Goal: Information Seeking & Learning: Learn about a topic

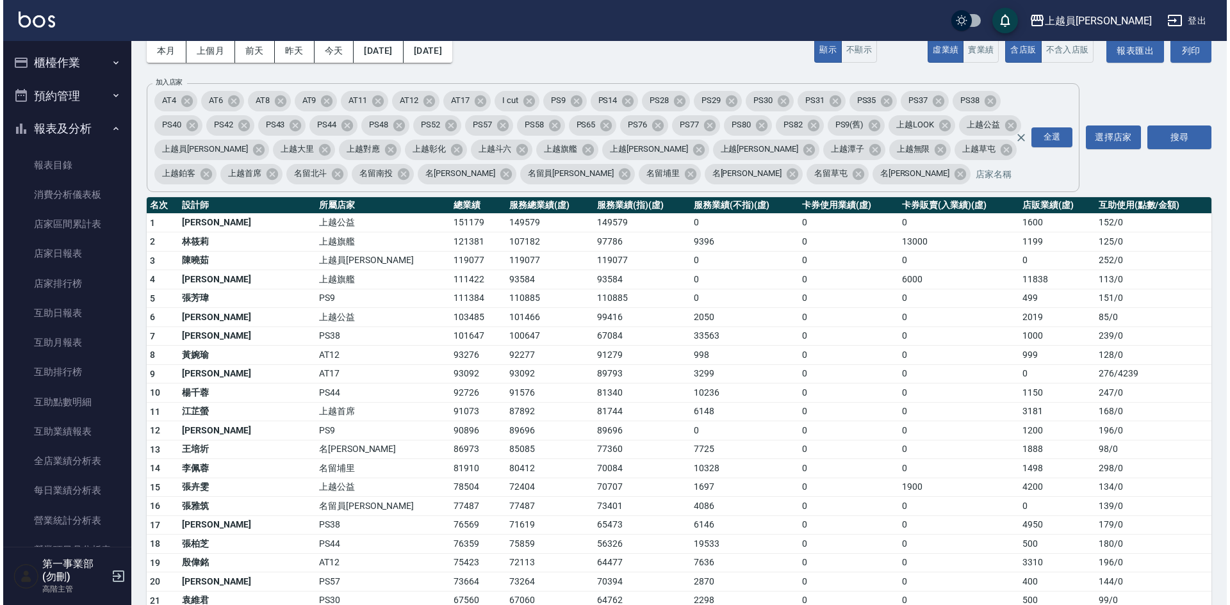
scroll to position [256, 0]
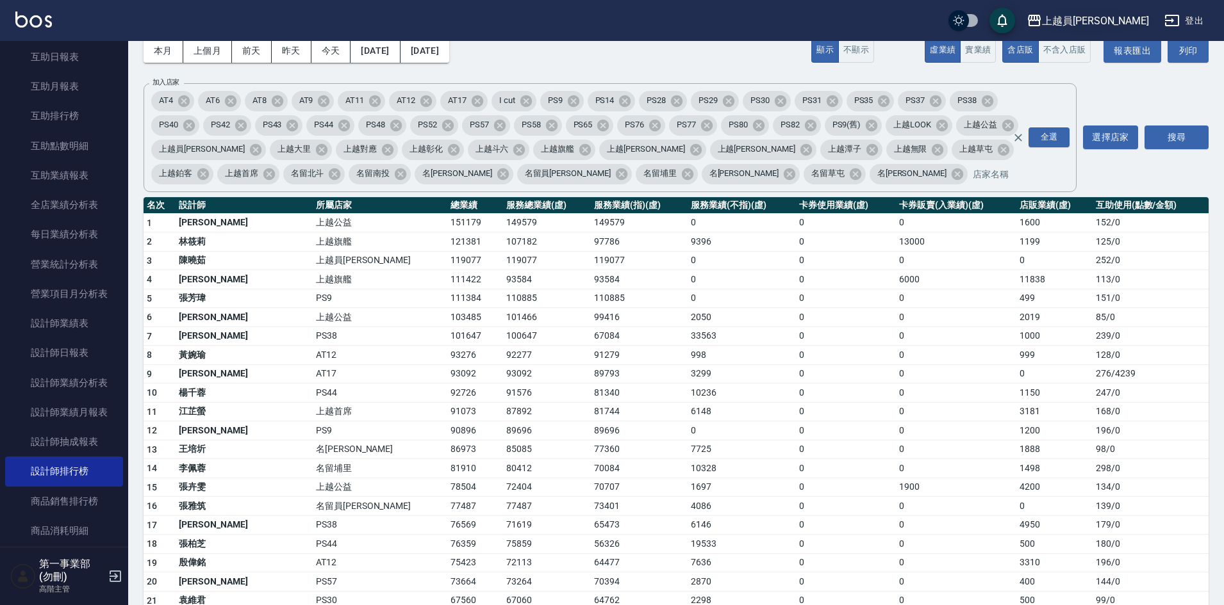
click at [1134, 23] on div "上越員林" at bounding box center [1095, 21] width 107 height 16
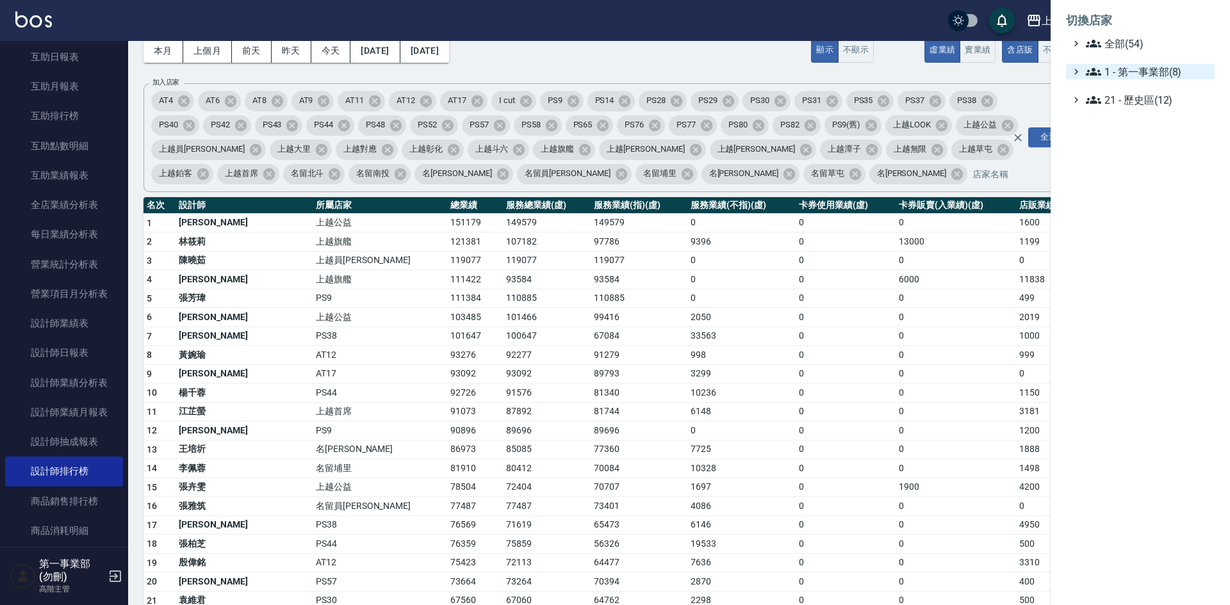
click at [1150, 71] on span "1 - 第一事業部(8)" at bounding box center [1148, 71] width 124 height 15
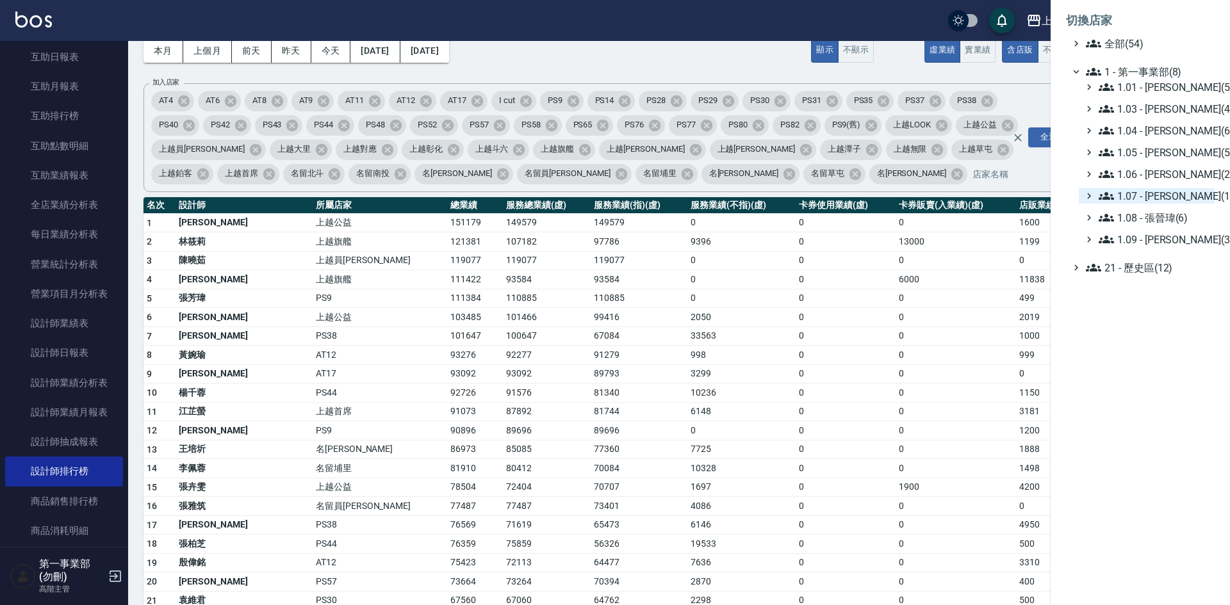
click at [1165, 197] on span "1.07 - [PERSON_NAME](11)" at bounding box center [1154, 195] width 111 height 15
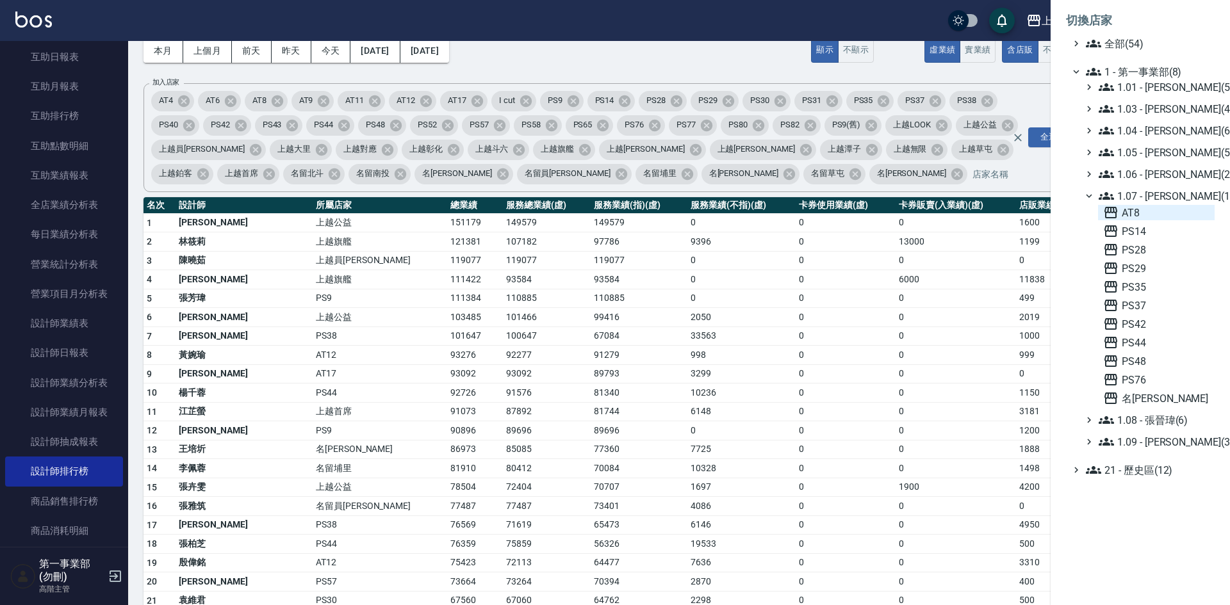
click at [1145, 209] on span "AT8" at bounding box center [1156, 212] width 106 height 15
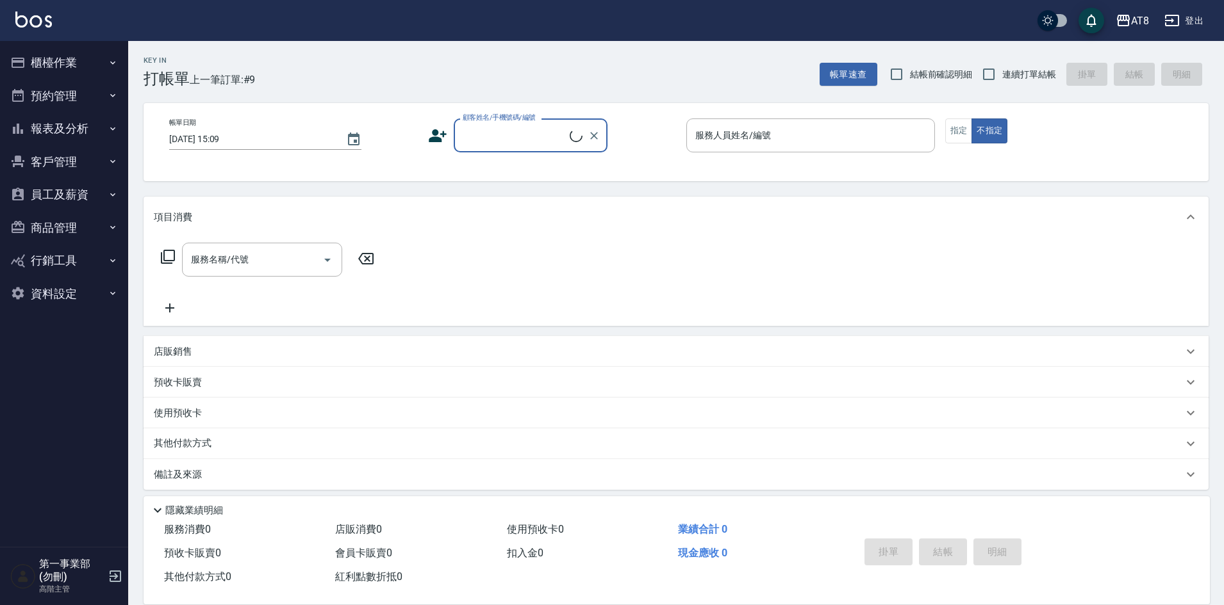
click at [63, 191] on button "員工及薪資" at bounding box center [64, 194] width 118 height 33
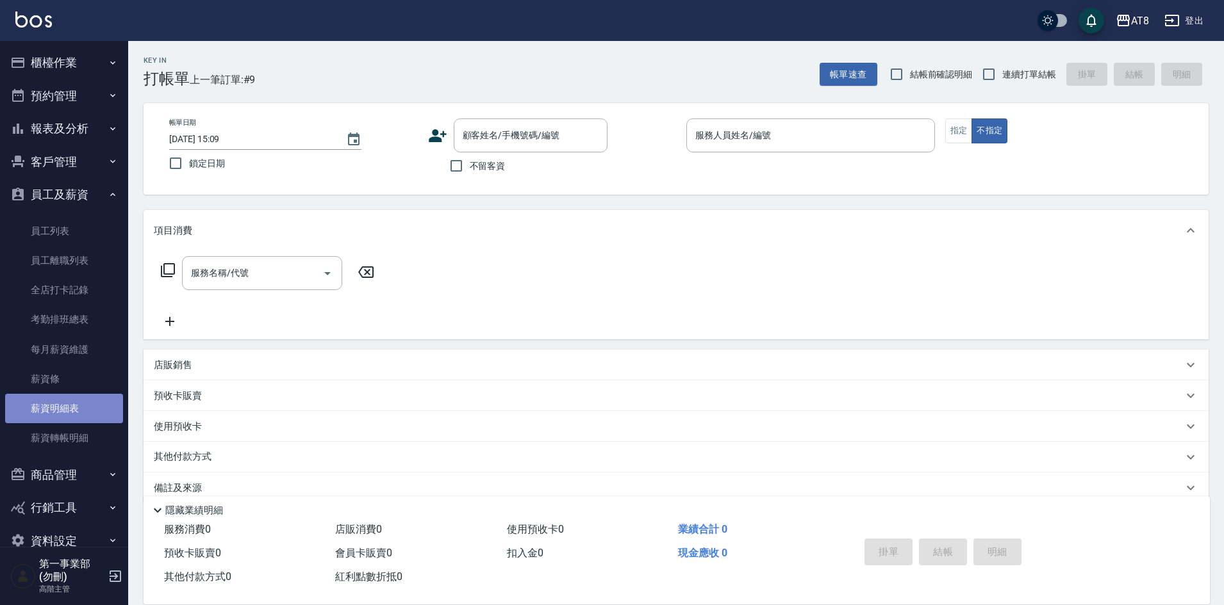
drag, startPoint x: 90, startPoint y: 401, endPoint x: 96, endPoint y: 406, distance: 8.2
click at [90, 402] on link "薪資明細表" at bounding box center [64, 408] width 118 height 29
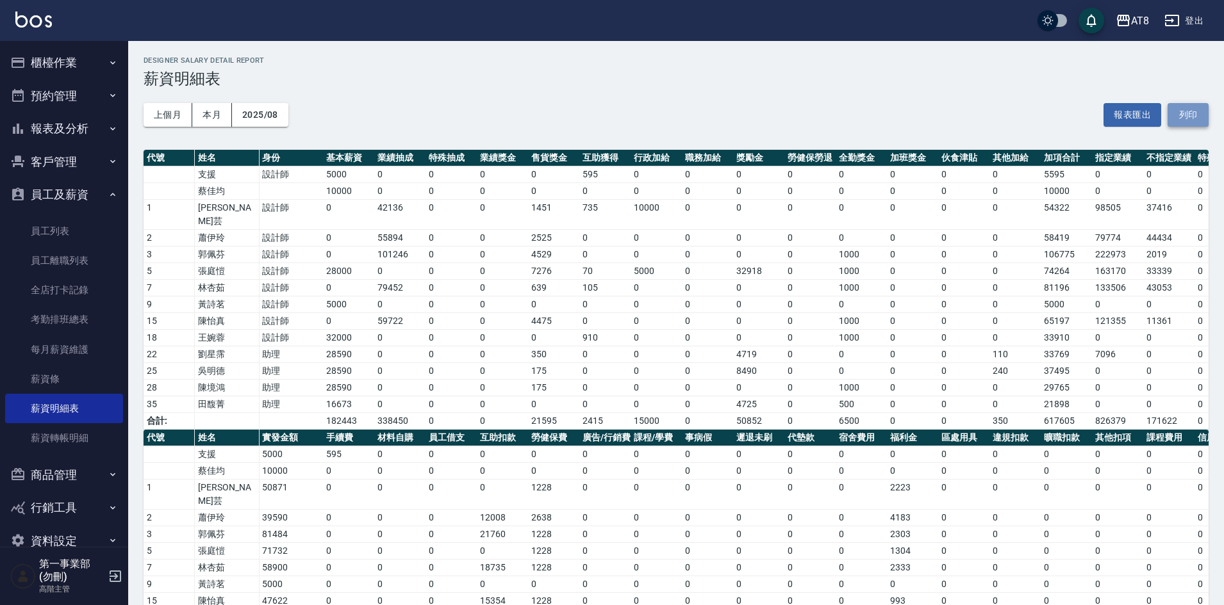
click at [1195, 115] on button "列印" at bounding box center [1187, 115] width 41 height 24
drag, startPoint x: 61, startPoint y: 379, endPoint x: 183, endPoint y: 376, distance: 121.7
click at [61, 378] on link "薪資條" at bounding box center [64, 379] width 118 height 29
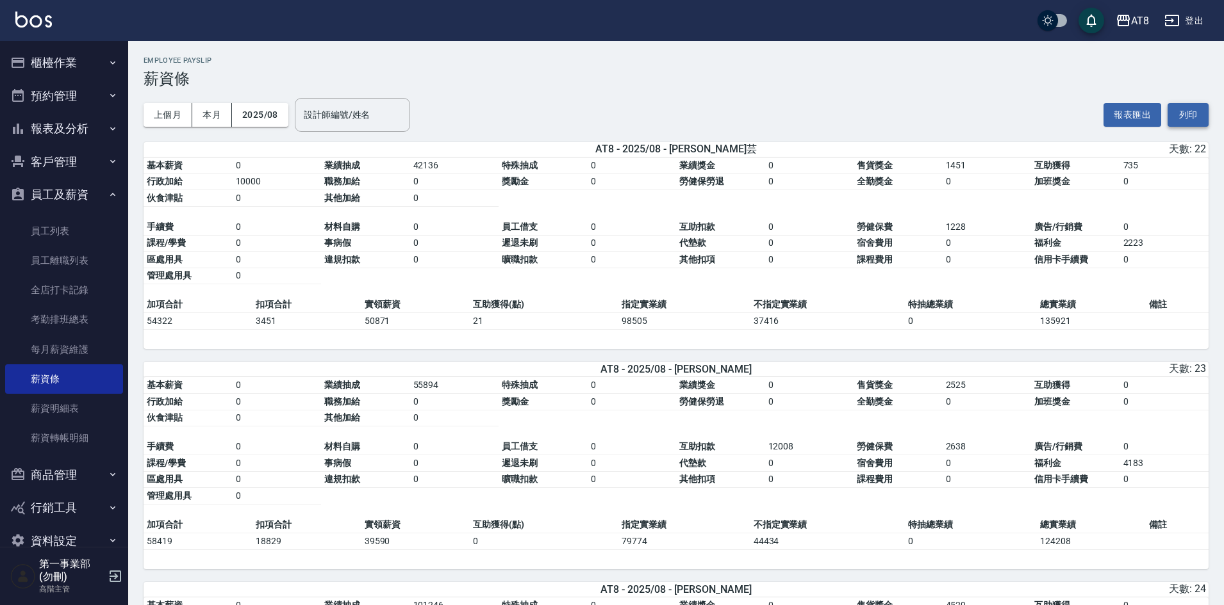
click at [1198, 117] on button "列印" at bounding box center [1187, 115] width 41 height 24
click at [1125, 35] on div "AT8 登出" at bounding box center [612, 20] width 1224 height 41
click at [1140, 26] on div "AT8" at bounding box center [1140, 21] width 18 height 16
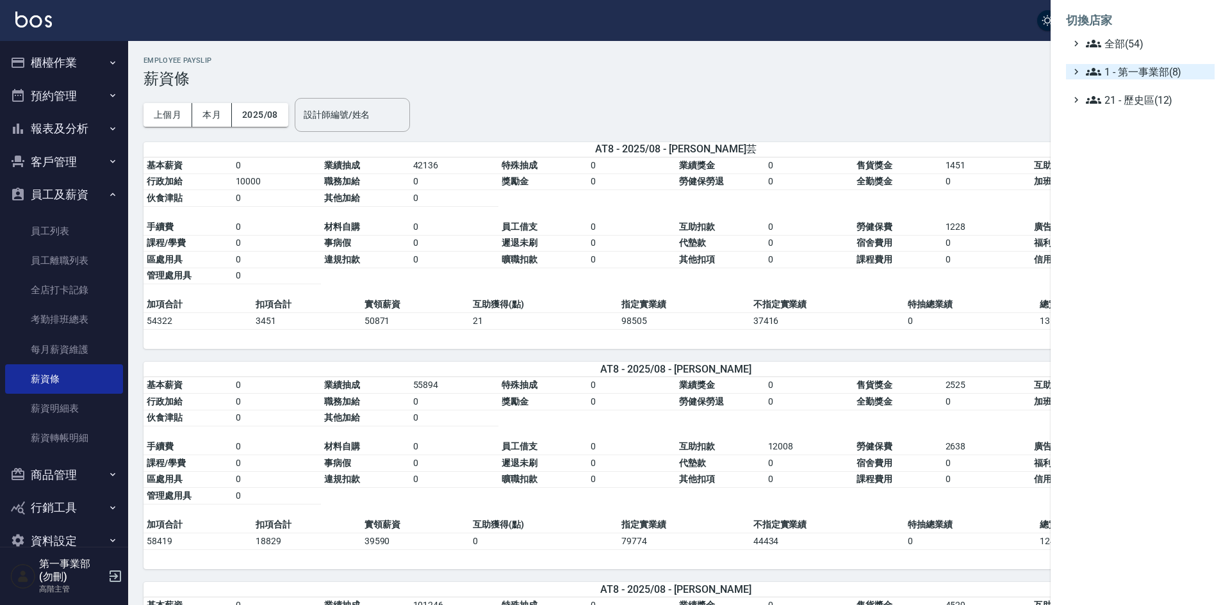
click at [1162, 71] on span "1 - 第一事業部(8)" at bounding box center [1148, 71] width 124 height 15
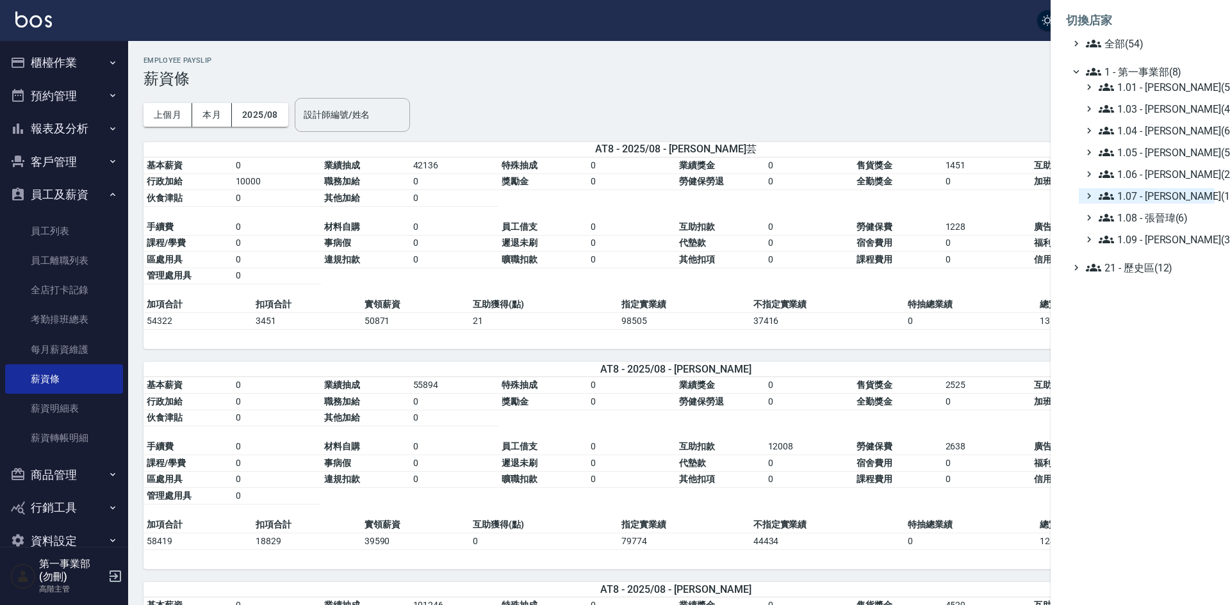
click at [1185, 198] on span "1.07 - [PERSON_NAME](11)" at bounding box center [1154, 195] width 111 height 15
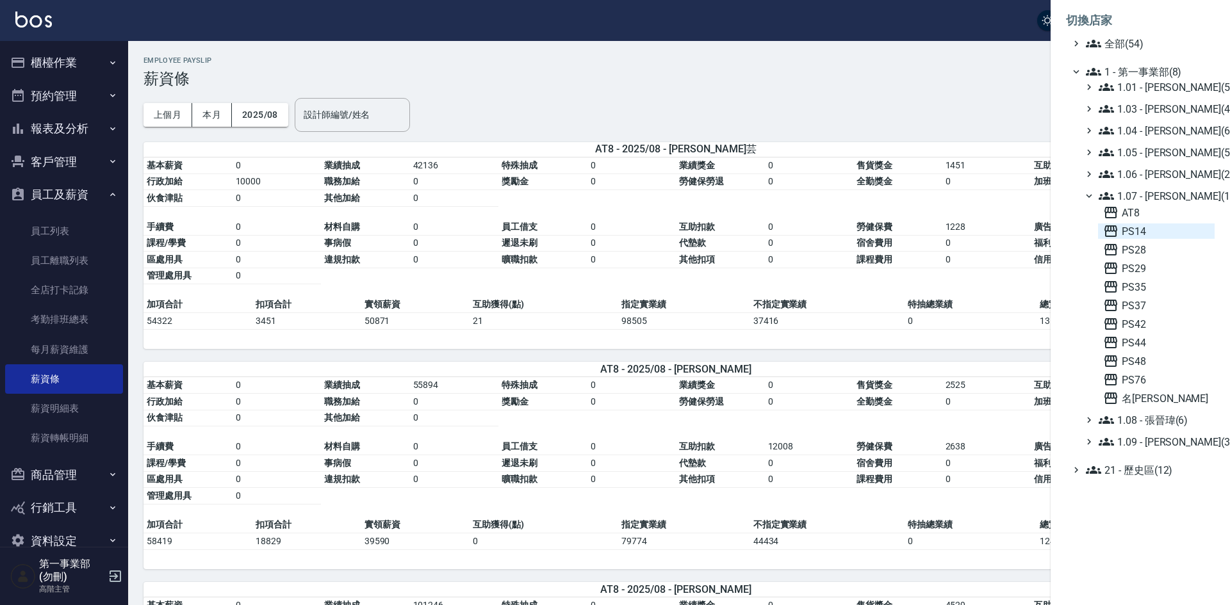
click at [1159, 231] on span "PS14" at bounding box center [1156, 231] width 106 height 15
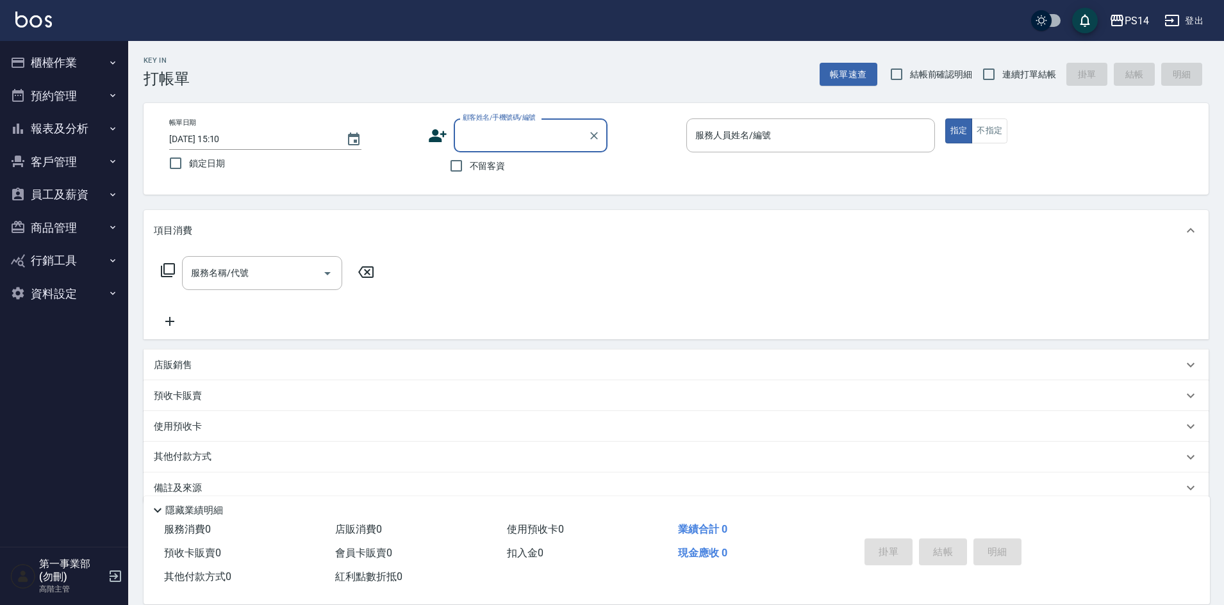
click at [70, 192] on button "員工及薪資" at bounding box center [64, 194] width 118 height 33
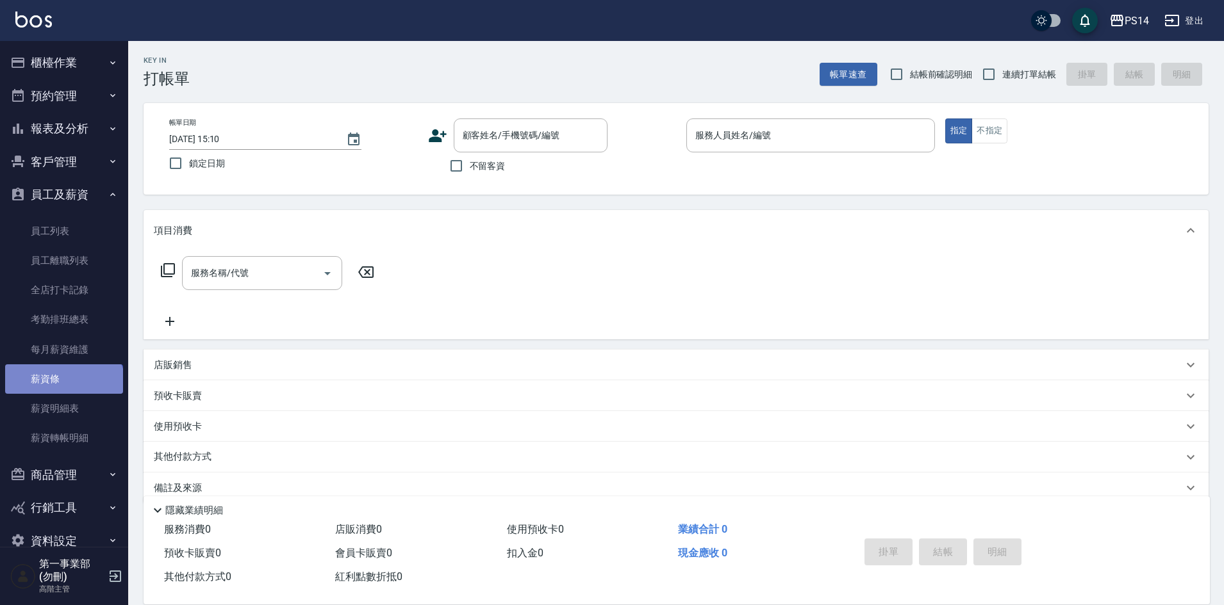
click at [63, 389] on link "薪資條" at bounding box center [64, 379] width 118 height 29
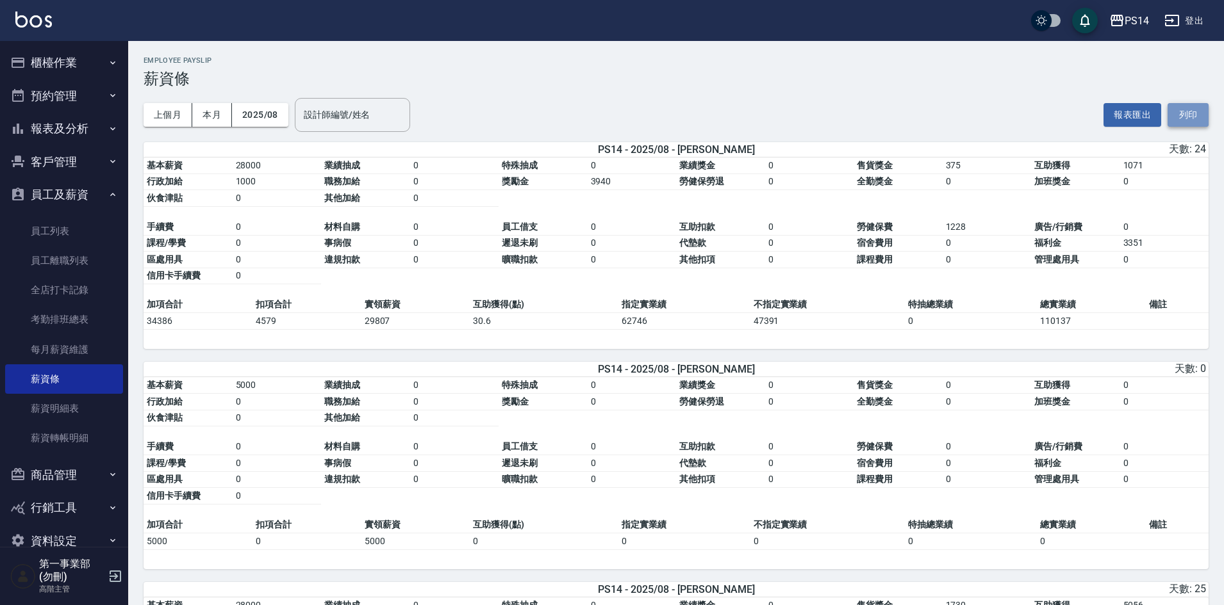
click at [1201, 115] on button "列印" at bounding box center [1187, 115] width 41 height 24
click at [1138, 17] on div "PS14" at bounding box center [1136, 21] width 24 height 16
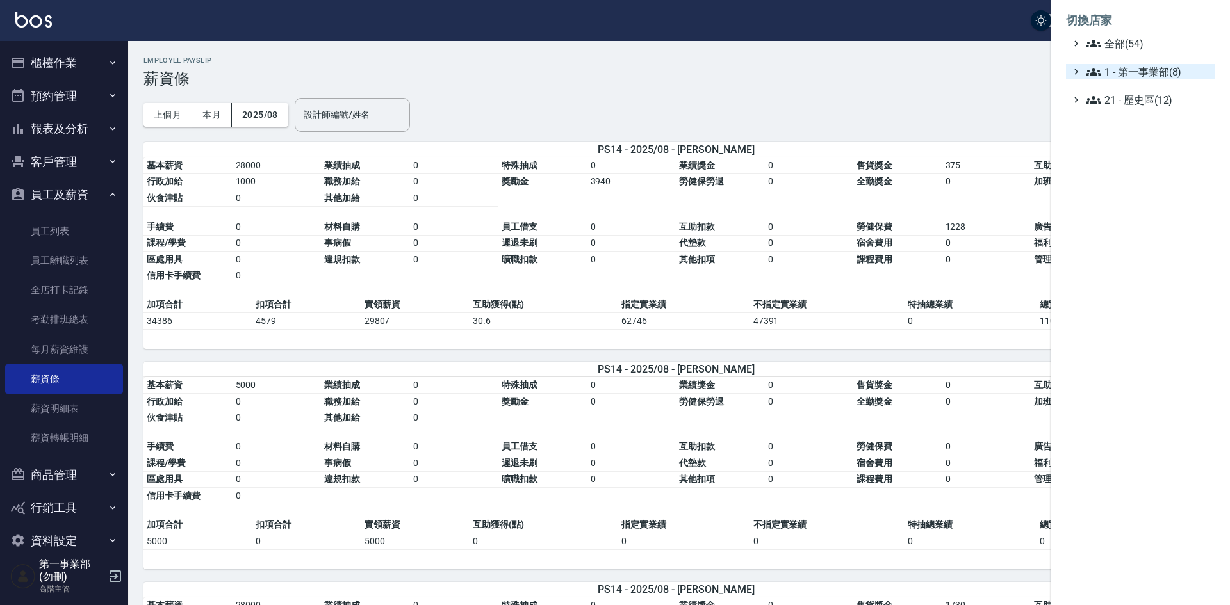
click at [1165, 70] on span "1 - 第一事業部(8)" at bounding box center [1148, 71] width 124 height 15
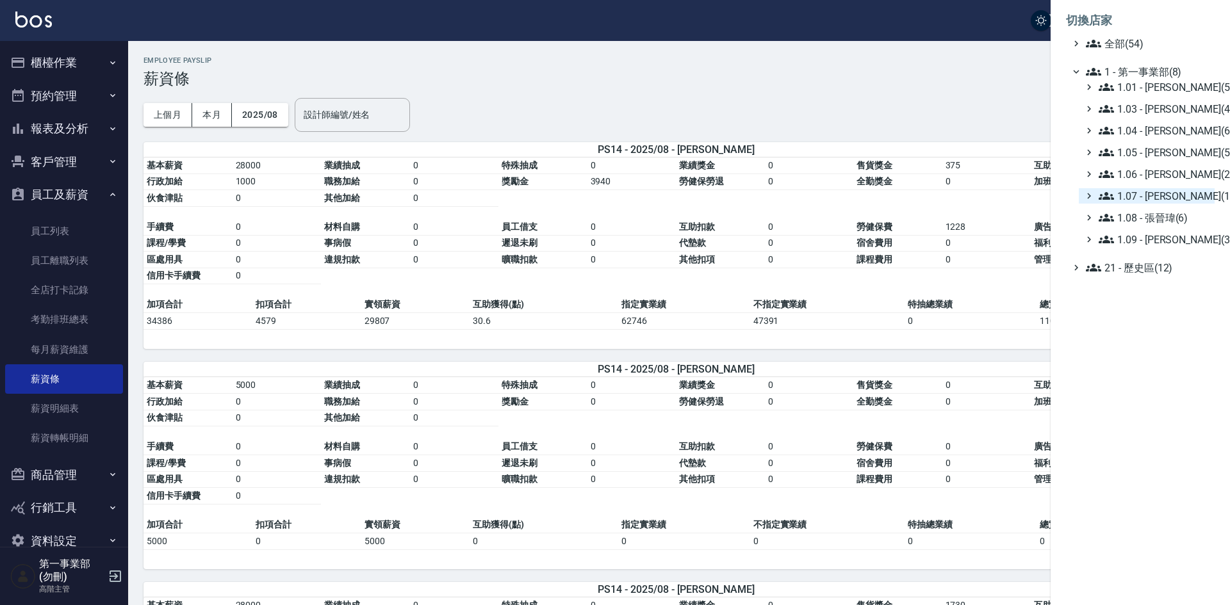
click at [1177, 189] on span "1.07 - [PERSON_NAME](11)" at bounding box center [1154, 195] width 111 height 15
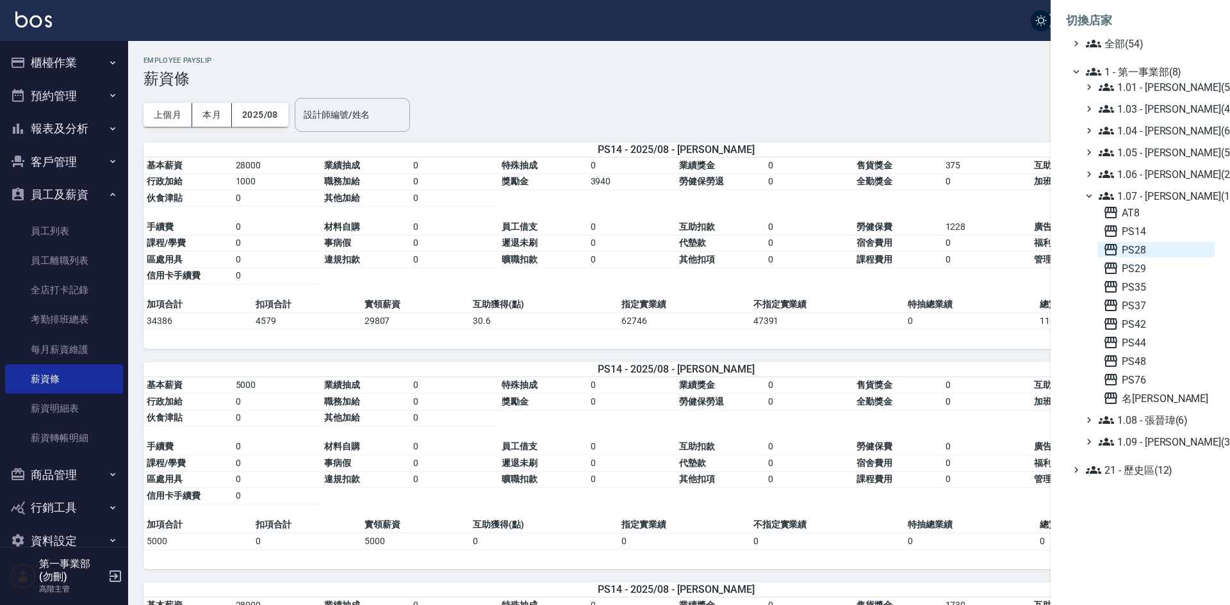
click at [1164, 243] on span "PS28" at bounding box center [1156, 249] width 106 height 15
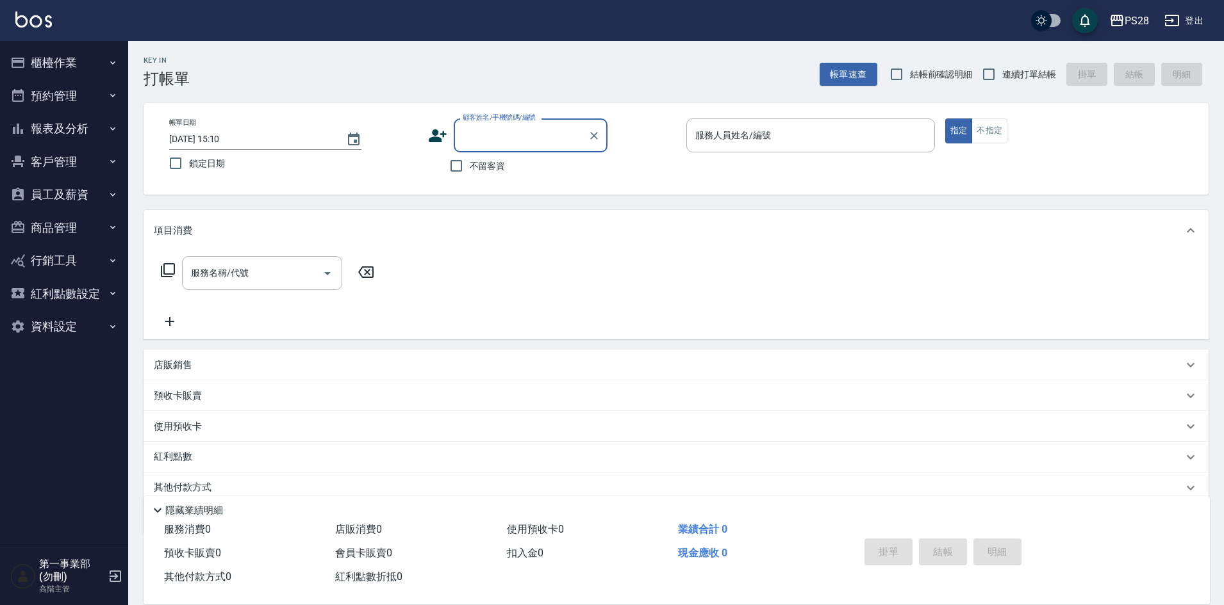
click at [62, 193] on button "員工及薪資" at bounding box center [64, 194] width 118 height 33
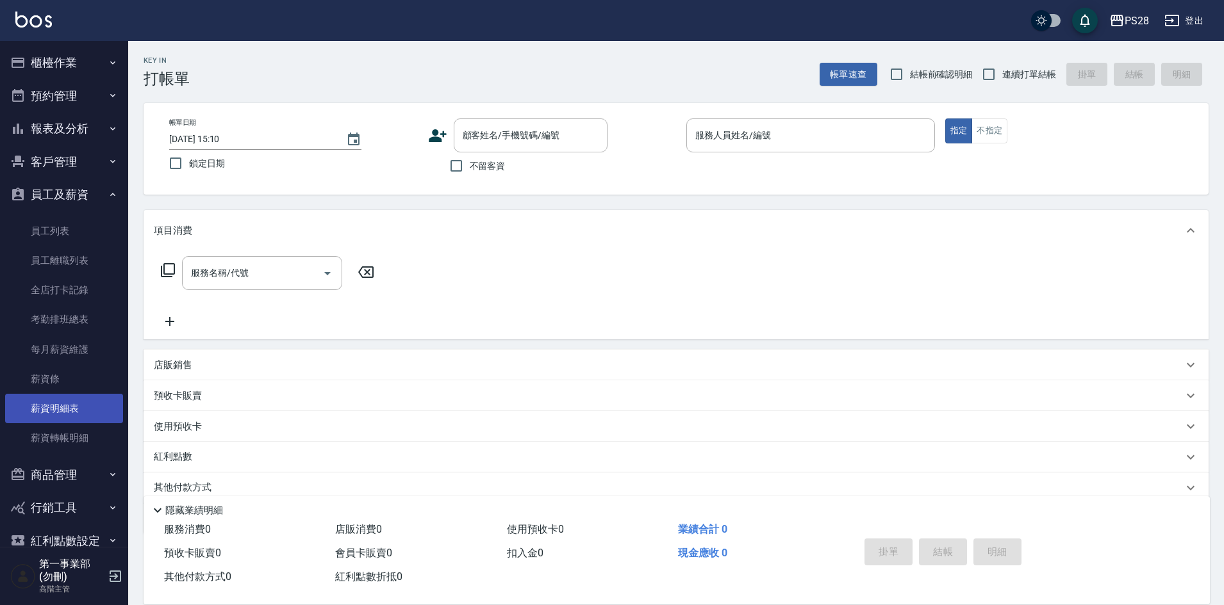
click at [74, 394] on link "薪資明細表" at bounding box center [64, 408] width 118 height 29
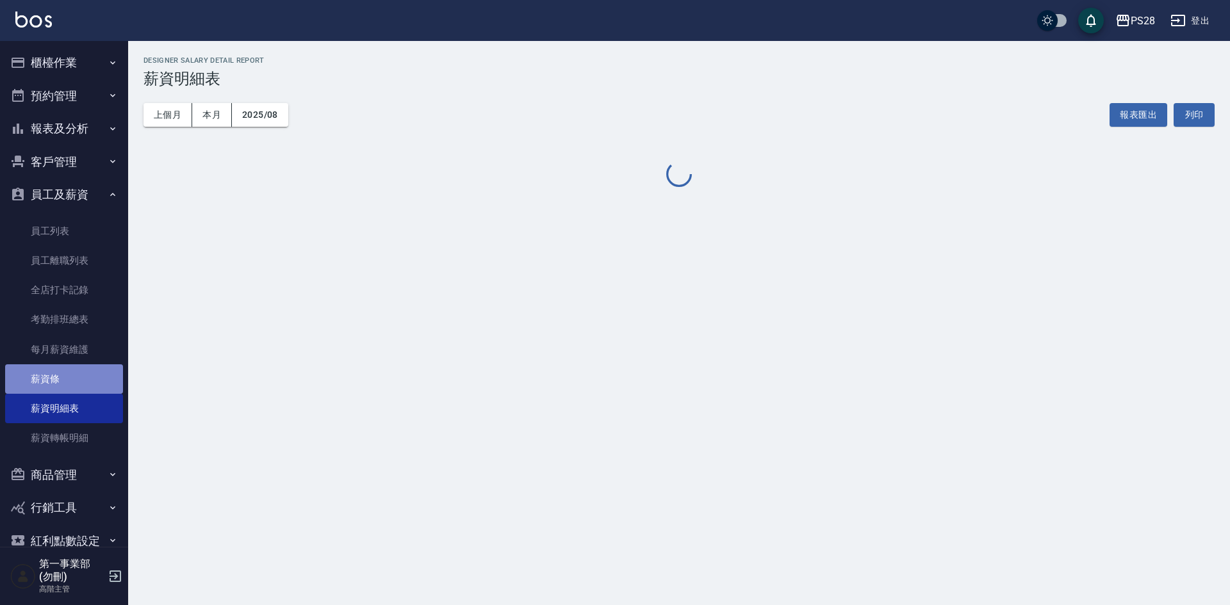
click at [69, 388] on link "薪資條" at bounding box center [64, 379] width 118 height 29
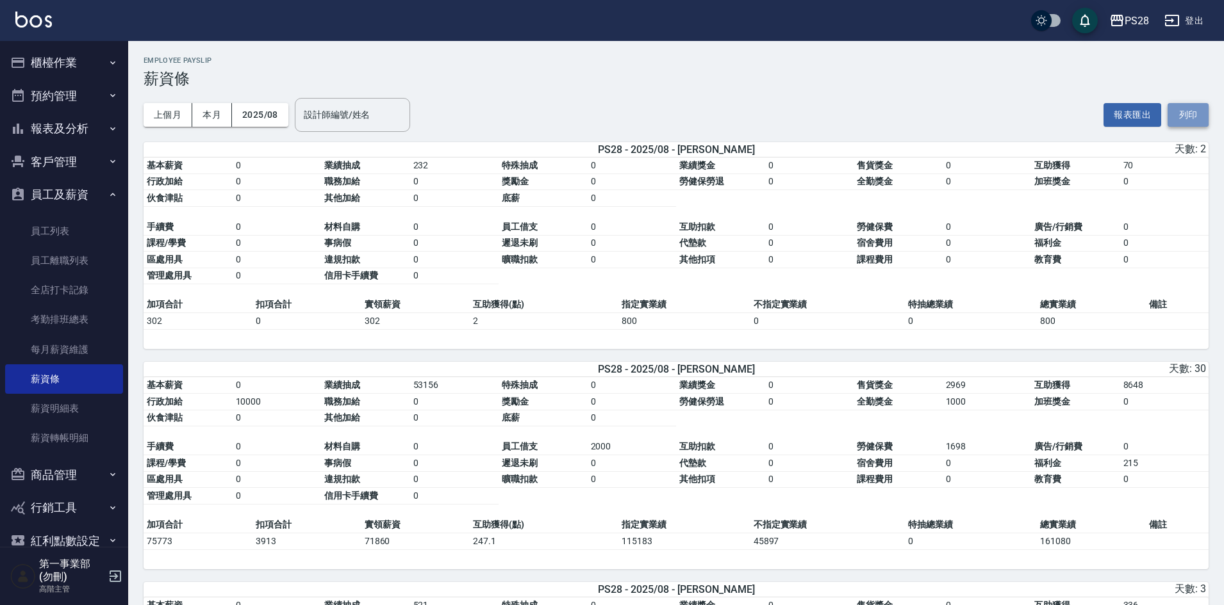
click at [1207, 108] on button "列印" at bounding box center [1187, 115] width 41 height 24
click at [1131, 22] on div "PS28" at bounding box center [1136, 21] width 24 height 16
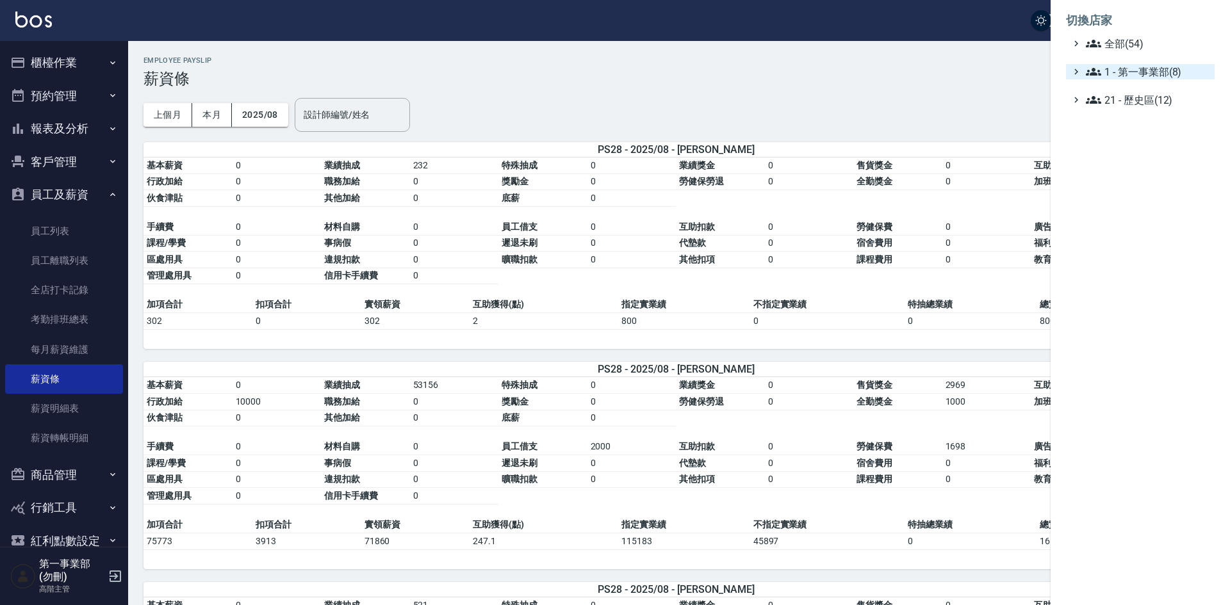
click at [1159, 67] on span "1 - 第一事業部(8)" at bounding box center [1148, 71] width 124 height 15
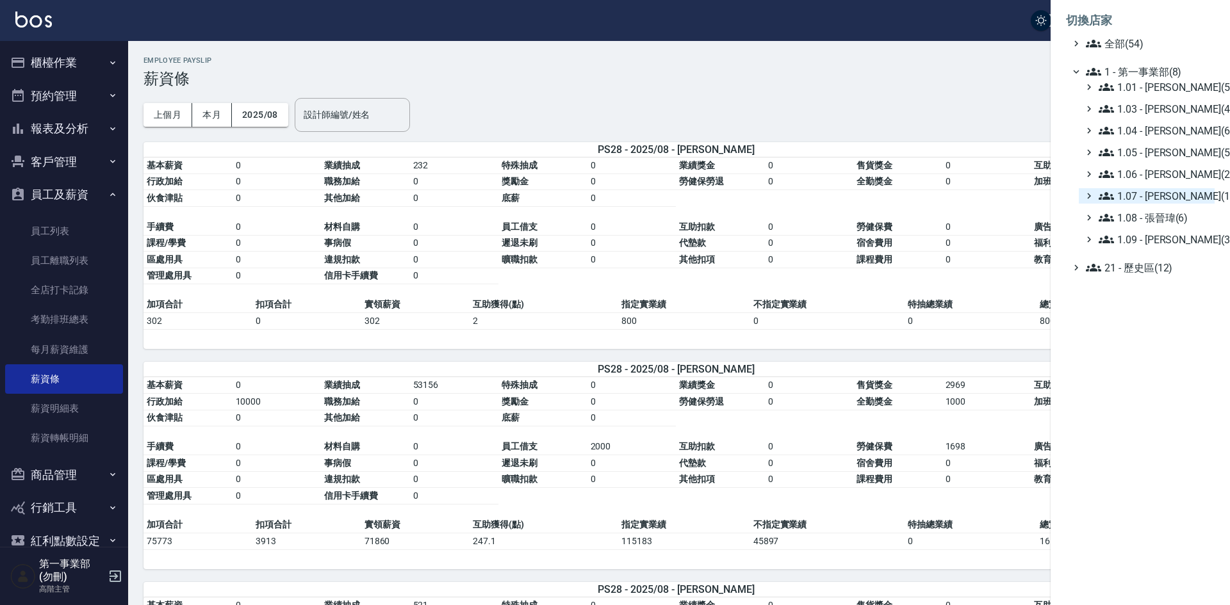
click at [1170, 197] on span "1.07 - [PERSON_NAME](11)" at bounding box center [1154, 195] width 111 height 15
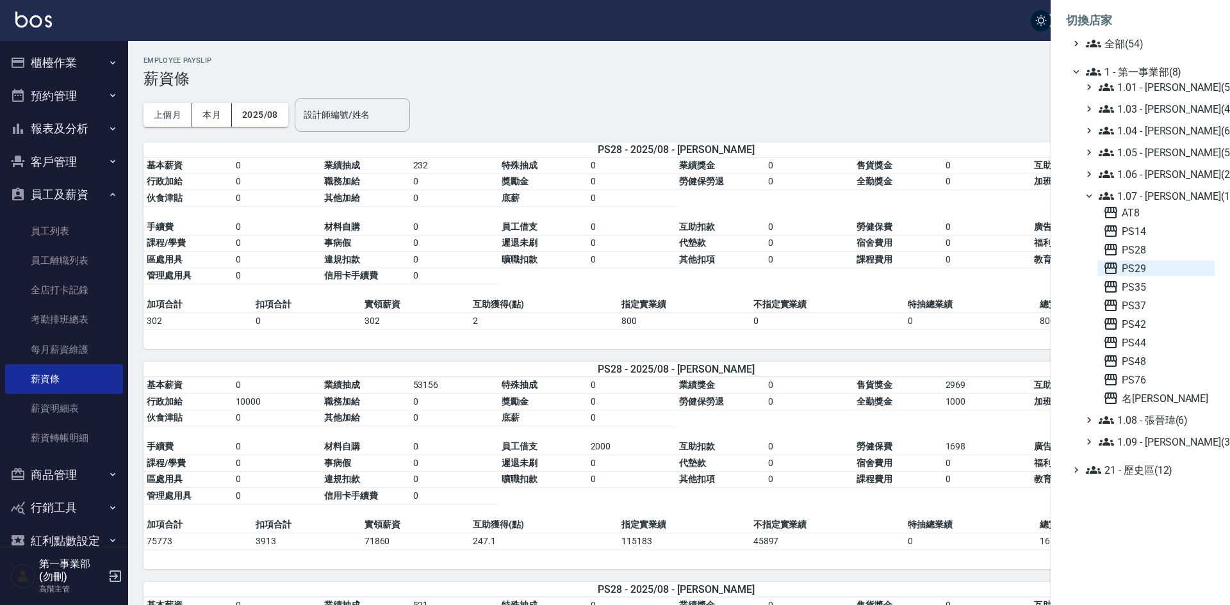
click at [1149, 272] on span "PS29" at bounding box center [1156, 268] width 106 height 15
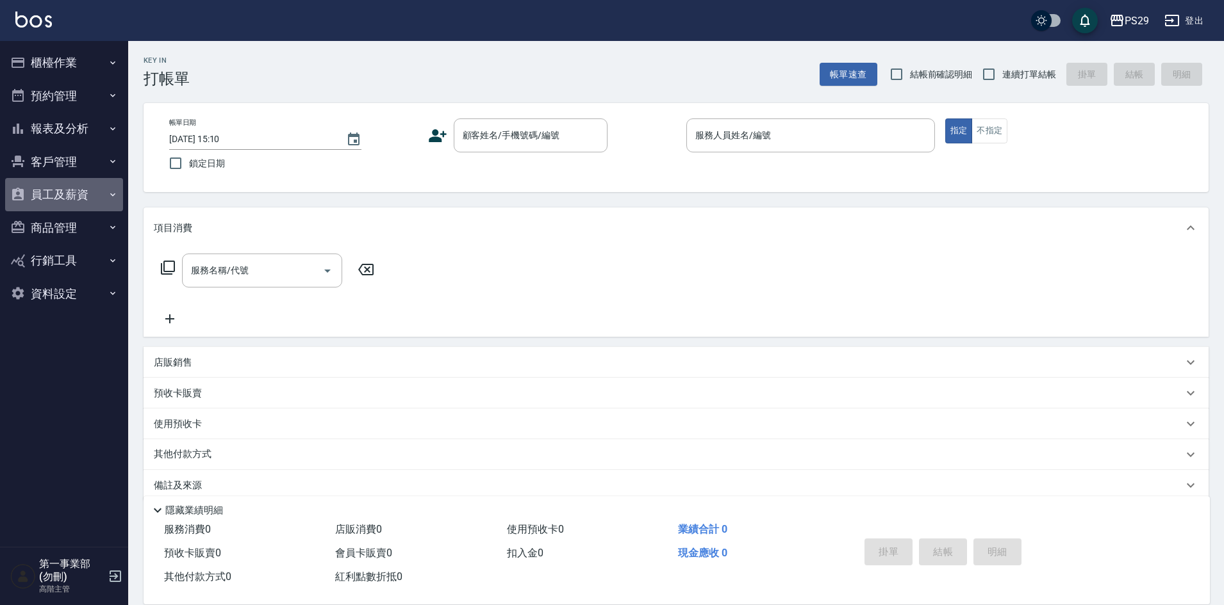
click at [73, 188] on button "員工及薪資" at bounding box center [64, 194] width 118 height 33
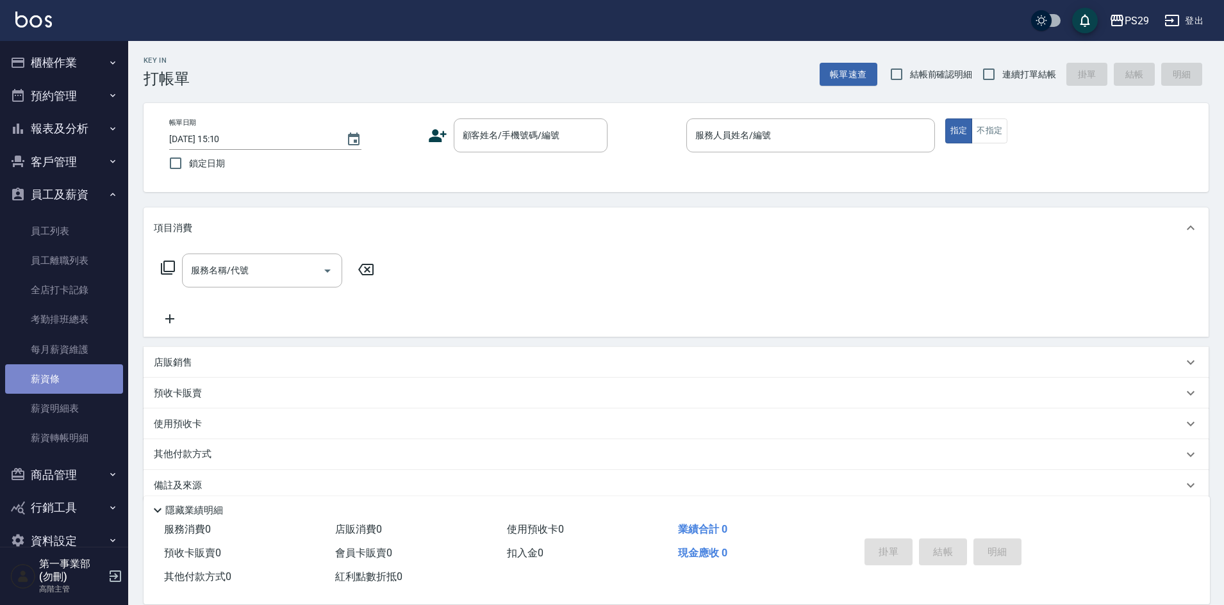
click at [86, 386] on link "薪資條" at bounding box center [64, 379] width 118 height 29
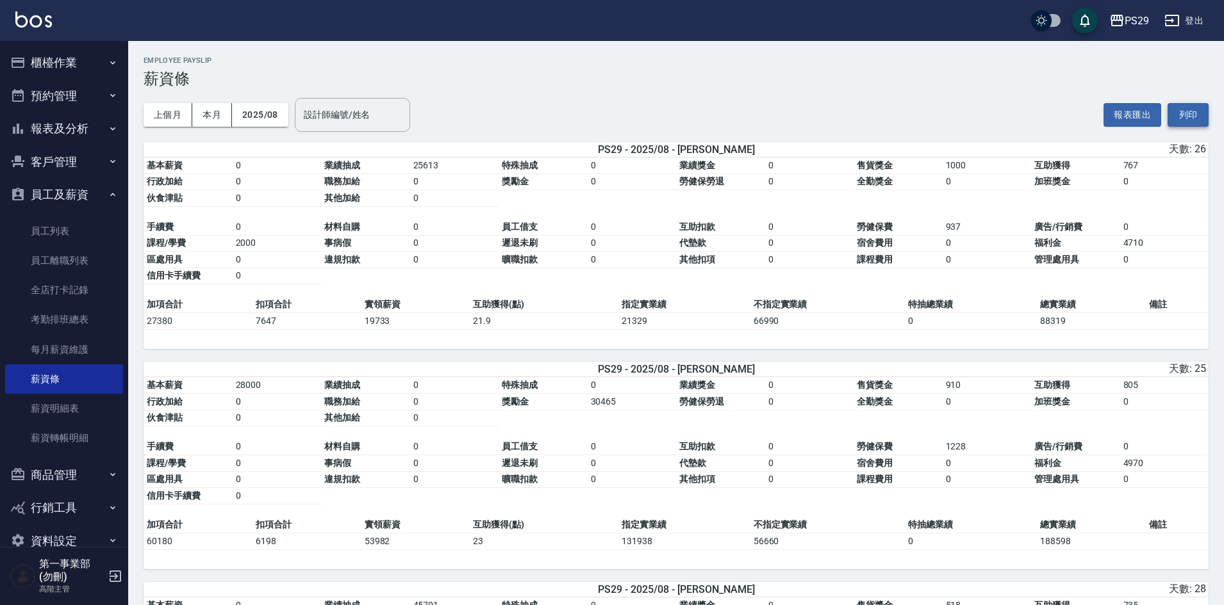
click at [1191, 115] on button "列印" at bounding box center [1187, 115] width 41 height 24
click at [1140, 29] on button "PS29" at bounding box center [1129, 21] width 50 height 26
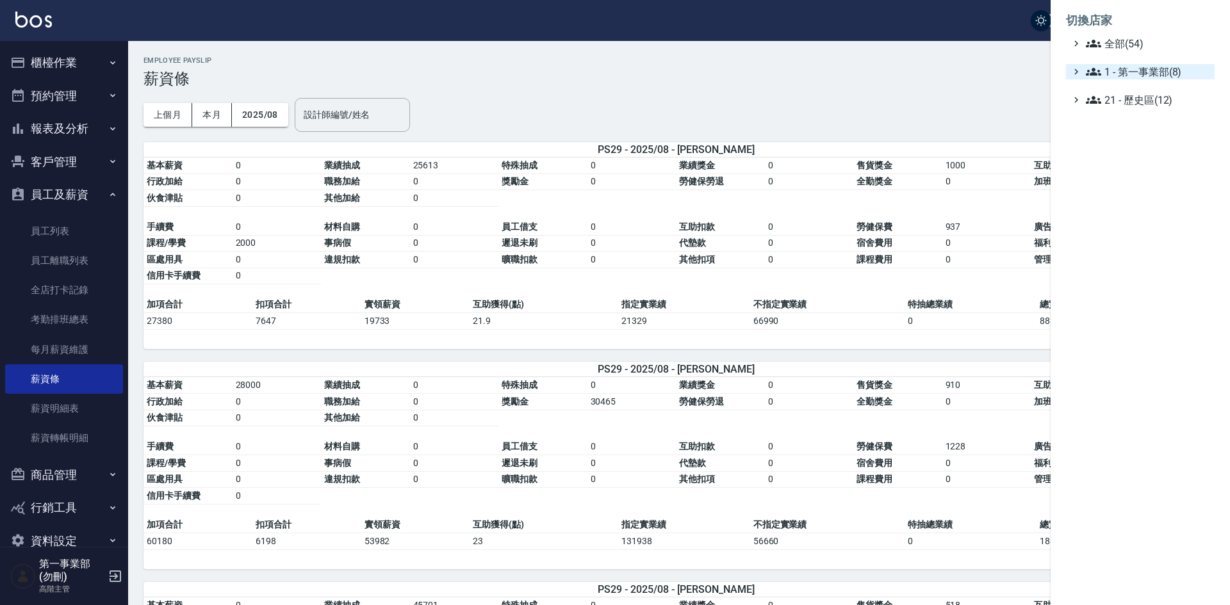
click at [1163, 74] on span "1 - 第一事業部(8)" at bounding box center [1148, 71] width 124 height 15
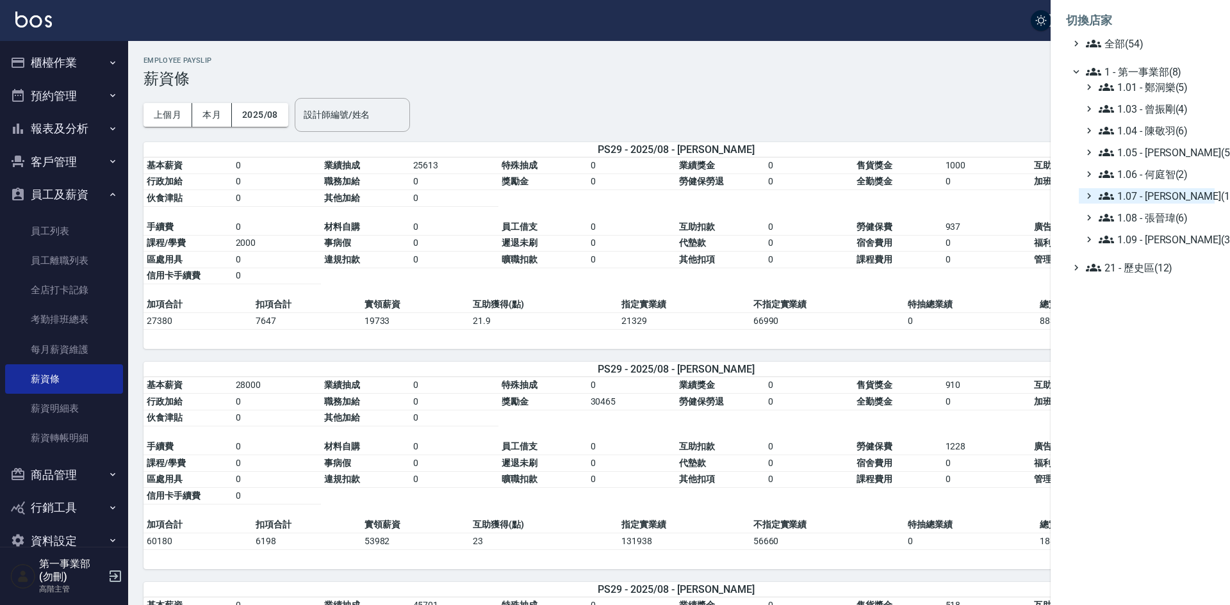
click at [1178, 194] on span "1.07 - [PERSON_NAME](11)" at bounding box center [1154, 195] width 111 height 15
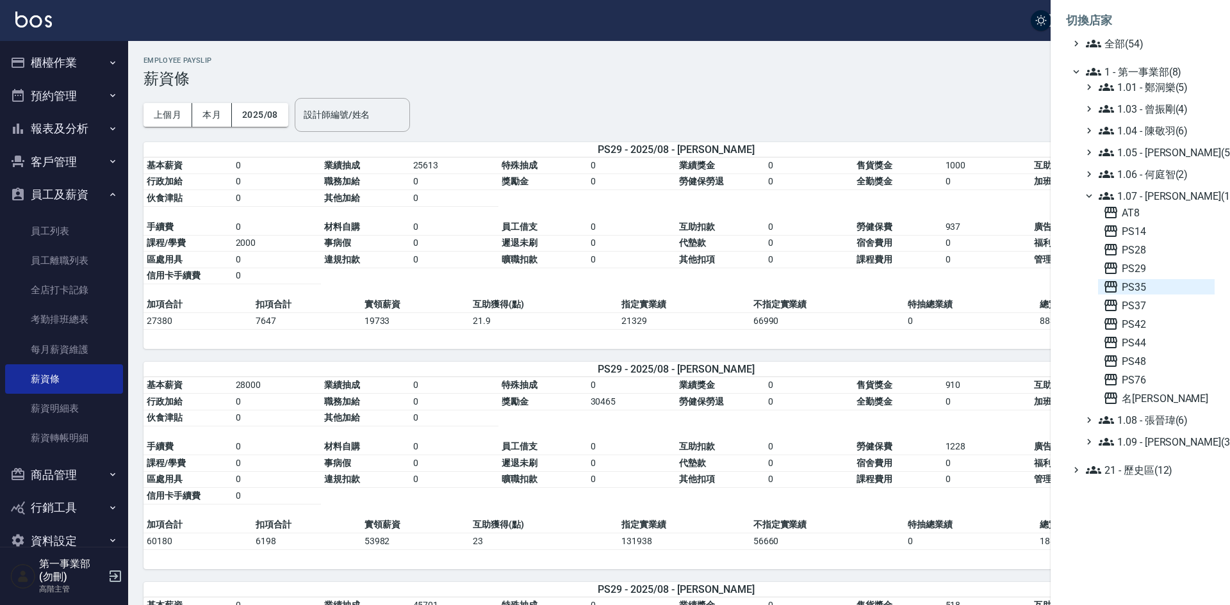
click at [1165, 288] on span "PS35" at bounding box center [1156, 286] width 106 height 15
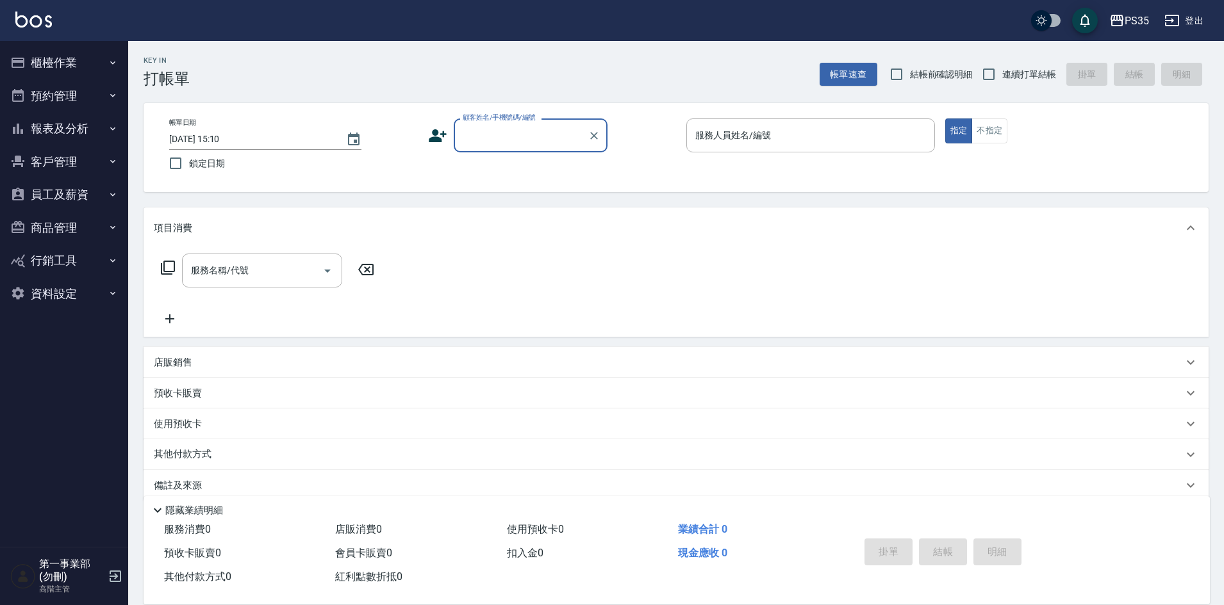
click at [56, 193] on button "員工及薪資" at bounding box center [64, 194] width 118 height 33
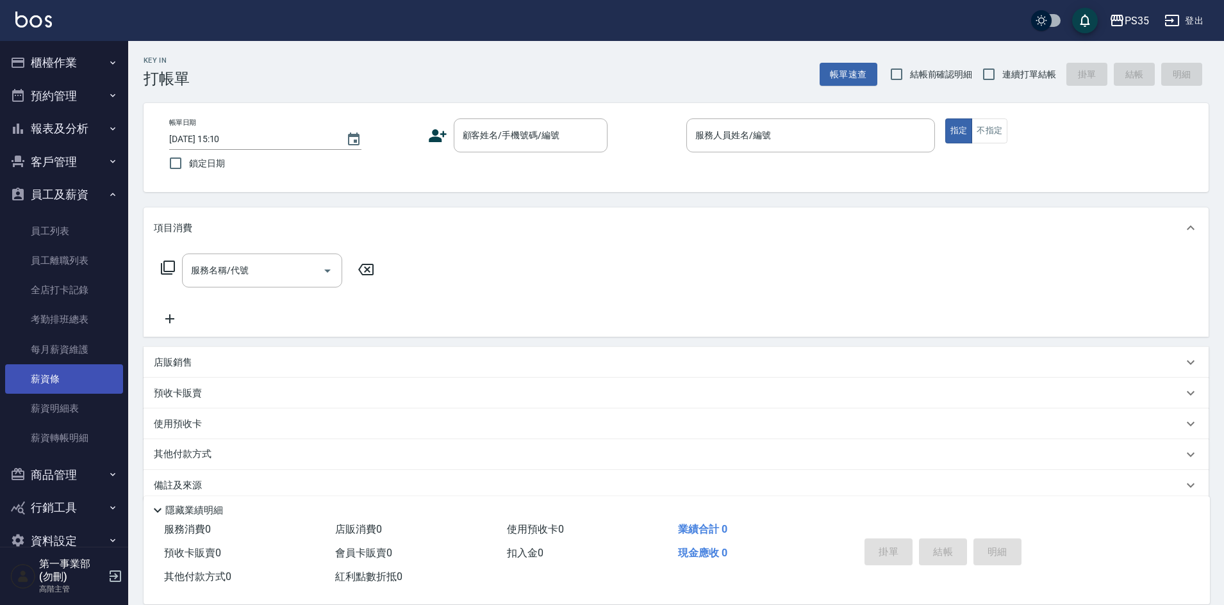
click at [62, 386] on link "薪資條" at bounding box center [64, 379] width 118 height 29
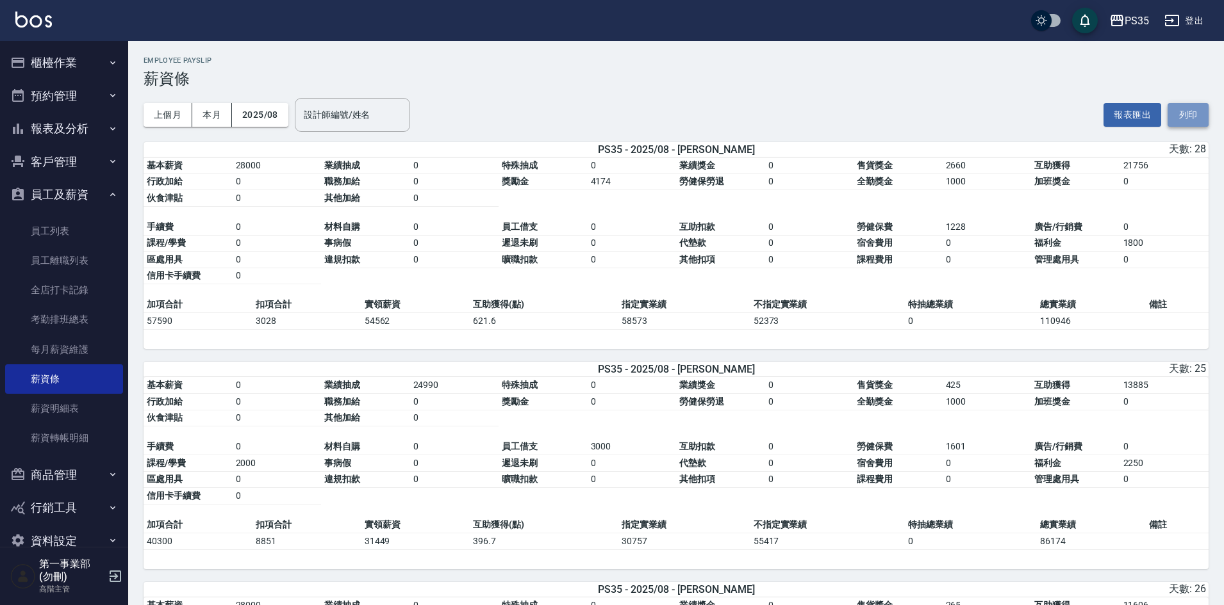
click at [1191, 108] on button "列印" at bounding box center [1187, 115] width 41 height 24
click at [1133, 25] on div "PS35" at bounding box center [1136, 21] width 24 height 16
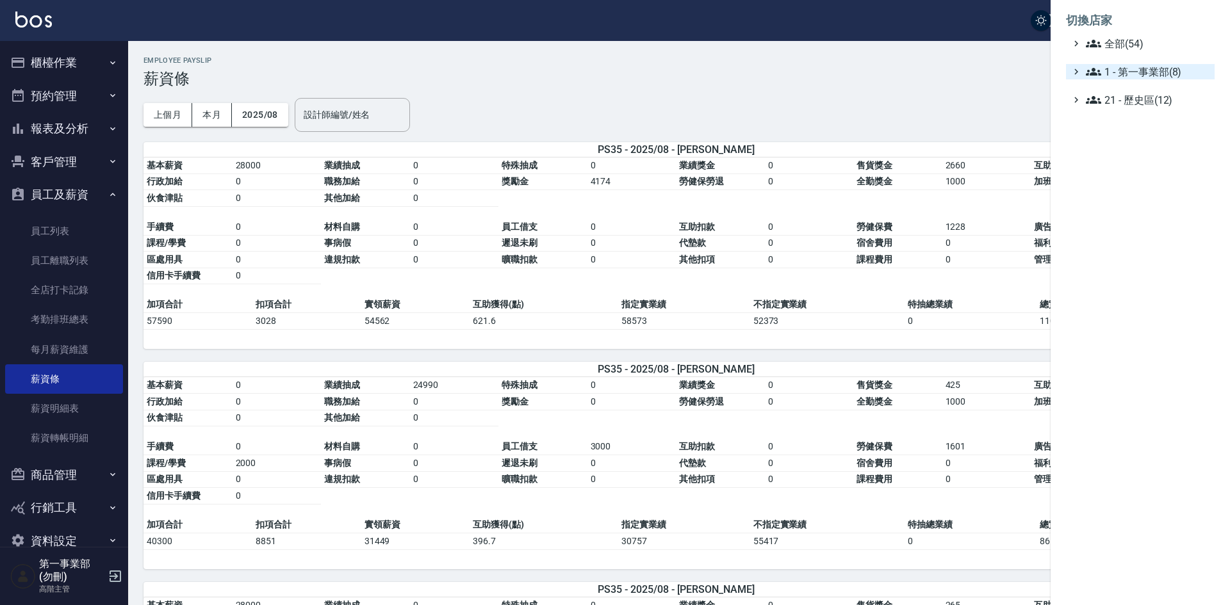
click at [1147, 65] on span "1 - 第一事業部(8)" at bounding box center [1148, 71] width 124 height 15
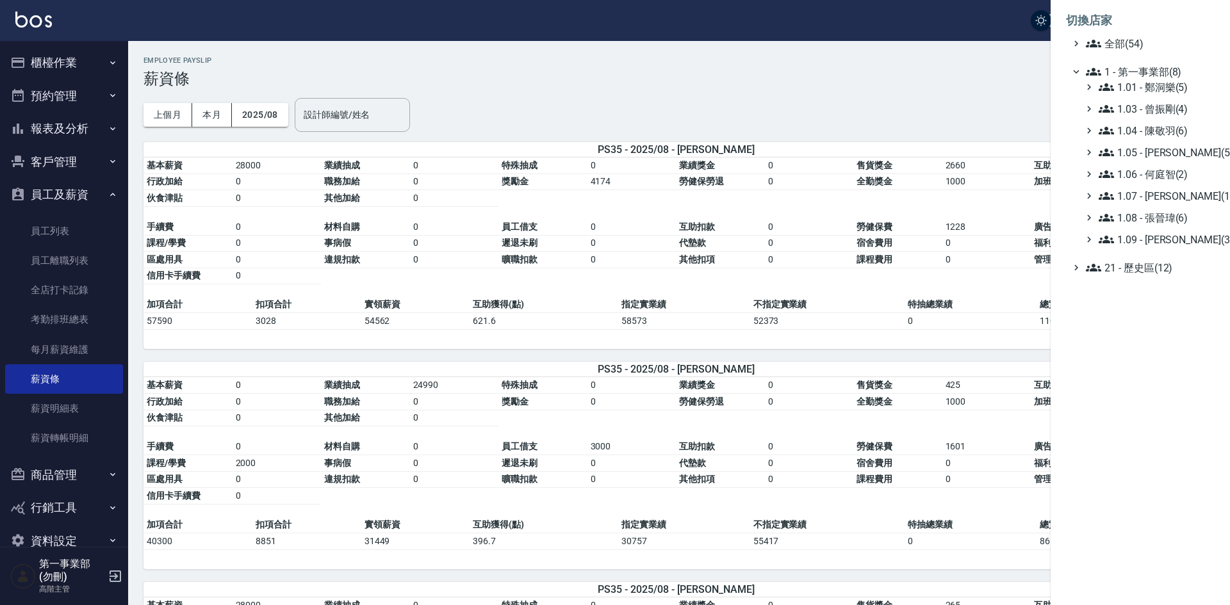
click at [1160, 208] on div "1.01 - 鄭洞樂(5) 1.03 - 曾振剛(4) 1.04 - 陳敬羽(6) 1.05 - 廖厚迪(5) 1.06 - 何庭智(2) 1.07 - 蔡佳…" at bounding box center [1147, 163] width 136 height 168
click at [1163, 201] on span "1.07 - [PERSON_NAME](11)" at bounding box center [1154, 195] width 111 height 15
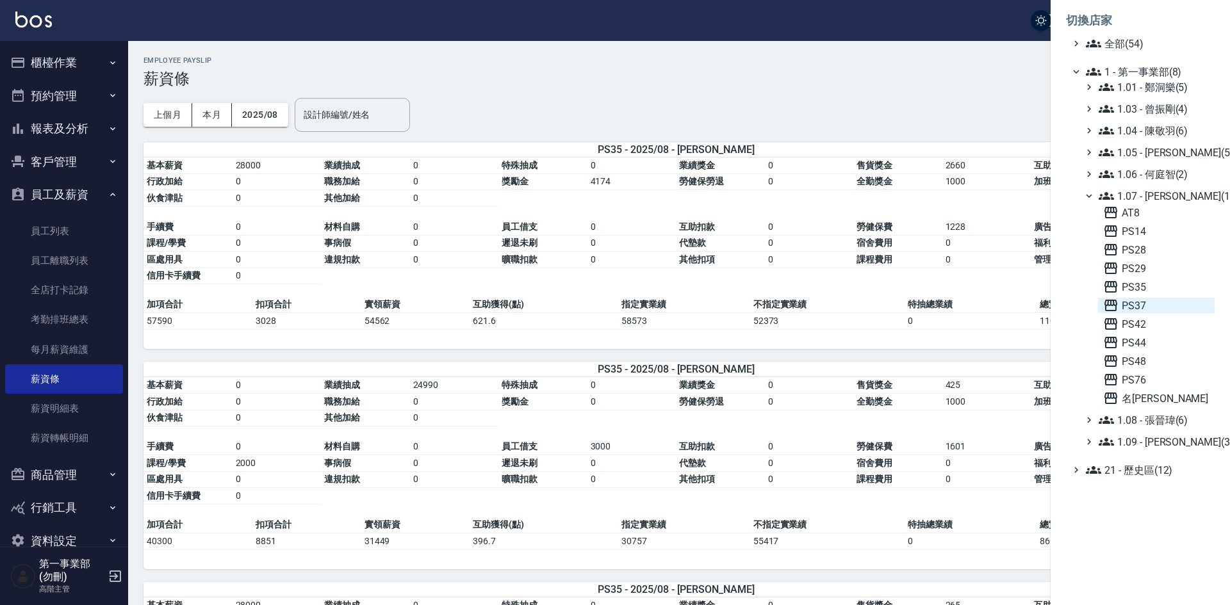
click at [1151, 310] on span "PS37" at bounding box center [1156, 305] width 106 height 15
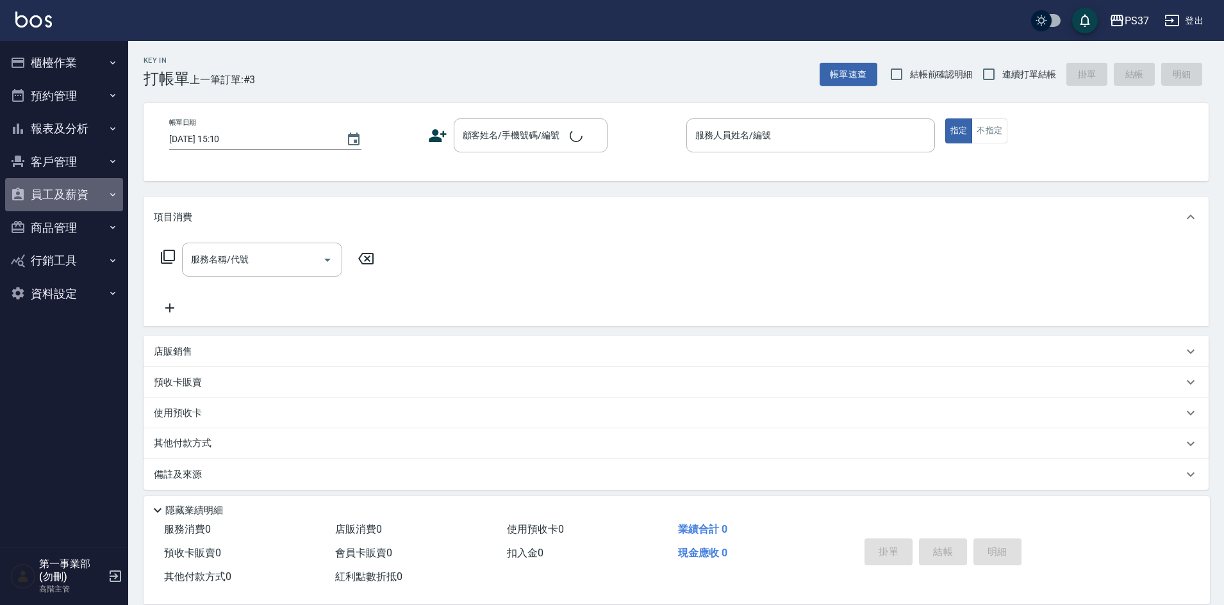
click at [61, 202] on button "員工及薪資" at bounding box center [64, 194] width 118 height 33
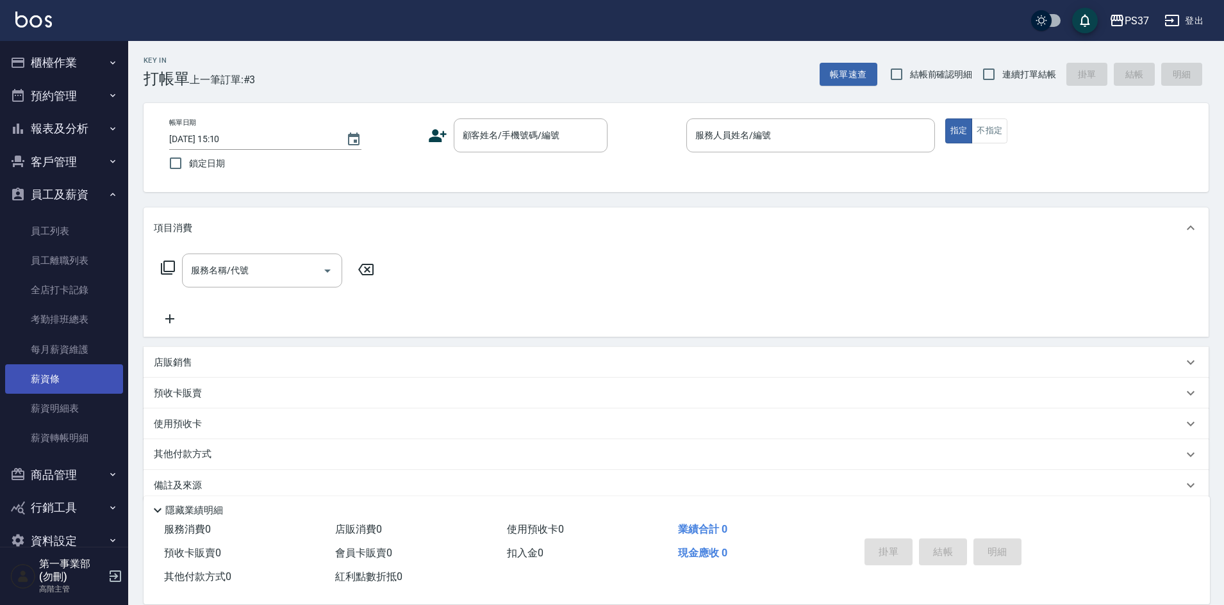
click at [75, 383] on link "薪資條" at bounding box center [64, 379] width 118 height 29
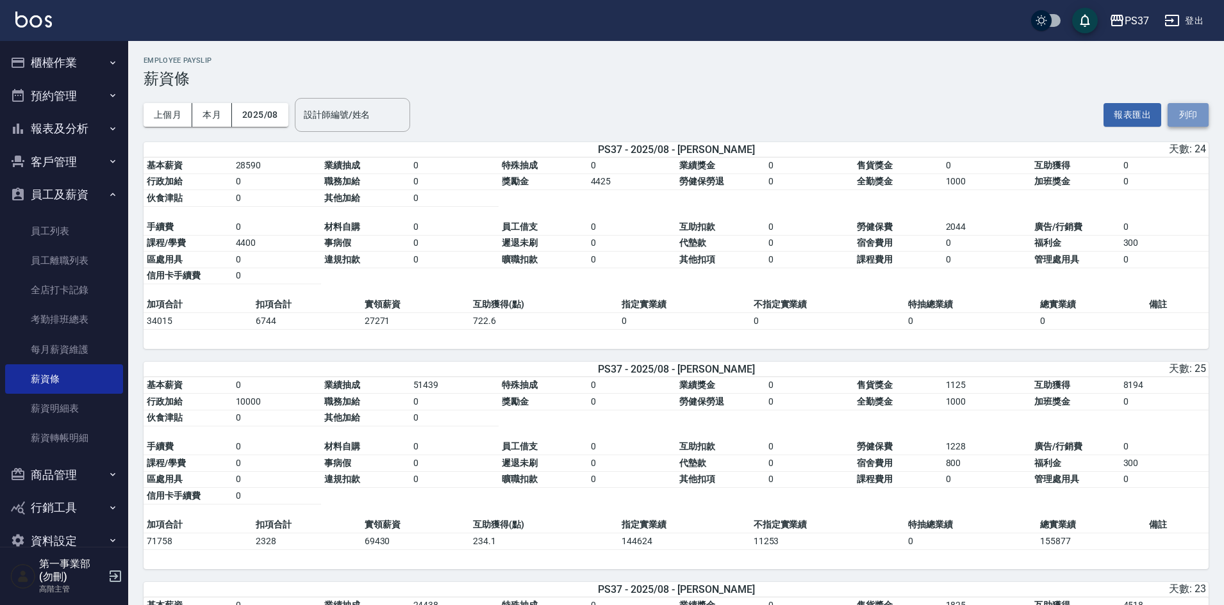
click at [1198, 118] on button "列印" at bounding box center [1187, 115] width 41 height 24
click at [1127, 24] on div "PS37" at bounding box center [1136, 21] width 24 height 16
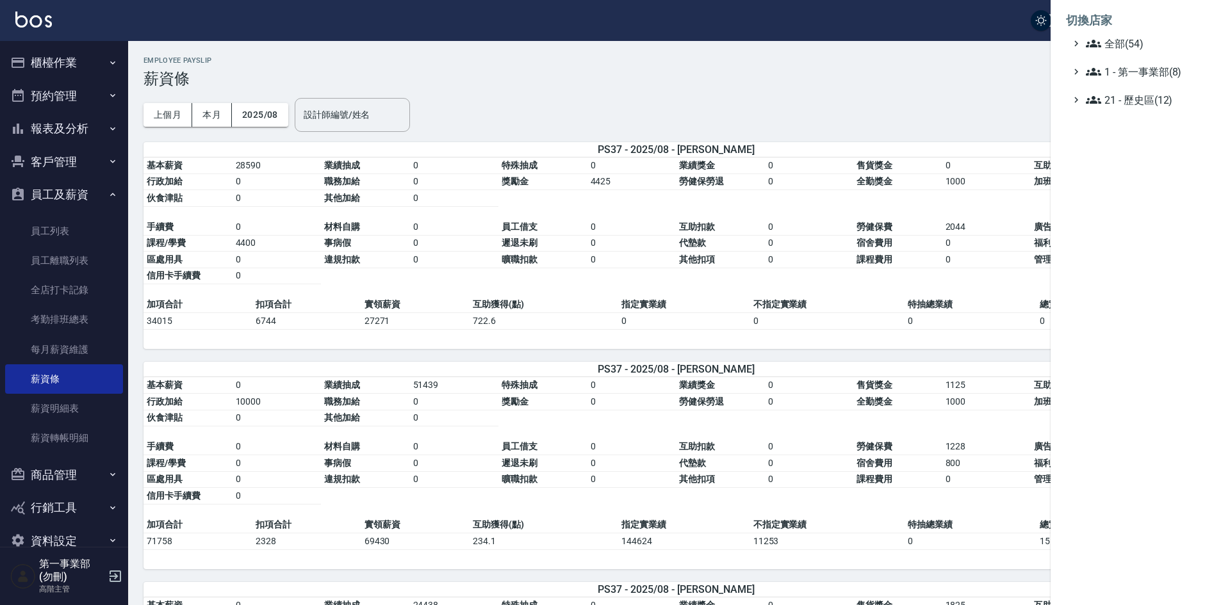
click at [1151, 63] on ul "全部(54) 1 - 第一事業部(8) 21 - 歷史區(12)" at bounding box center [1140, 72] width 149 height 72
click at [1183, 75] on span "1 - 第一事業部(8)" at bounding box center [1148, 71] width 124 height 15
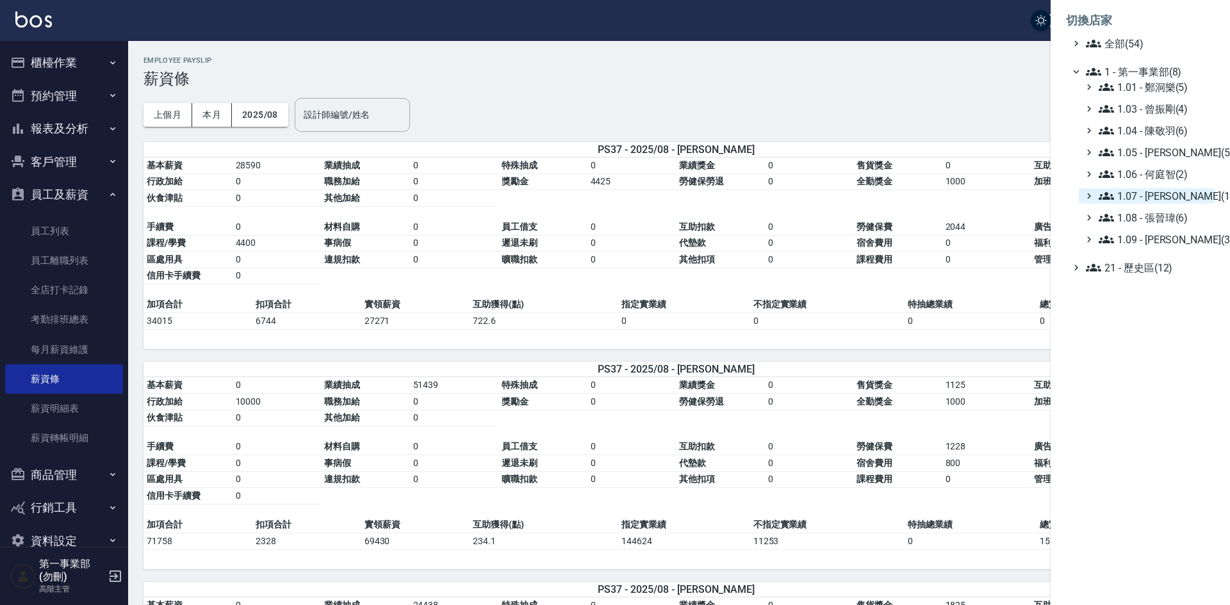
click at [1177, 195] on span "1.07 - [PERSON_NAME](11)" at bounding box center [1154, 195] width 111 height 15
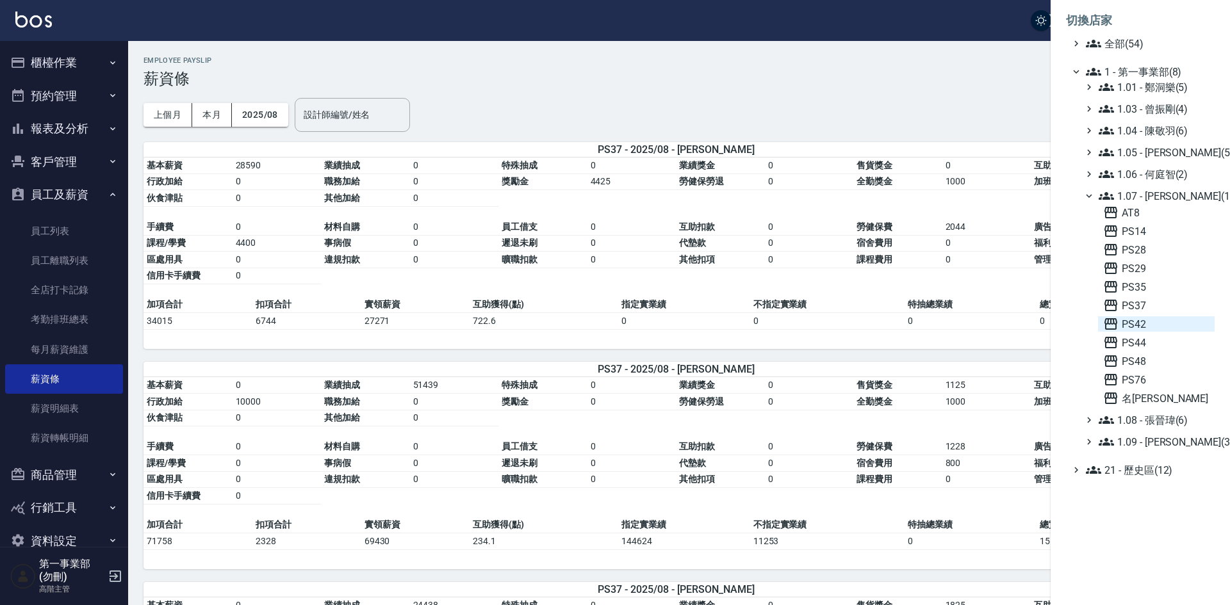
click at [1140, 322] on span "PS42" at bounding box center [1156, 323] width 106 height 15
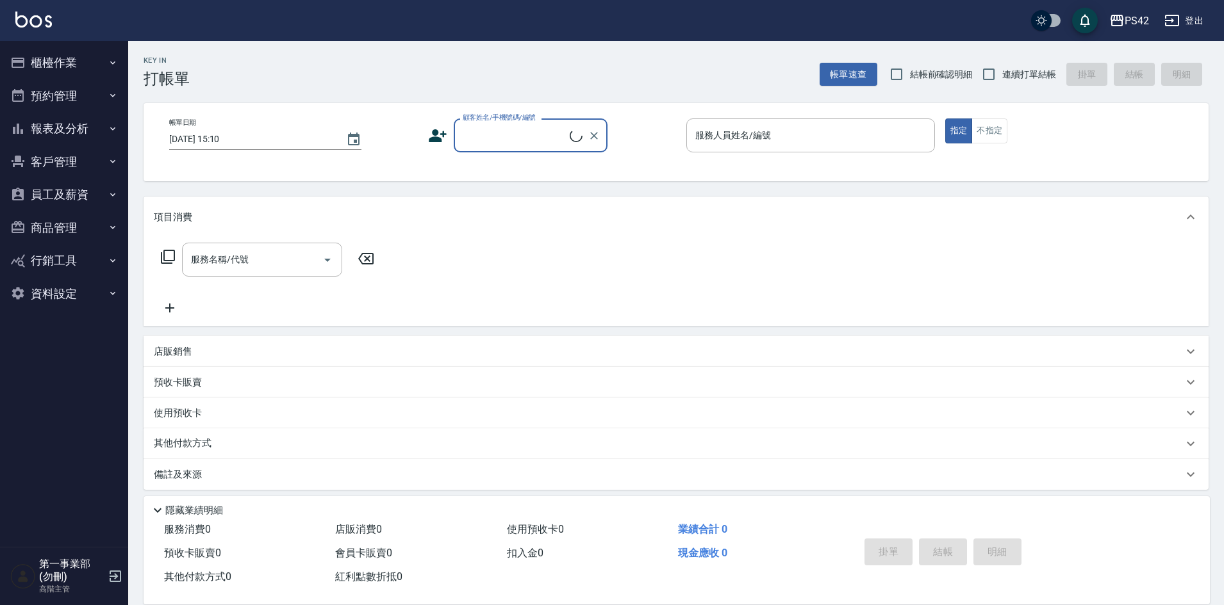
click at [66, 192] on button "員工及薪資" at bounding box center [64, 194] width 118 height 33
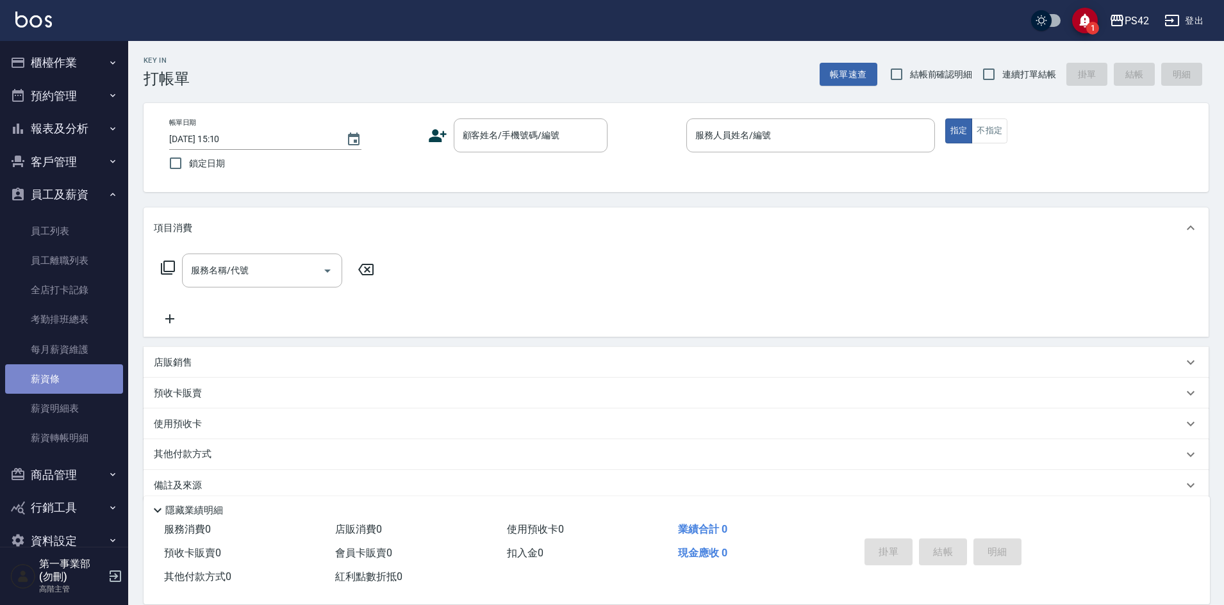
click at [73, 384] on link "薪資條" at bounding box center [64, 379] width 118 height 29
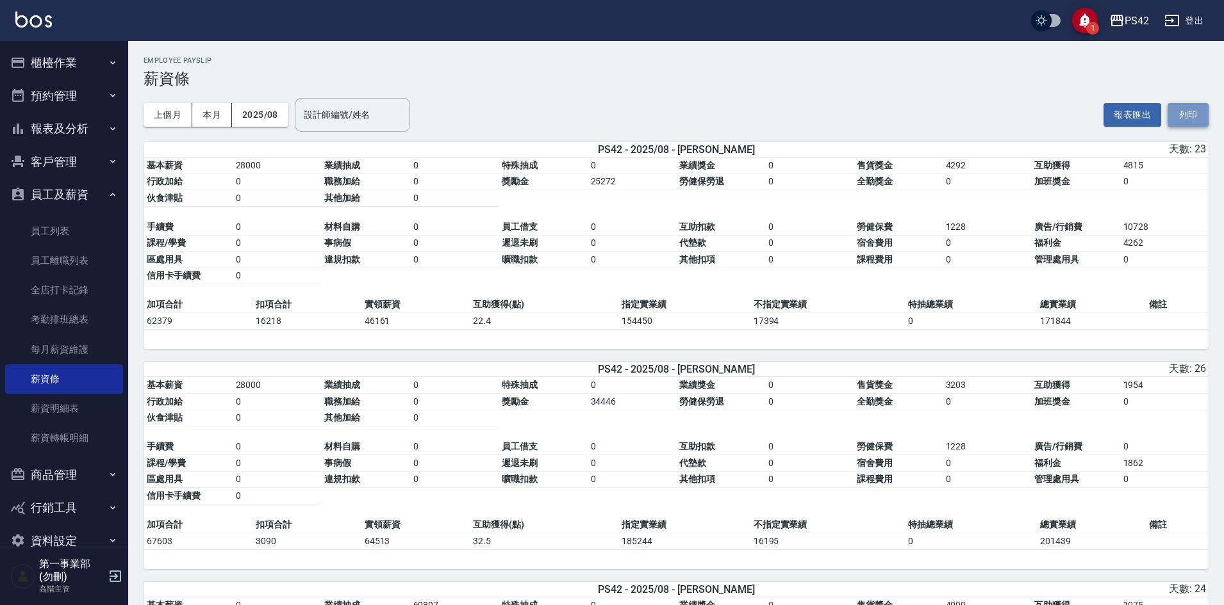
click at [1192, 119] on button "列印" at bounding box center [1187, 115] width 41 height 24
click at [1138, 25] on div "PS42" at bounding box center [1136, 21] width 24 height 16
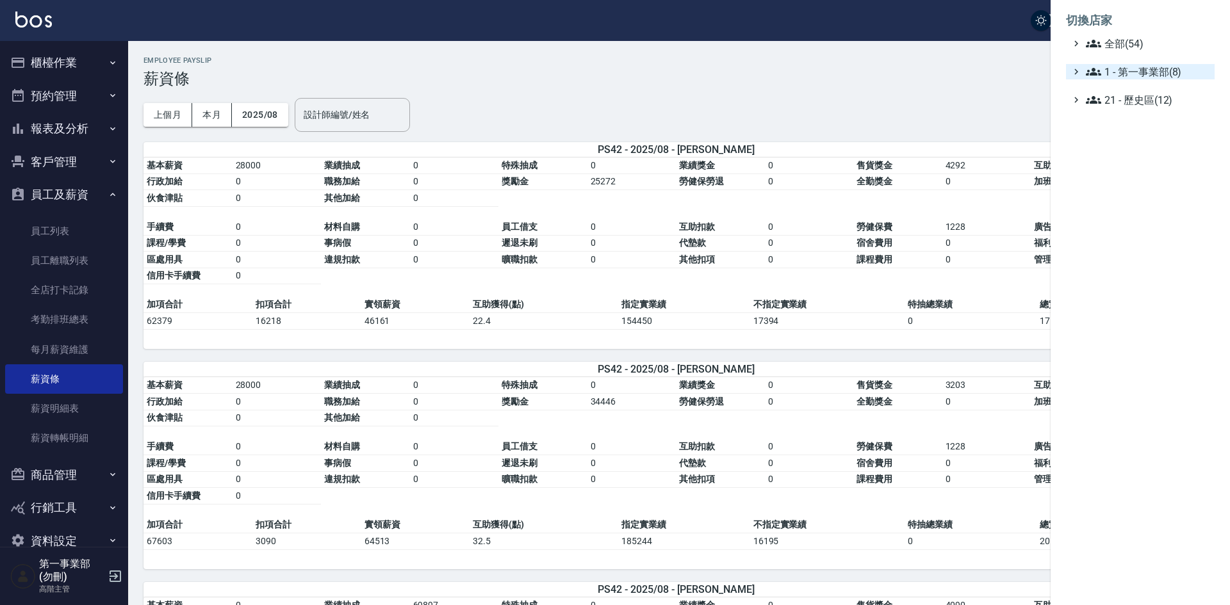
click at [1147, 79] on span "1 - 第一事業部(8)" at bounding box center [1148, 71] width 124 height 15
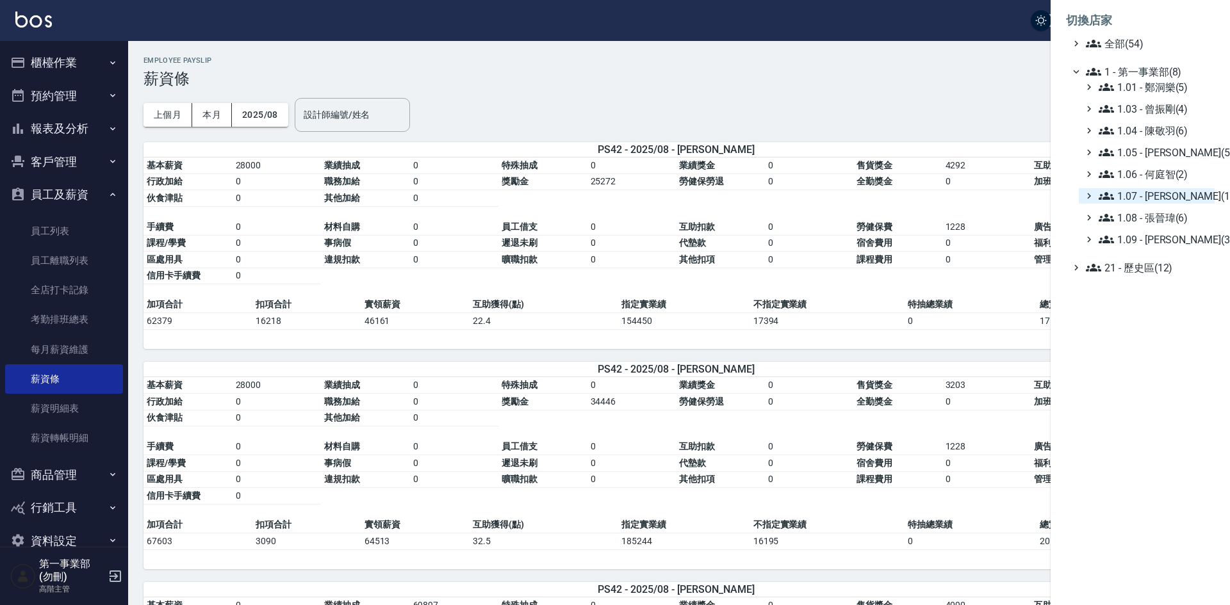
click at [1165, 189] on span "1.07 - [PERSON_NAME](11)" at bounding box center [1154, 195] width 111 height 15
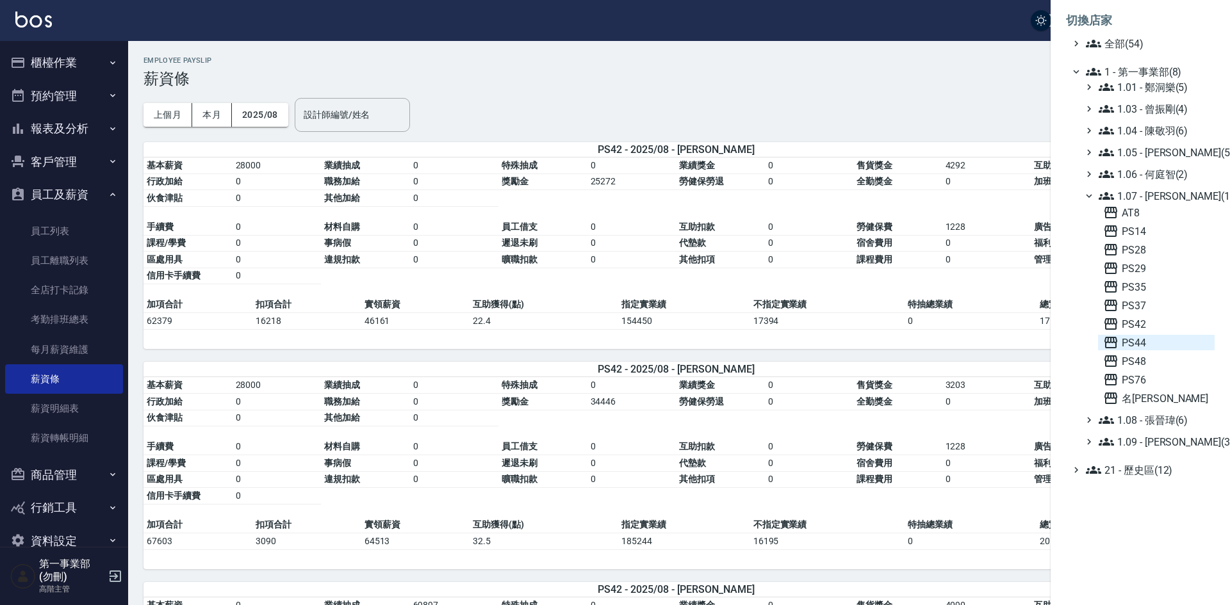
click at [1149, 337] on span "PS44" at bounding box center [1156, 342] width 106 height 15
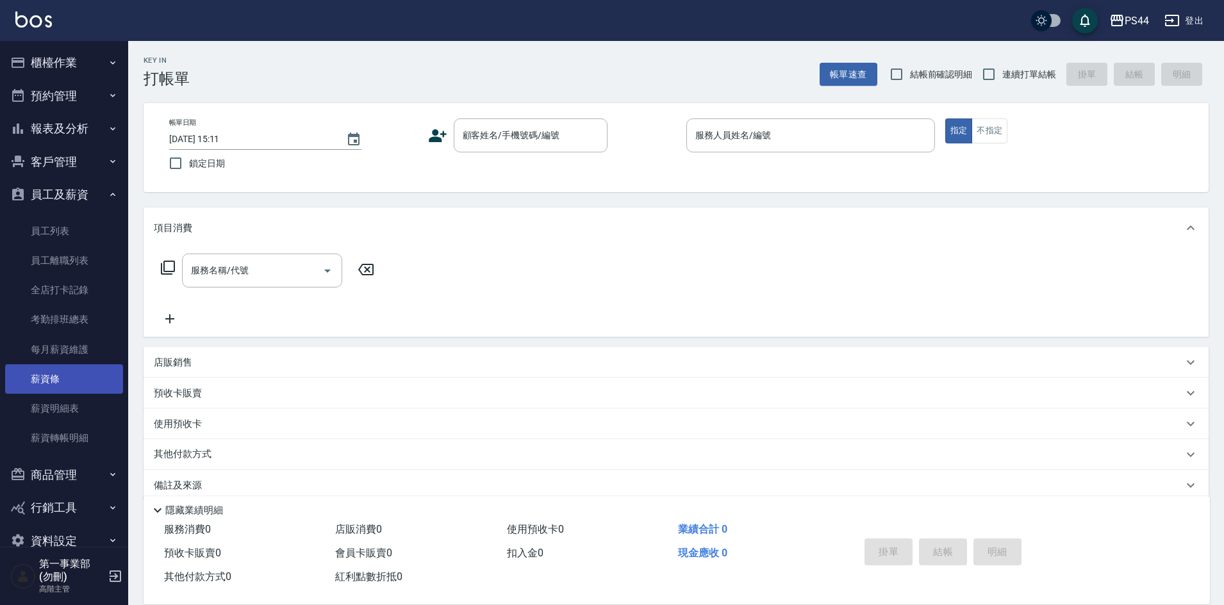
click at [64, 382] on link "薪資條" at bounding box center [64, 379] width 118 height 29
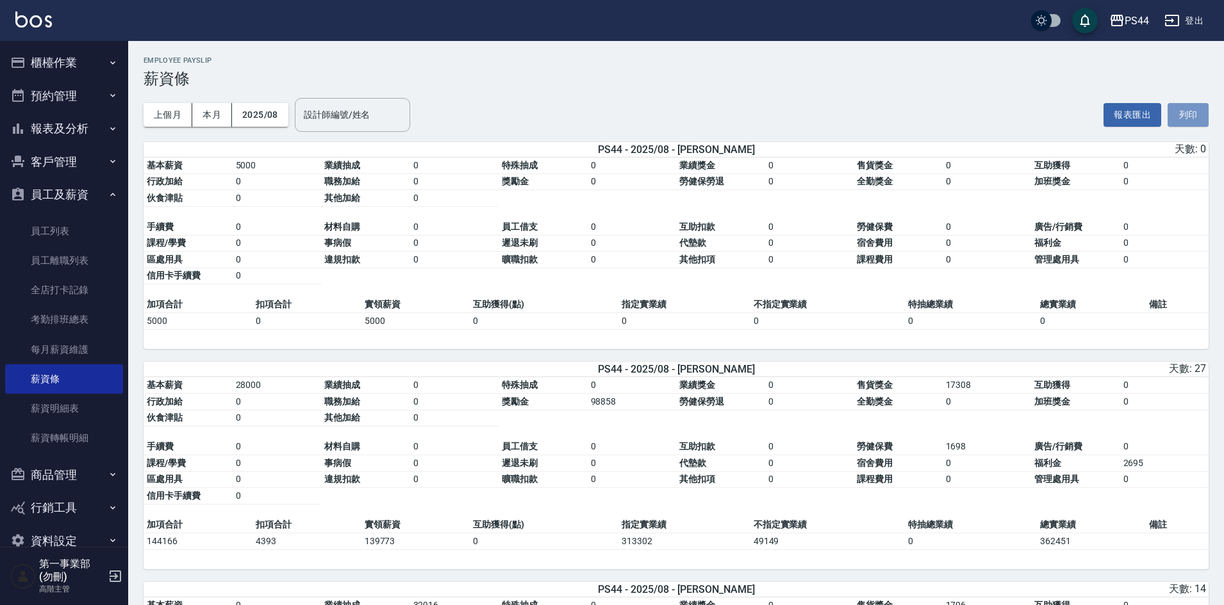
drag, startPoint x: 1193, startPoint y: 116, endPoint x: 948, endPoint y: 518, distance: 470.3
click at [1192, 116] on button "列印" at bounding box center [1187, 115] width 41 height 24
click at [1129, 25] on div "PS44" at bounding box center [1136, 21] width 24 height 16
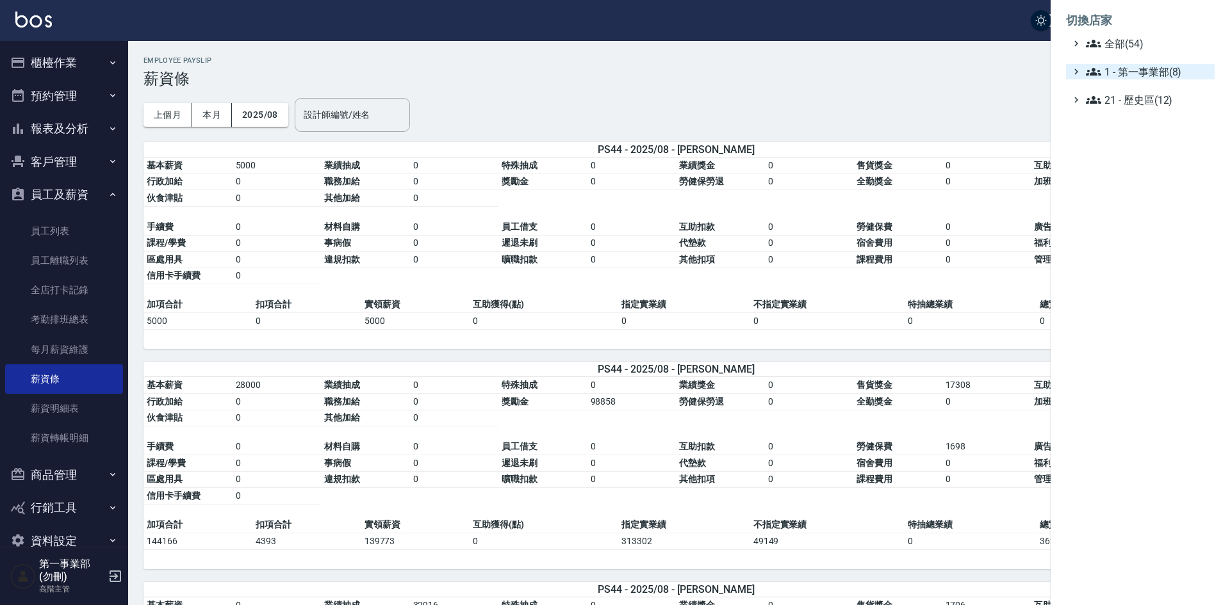
click at [1154, 77] on span "1 - 第一事業部(8)" at bounding box center [1148, 71] width 124 height 15
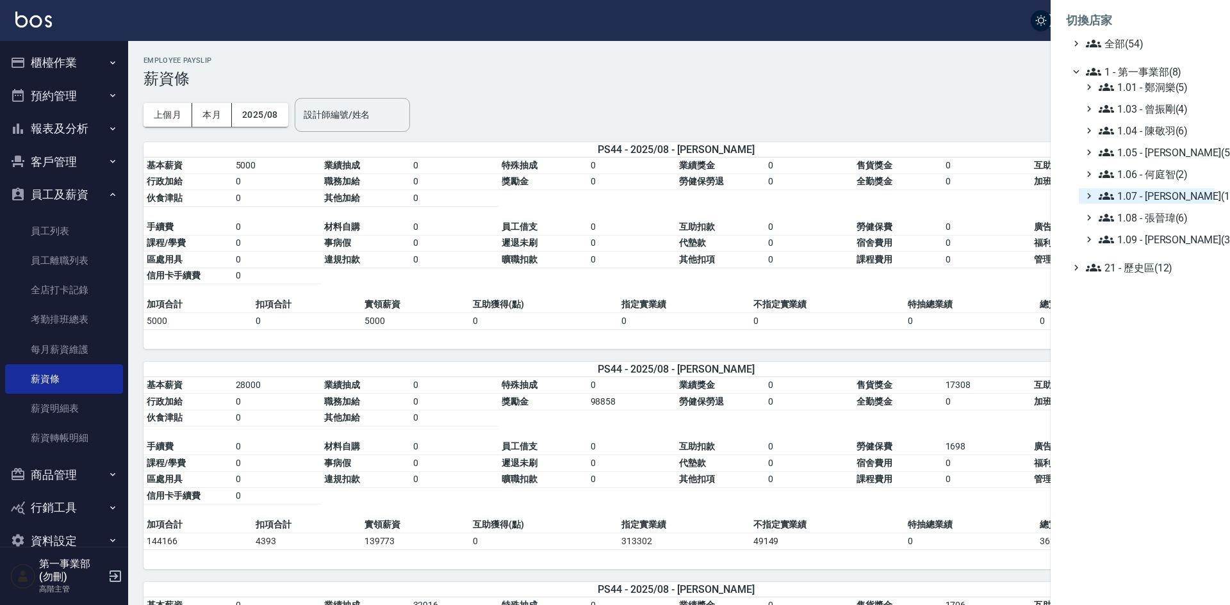
click at [1183, 199] on span "1.07 - [PERSON_NAME](11)" at bounding box center [1154, 195] width 111 height 15
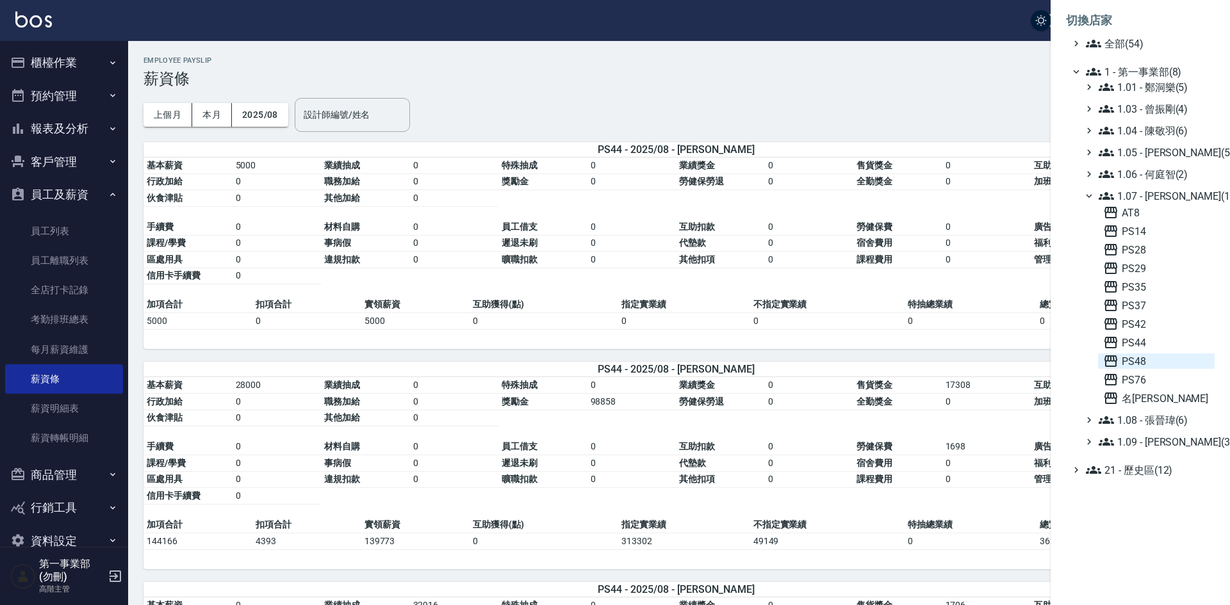
click at [1152, 360] on span "PS48" at bounding box center [1156, 361] width 106 height 15
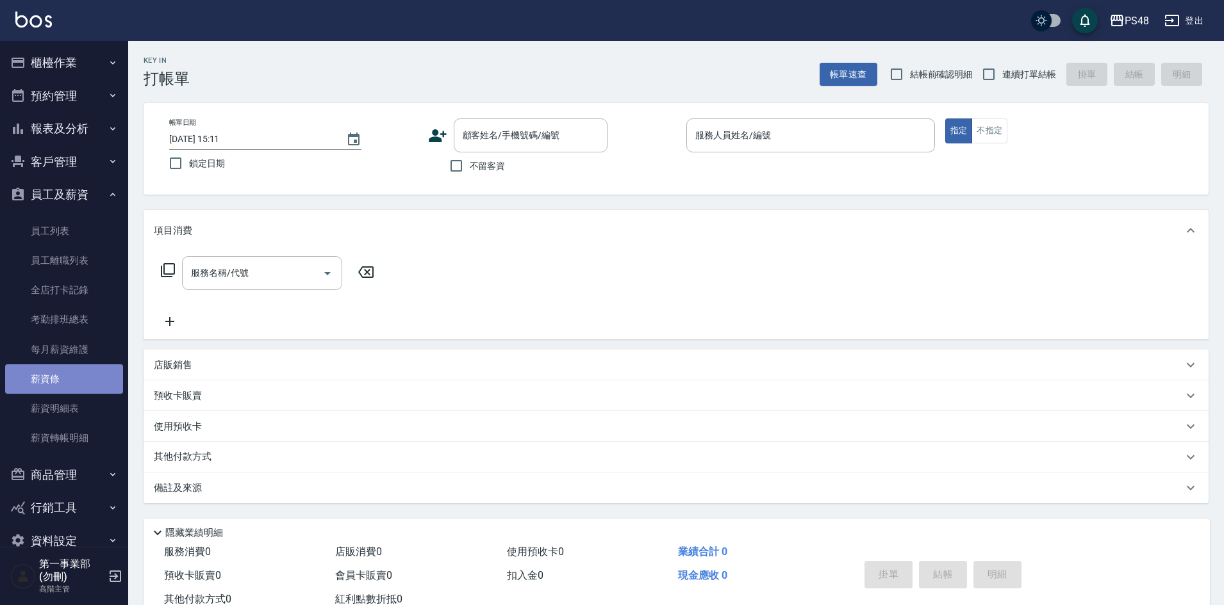
click at [64, 370] on link "薪資條" at bounding box center [64, 379] width 118 height 29
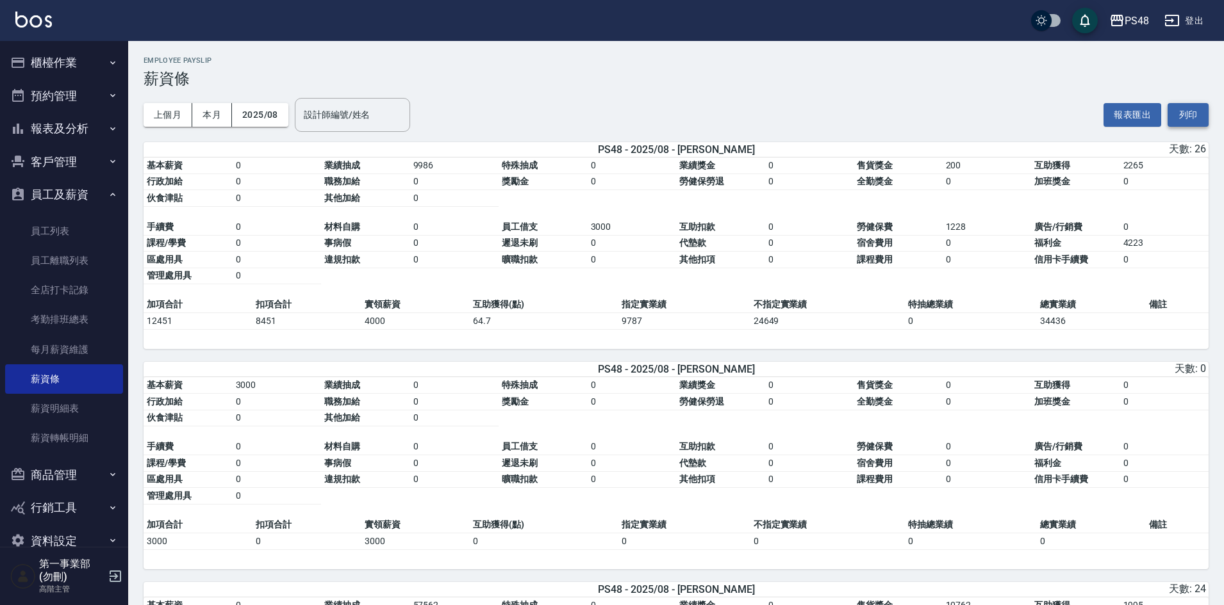
click at [1183, 113] on button "列印" at bounding box center [1187, 115] width 41 height 24
click at [1138, 22] on div "PS48" at bounding box center [1136, 21] width 24 height 16
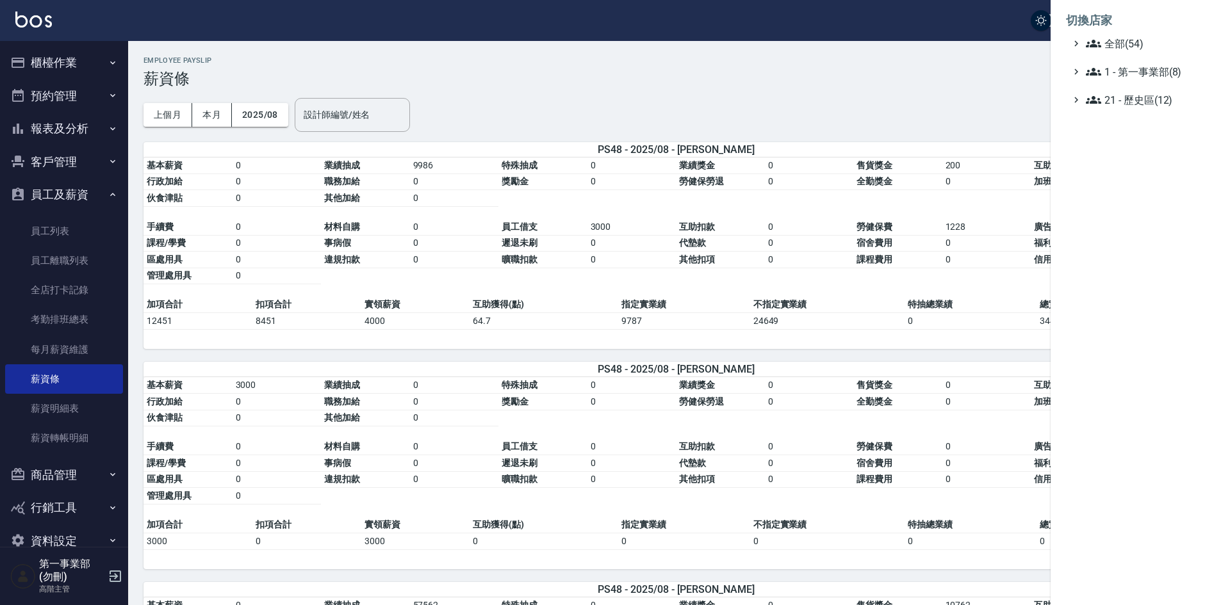
click at [1154, 63] on ul "全部(54) 1 - 第一事業部(8) 21 - 歷史區(12)" at bounding box center [1140, 72] width 149 height 72
click at [1161, 79] on ul "全部(54) 1 - 第一事業部(8) 21 - 歷史區(12)" at bounding box center [1140, 72] width 149 height 72
click at [1164, 74] on span "1 - 第一事業部(8)" at bounding box center [1148, 71] width 124 height 15
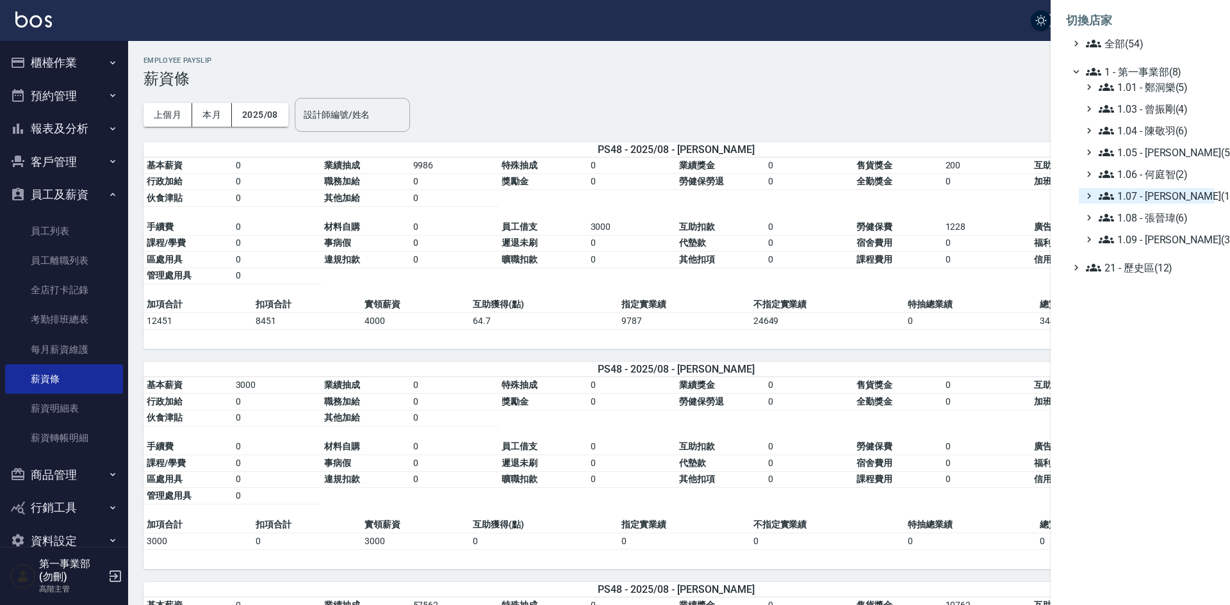
click at [1179, 189] on span "1.07 - [PERSON_NAME](11)" at bounding box center [1154, 195] width 111 height 15
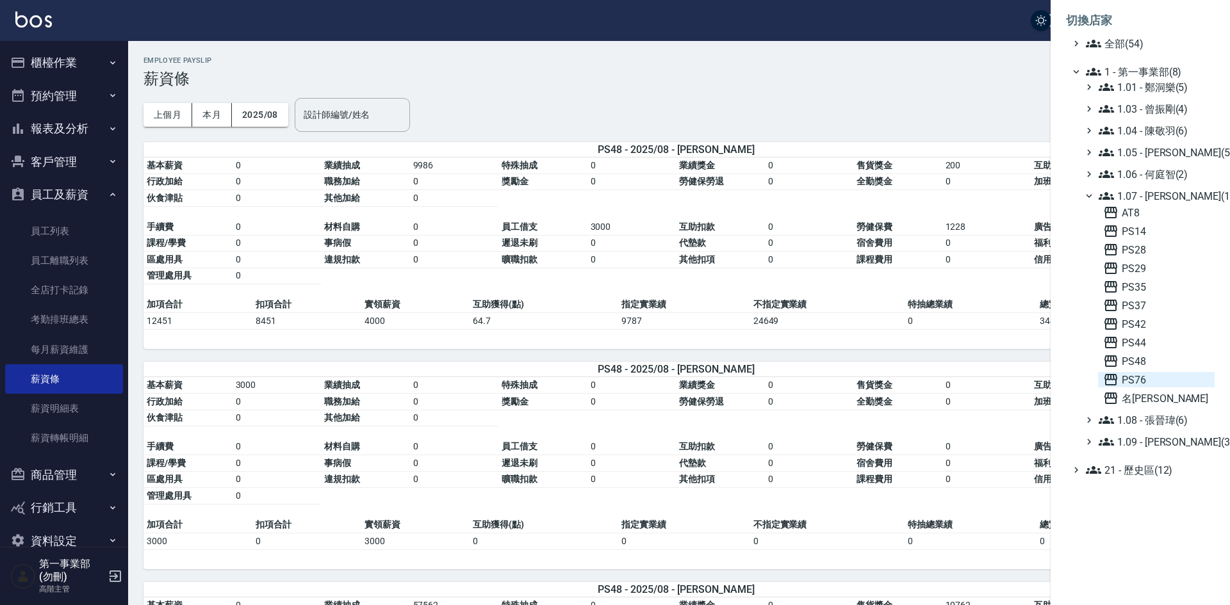
click at [1147, 380] on span "PS76" at bounding box center [1156, 379] width 106 height 15
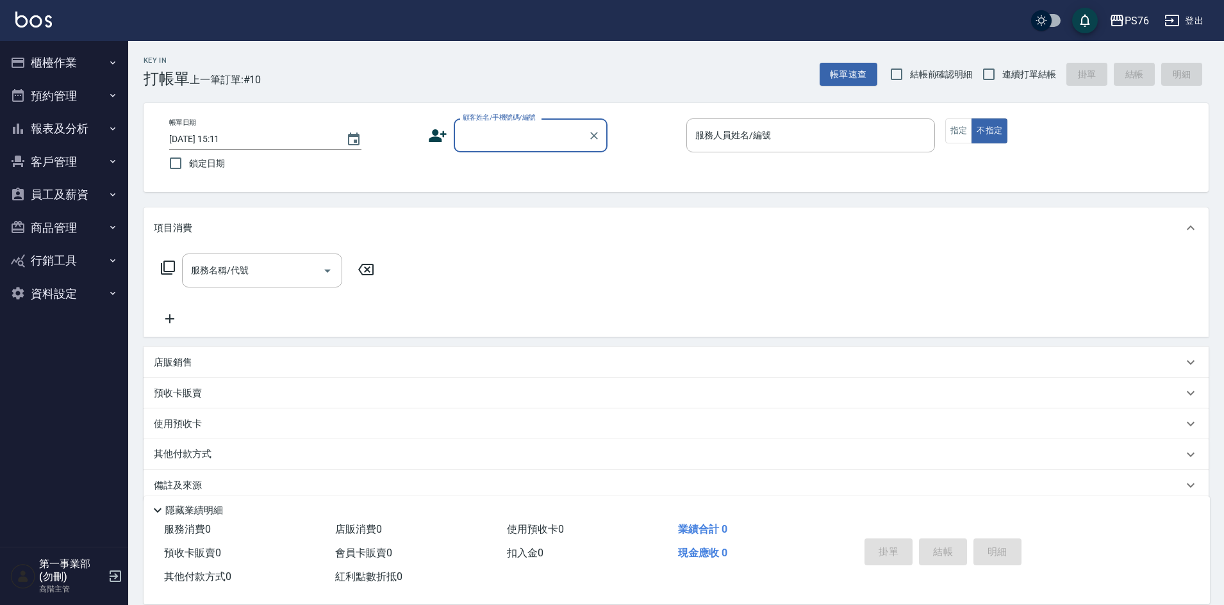
click at [70, 196] on button "員工及薪資" at bounding box center [64, 194] width 118 height 33
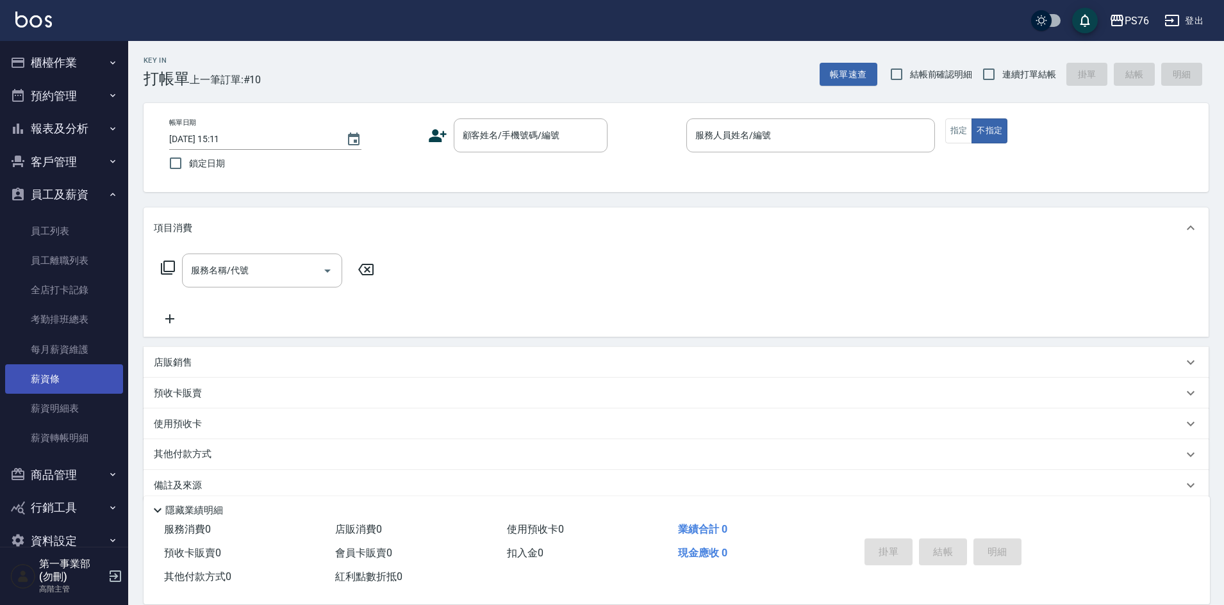
click at [82, 382] on link "薪資條" at bounding box center [64, 379] width 118 height 29
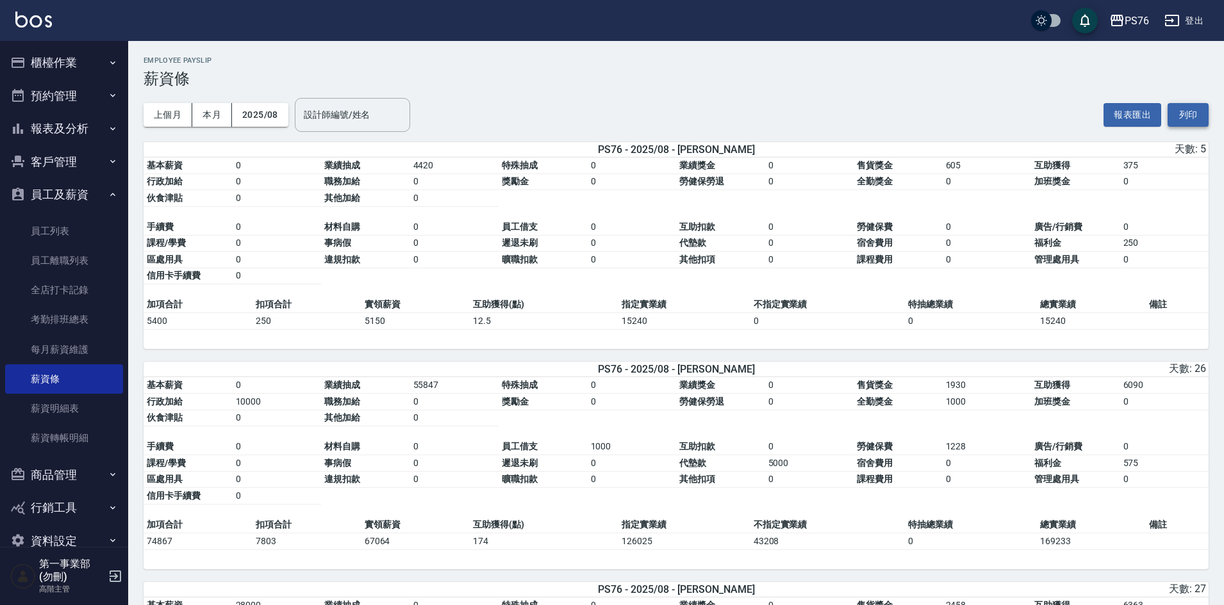
click at [1185, 112] on button "列印" at bounding box center [1187, 115] width 41 height 24
click at [1120, 12] on button "PS76" at bounding box center [1129, 21] width 50 height 26
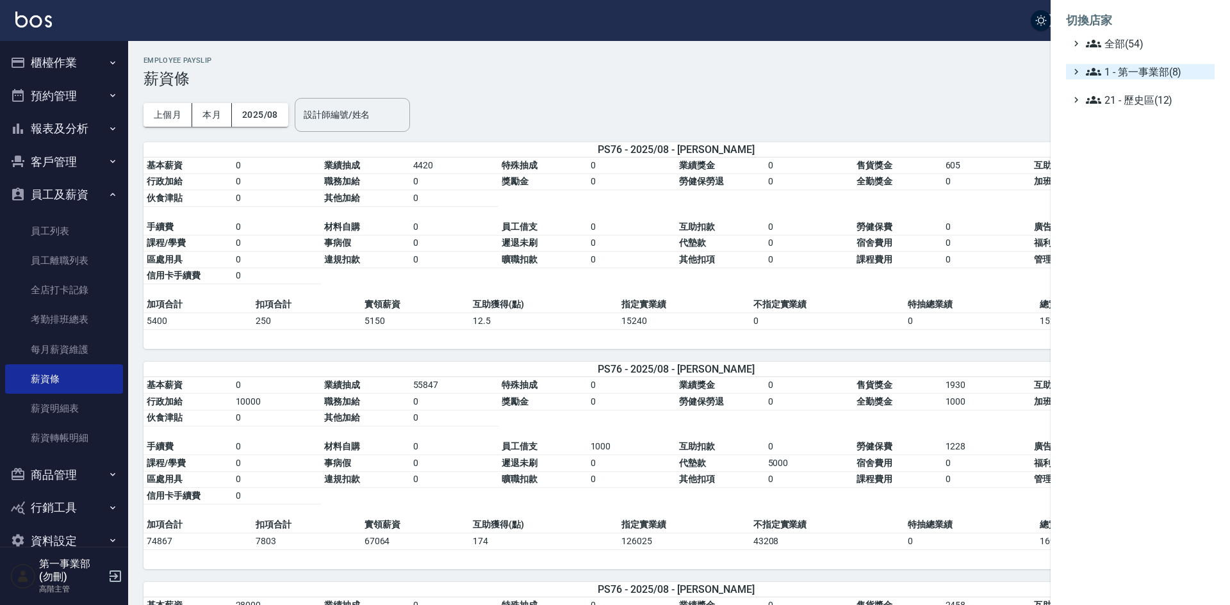
click at [1166, 66] on span "1 - 第一事業部(8)" at bounding box center [1148, 71] width 124 height 15
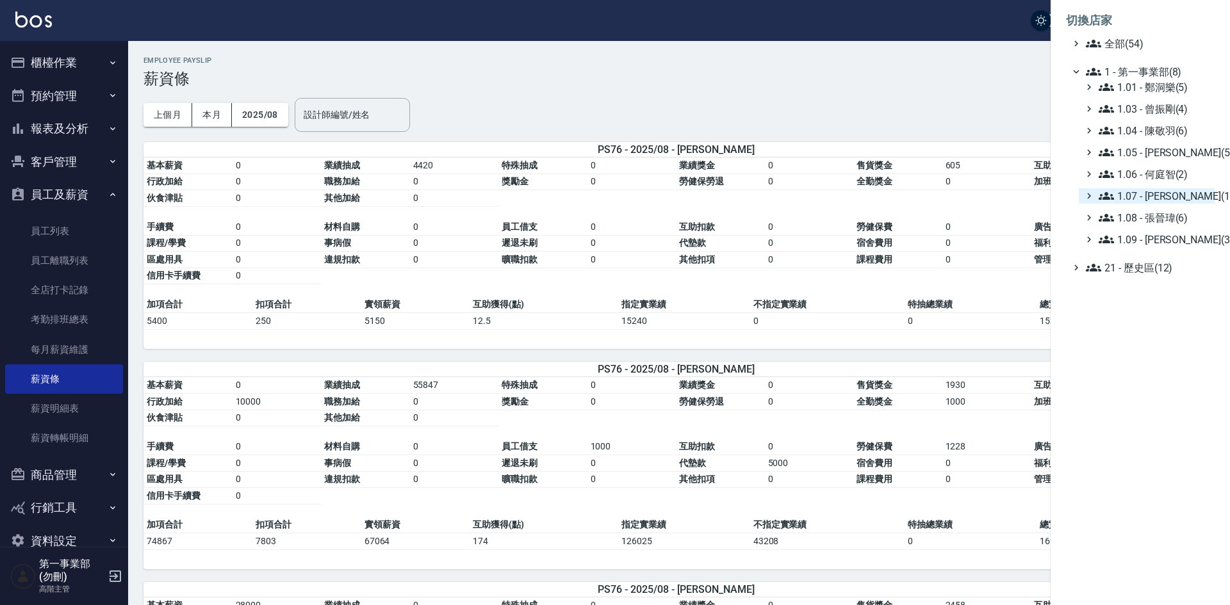
click at [1179, 202] on span "1.07 - [PERSON_NAME](11)" at bounding box center [1154, 195] width 111 height 15
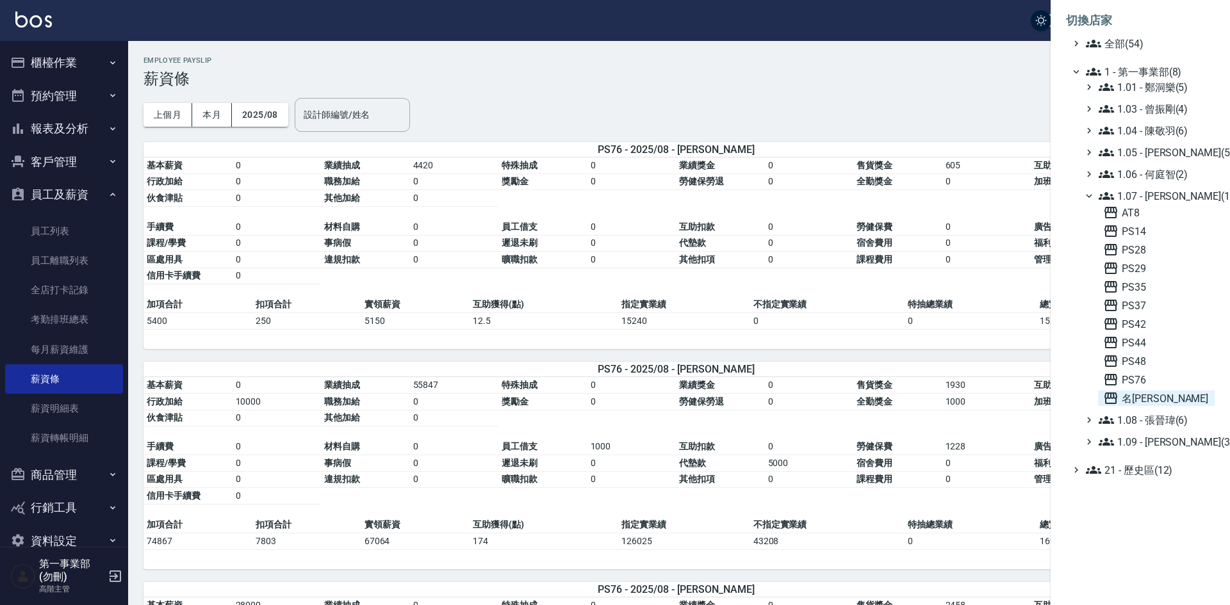
click at [1136, 401] on span "名[PERSON_NAME]" at bounding box center [1156, 398] width 106 height 15
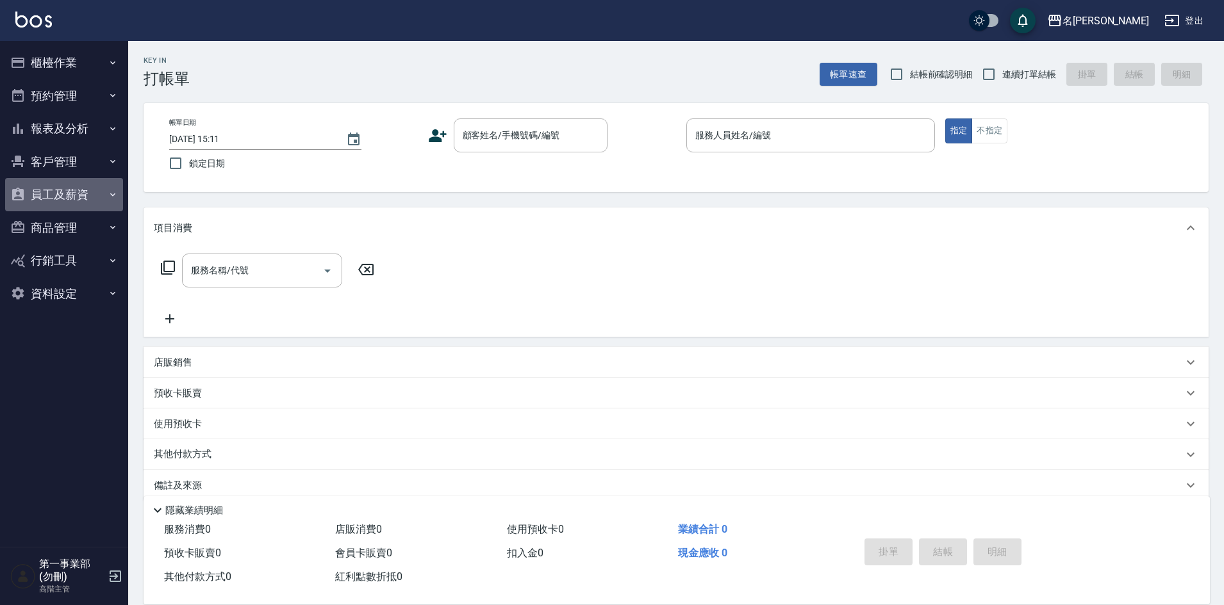
click at [45, 184] on button "員工及薪資" at bounding box center [64, 194] width 118 height 33
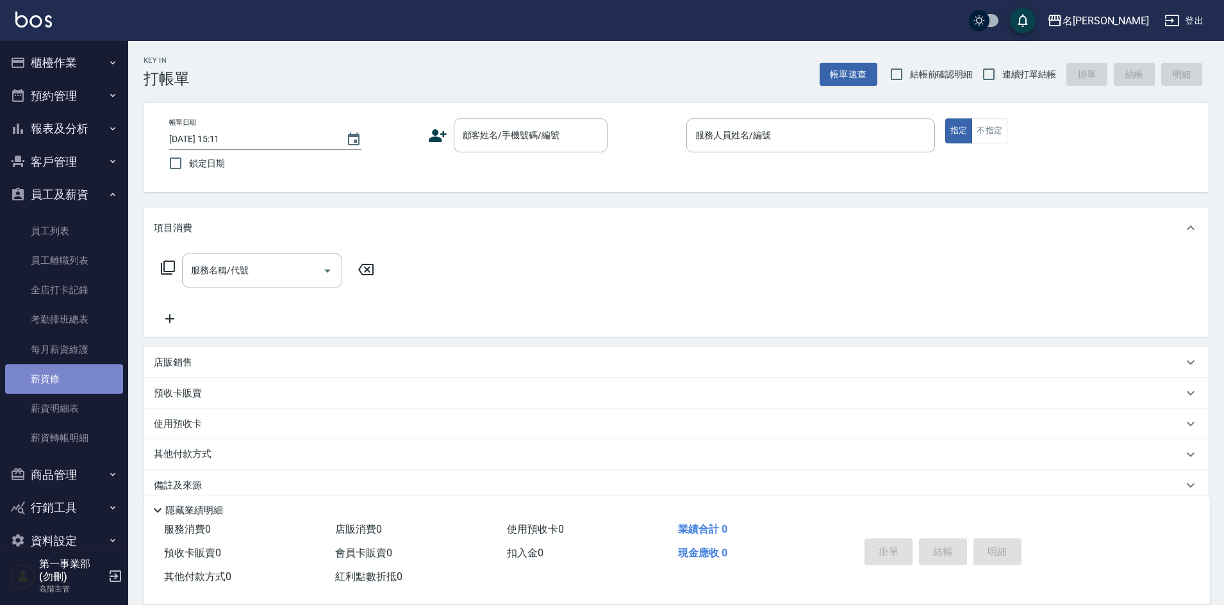
click at [77, 388] on link "薪資條" at bounding box center [64, 379] width 118 height 29
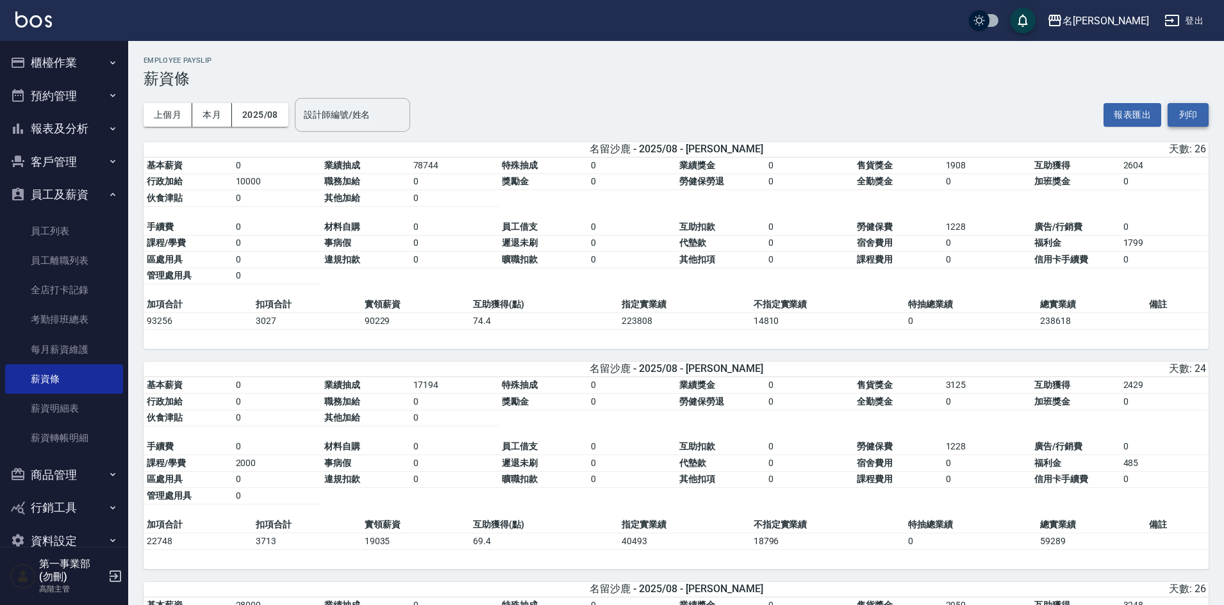
click at [1204, 115] on button "列印" at bounding box center [1187, 115] width 41 height 24
click at [681, 78] on h3 "薪資條" at bounding box center [675, 79] width 1065 height 18
click at [922, 108] on div "上個月 本月 2025/08 設計師編號/姓名 設計師編號/姓名 報表匯出 列印" at bounding box center [675, 115] width 1065 height 54
click at [956, 347] on div "基本薪資 0 業績抽成 78744 特殊抽成 0 業績獎金 0 售貨獎金 1908 互助獲得 2604 行政加給 10000 職務加給 0 獎勵金 0 勞健保…" at bounding box center [675, 254] width 1065 height 192
click at [938, 110] on div "上個月 本月 2025/08 設計師編號/姓名 設計師編號/姓名 報表匯出 列印" at bounding box center [675, 115] width 1065 height 54
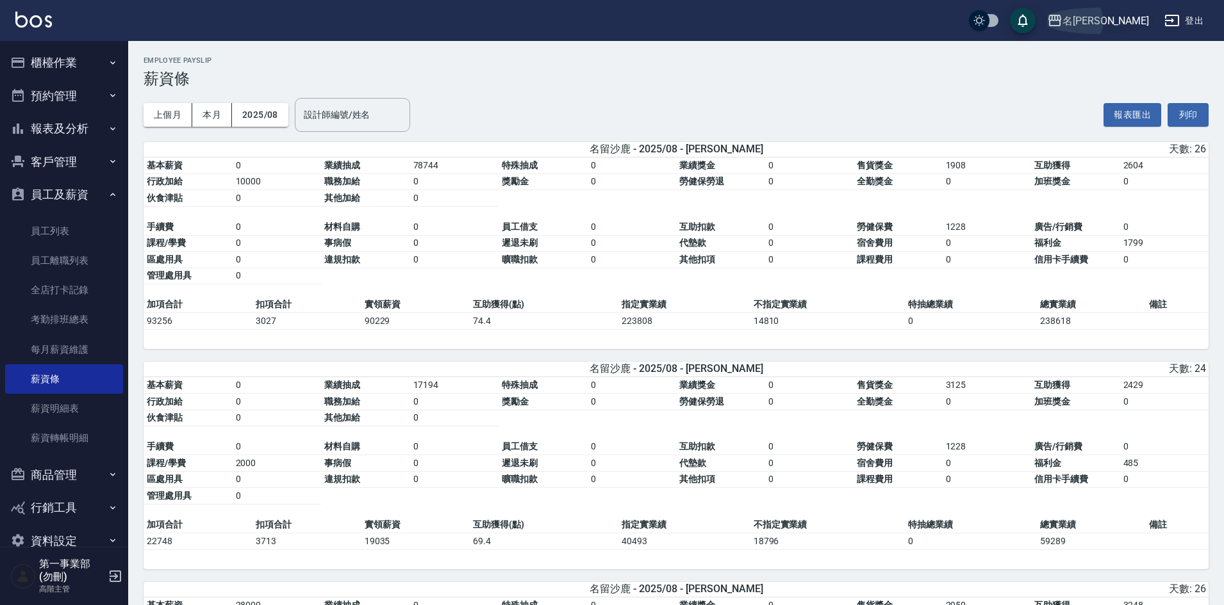
click at [1131, 20] on div "名留沙鹿" at bounding box center [1105, 21] width 86 height 16
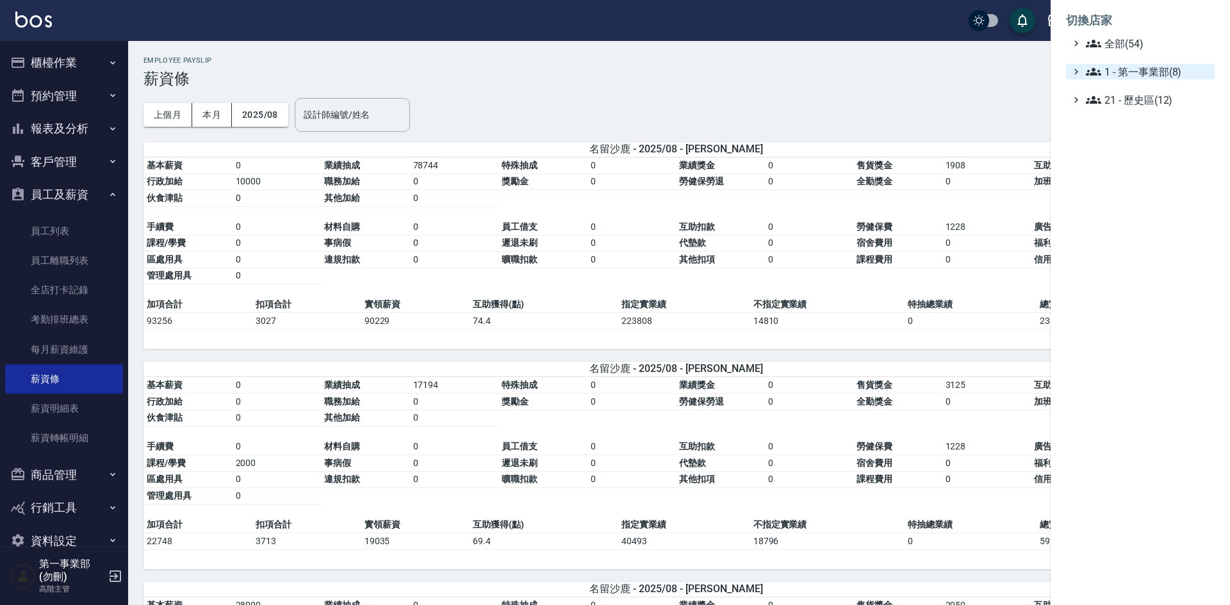
click at [1143, 76] on span "1 - 第一事業部(8)" at bounding box center [1148, 71] width 124 height 15
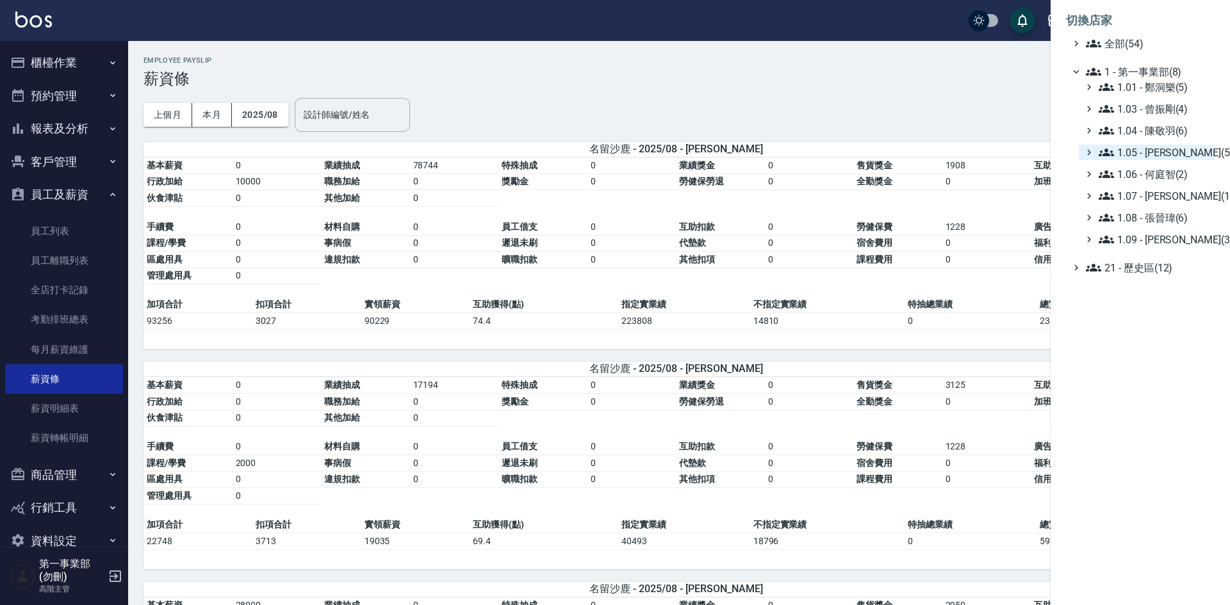
click at [1168, 158] on span "1.05 - [PERSON_NAME](5)" at bounding box center [1154, 152] width 111 height 15
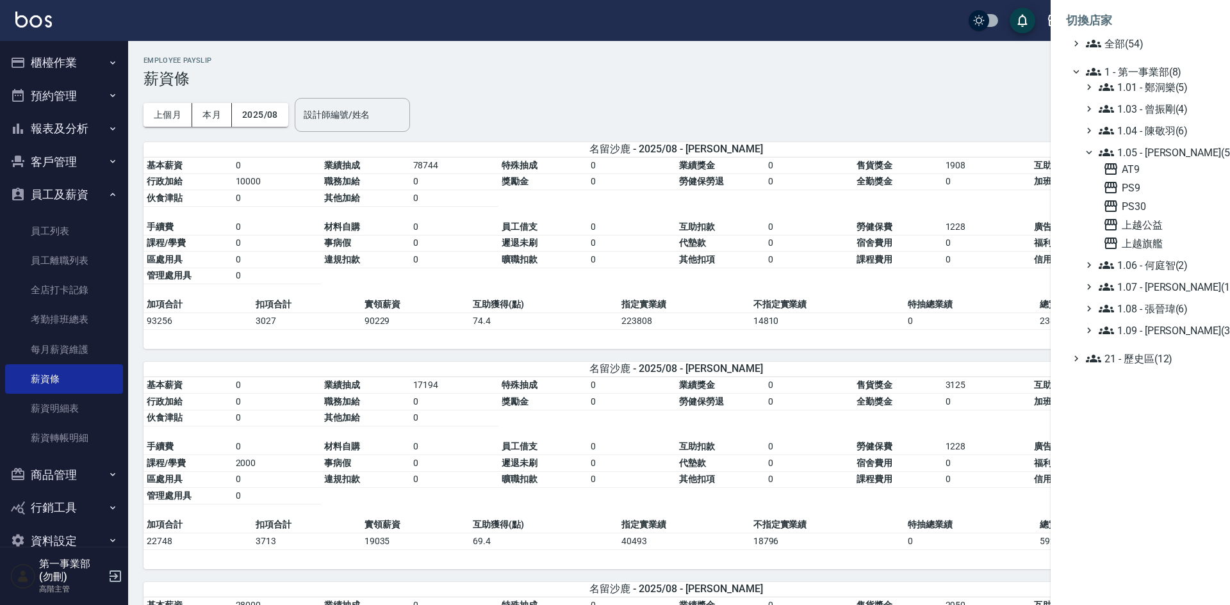
drag, startPoint x: 712, startPoint y: 100, endPoint x: 757, endPoint y: 88, distance: 47.1
click at [716, 99] on div at bounding box center [615, 302] width 1230 height 605
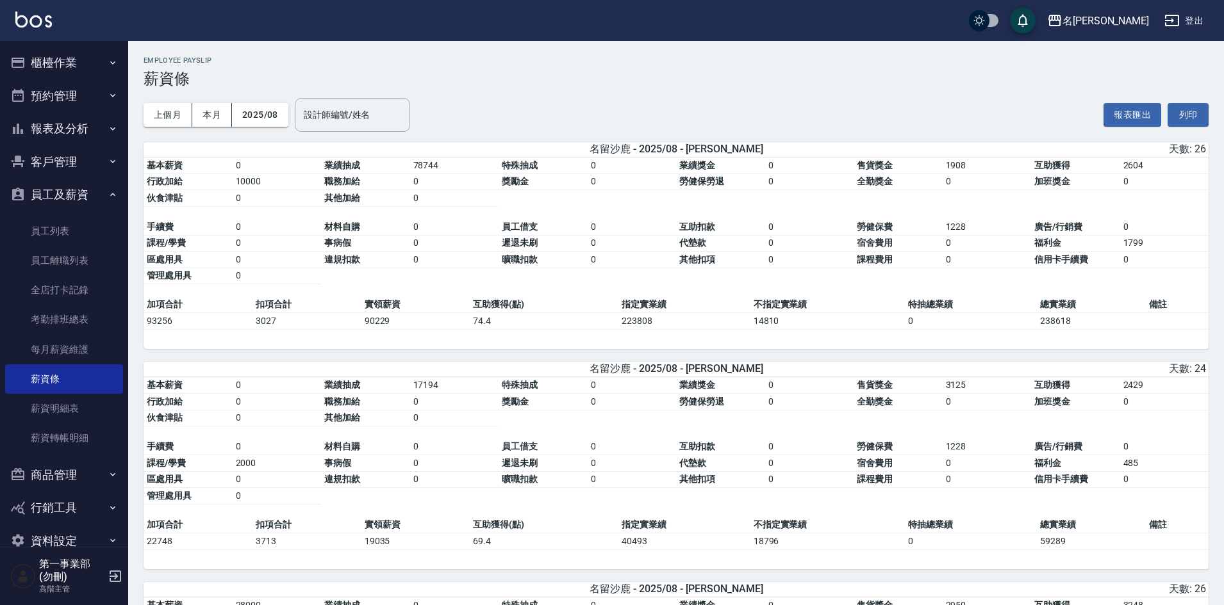
click at [1119, 19] on div "名留沙鹿" at bounding box center [1105, 21] width 86 height 16
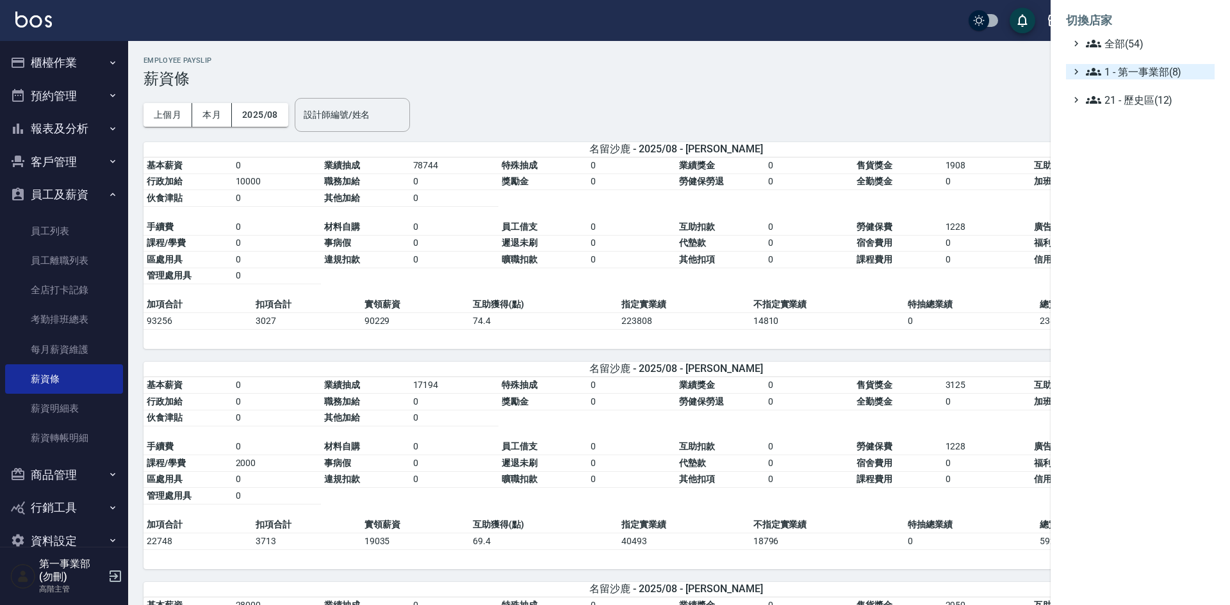
click at [1132, 74] on span "1 - 第一事業部(8)" at bounding box center [1148, 71] width 124 height 15
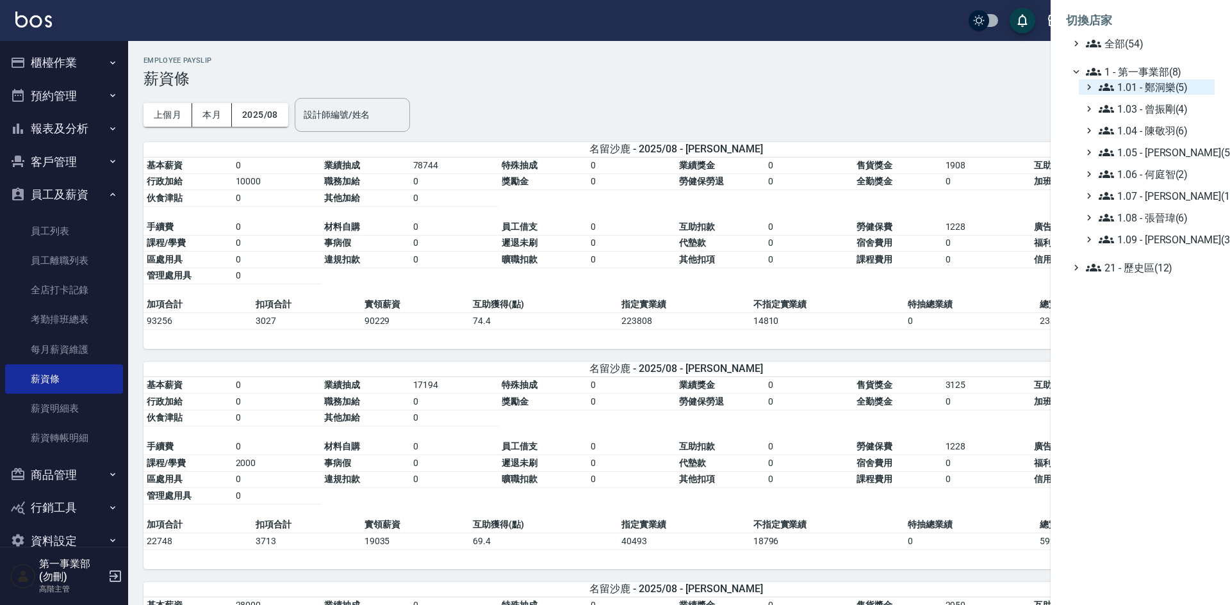
click at [1167, 92] on span "1.01 - 鄭洞樂(5)" at bounding box center [1154, 86] width 111 height 15
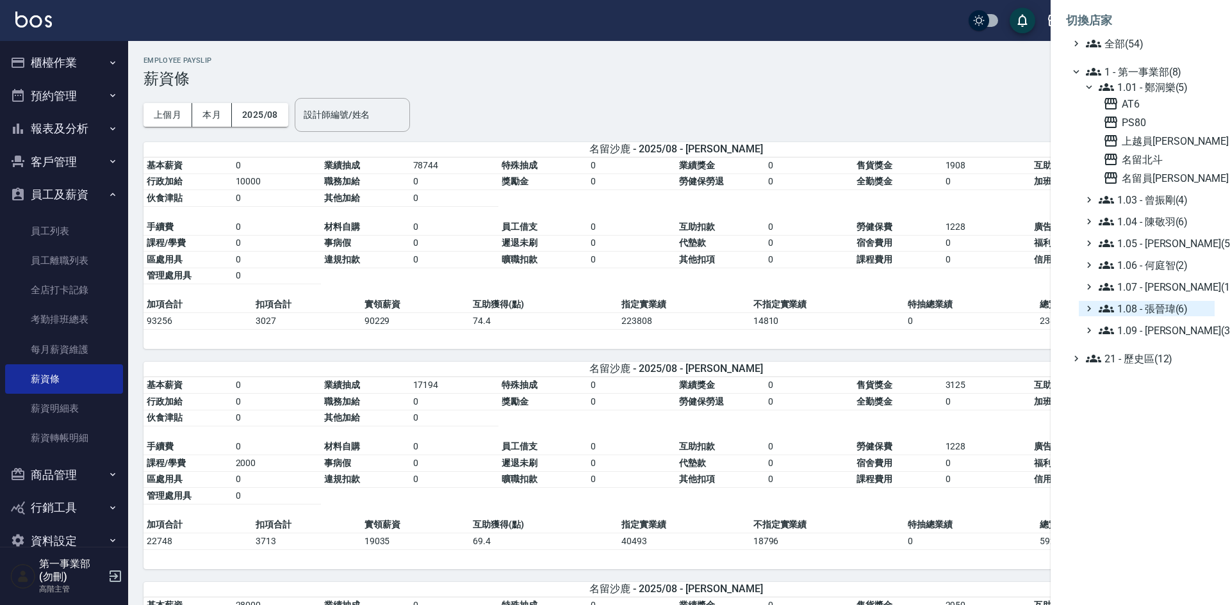
click at [1167, 311] on span "1.08 - 張晉瑋(6)" at bounding box center [1154, 308] width 111 height 15
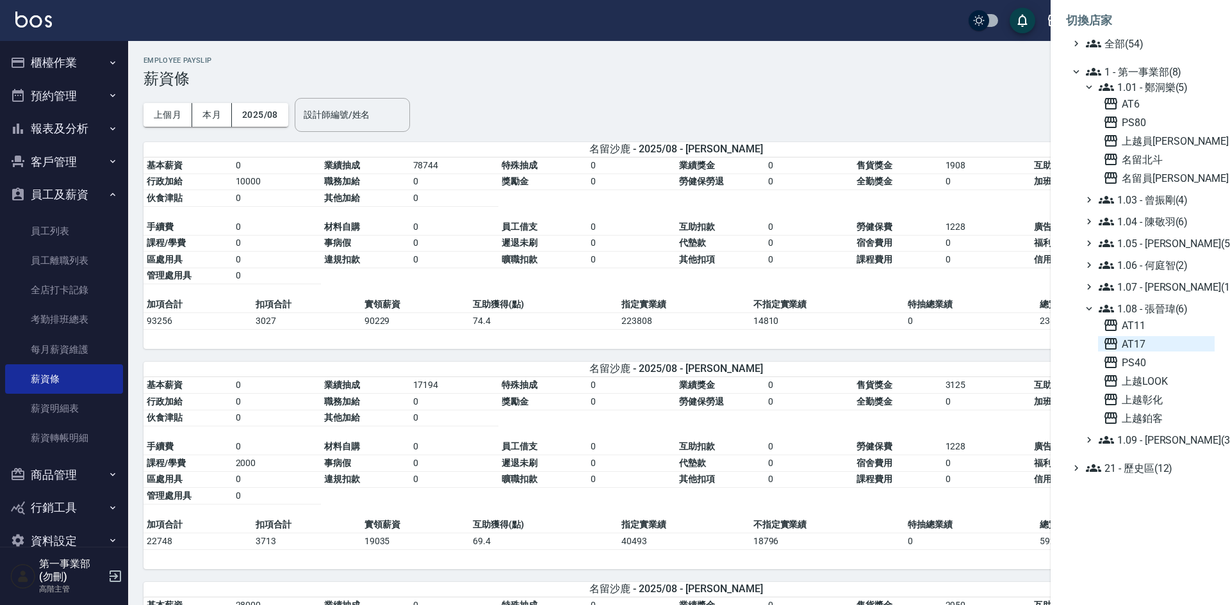
click at [1147, 343] on span "AT17" at bounding box center [1156, 343] width 106 height 15
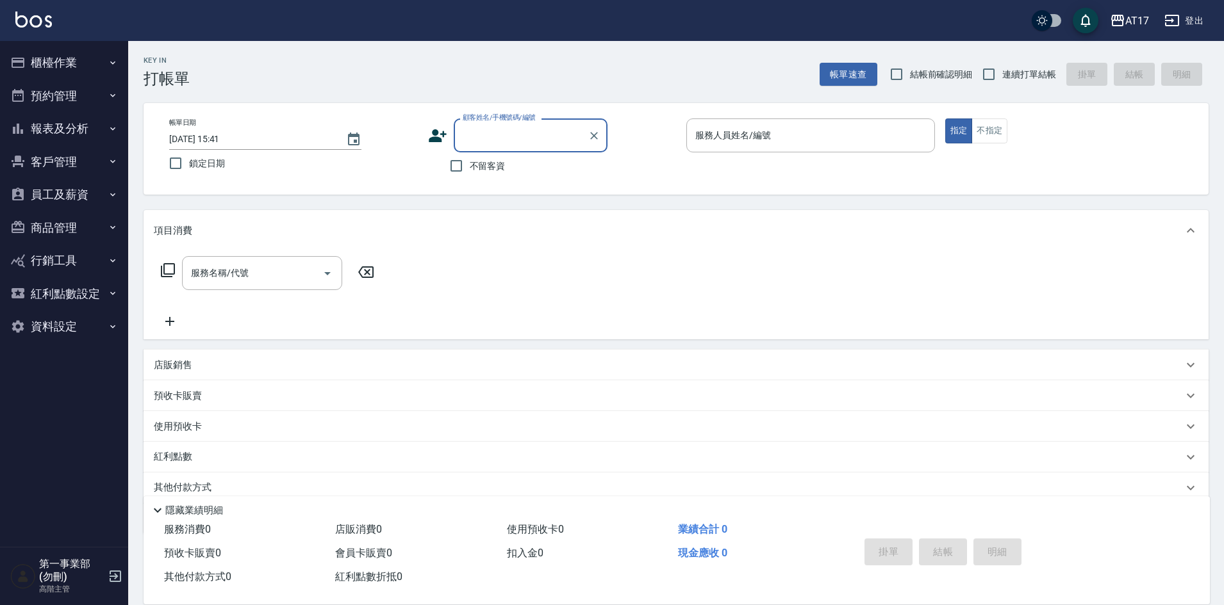
click at [86, 125] on button "報表及分析" at bounding box center [64, 128] width 118 height 33
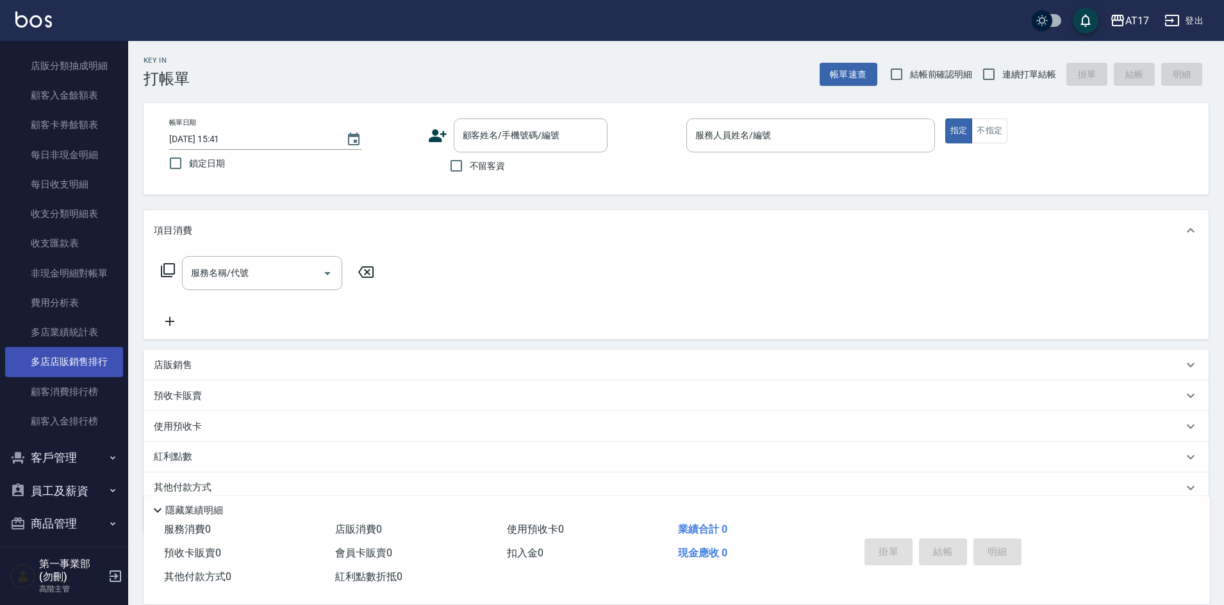
scroll to position [1025, 0]
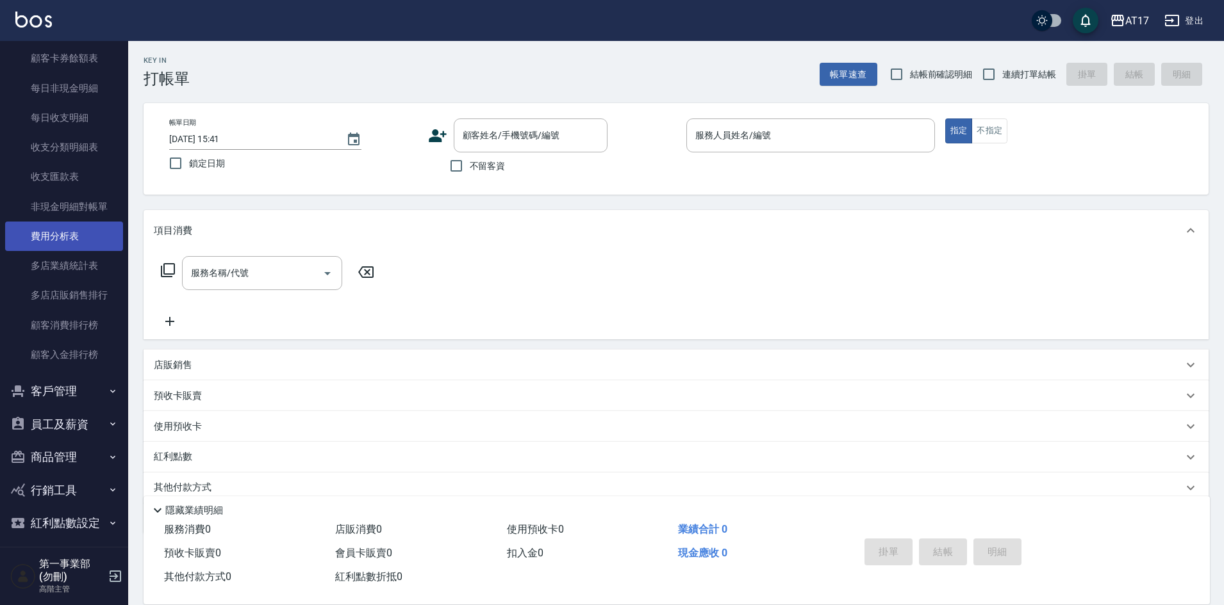
click at [55, 245] on link "費用分析表" at bounding box center [64, 236] width 118 height 29
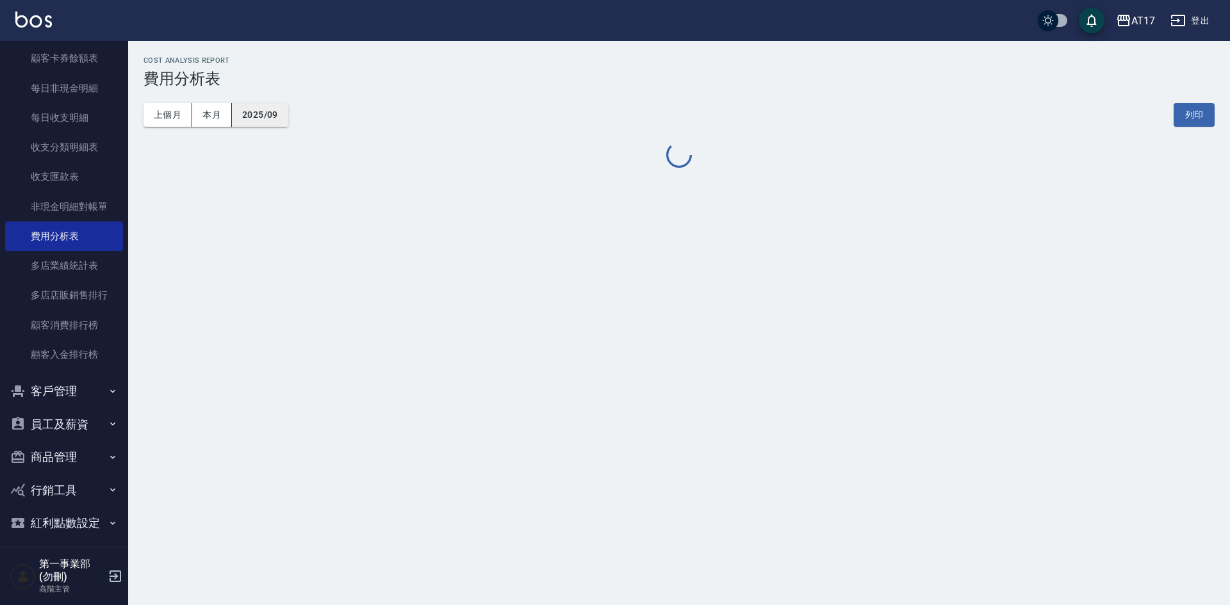
click at [265, 119] on button "2025/09" at bounding box center [260, 115] width 56 height 24
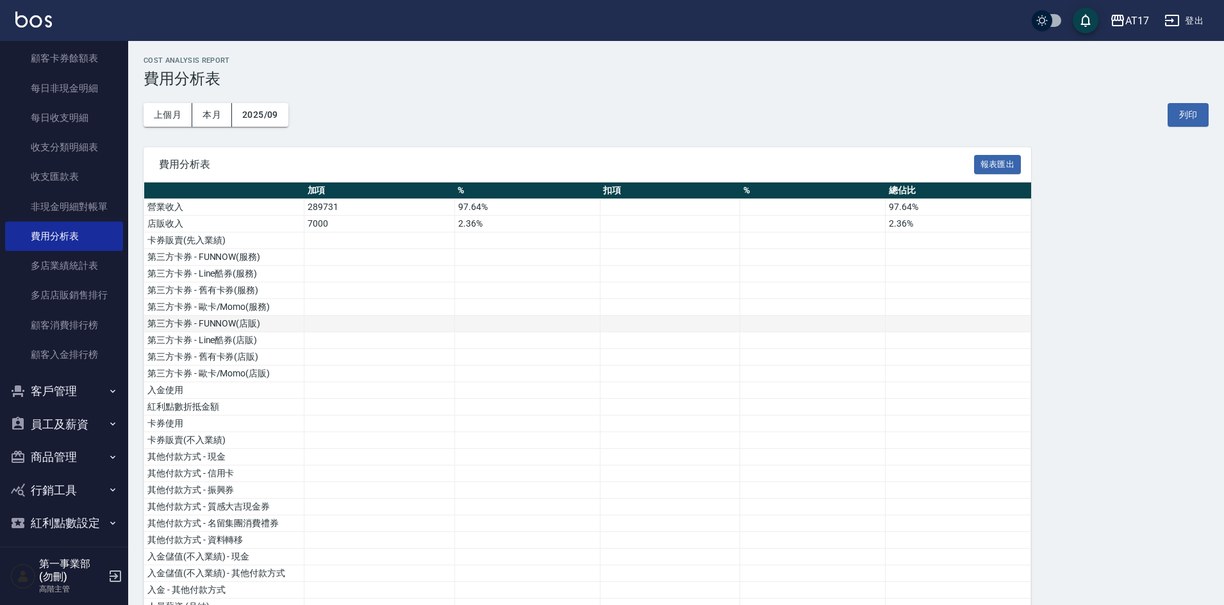
click at [621, 331] on td at bounding box center [670, 324] width 140 height 17
click at [265, 121] on button "2025/09" at bounding box center [260, 115] width 56 height 24
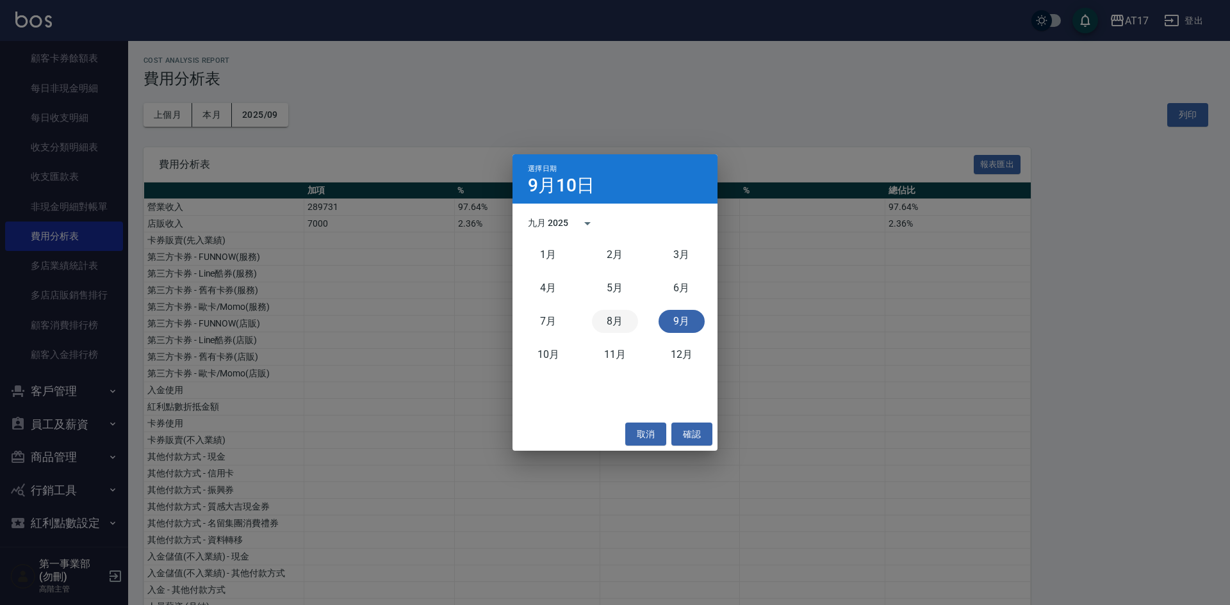
click at [616, 317] on button "8月" at bounding box center [615, 321] width 46 height 23
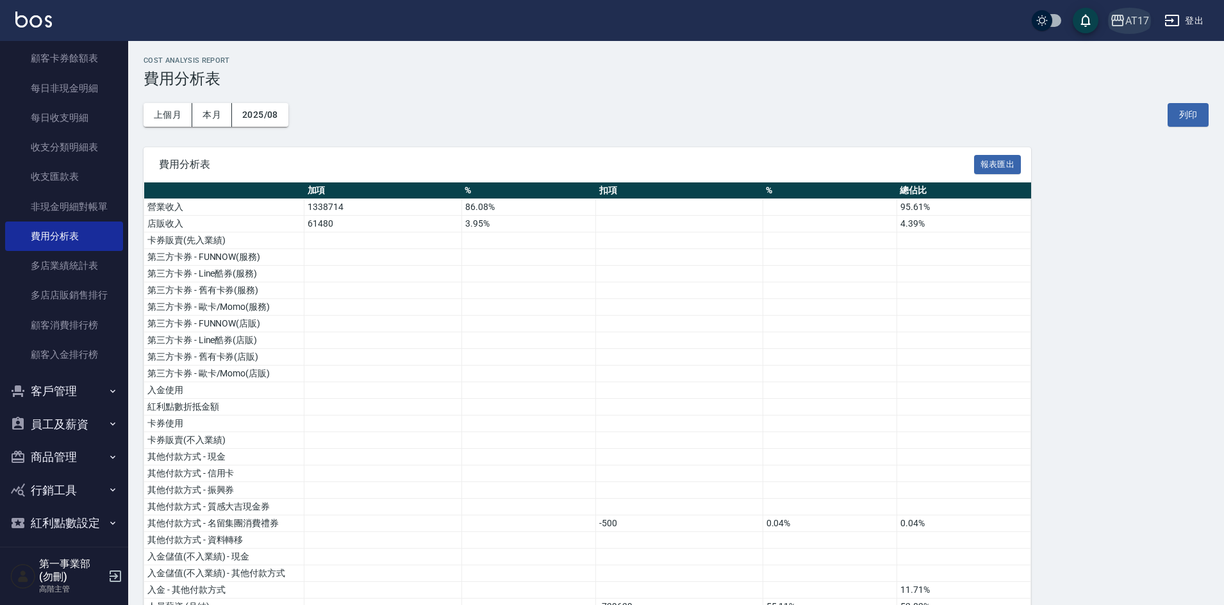
click at [1134, 29] on button "AT17" at bounding box center [1128, 21] width 49 height 26
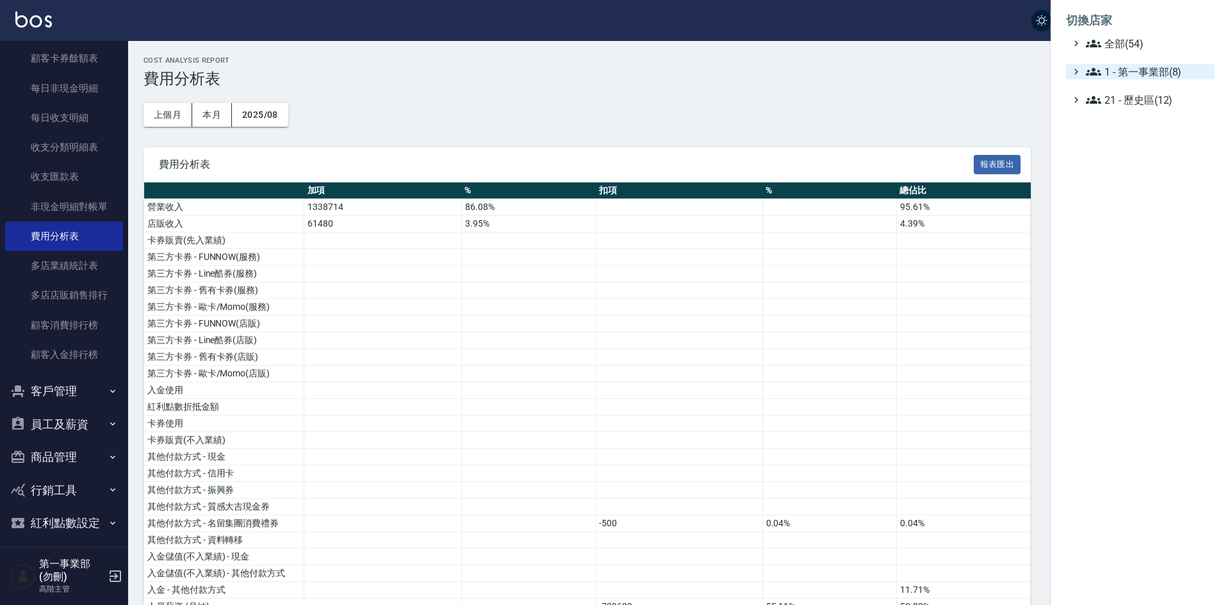
click at [1160, 69] on span "1 - 第一事業部(8)" at bounding box center [1148, 71] width 124 height 15
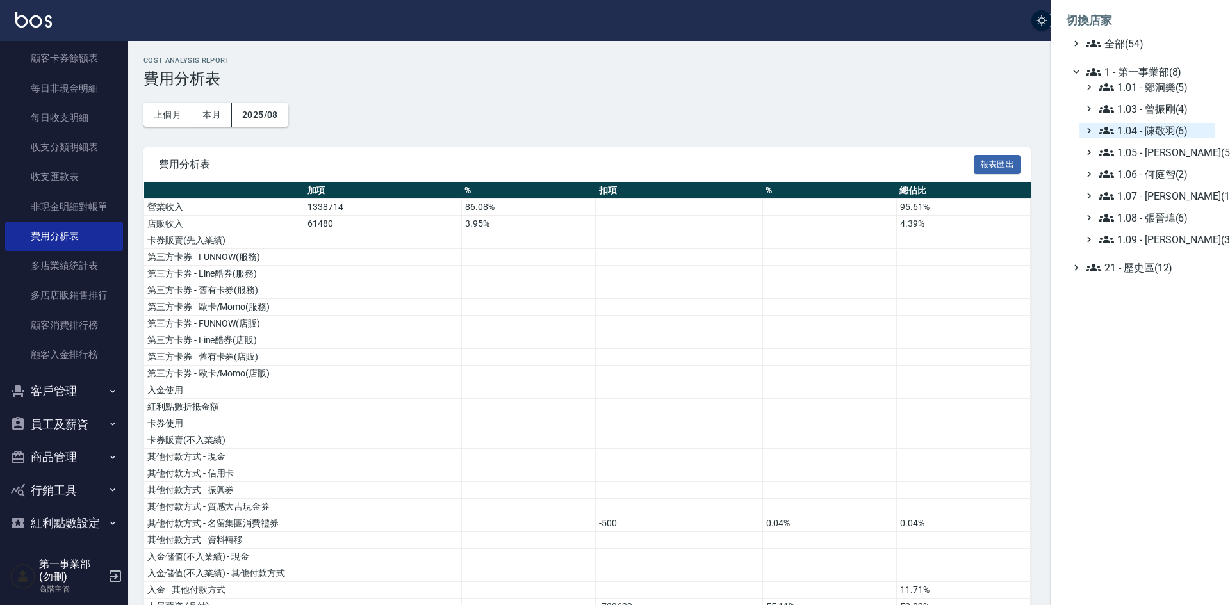
click at [1182, 138] on span "1.04 - 陳敬羽(6)" at bounding box center [1154, 130] width 111 height 15
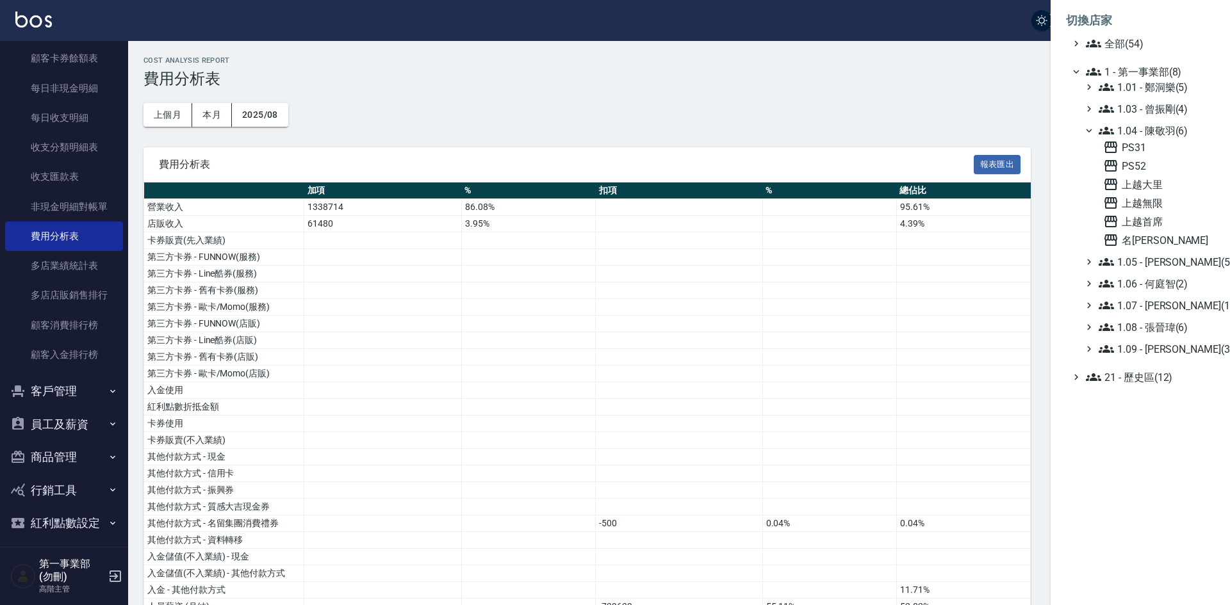
click at [1183, 135] on span "1.04 - 陳敬羽(6)" at bounding box center [1154, 130] width 111 height 15
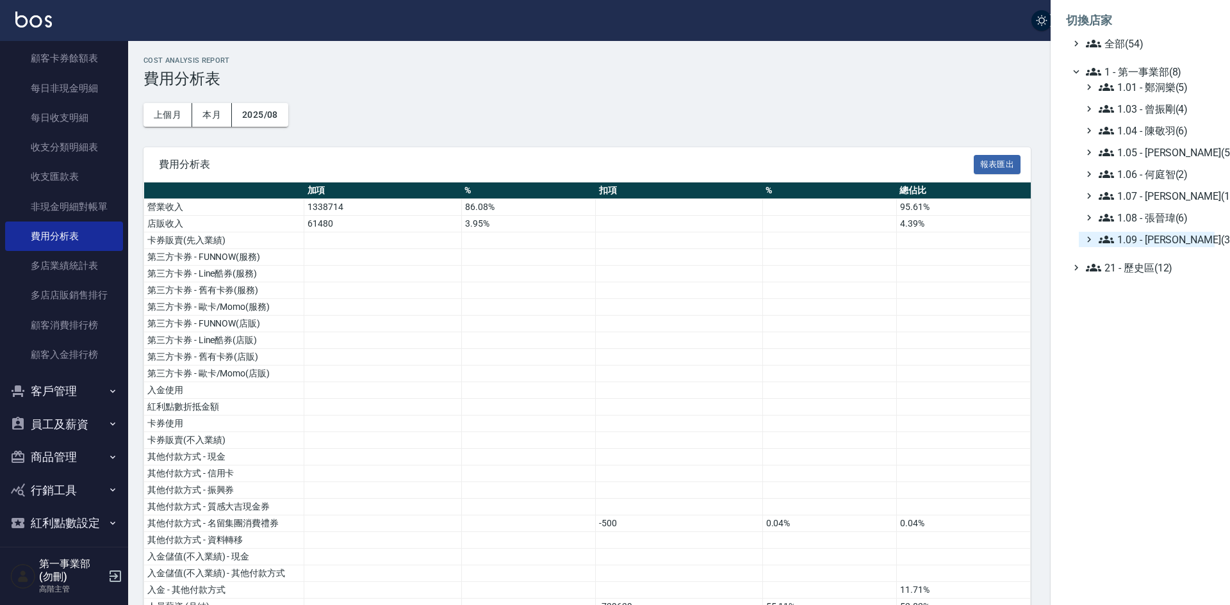
click at [1168, 240] on span "1.09 - [PERSON_NAME](3)" at bounding box center [1154, 239] width 111 height 15
click at [1144, 277] on span "PS38" at bounding box center [1156, 274] width 106 height 15
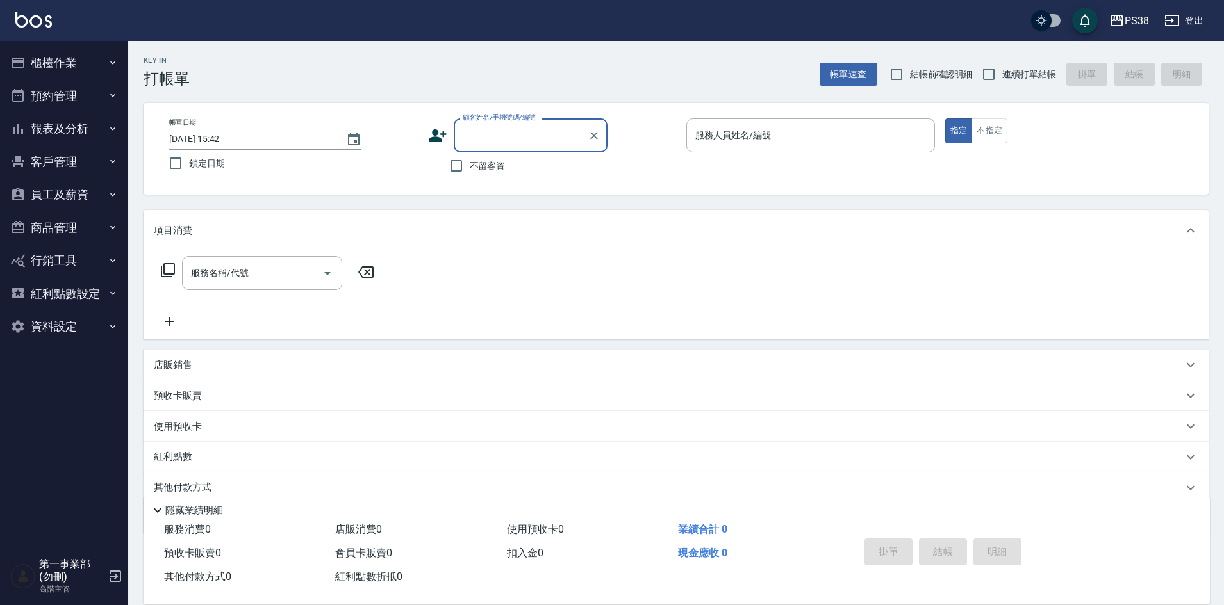
click at [69, 127] on button "報表及分析" at bounding box center [64, 128] width 118 height 33
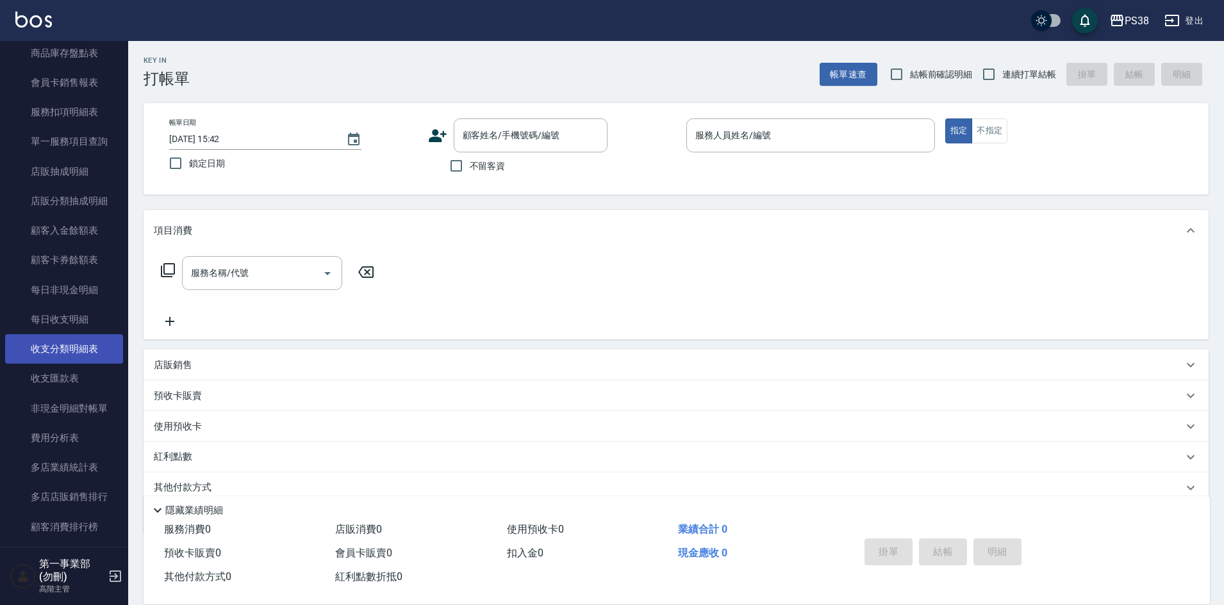
scroll to position [1025, 0]
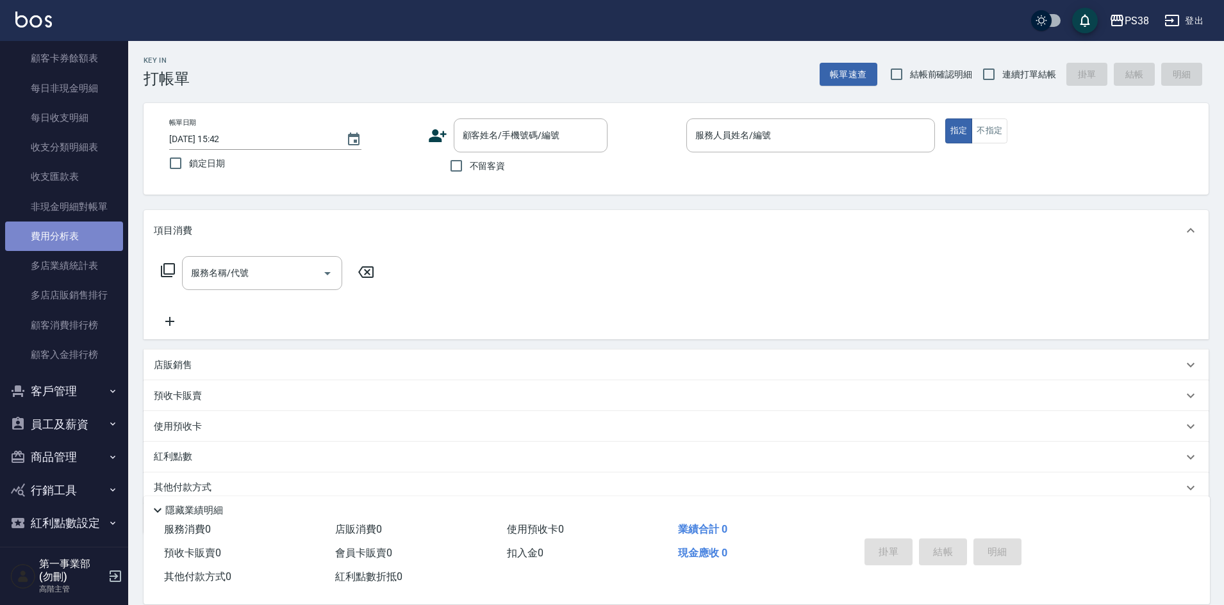
click at [79, 239] on link "費用分析表" at bounding box center [64, 236] width 118 height 29
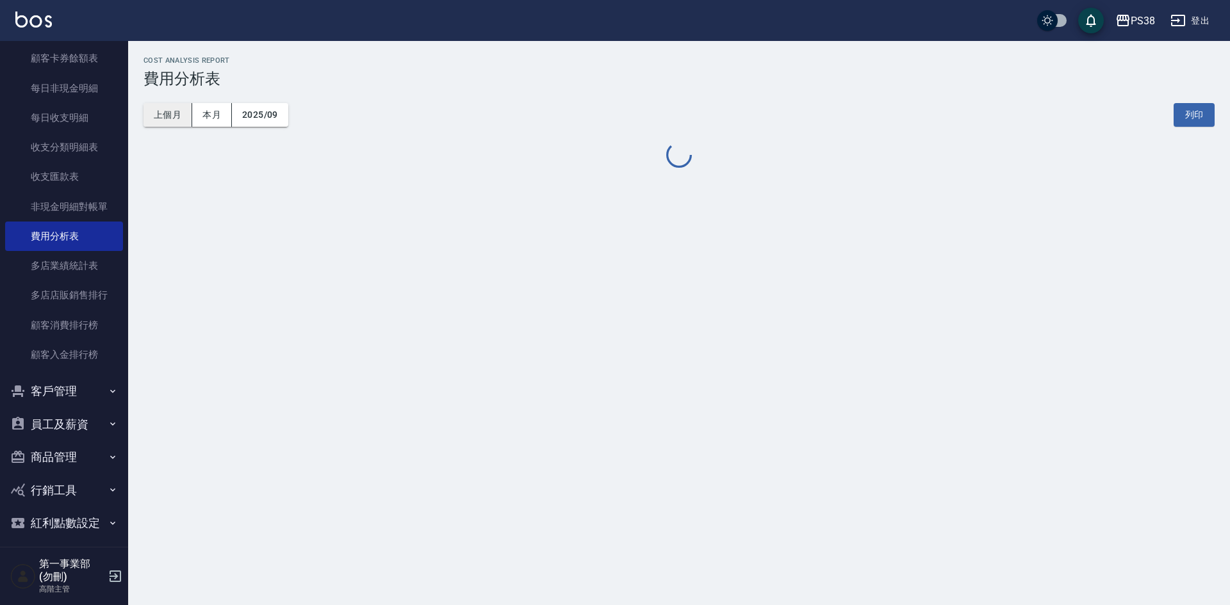
click at [170, 115] on button "上個月" at bounding box center [167, 115] width 49 height 24
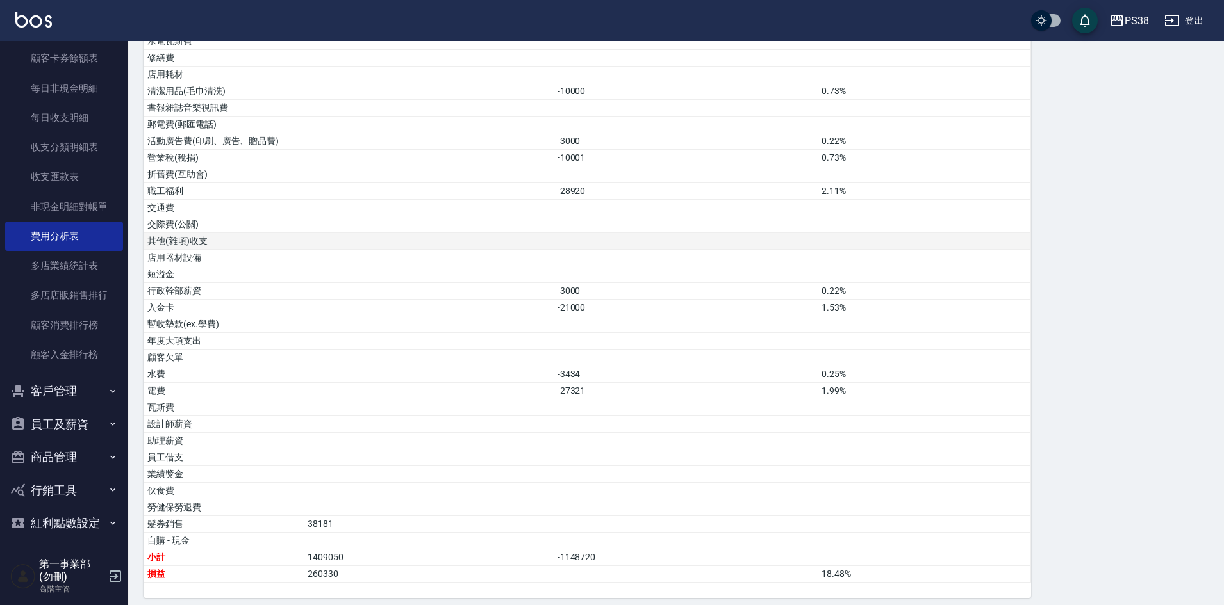
scroll to position [624, 0]
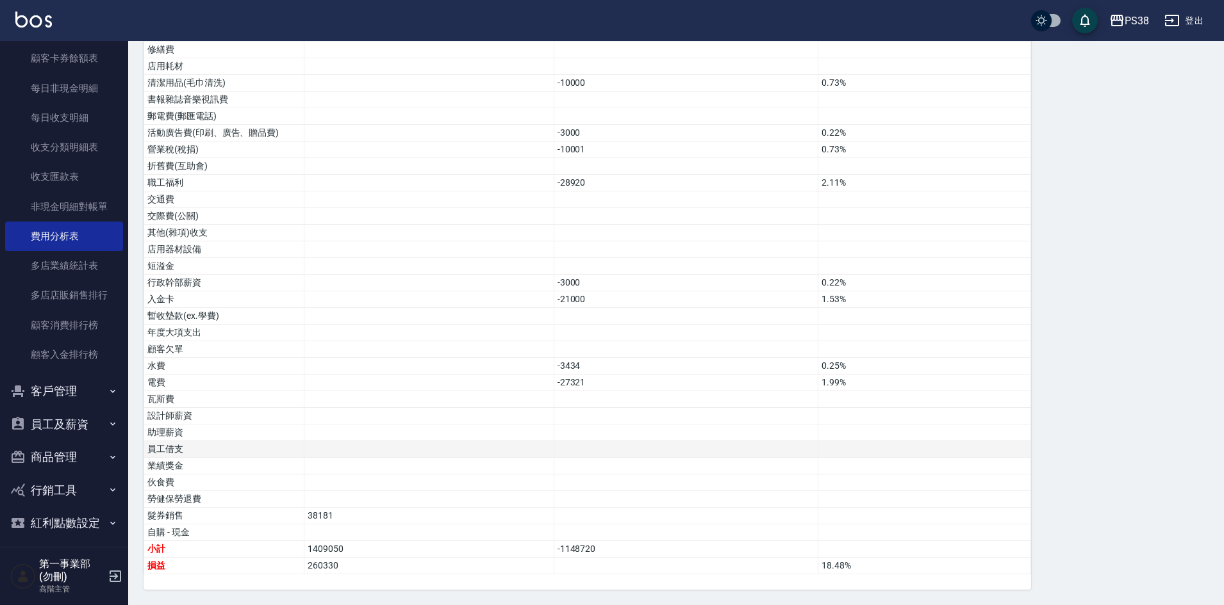
click at [631, 449] on td at bounding box center [685, 449] width 265 height 17
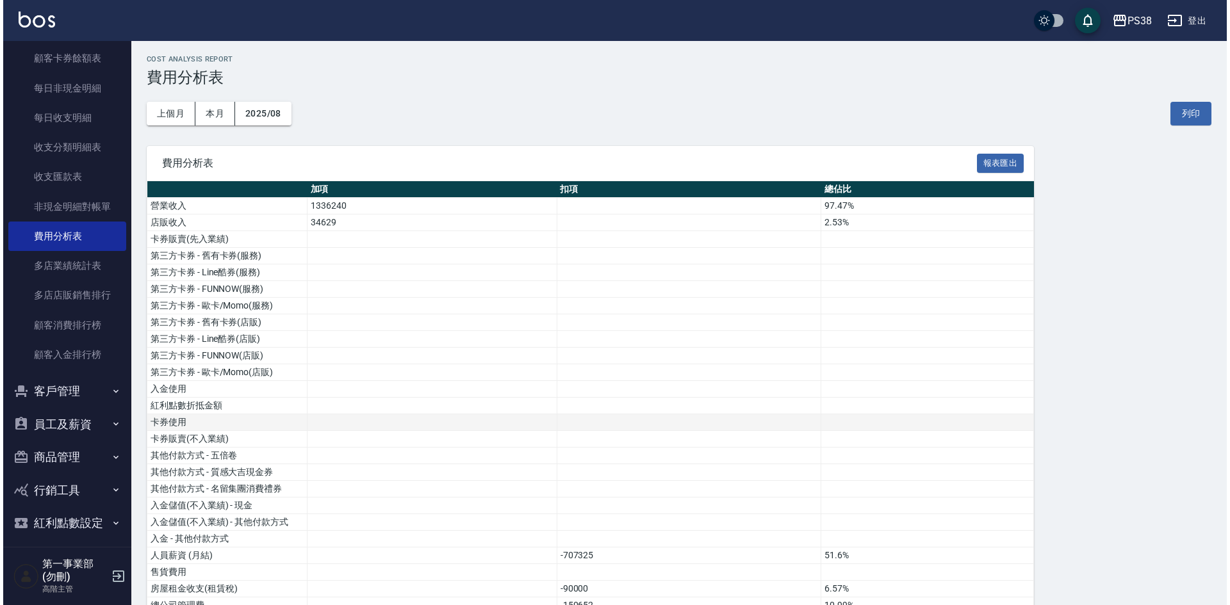
scroll to position [0, 0]
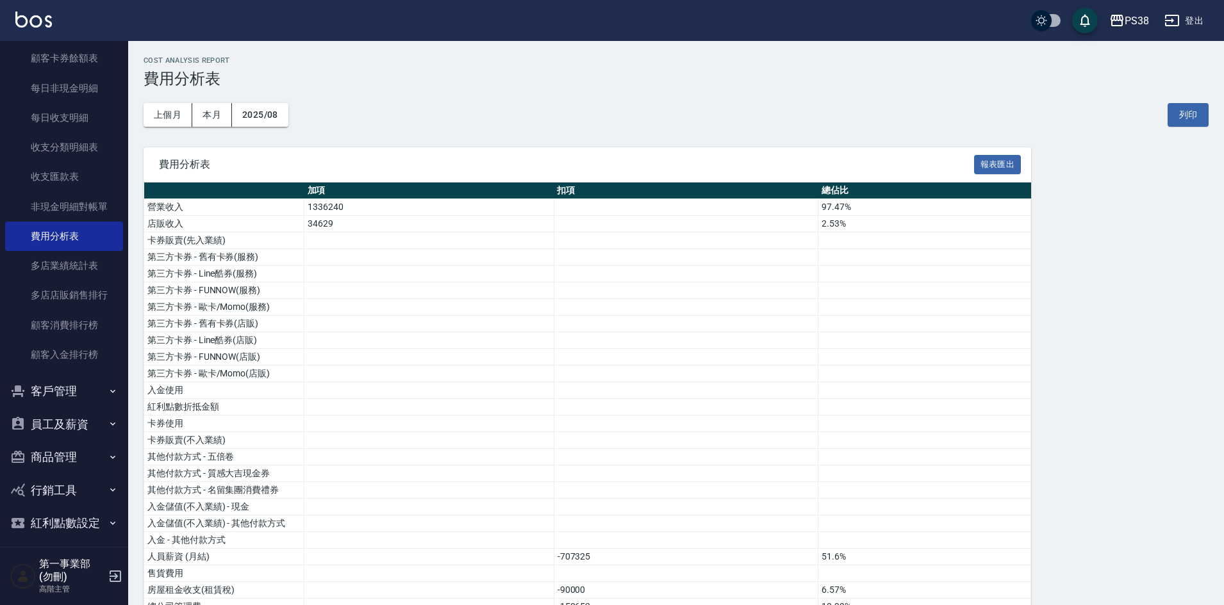
click at [1141, 22] on div "PS38" at bounding box center [1136, 21] width 24 height 16
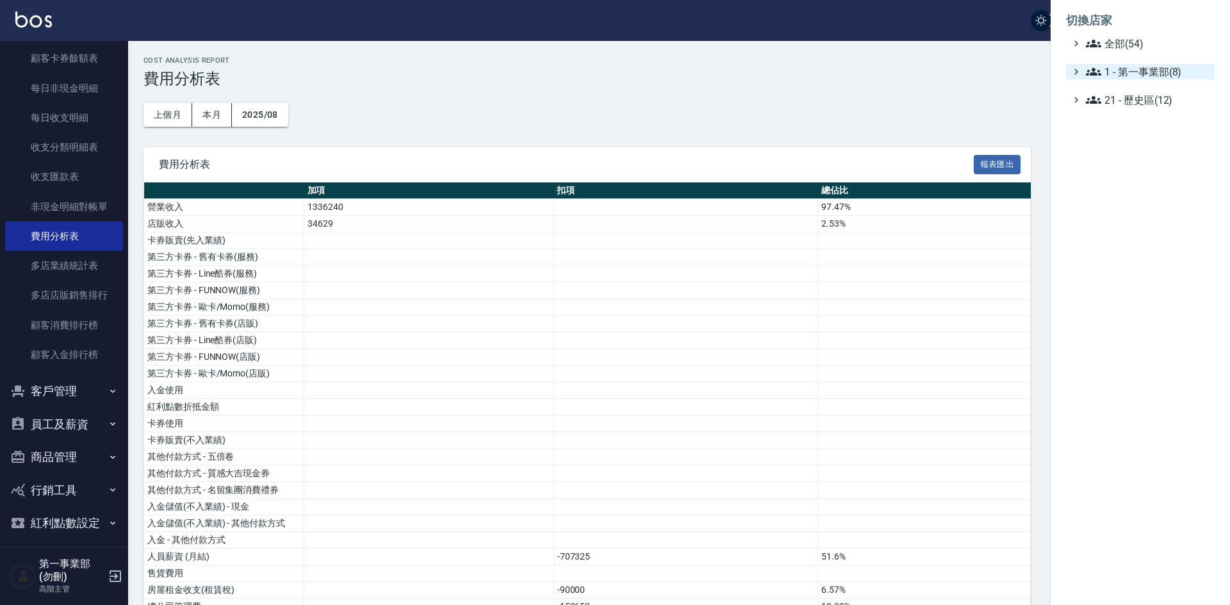
click at [1160, 73] on span "1 - 第一事業部(8)" at bounding box center [1148, 71] width 124 height 15
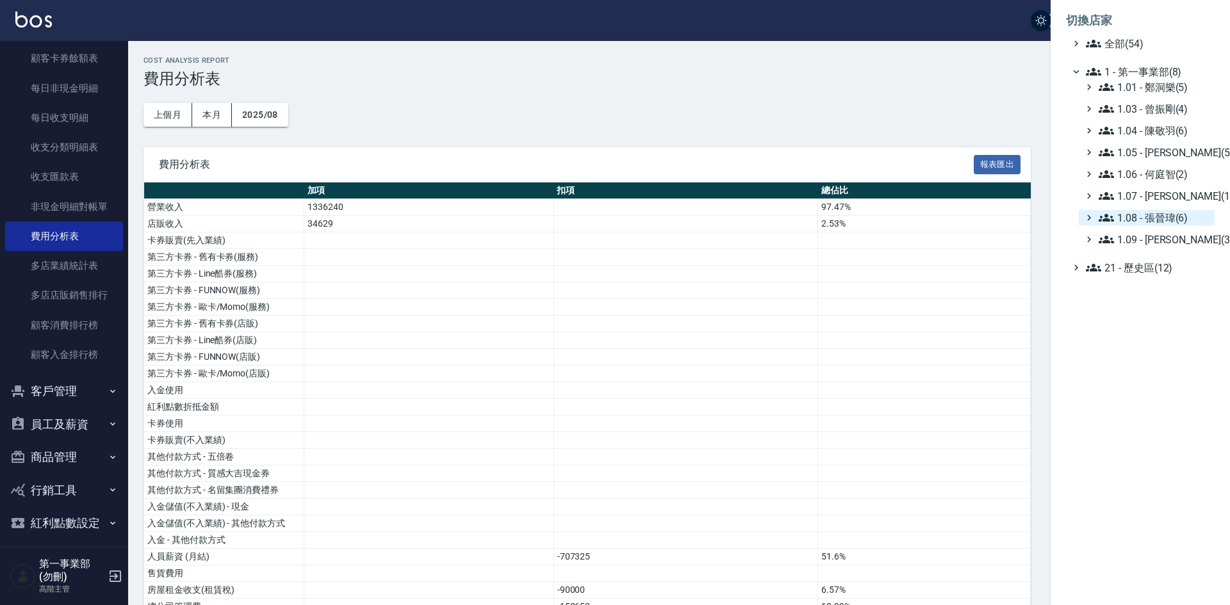
click at [1174, 216] on span "1.08 - 張晉瑋(6)" at bounding box center [1154, 217] width 111 height 15
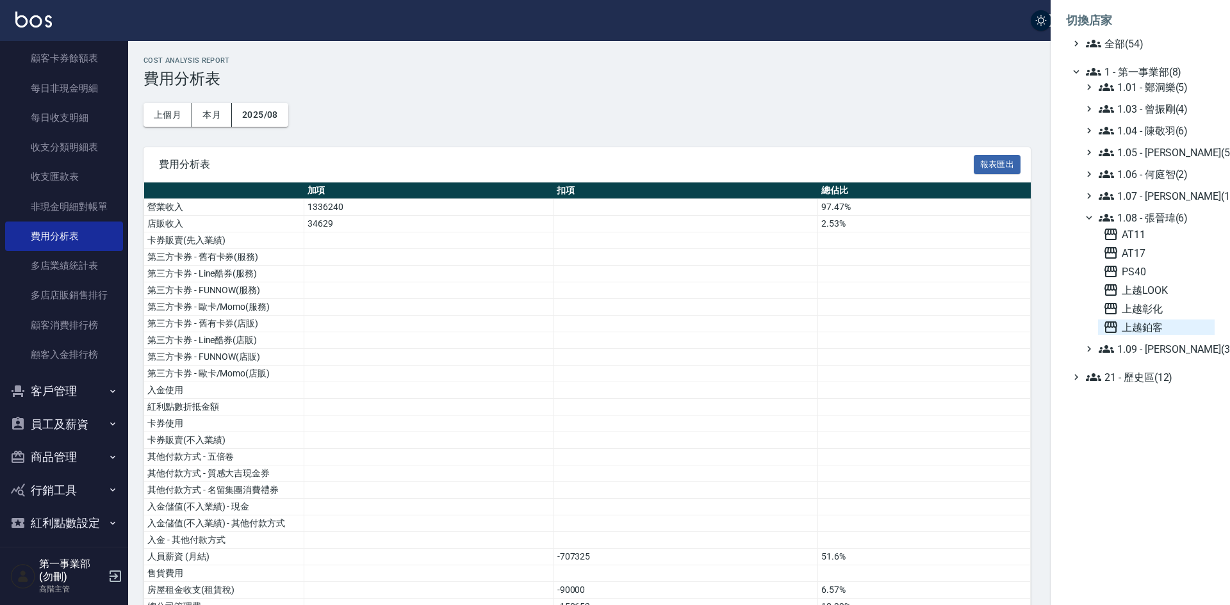
click at [1152, 326] on span "上越鉑客" at bounding box center [1156, 327] width 106 height 15
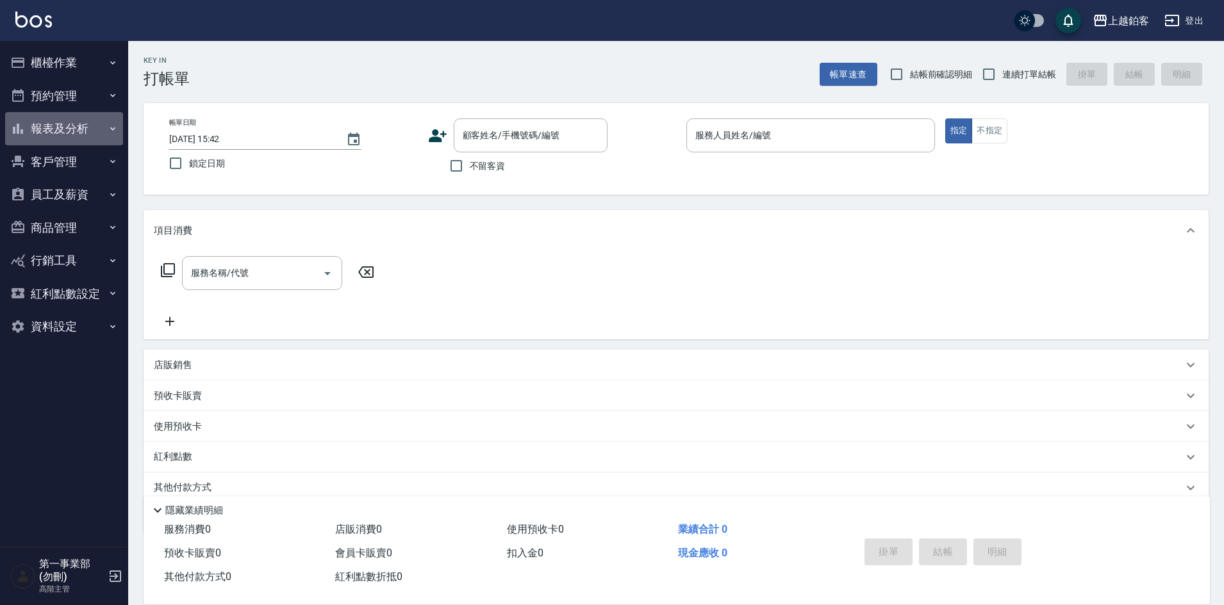
click at [69, 122] on button "報表及分析" at bounding box center [64, 128] width 118 height 33
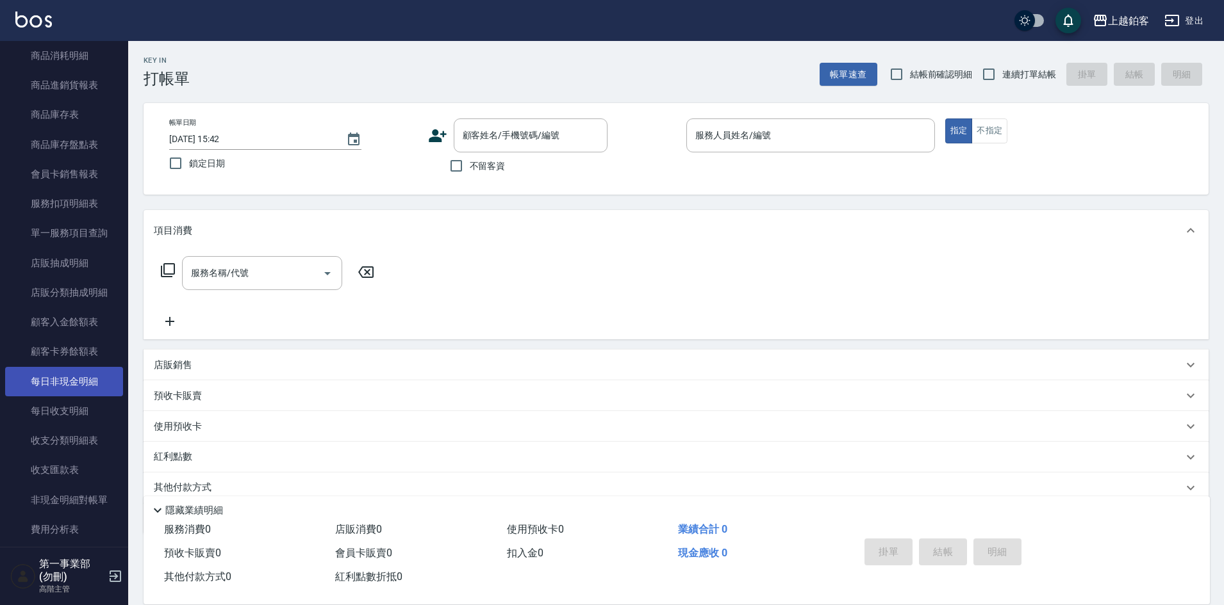
scroll to position [833, 0]
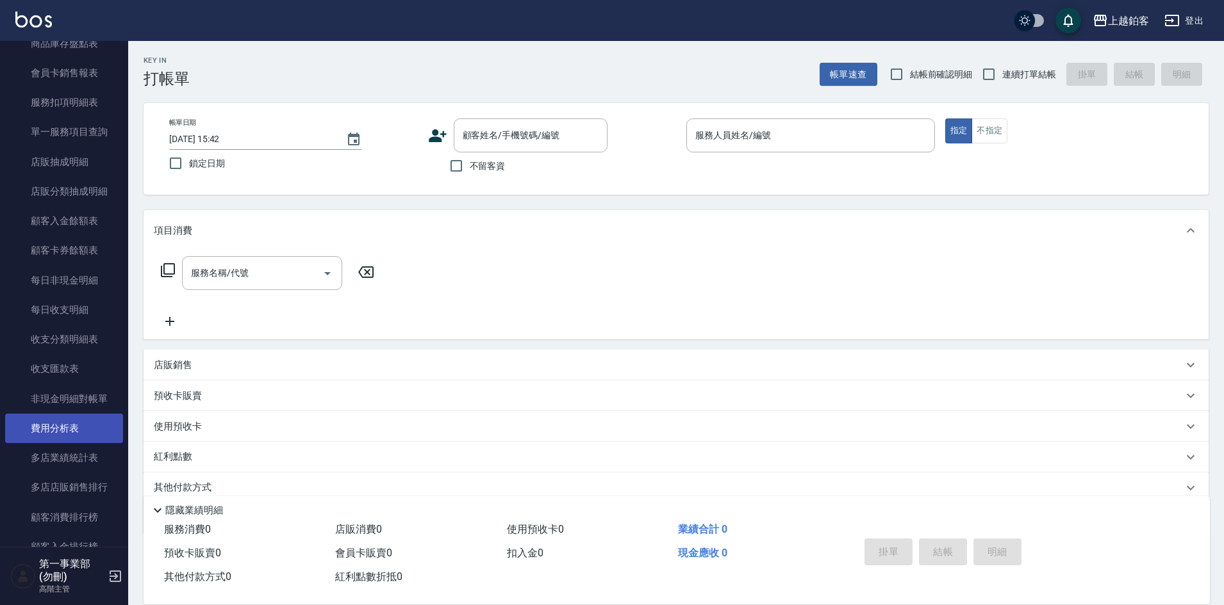
click at [78, 423] on link "費用分析表" at bounding box center [64, 428] width 118 height 29
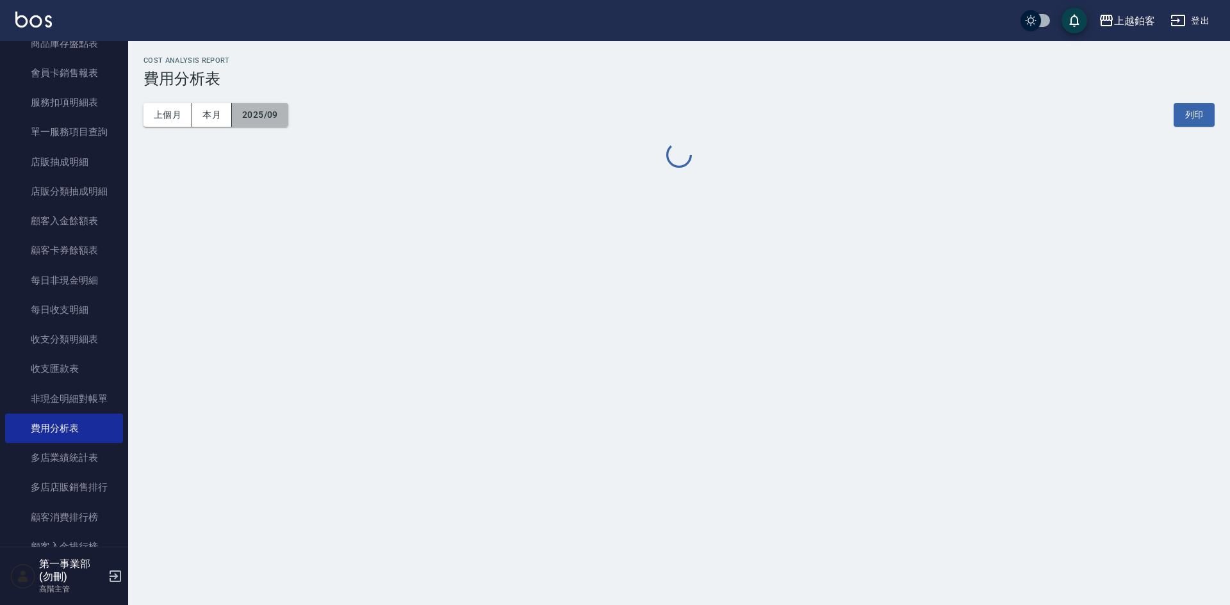
click at [273, 117] on button "2025/09" at bounding box center [260, 115] width 56 height 24
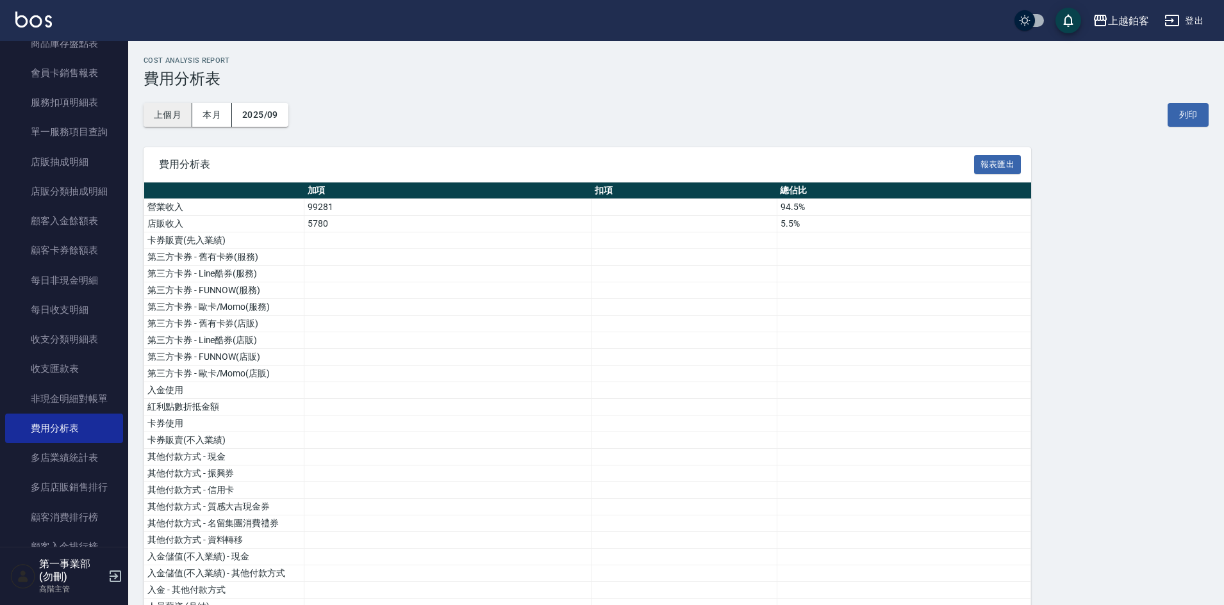
click at [172, 116] on button "上個月" at bounding box center [167, 115] width 49 height 24
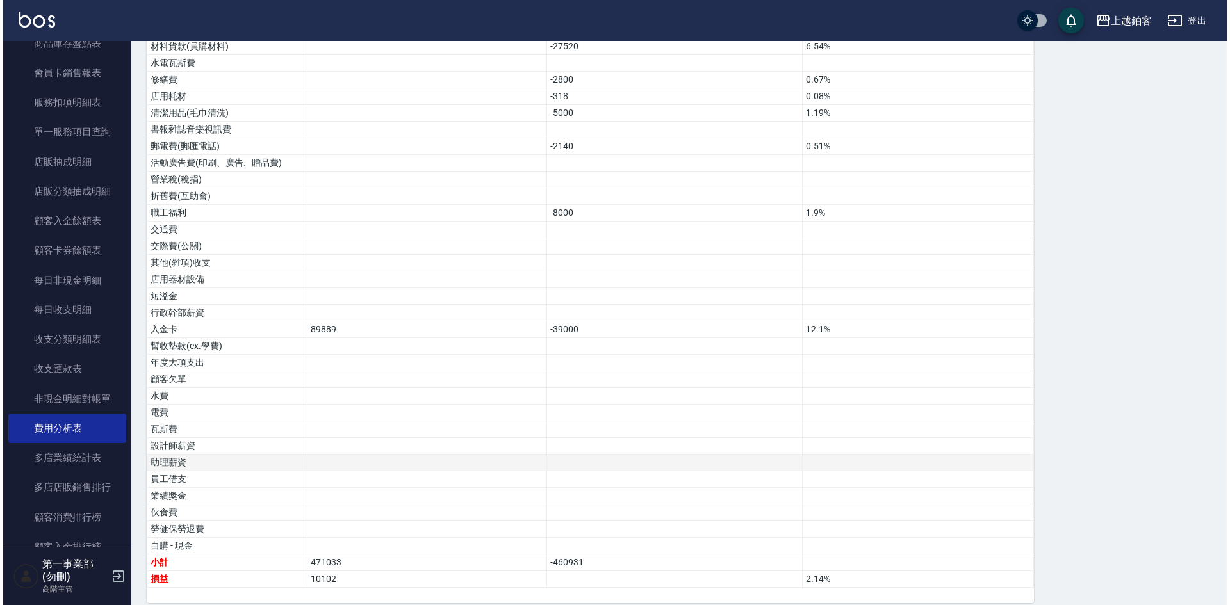
scroll to position [657, 0]
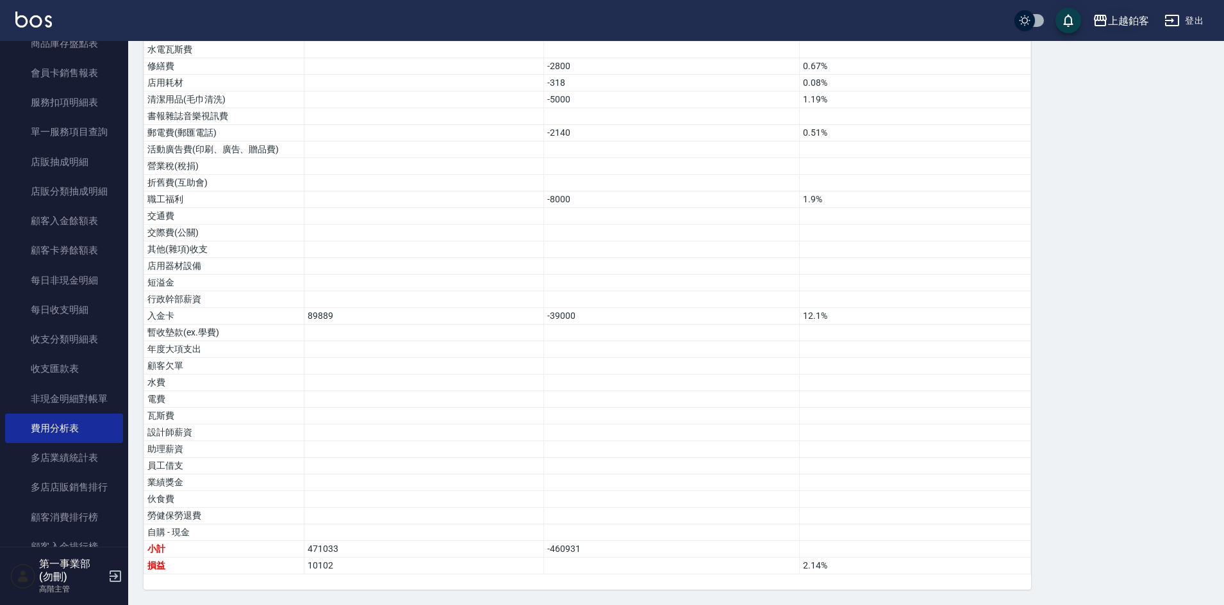
click at [1126, 26] on div "上越鉑客" at bounding box center [1128, 21] width 41 height 16
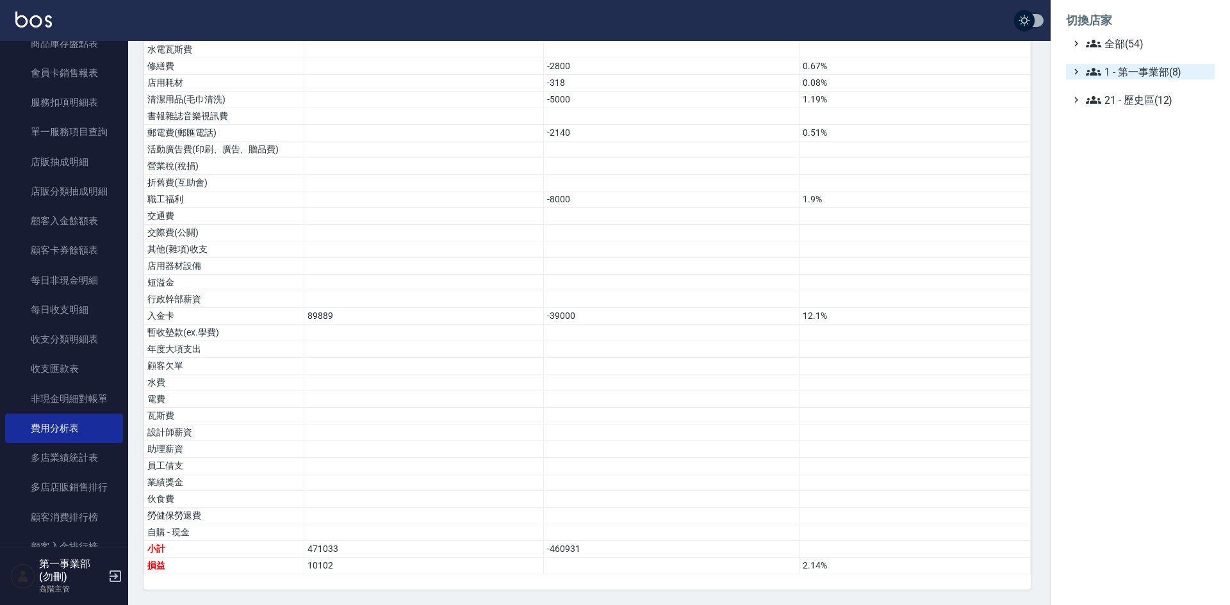
click at [1163, 73] on span "1 - 第一事業部(8)" at bounding box center [1148, 71] width 124 height 15
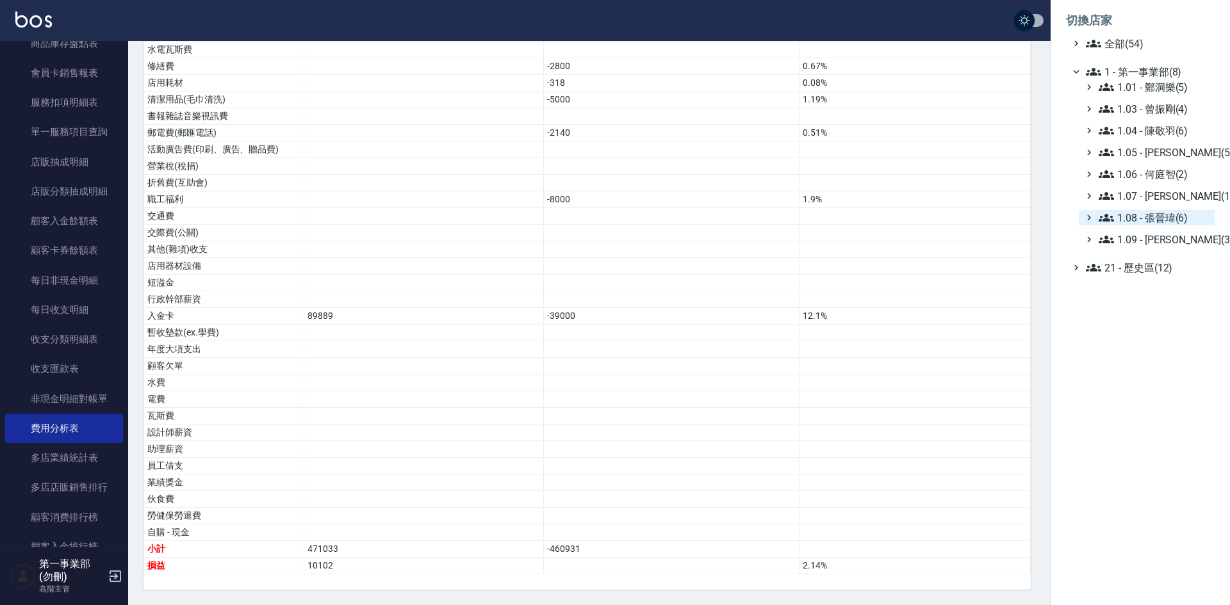
click at [1179, 215] on span "1.08 - 張晉瑋(6)" at bounding box center [1154, 217] width 111 height 15
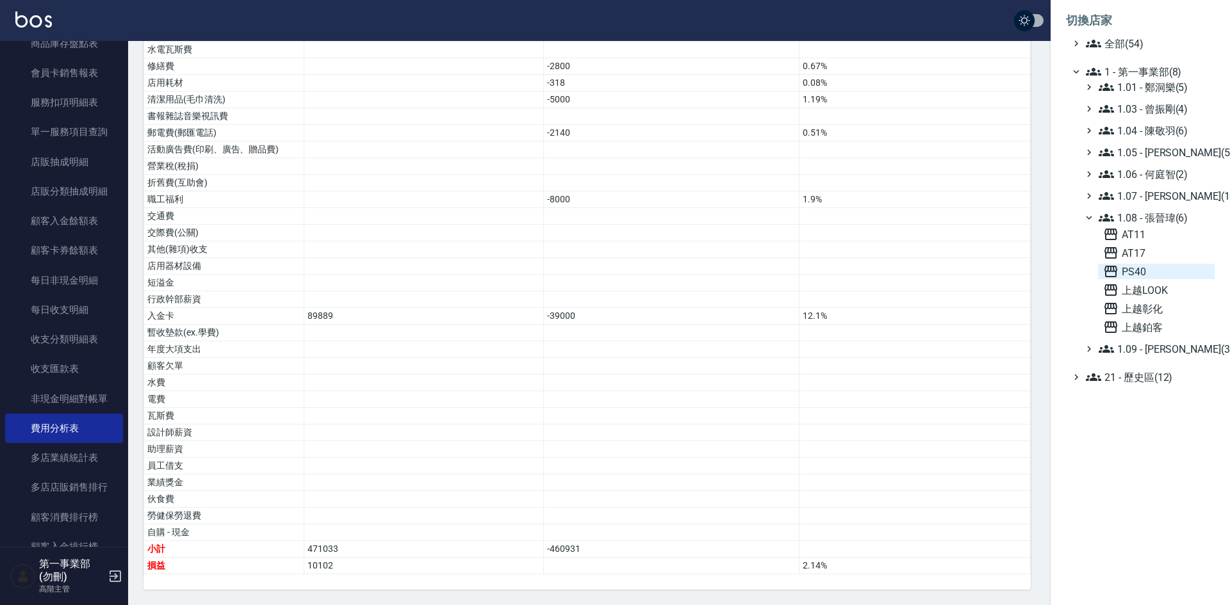
click at [1150, 272] on span "PS40" at bounding box center [1156, 271] width 106 height 15
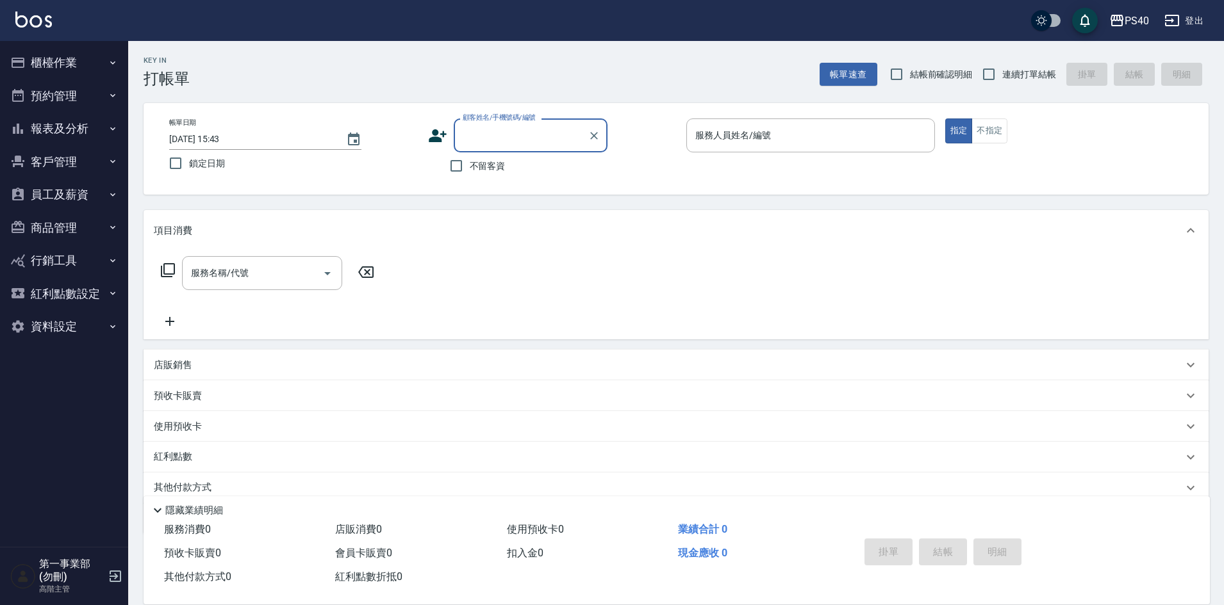
click at [72, 125] on button "報表及分析" at bounding box center [64, 128] width 118 height 33
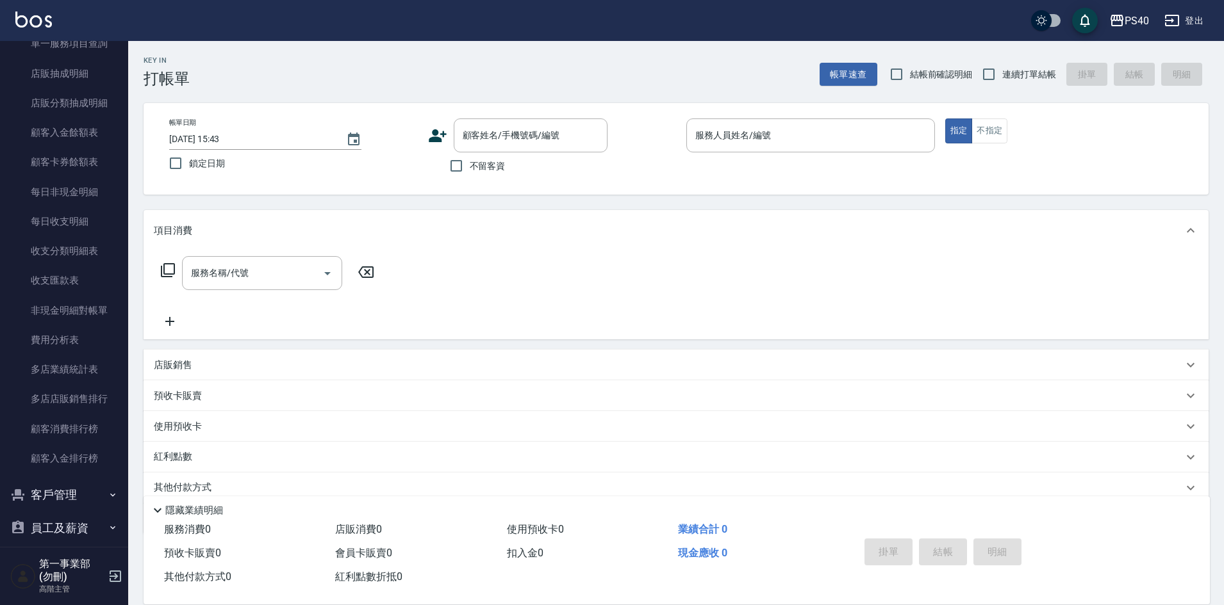
scroll to position [810, 0]
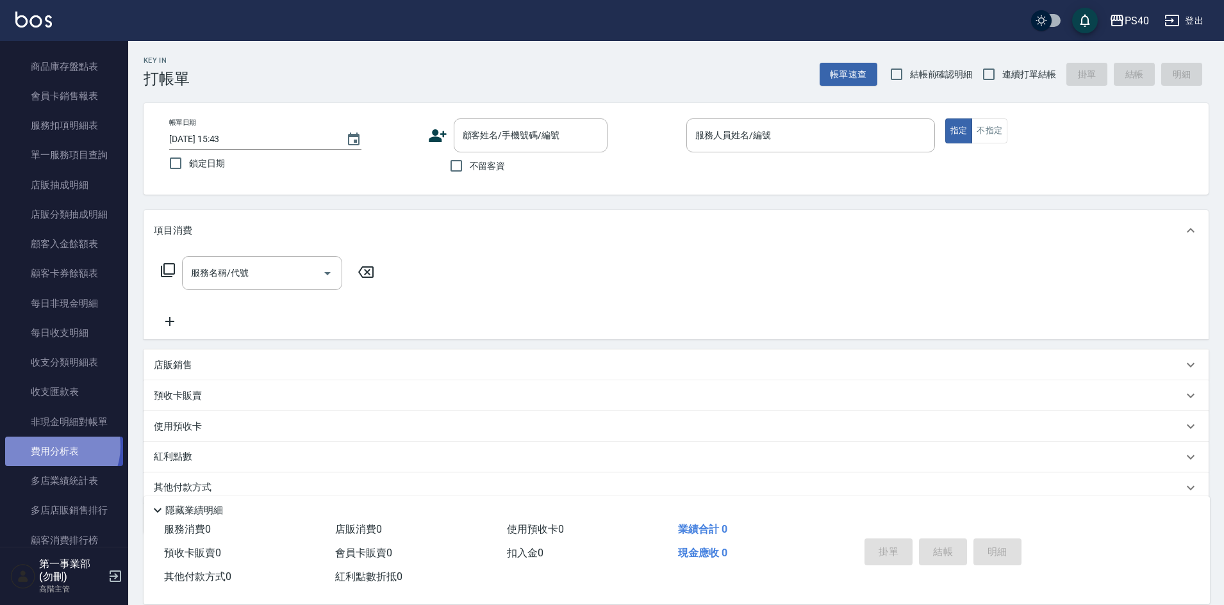
click at [51, 447] on link "費用分析表" at bounding box center [64, 451] width 118 height 29
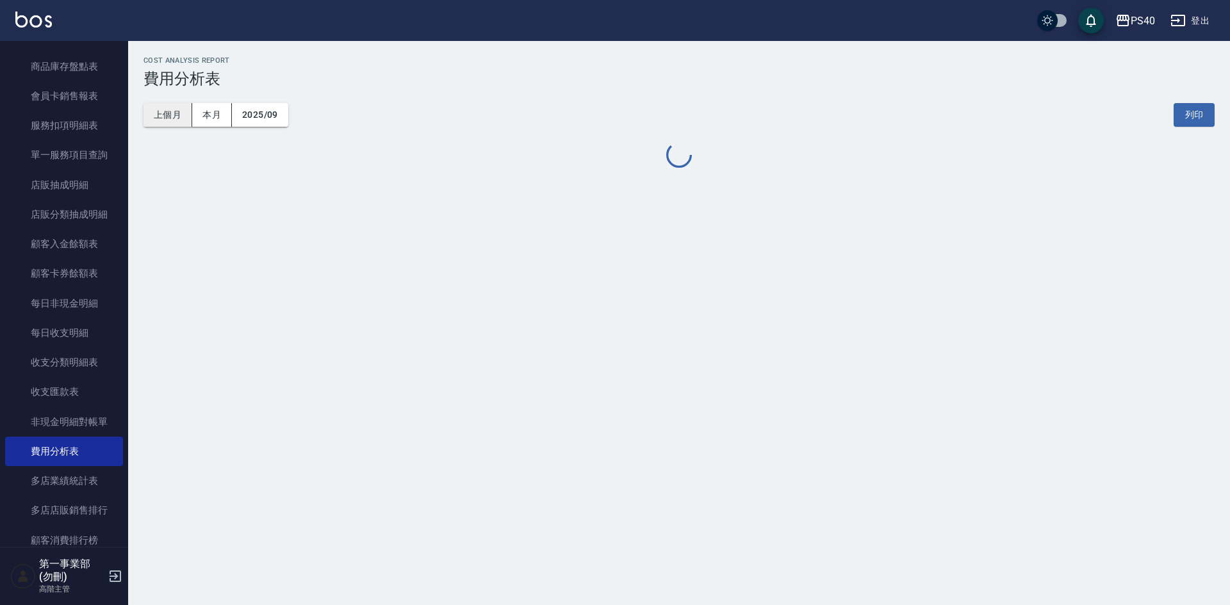
click at [160, 111] on button "上個月" at bounding box center [167, 115] width 49 height 24
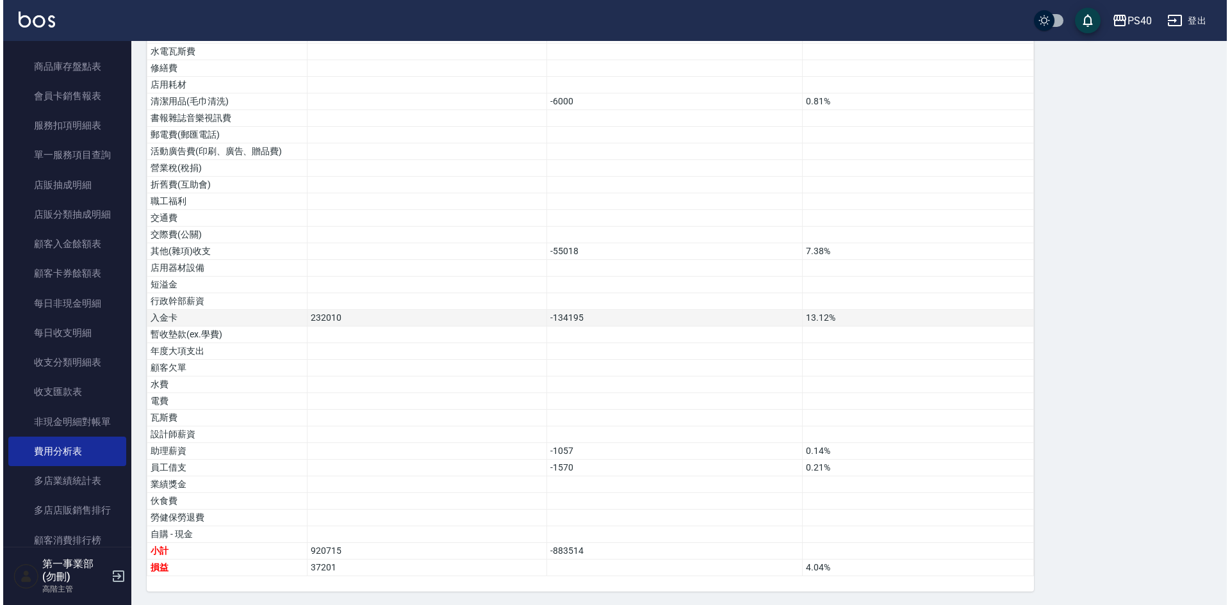
scroll to position [674, 0]
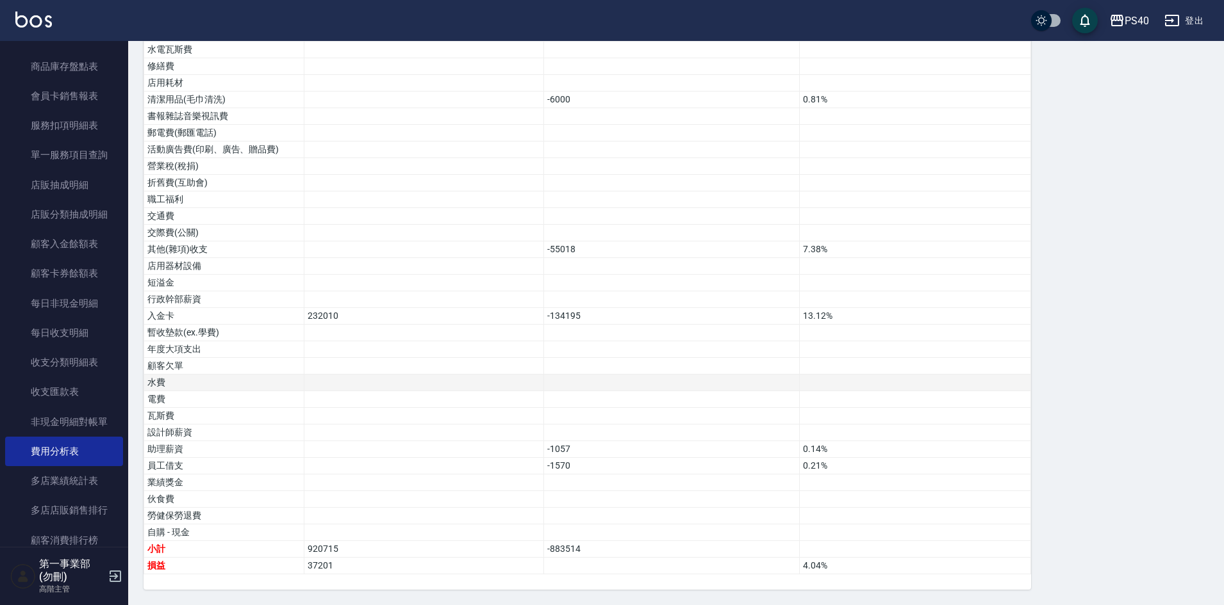
click at [777, 379] on td at bounding box center [671, 383] width 256 height 17
click at [1134, 25] on div "PS40" at bounding box center [1136, 21] width 24 height 16
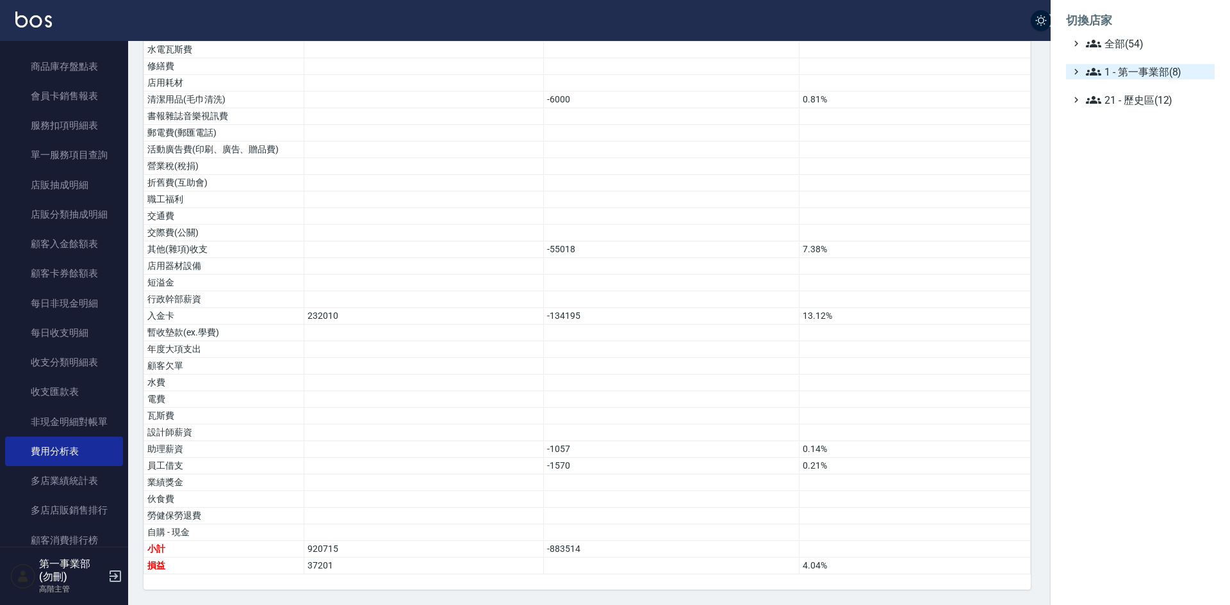
click at [1153, 69] on span "1 - 第一事業部(8)" at bounding box center [1148, 71] width 124 height 15
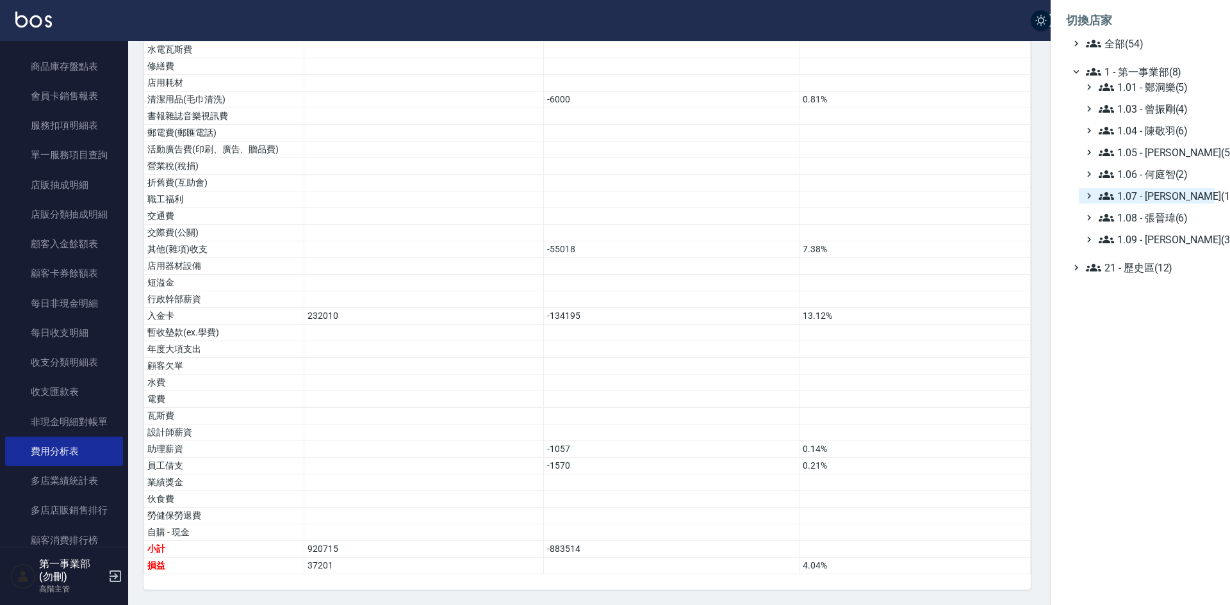
click at [1166, 201] on span "1.07 - [PERSON_NAME](11)" at bounding box center [1154, 195] width 111 height 15
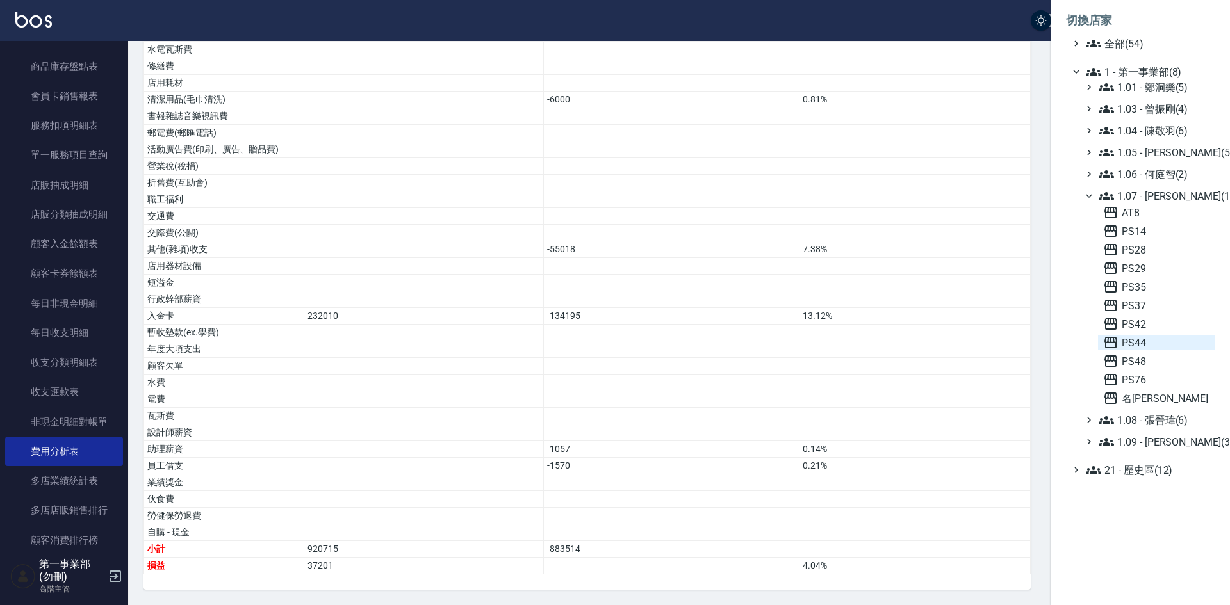
click at [1152, 347] on span "PS44" at bounding box center [1156, 342] width 106 height 15
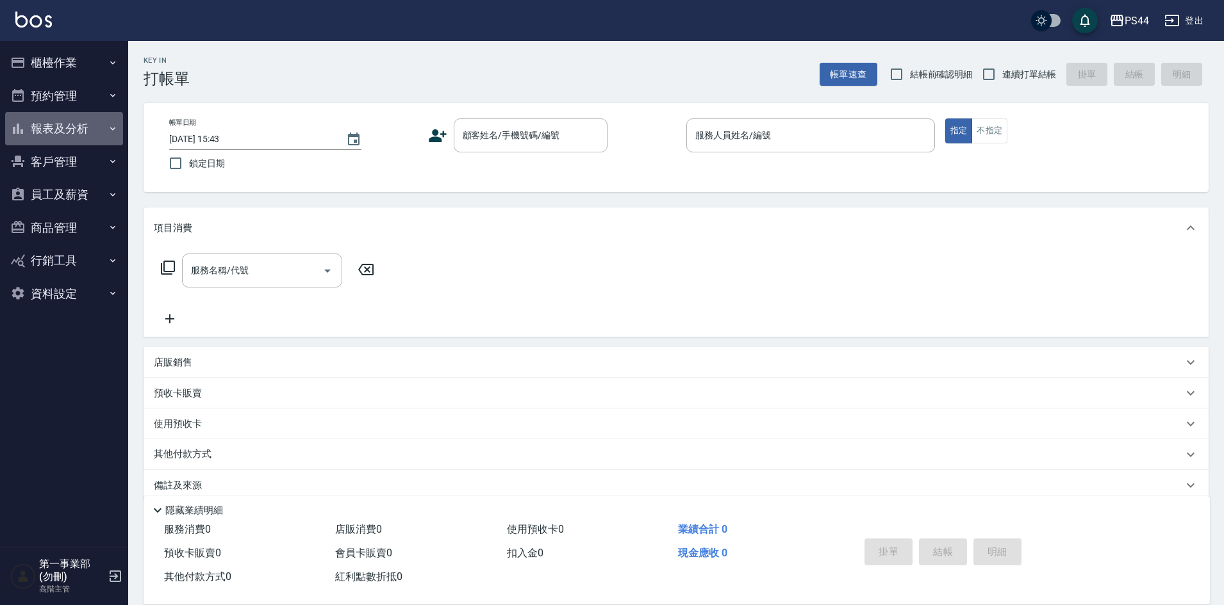
click at [63, 133] on button "報表及分析" at bounding box center [64, 128] width 118 height 33
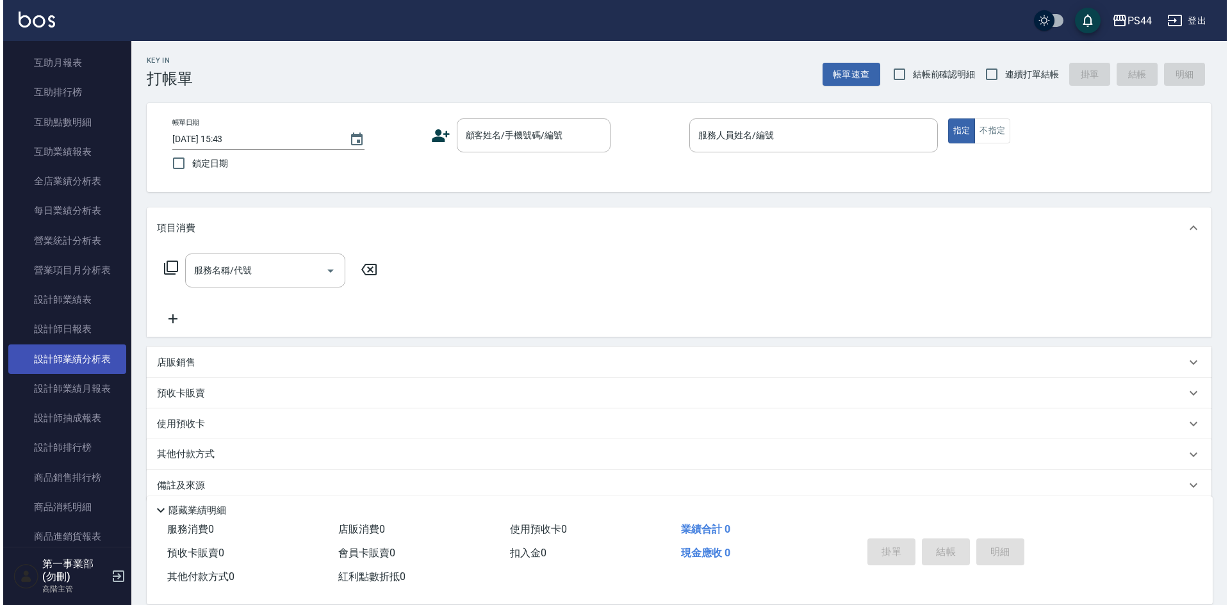
scroll to position [256, 0]
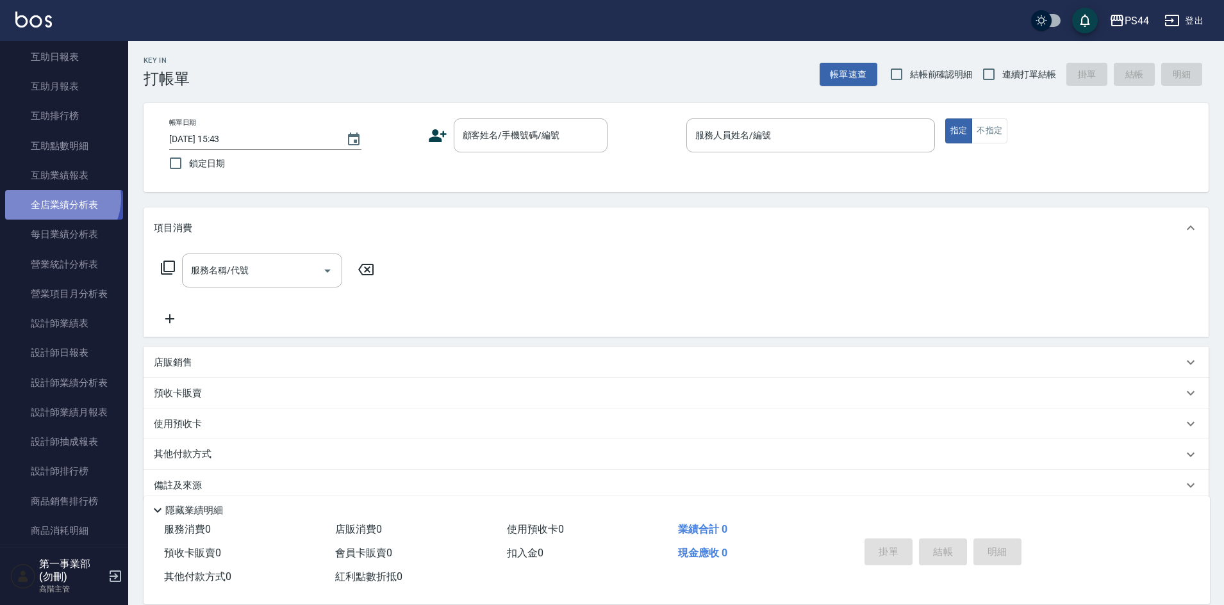
click at [60, 199] on link "全店業績分析表" at bounding box center [64, 204] width 118 height 29
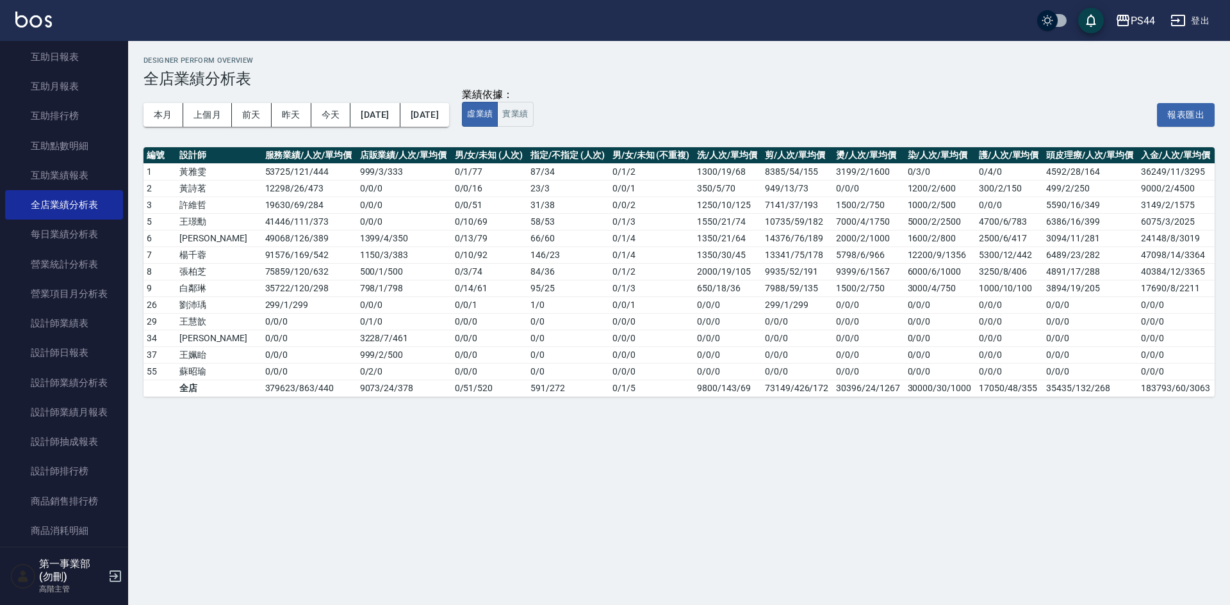
click at [912, 591] on div "Designer Perform Overview 全店業績分析表 本月 上個月 [DATE] [DATE] [DATE] [DATE] [DATE] 業績依…" at bounding box center [615, 302] width 1230 height 605
click at [736, 430] on div "Designer Perform Overview 全店業績分析表 本月 上個月 [DATE] [DATE] [DATE] [DATE] [DATE] 業績依…" at bounding box center [615, 302] width 1230 height 605
click at [896, 452] on div "Designer Perform Overview 全店業績分析表 本月 上個月 [DATE] [DATE] [DATE] [DATE] [DATE] 業績依…" at bounding box center [615, 302] width 1230 height 605
click at [688, 94] on div "本月 上個月 [DATE] [DATE] [DATE] [DATE] [DATE] 業績依據： 虛業績 實業績 報表匯出" at bounding box center [678, 115] width 1071 height 54
click at [1126, 21] on icon "button" at bounding box center [1122, 20] width 15 height 15
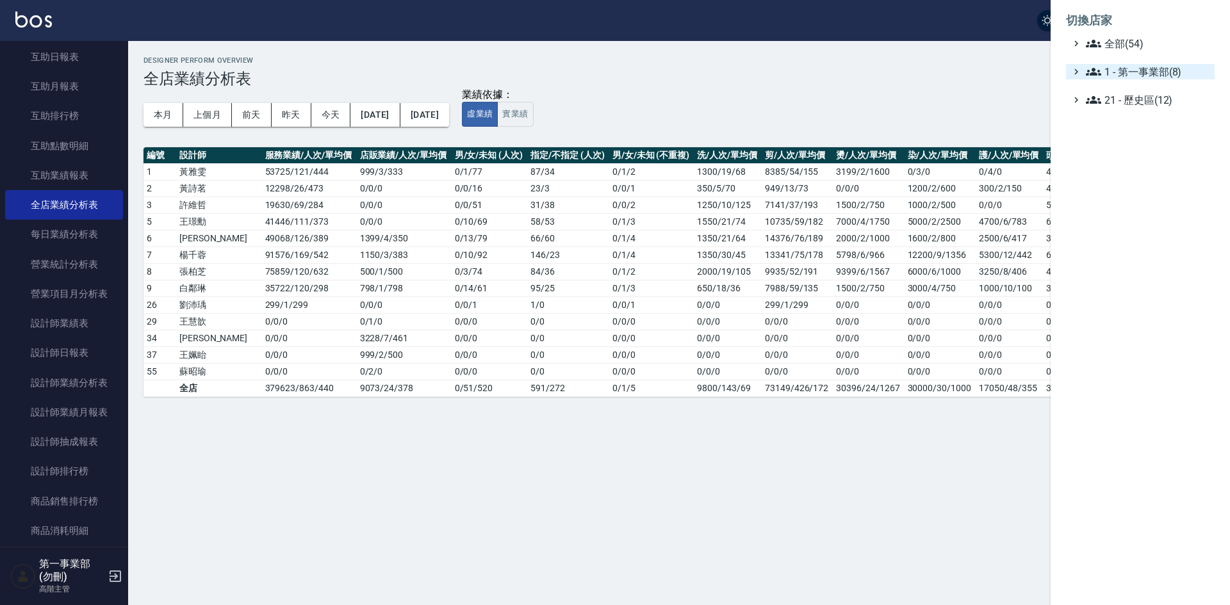
click at [1156, 71] on span "1 - 第一事業部(8)" at bounding box center [1148, 71] width 124 height 15
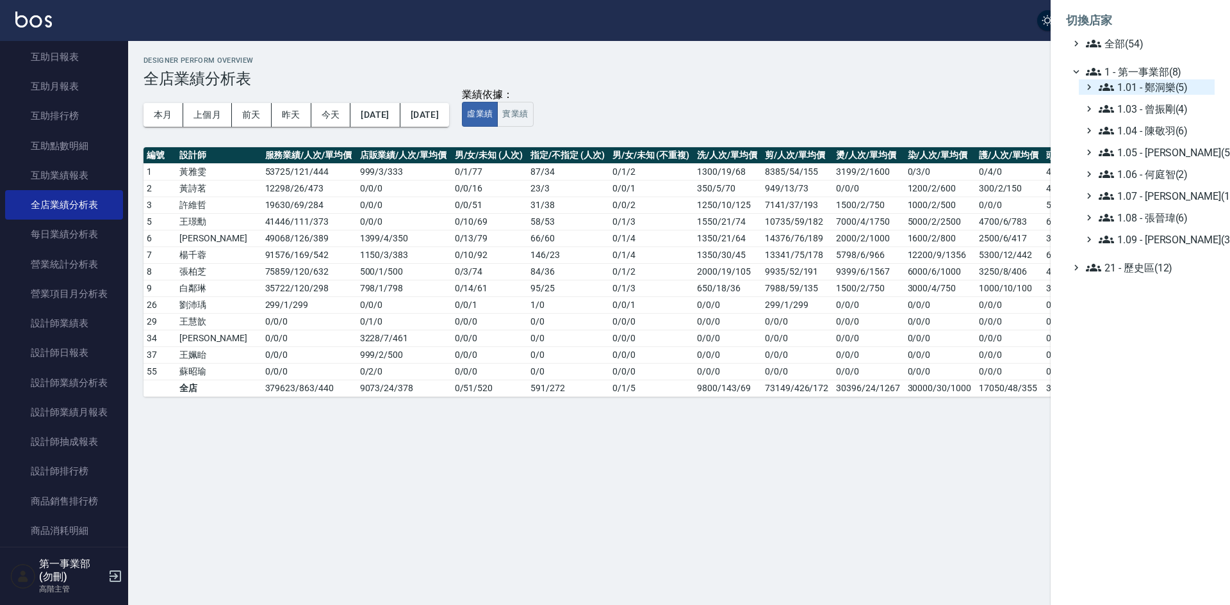
click at [1154, 83] on span "1.01 - 鄭洞樂(5)" at bounding box center [1154, 86] width 111 height 15
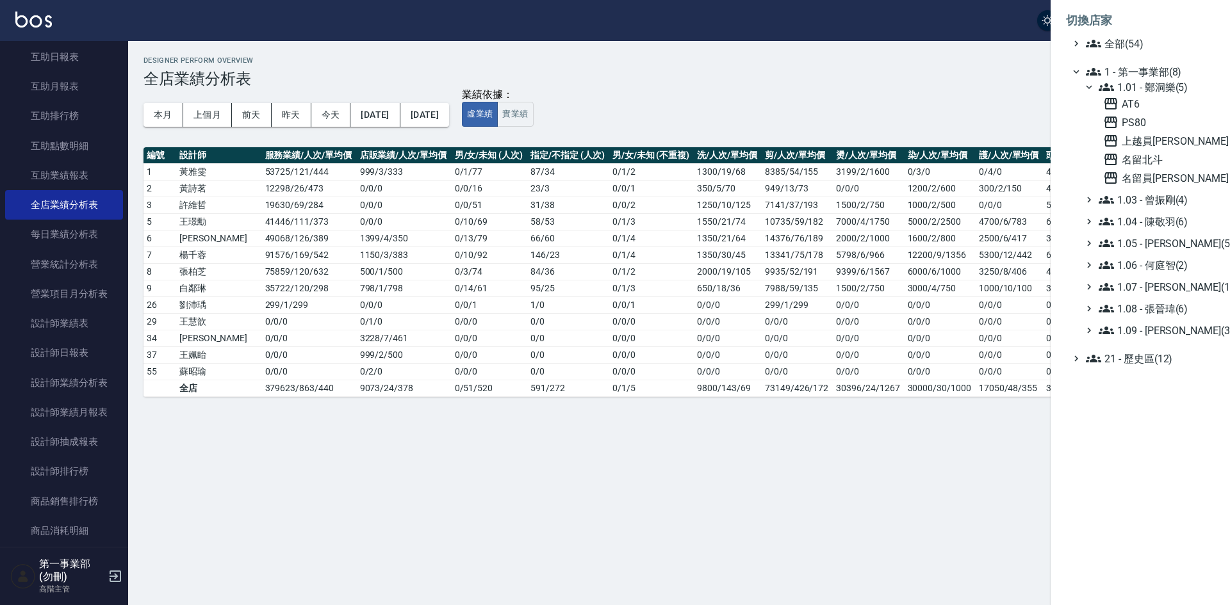
click at [833, 391] on div at bounding box center [615, 302] width 1230 height 605
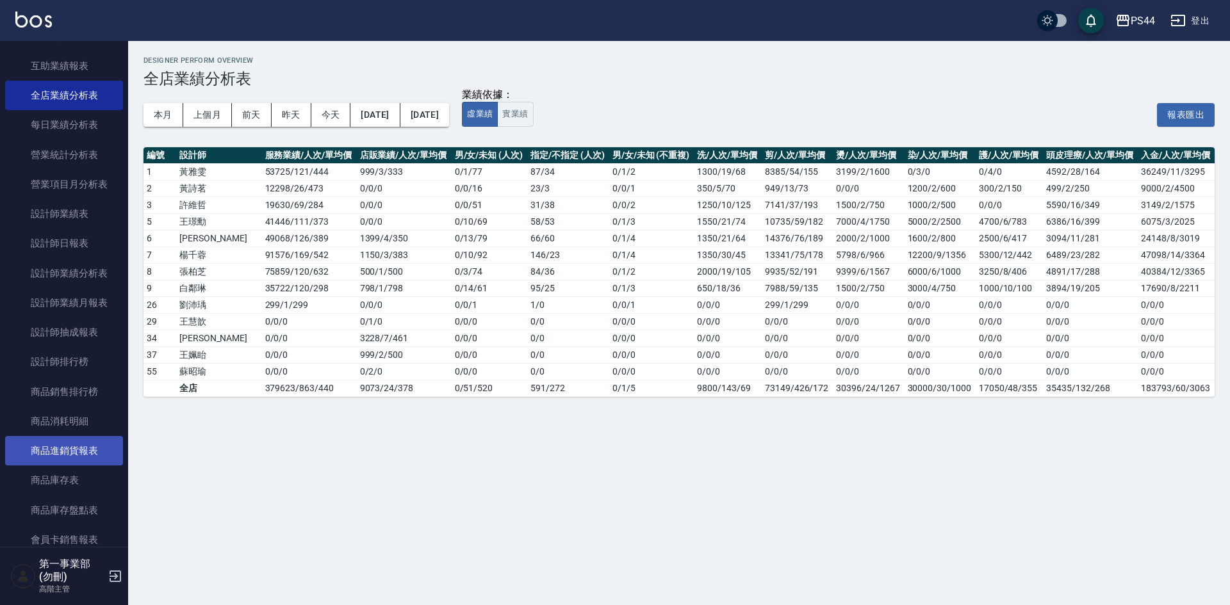
scroll to position [384, 0]
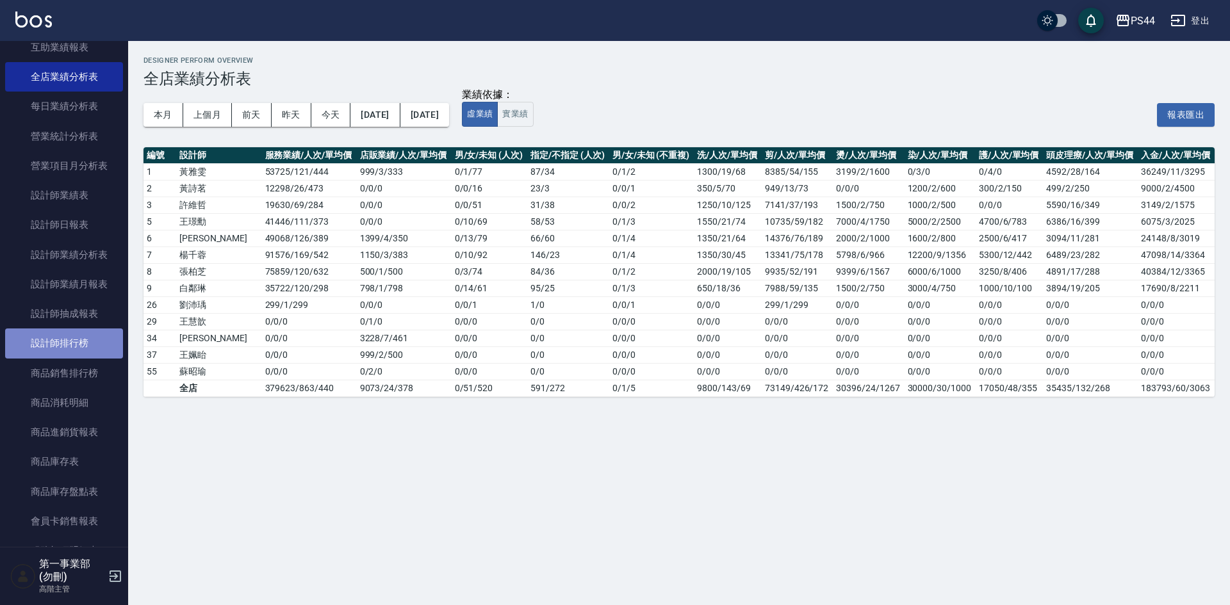
click at [79, 349] on link "設計師排行榜" at bounding box center [64, 343] width 118 height 29
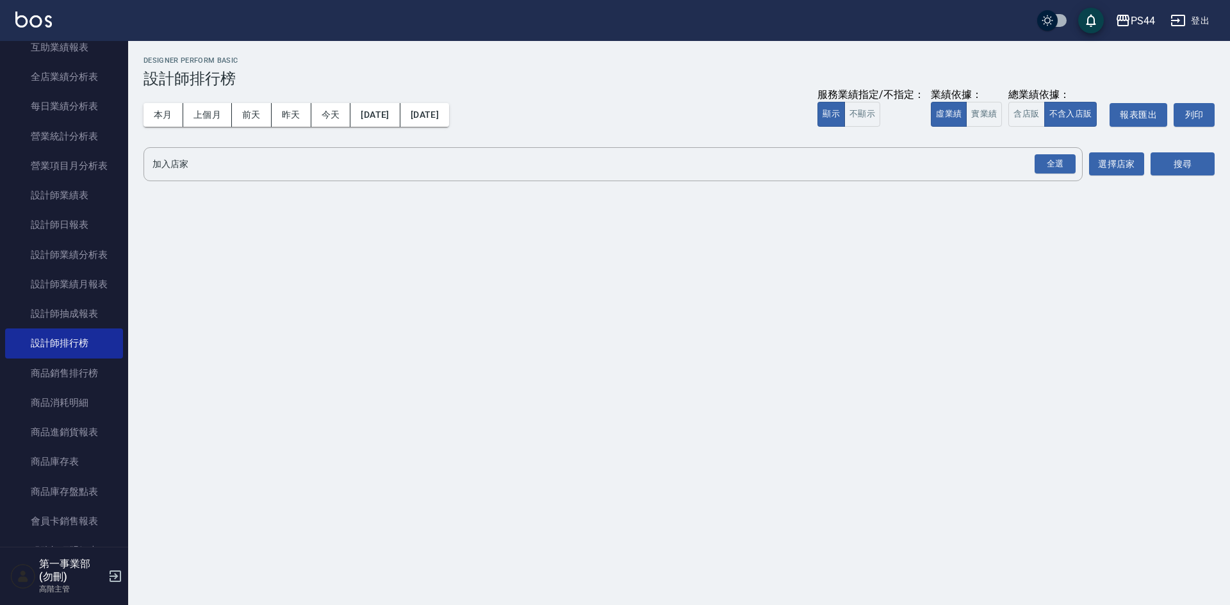
click at [1033, 115] on button "含店販" at bounding box center [1026, 114] width 36 height 25
drag, startPoint x: 1056, startPoint y: 165, endPoint x: 1117, endPoint y: 181, distance: 63.5
click at [1061, 167] on div "全選" at bounding box center [1055, 164] width 41 height 20
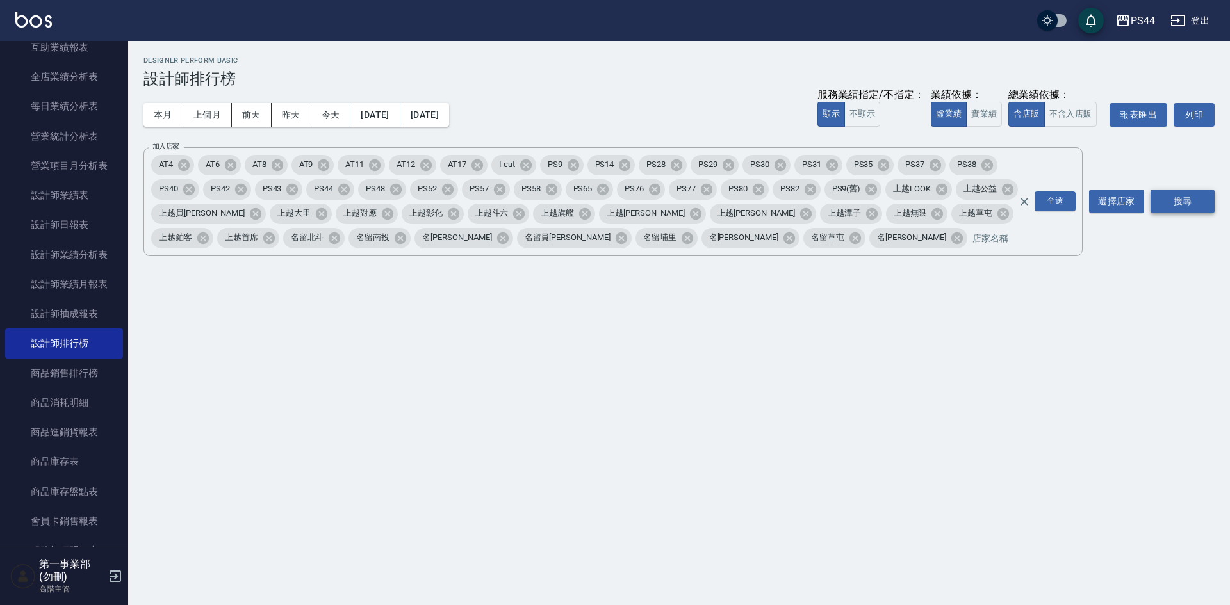
click at [1197, 192] on button "搜尋" at bounding box center [1183, 202] width 64 height 24
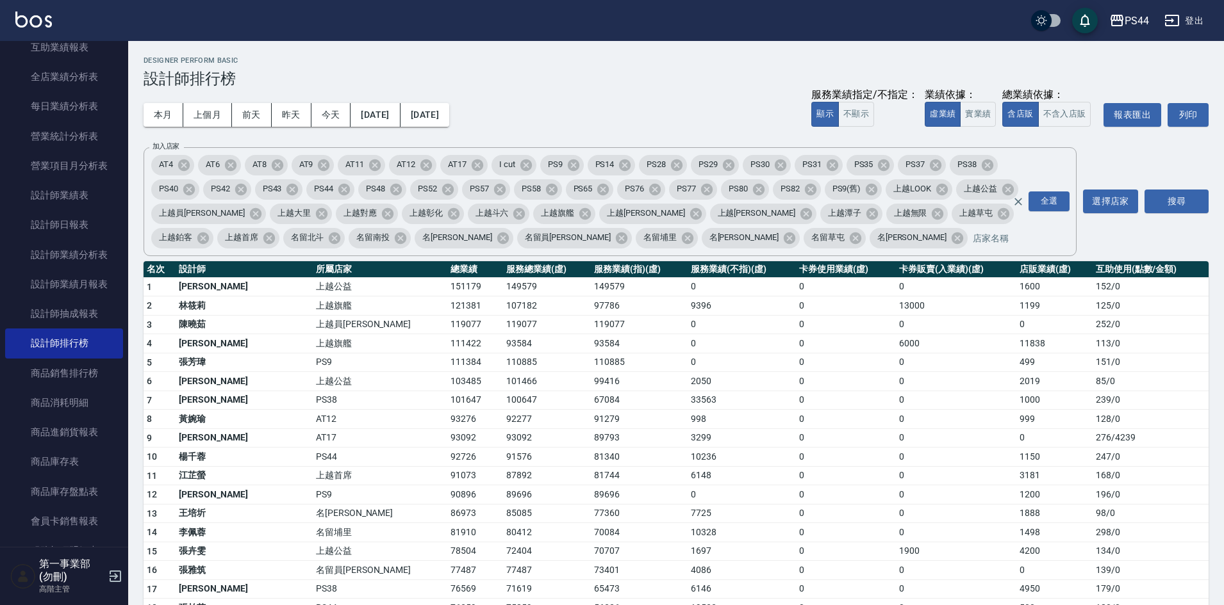
click at [1040, 480] on td "3181" at bounding box center [1054, 475] width 76 height 19
drag, startPoint x: 987, startPoint y: 502, endPoint x: 951, endPoint y: 482, distance: 40.7
click at [988, 502] on td "0" at bounding box center [956, 495] width 120 height 19
click at [1146, 23] on div "PS44" at bounding box center [1136, 21] width 24 height 16
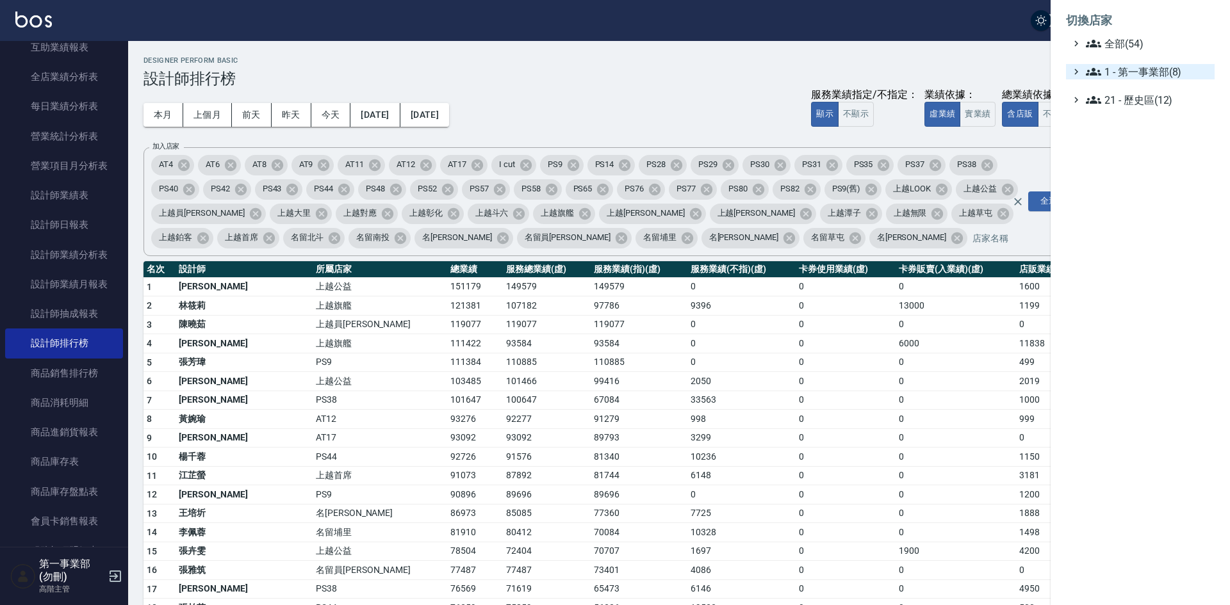
click at [1145, 74] on span "1 - 第一事業部(8)" at bounding box center [1148, 71] width 124 height 15
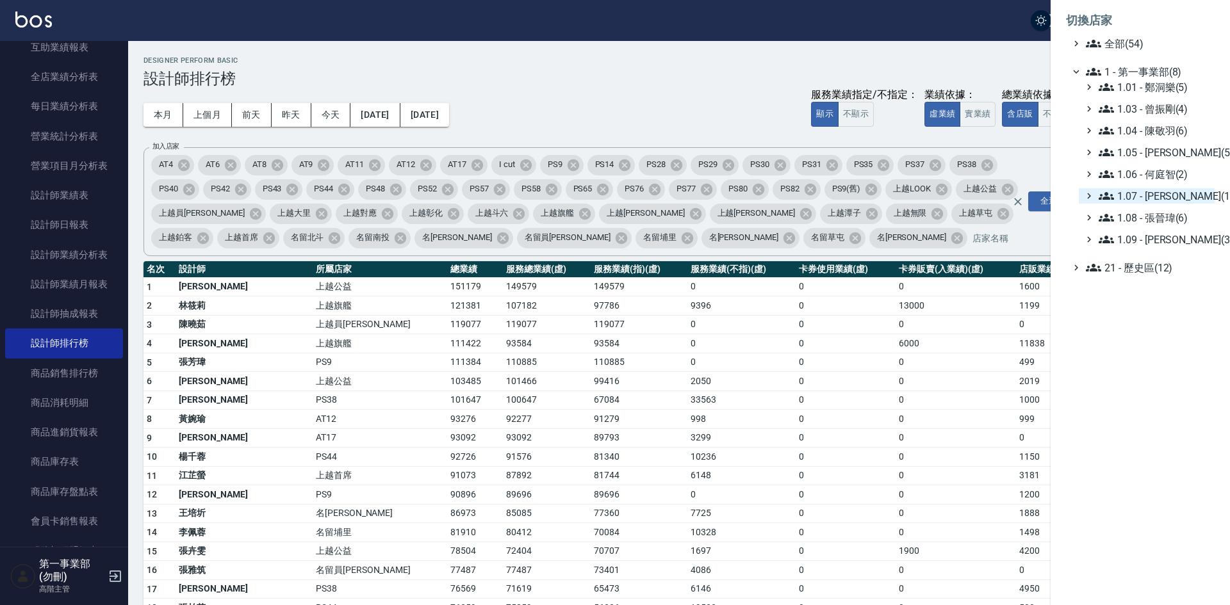
click at [1171, 195] on span "1.07 - [PERSON_NAME](11)" at bounding box center [1154, 195] width 111 height 15
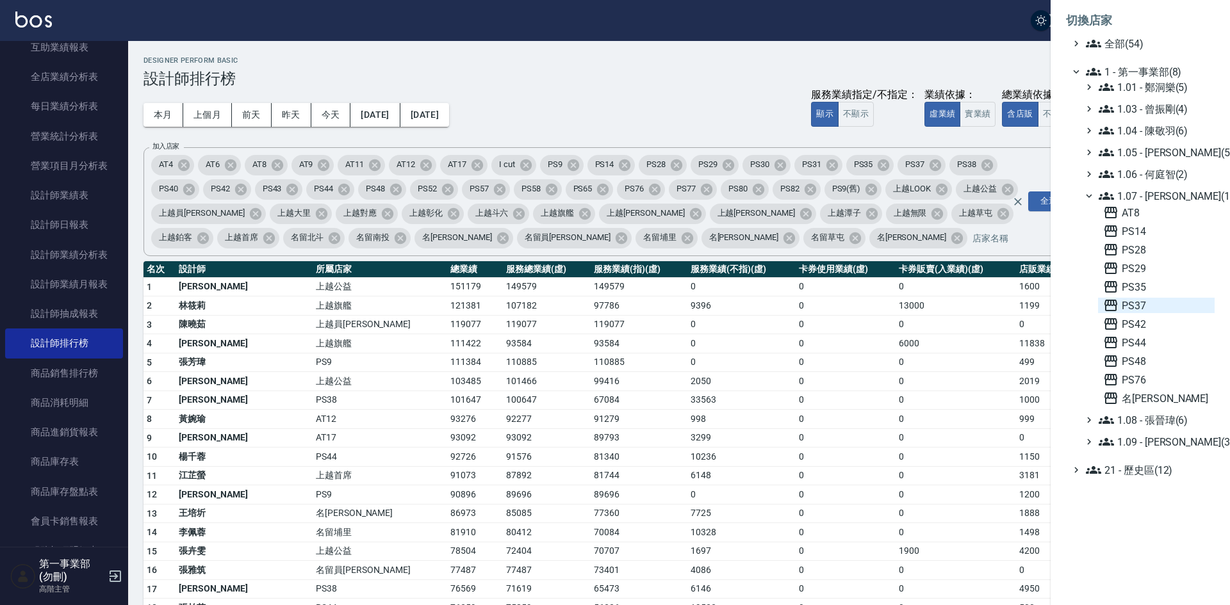
click at [1145, 304] on span "PS37" at bounding box center [1156, 305] width 106 height 15
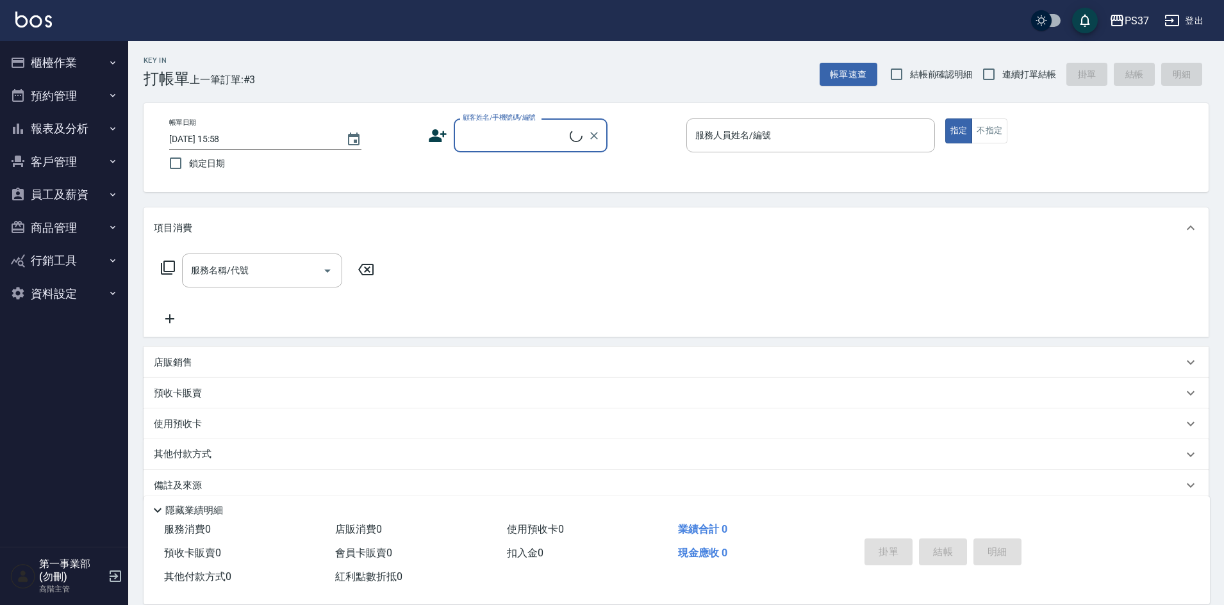
drag, startPoint x: 66, startPoint y: 133, endPoint x: 79, endPoint y: 151, distance: 22.4
click at [66, 133] on button "報表及分析" at bounding box center [64, 128] width 118 height 33
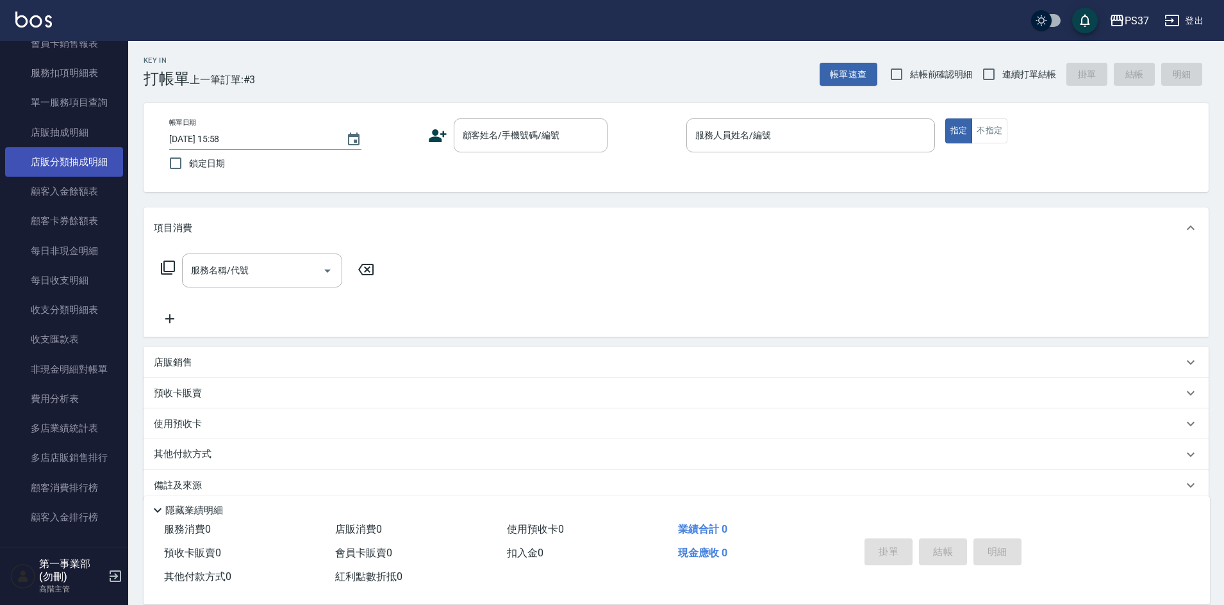
scroll to position [961, 0]
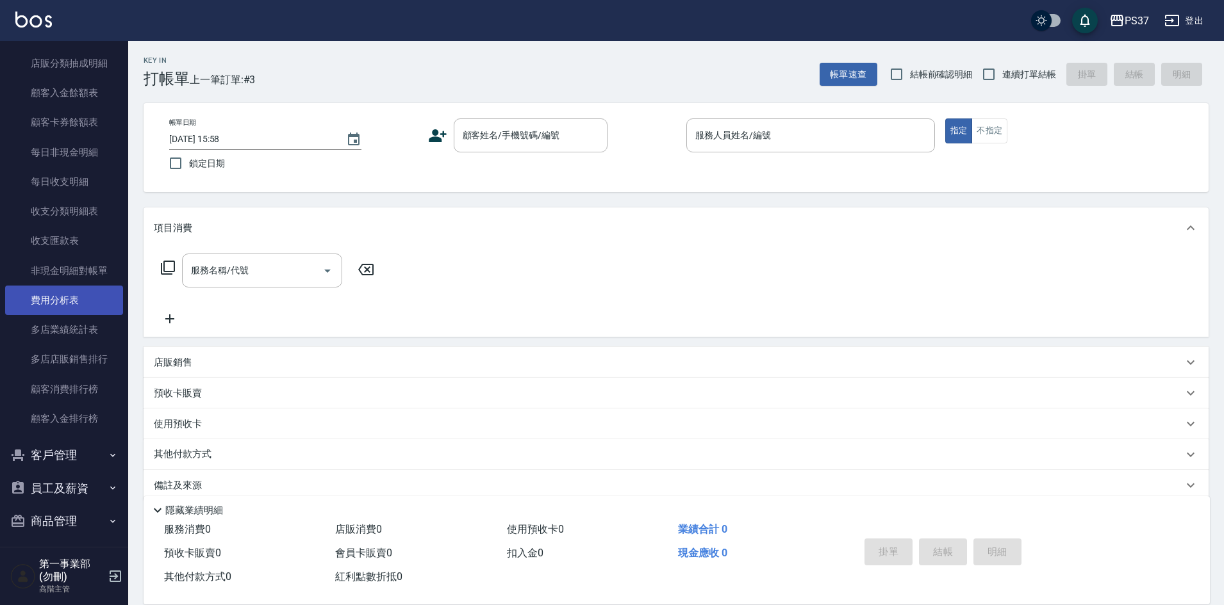
click at [72, 304] on link "費用分析表" at bounding box center [64, 300] width 118 height 29
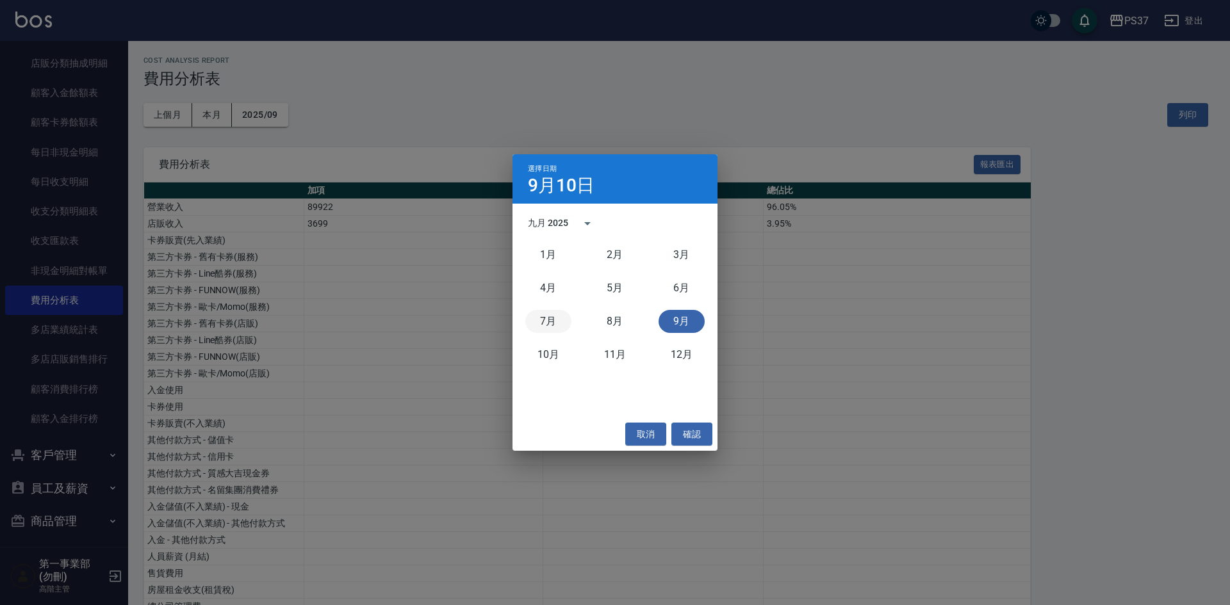
click at [544, 318] on button "7月" at bounding box center [548, 321] width 46 height 23
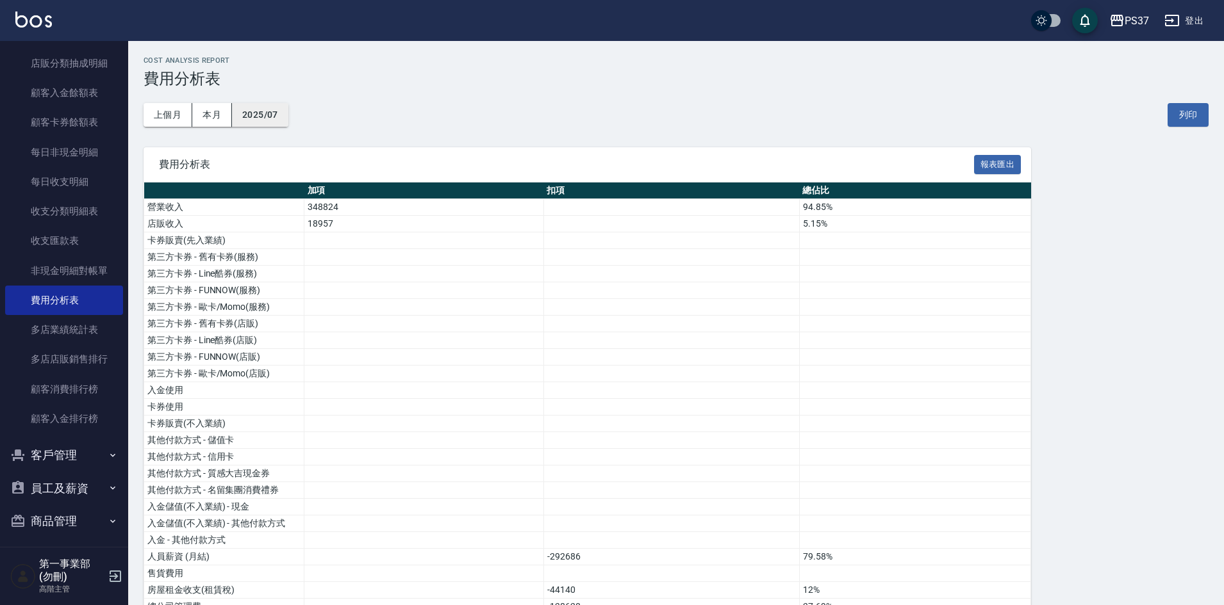
click at [268, 106] on button "2025/07" at bounding box center [260, 115] width 56 height 24
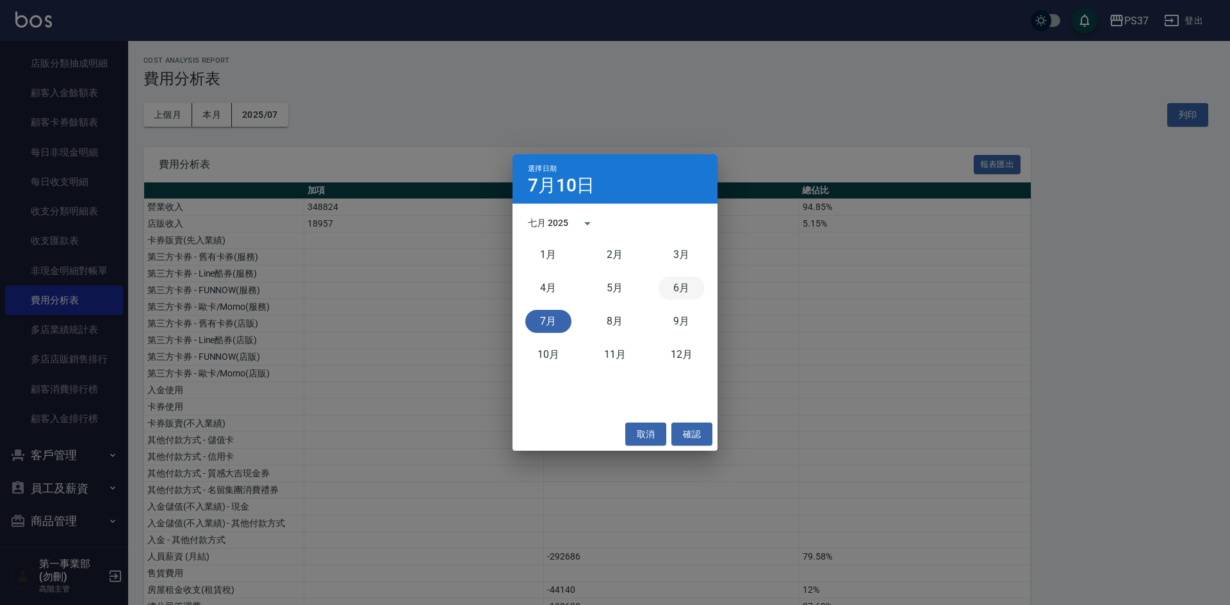
click at [677, 283] on button "6月" at bounding box center [682, 288] width 46 height 23
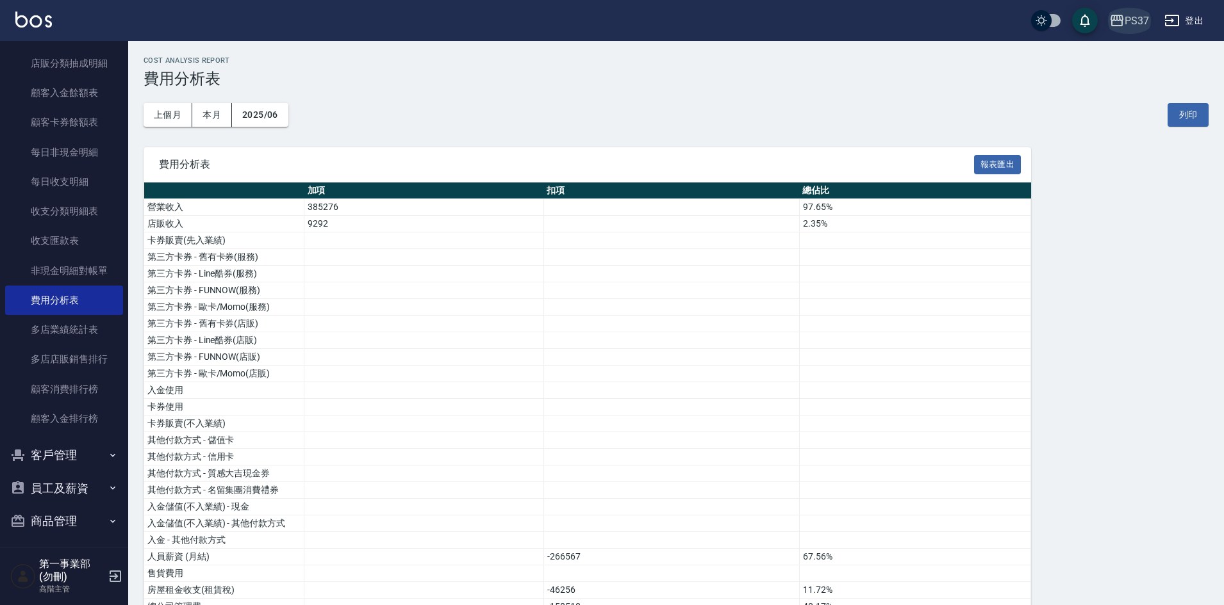
click at [1128, 17] on div "PS37" at bounding box center [1136, 21] width 24 height 16
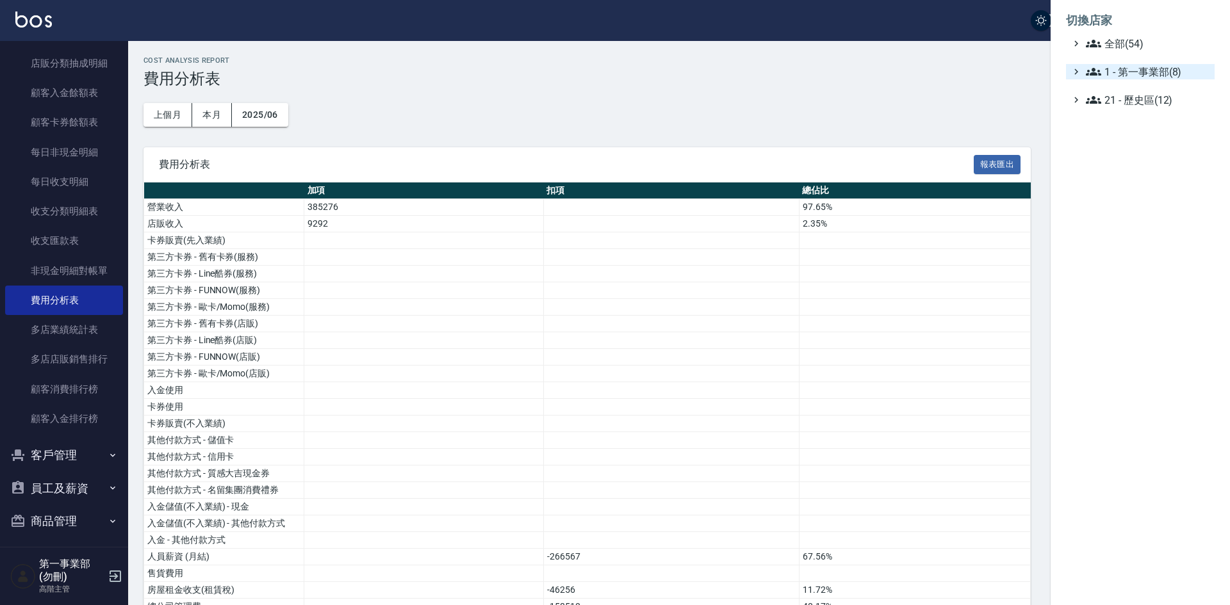
click at [1152, 73] on span "1 - 第一事業部(8)" at bounding box center [1148, 71] width 124 height 15
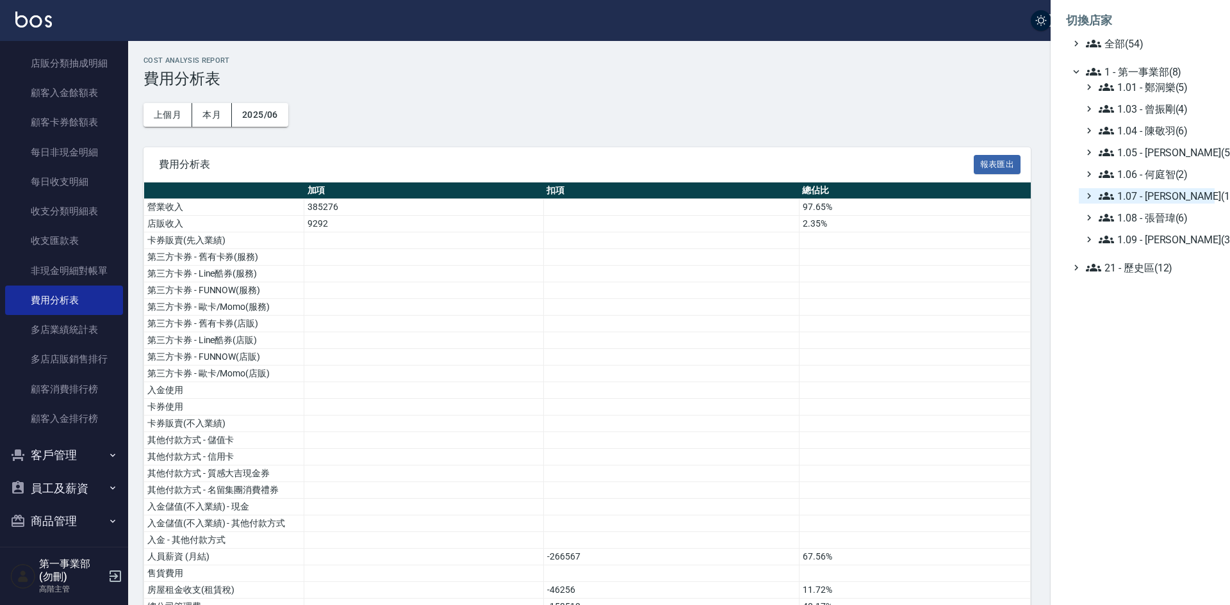
click at [1185, 202] on span "1.07 - [PERSON_NAME](11)" at bounding box center [1154, 195] width 111 height 15
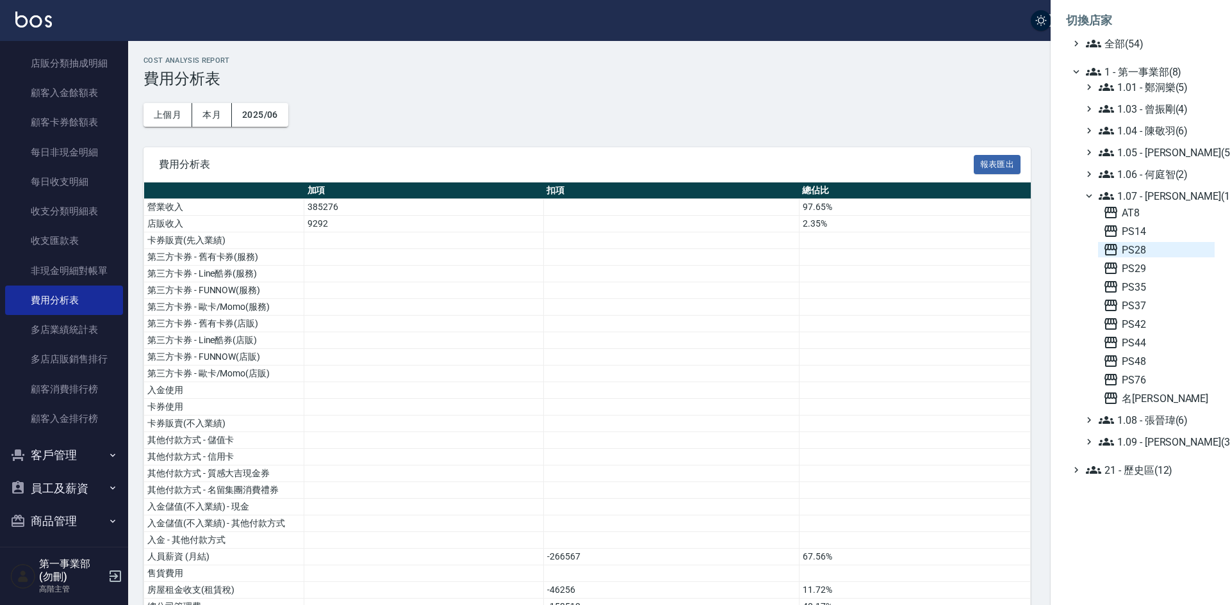
click at [1168, 247] on span "PS28" at bounding box center [1156, 249] width 106 height 15
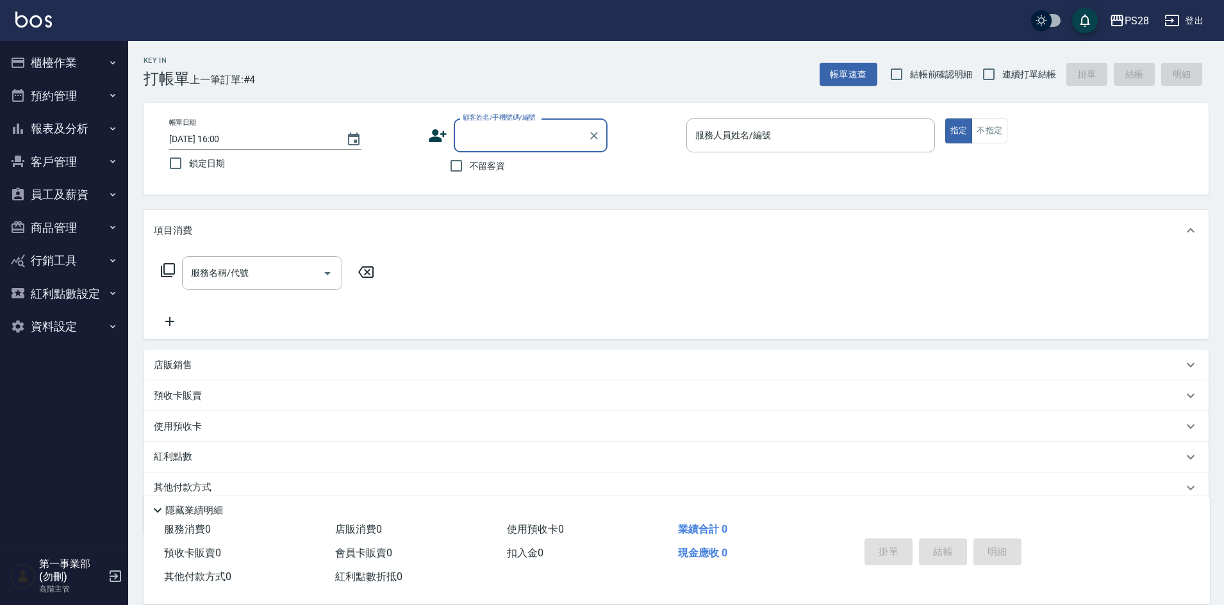
click at [79, 188] on button "員工及薪資" at bounding box center [64, 194] width 118 height 33
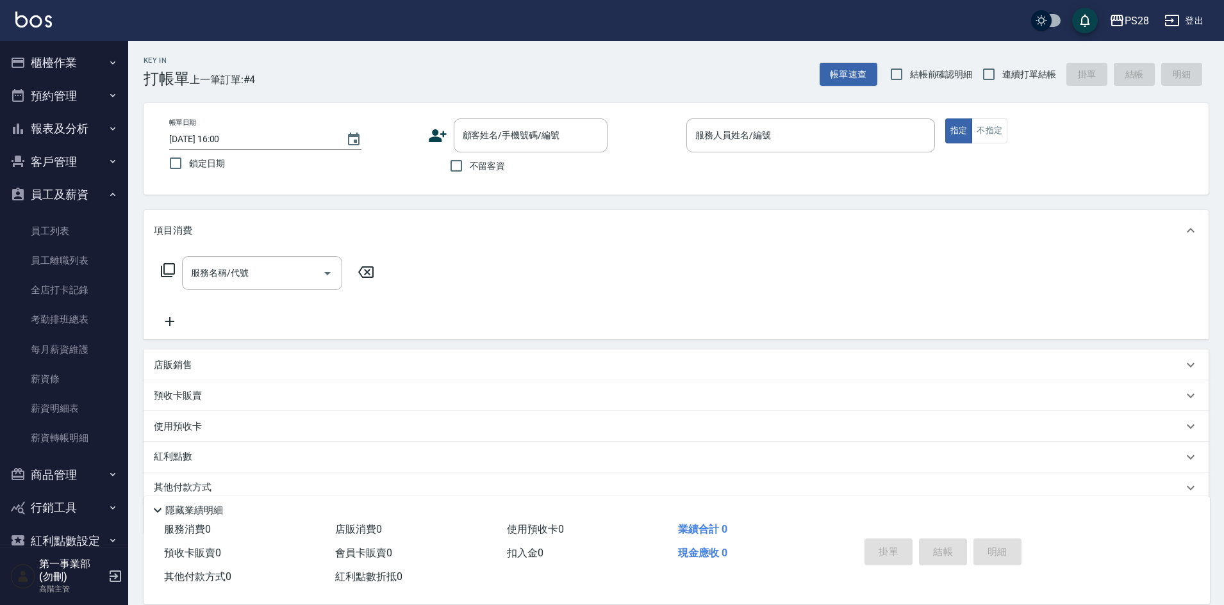
click at [83, 117] on button "報表及分析" at bounding box center [64, 128] width 118 height 33
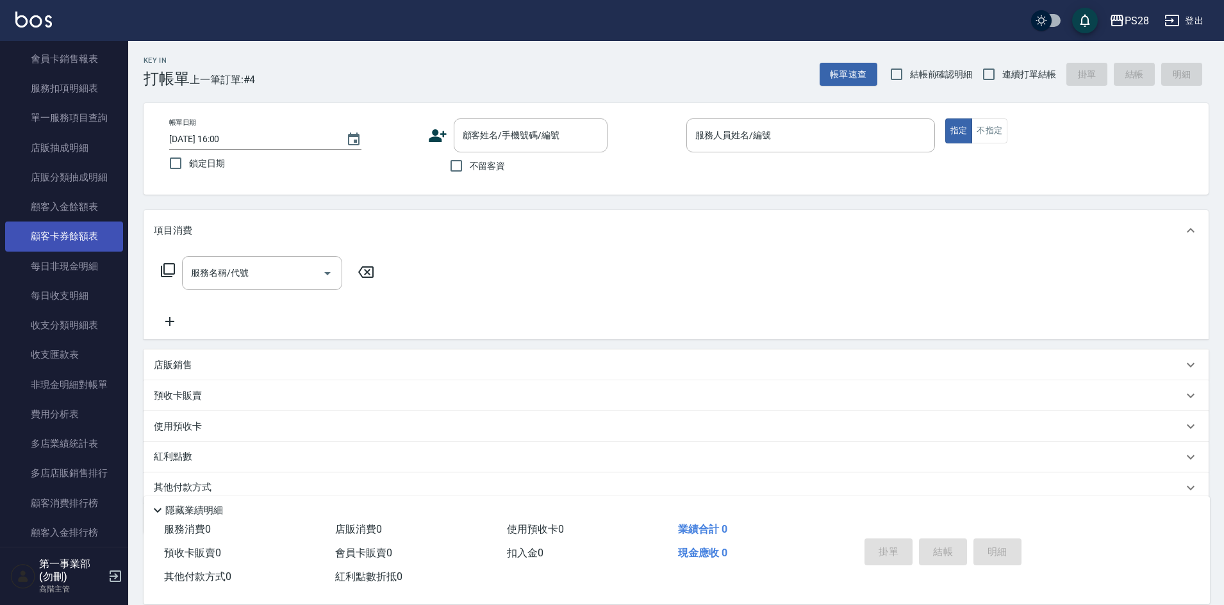
scroll to position [897, 0]
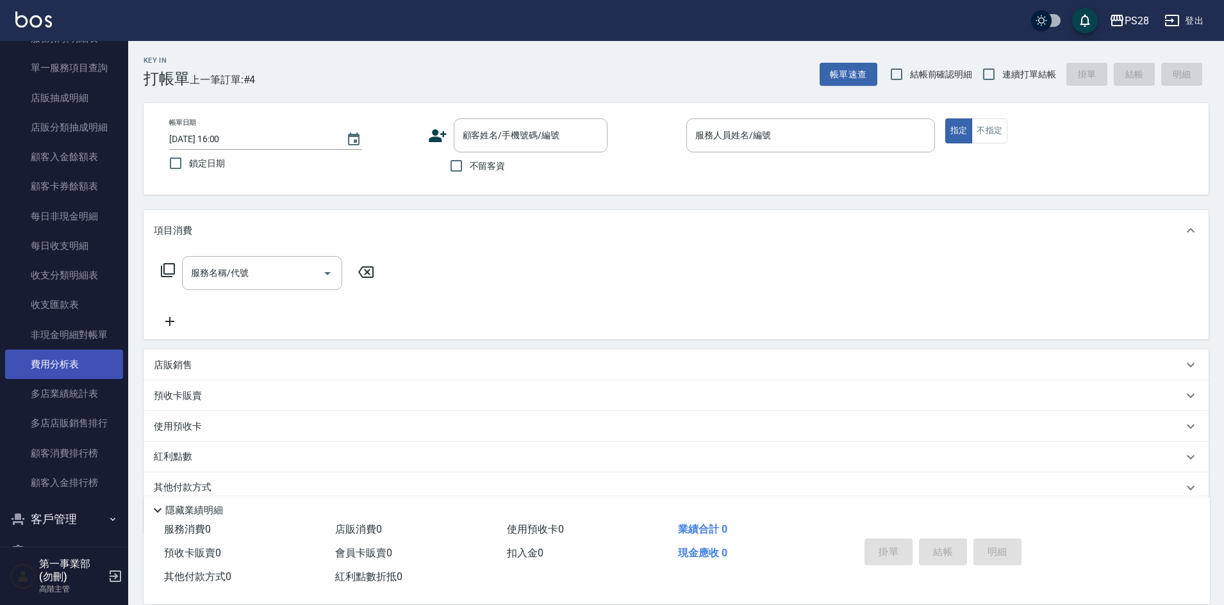
click at [72, 365] on link "費用分析表" at bounding box center [64, 364] width 118 height 29
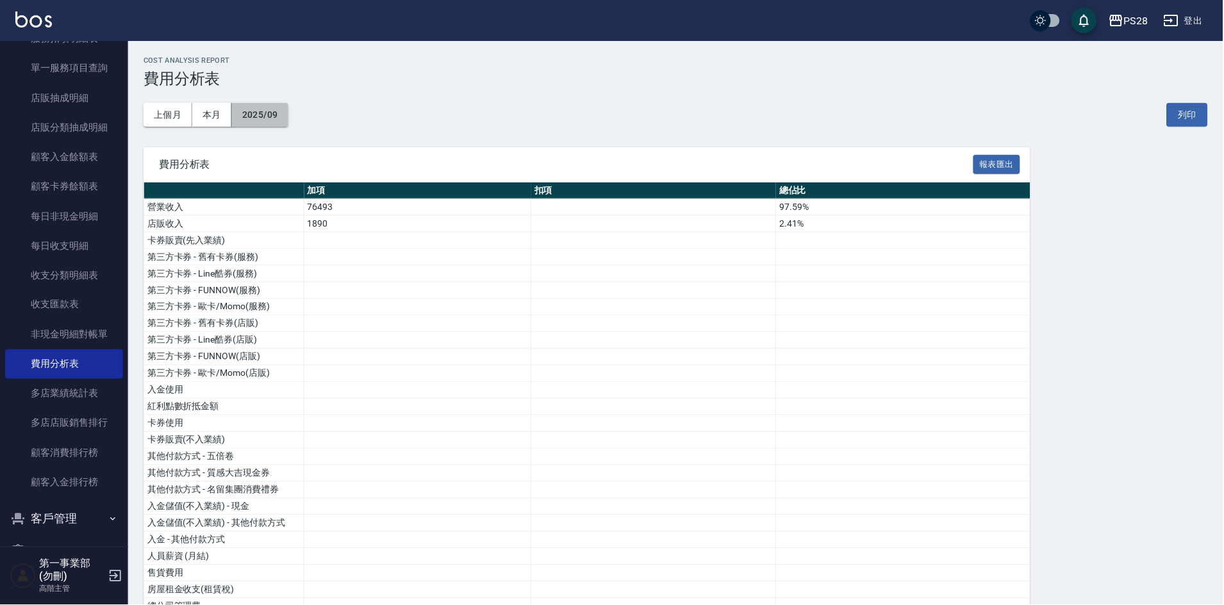
click at [259, 117] on button "2025/09" at bounding box center [260, 115] width 56 height 24
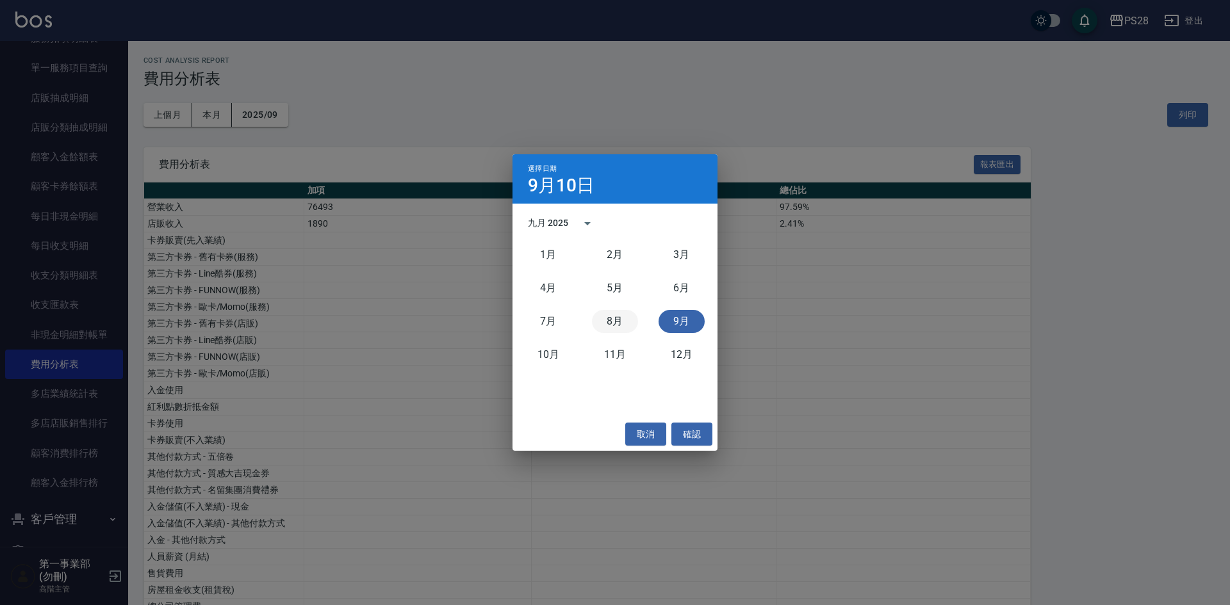
click at [623, 327] on button "8月" at bounding box center [615, 321] width 46 height 23
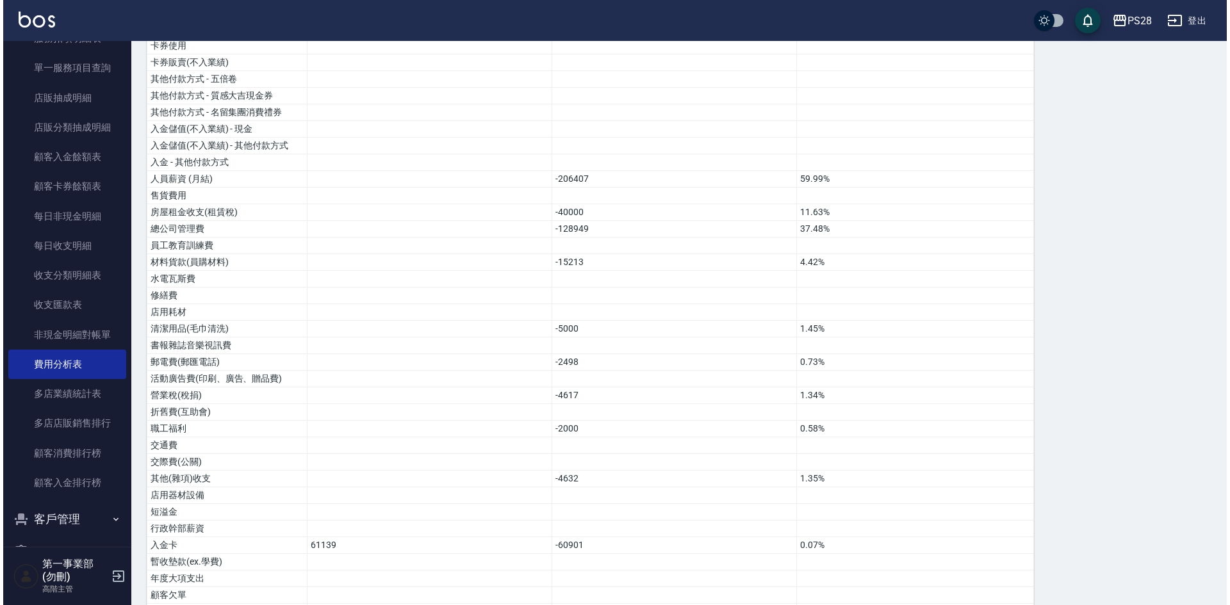
scroll to position [351, 0]
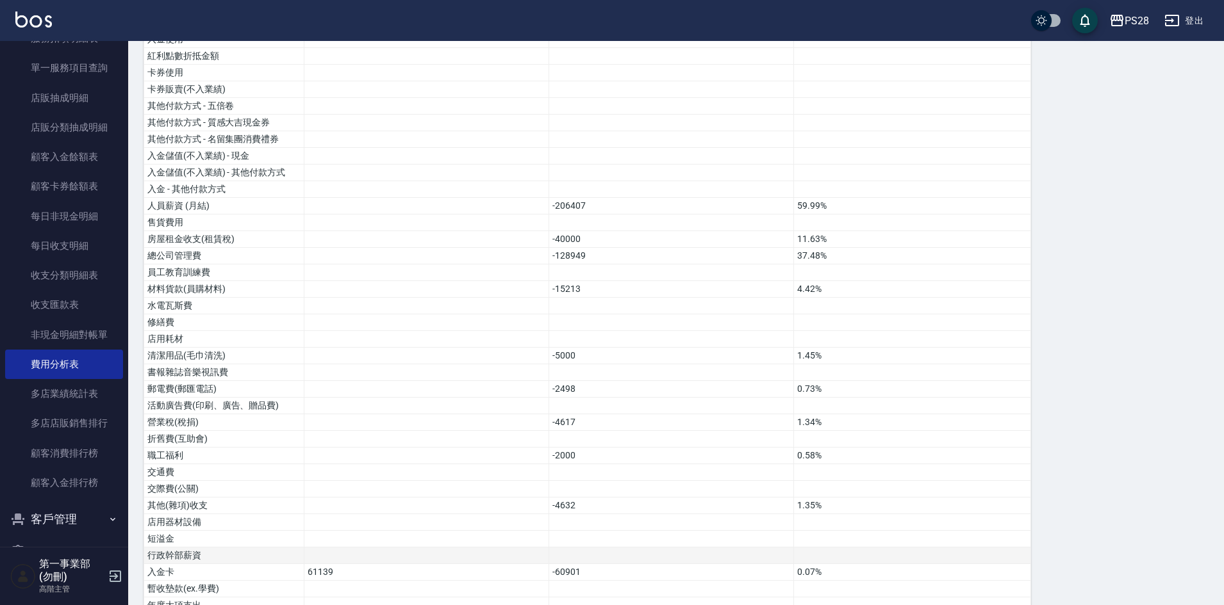
click at [873, 551] on td at bounding box center [912, 556] width 237 height 17
click at [963, 489] on td at bounding box center [912, 489] width 237 height 17
click at [1138, 17] on div "PS28" at bounding box center [1136, 21] width 24 height 16
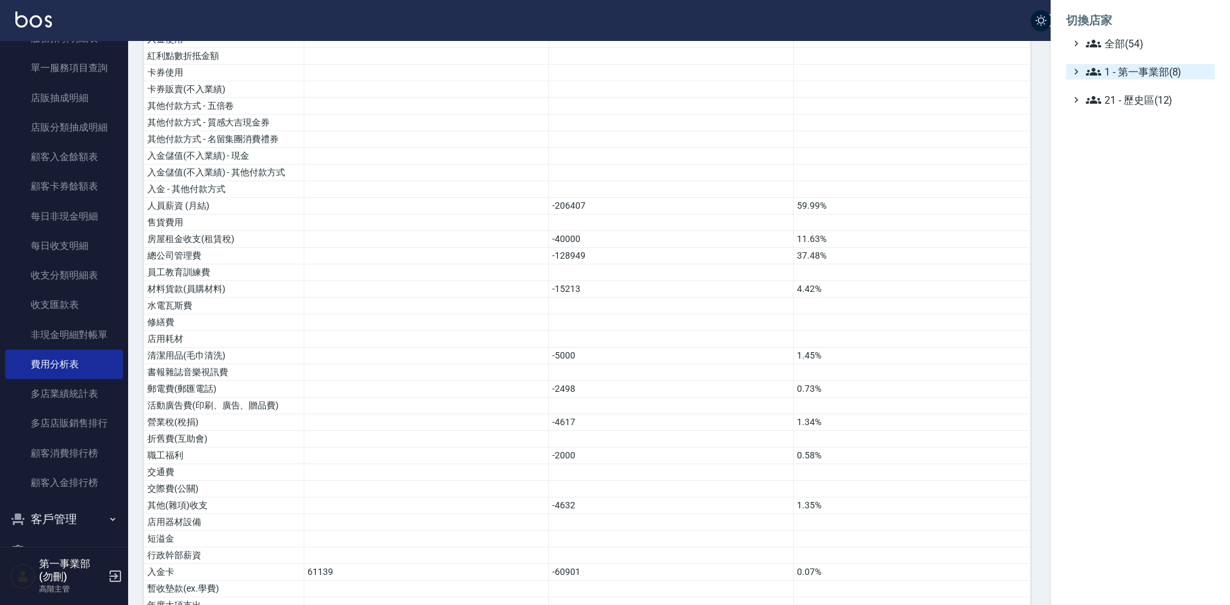
click at [1141, 70] on span "1 - 第一事業部(8)" at bounding box center [1148, 71] width 124 height 15
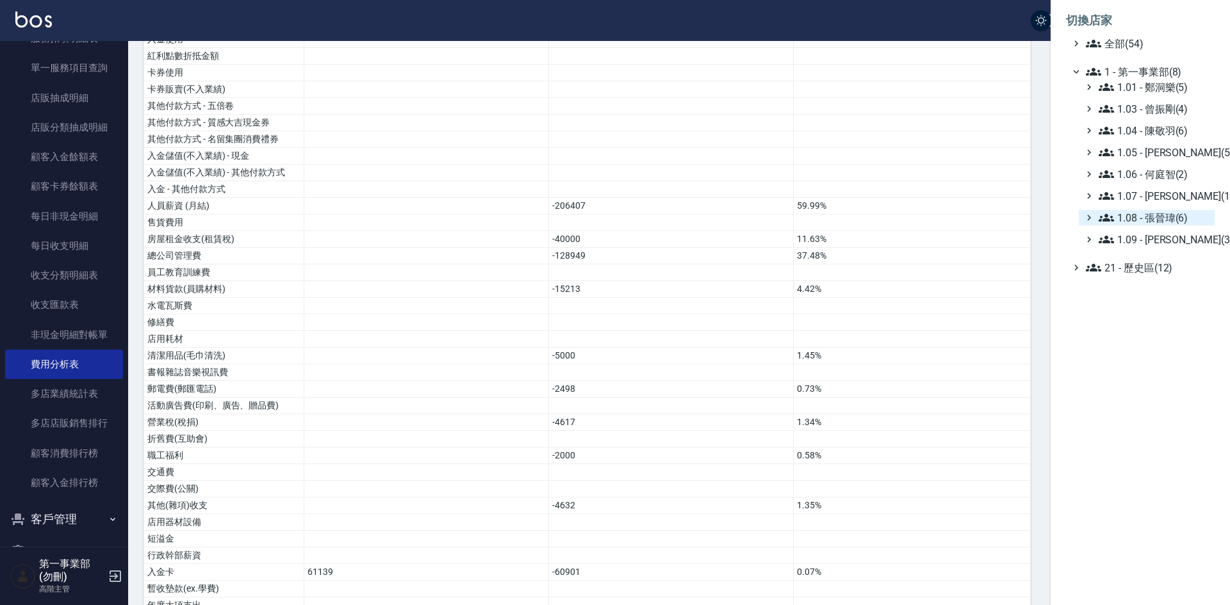
click at [1175, 213] on span "1.08 - 張晉瑋(6)" at bounding box center [1154, 217] width 111 height 15
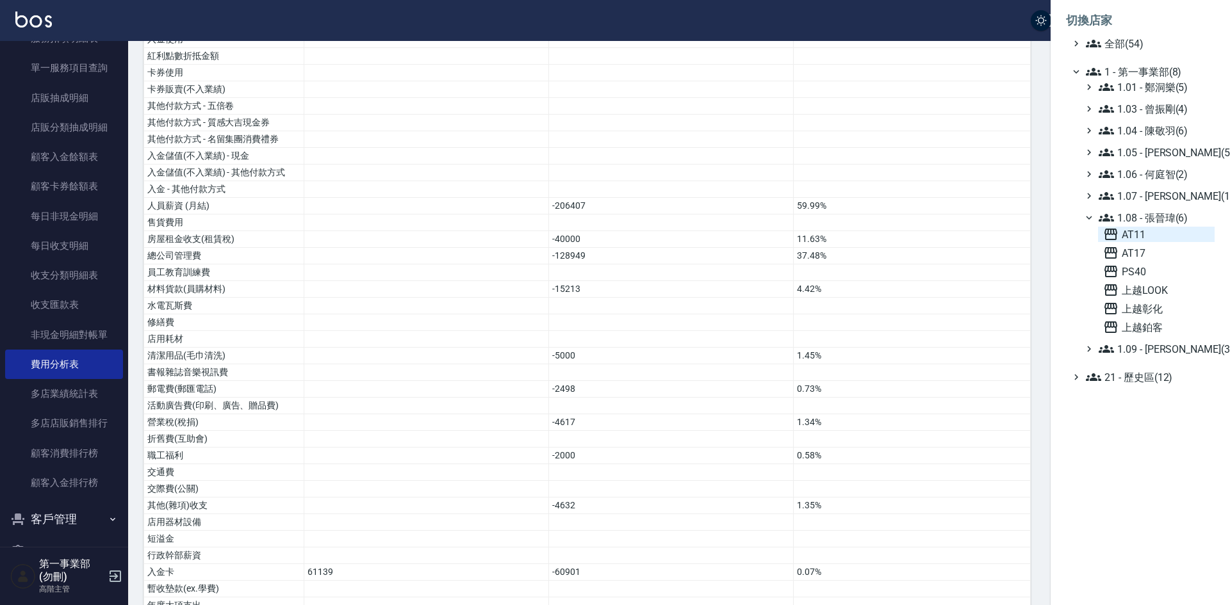
click at [1163, 234] on span "AT11" at bounding box center [1156, 234] width 106 height 15
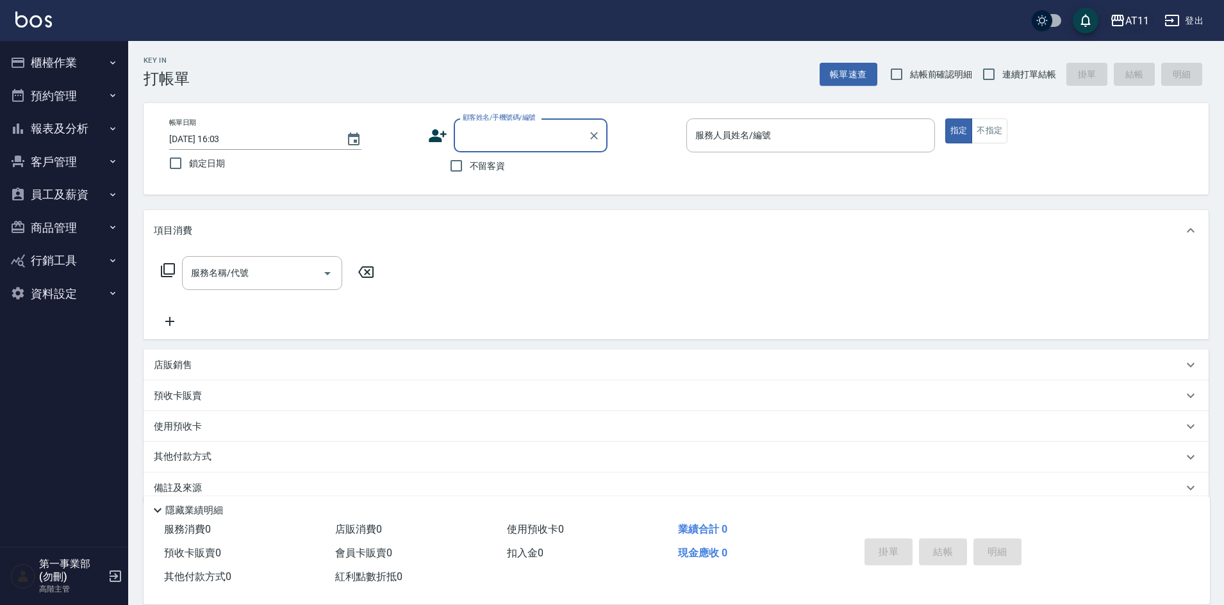
click at [1123, 8] on button "AT11" at bounding box center [1128, 21] width 49 height 26
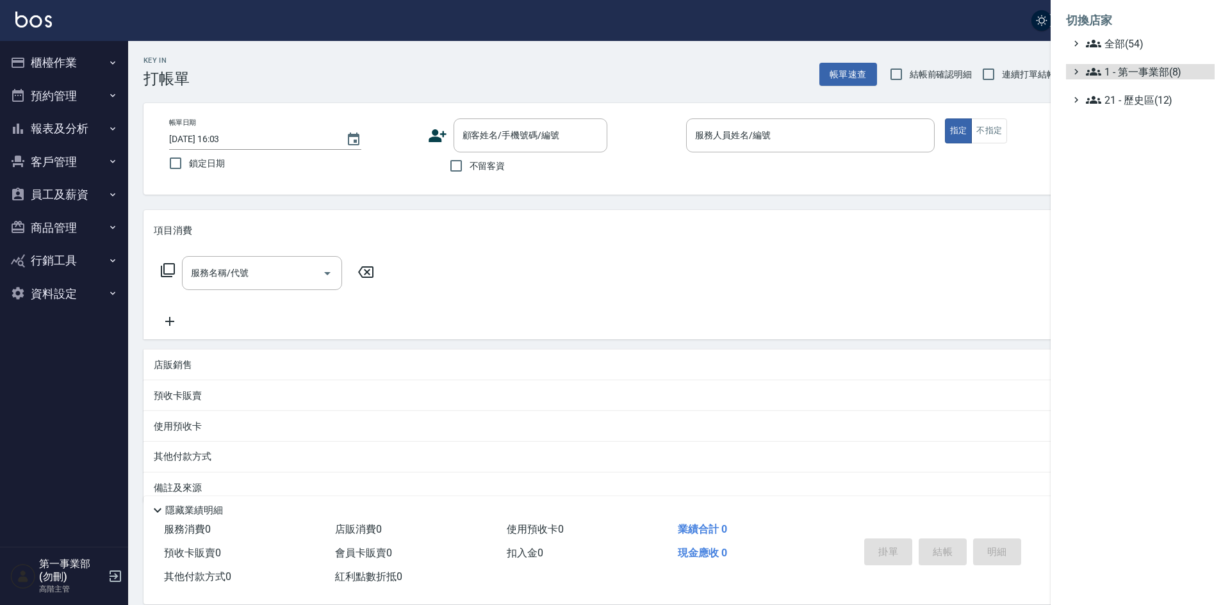
drag, startPoint x: 1158, startPoint y: 72, endPoint x: 1133, endPoint y: 191, distance: 121.3
click at [1158, 73] on span "1 - 第一事業部(8)" at bounding box center [1148, 71] width 124 height 15
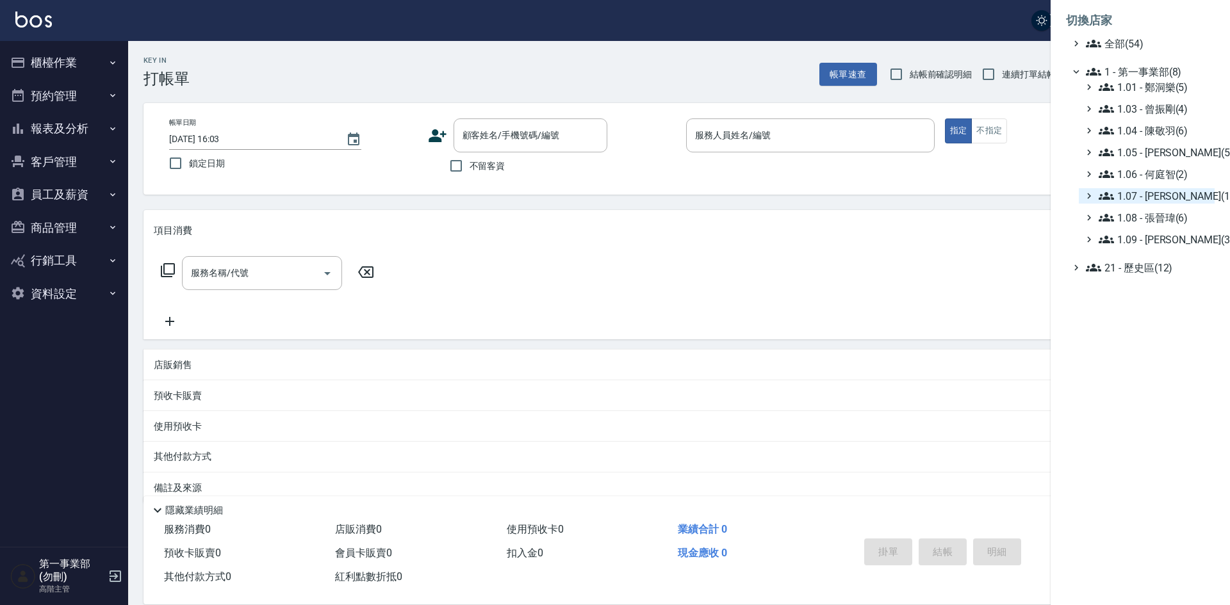
click at [1159, 188] on span "1.07 - [PERSON_NAME](11)" at bounding box center [1154, 195] width 111 height 15
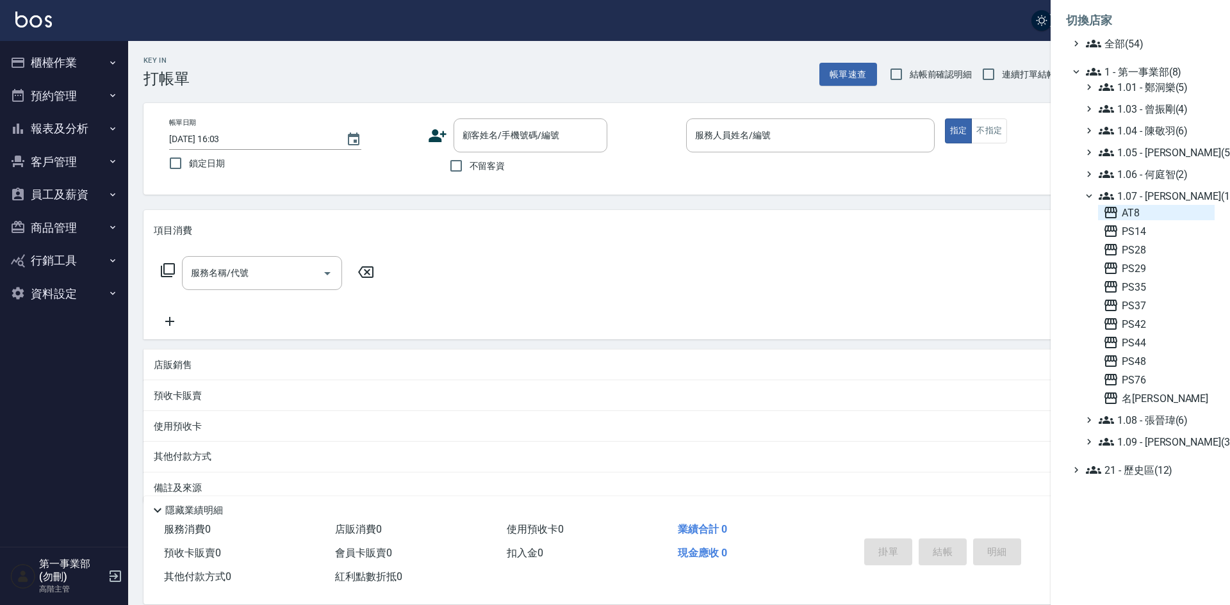
click at [1143, 214] on span "AT8" at bounding box center [1156, 212] width 106 height 15
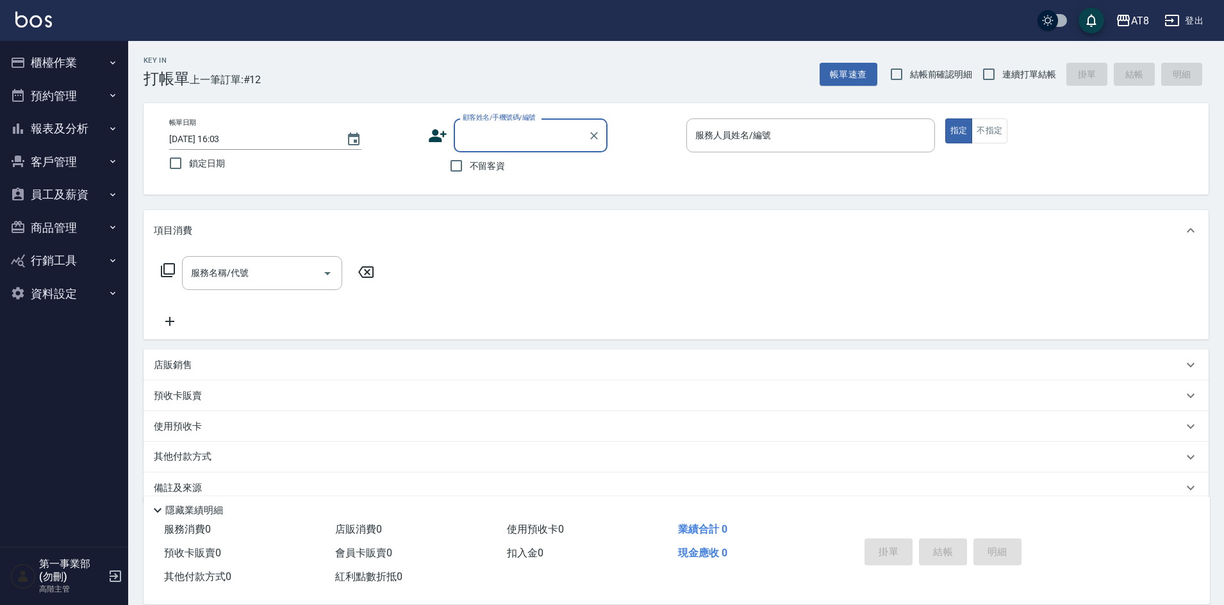
click at [58, 197] on button "員工及薪資" at bounding box center [64, 194] width 118 height 33
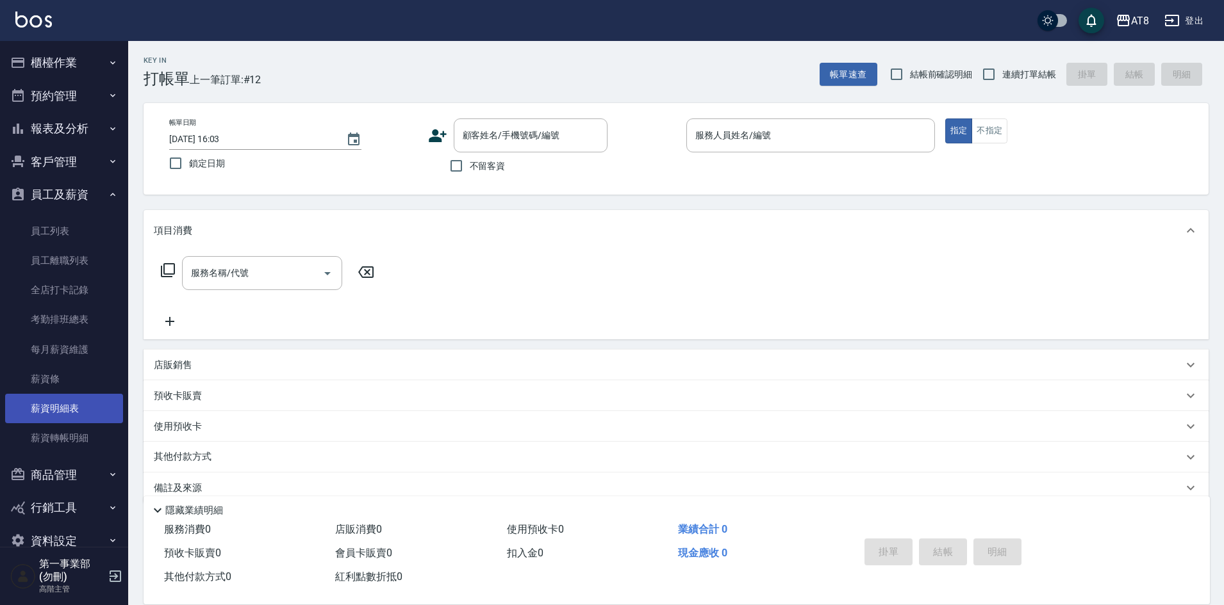
click at [55, 408] on link "薪資明細表" at bounding box center [64, 408] width 118 height 29
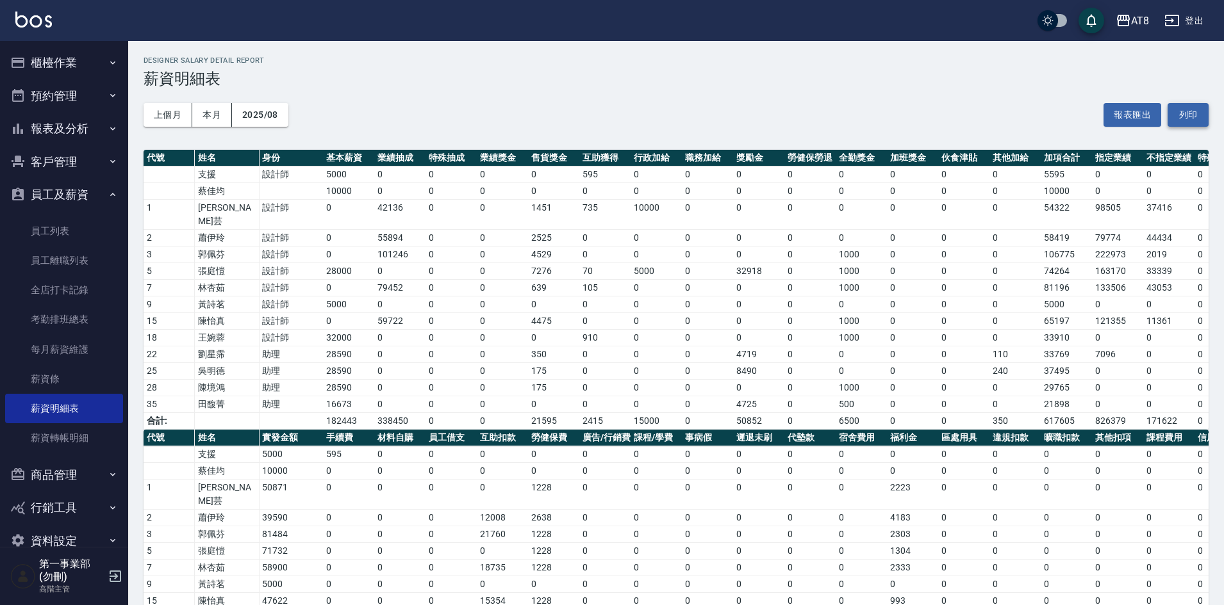
click at [1192, 115] on button "列印" at bounding box center [1187, 115] width 41 height 24
click at [1124, 22] on icon "button" at bounding box center [1122, 20] width 15 height 15
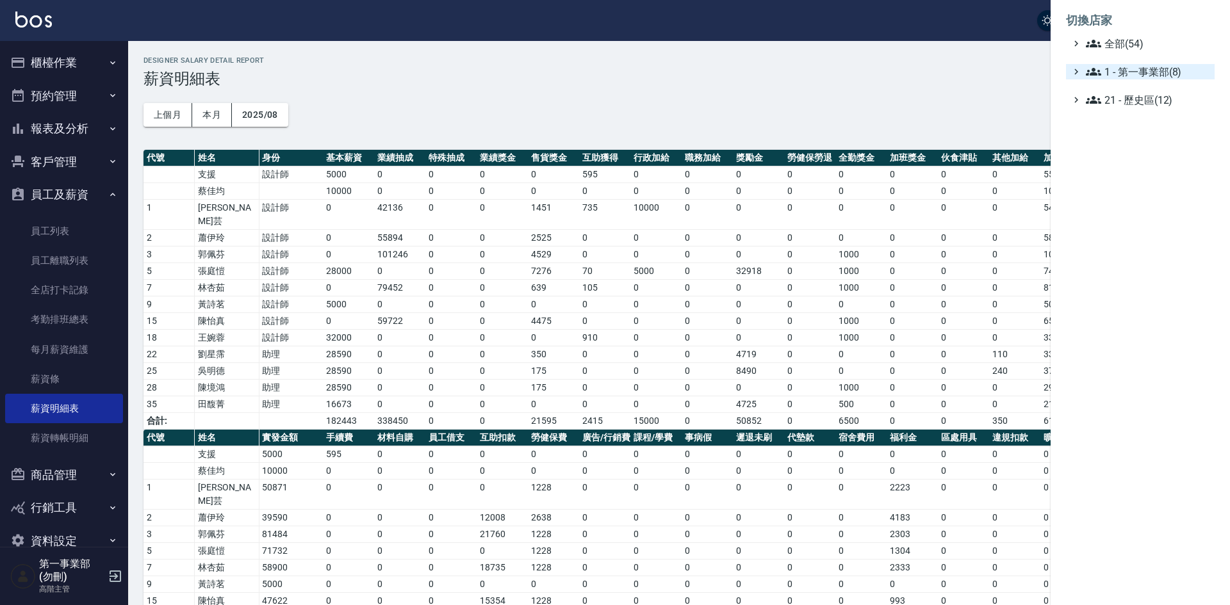
click at [1149, 78] on span "1 - 第一事業部(8)" at bounding box center [1148, 71] width 124 height 15
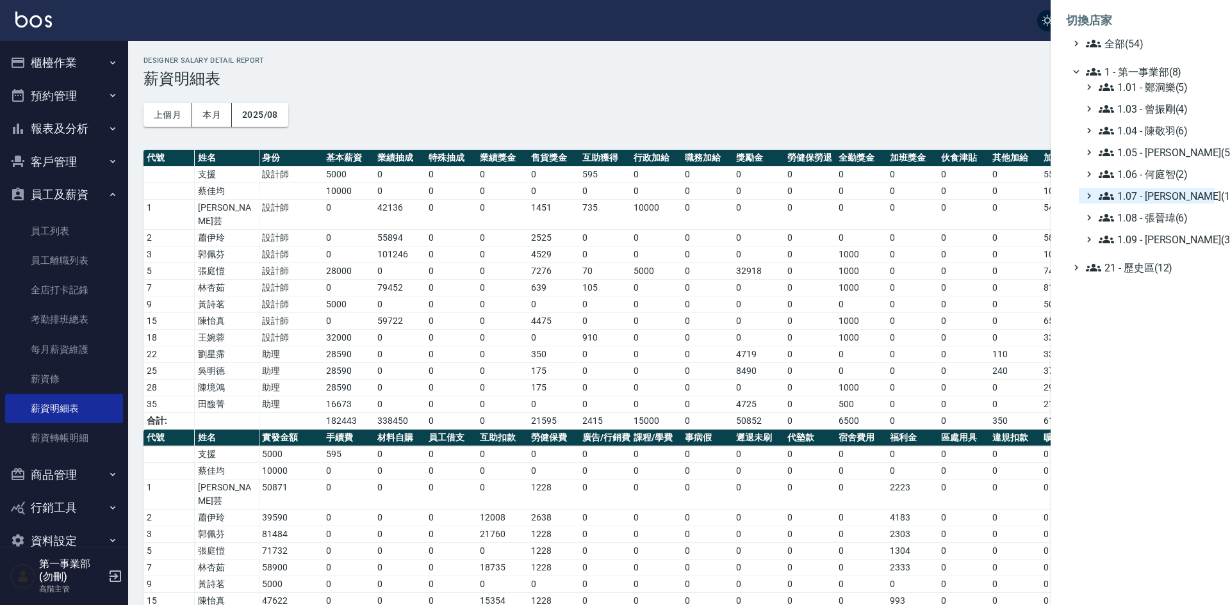
click at [1180, 193] on span "1.07 - [PERSON_NAME](11)" at bounding box center [1154, 195] width 111 height 15
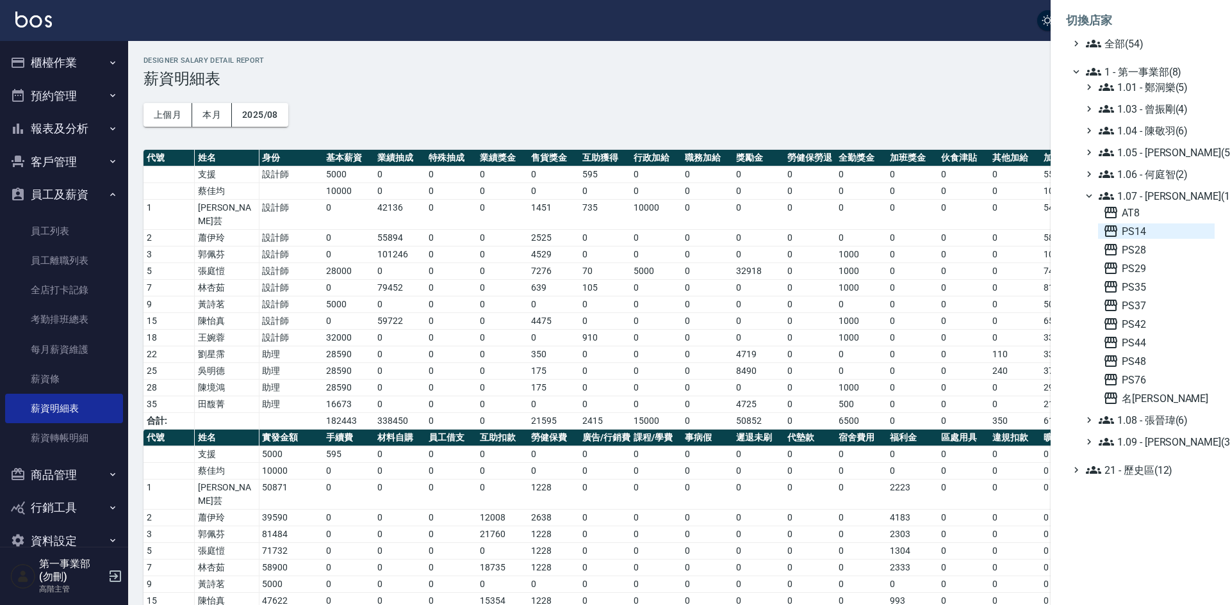
click at [1160, 231] on span "PS14" at bounding box center [1156, 231] width 106 height 15
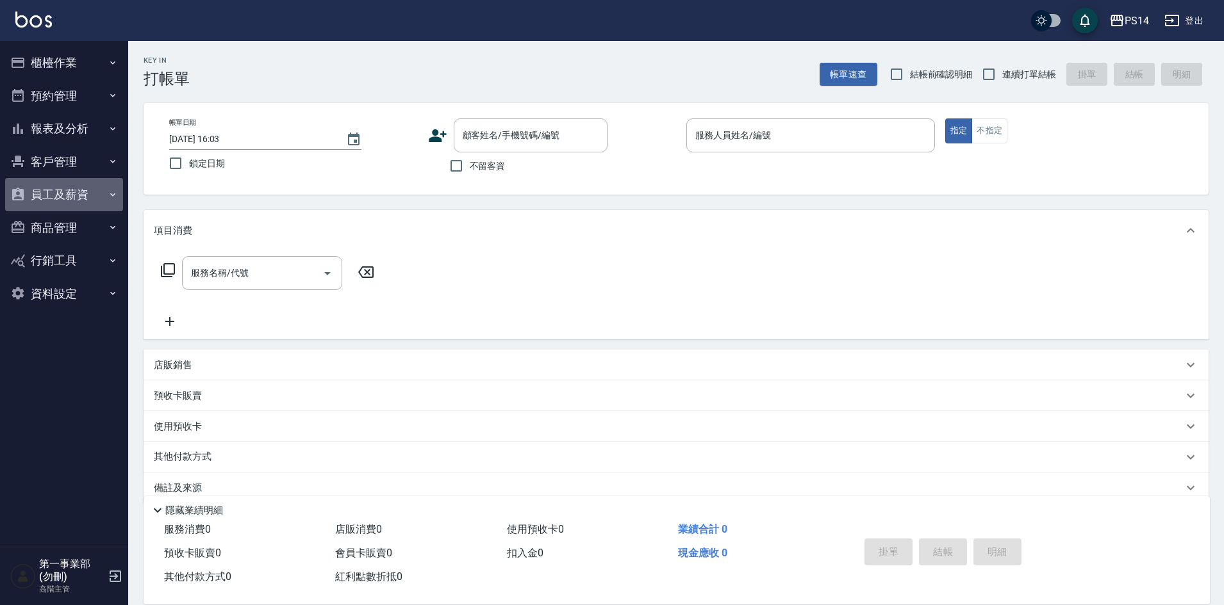
click at [54, 200] on button "員工及薪資" at bounding box center [64, 194] width 118 height 33
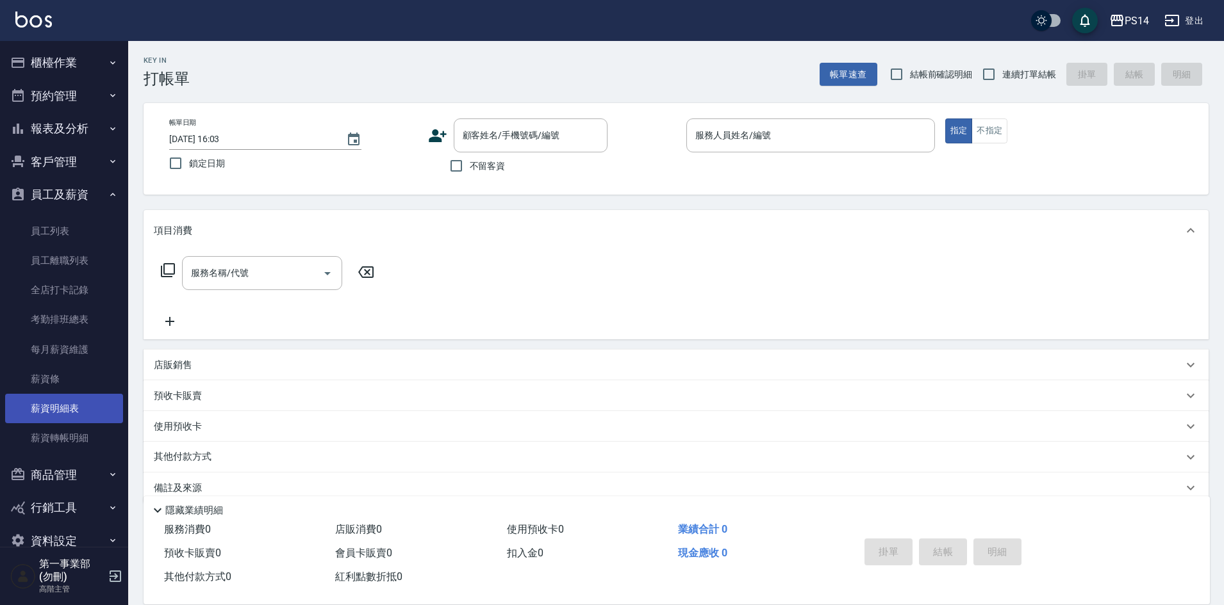
click at [72, 416] on link "薪資明細表" at bounding box center [64, 408] width 118 height 29
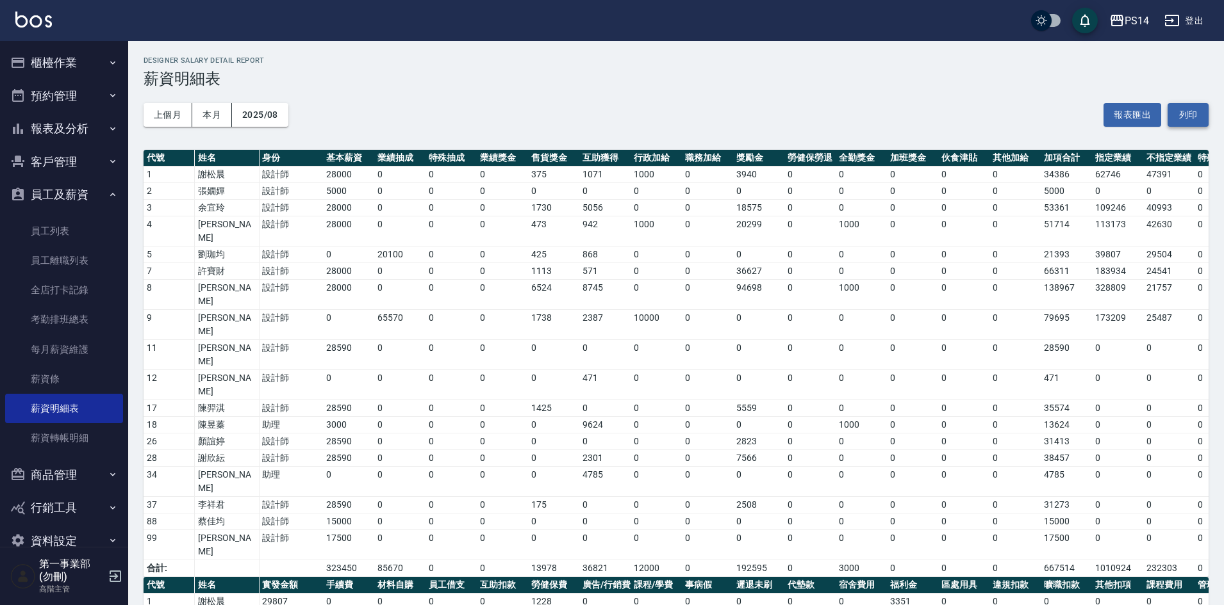
click at [1193, 113] on button "列印" at bounding box center [1187, 115] width 41 height 24
click at [1127, 20] on div "PS14" at bounding box center [1136, 21] width 24 height 16
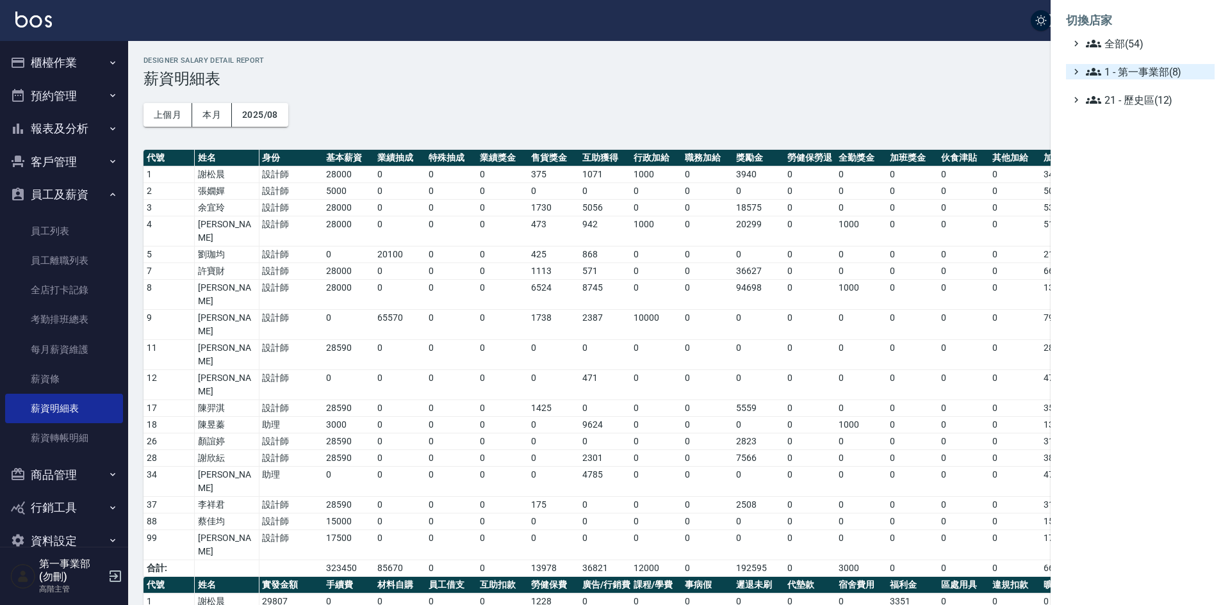
click at [1167, 72] on span "1 - 第一事業部(8)" at bounding box center [1148, 71] width 124 height 15
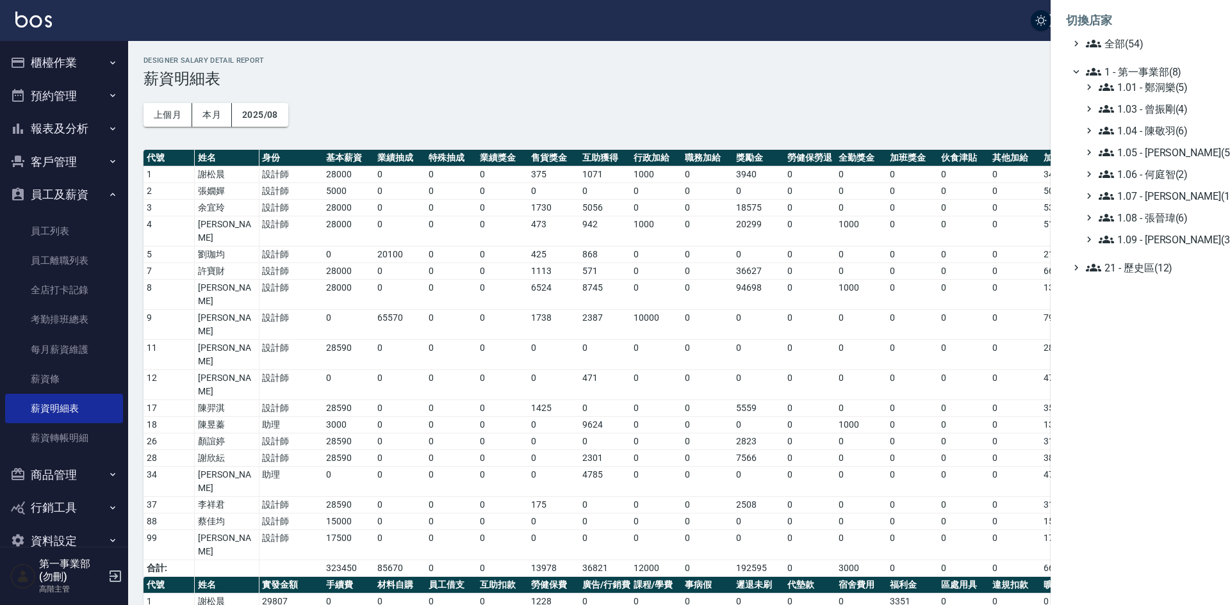
click at [1184, 204] on div "1.01 - [PERSON_NAME](5) 1.03 - [PERSON_NAME](4) 1.04 - [PERSON_NAME](6) 1.05 - …" at bounding box center [1147, 163] width 136 height 168
click at [1183, 196] on span "1.07 - [PERSON_NAME](11)" at bounding box center [1154, 195] width 111 height 15
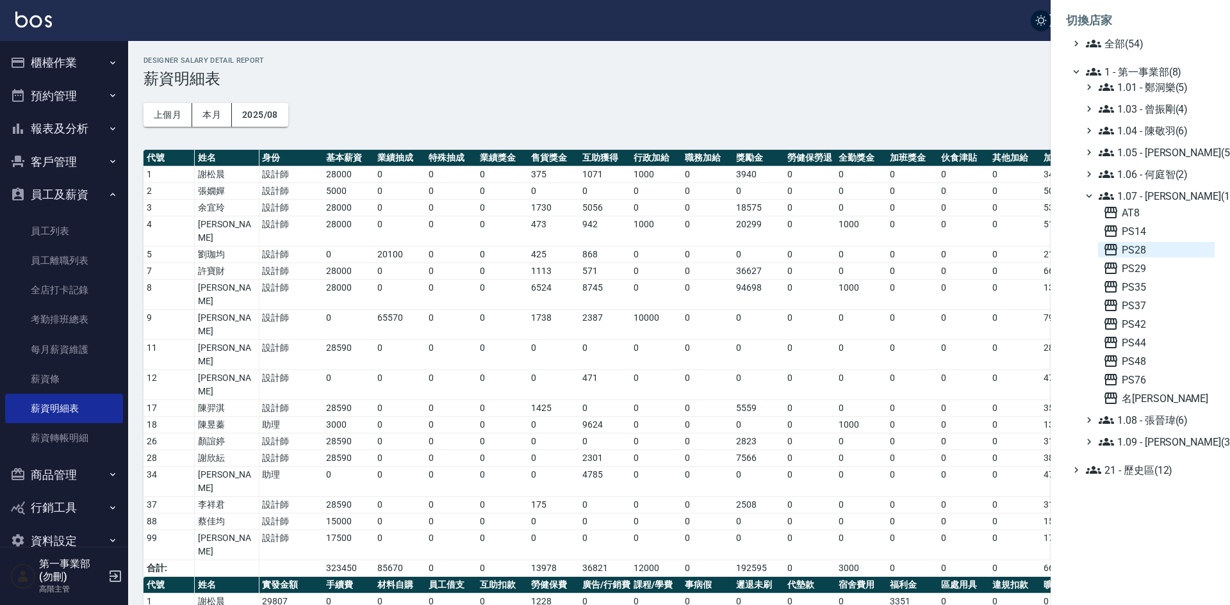
click at [1164, 249] on span "PS28" at bounding box center [1156, 249] width 106 height 15
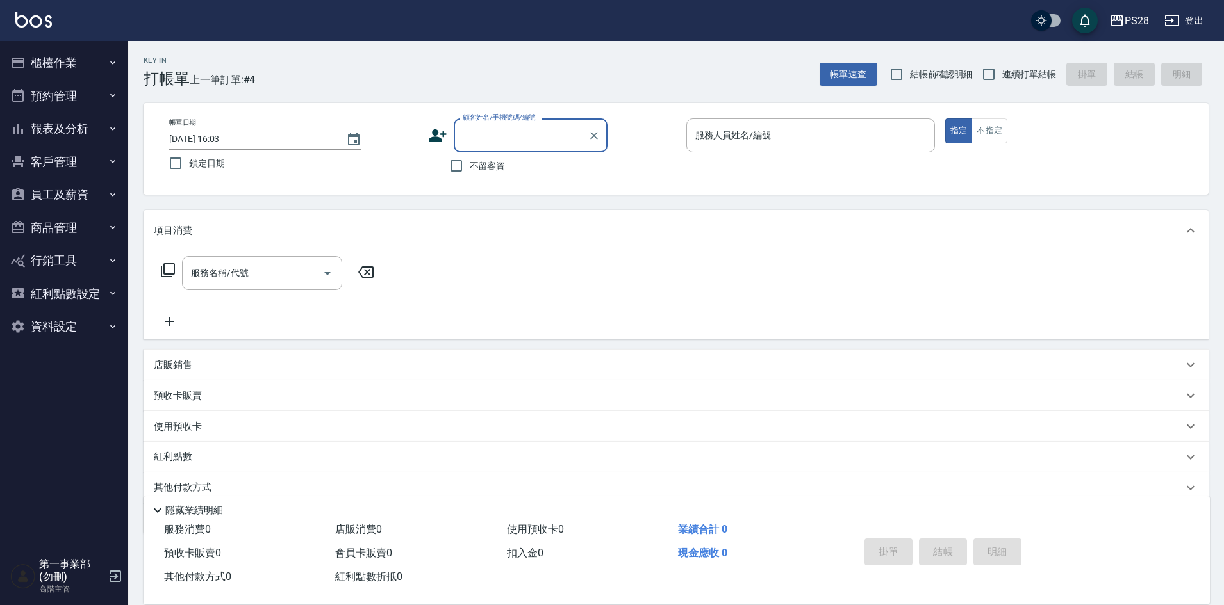
click at [73, 321] on button "資料設定" at bounding box center [64, 326] width 118 height 33
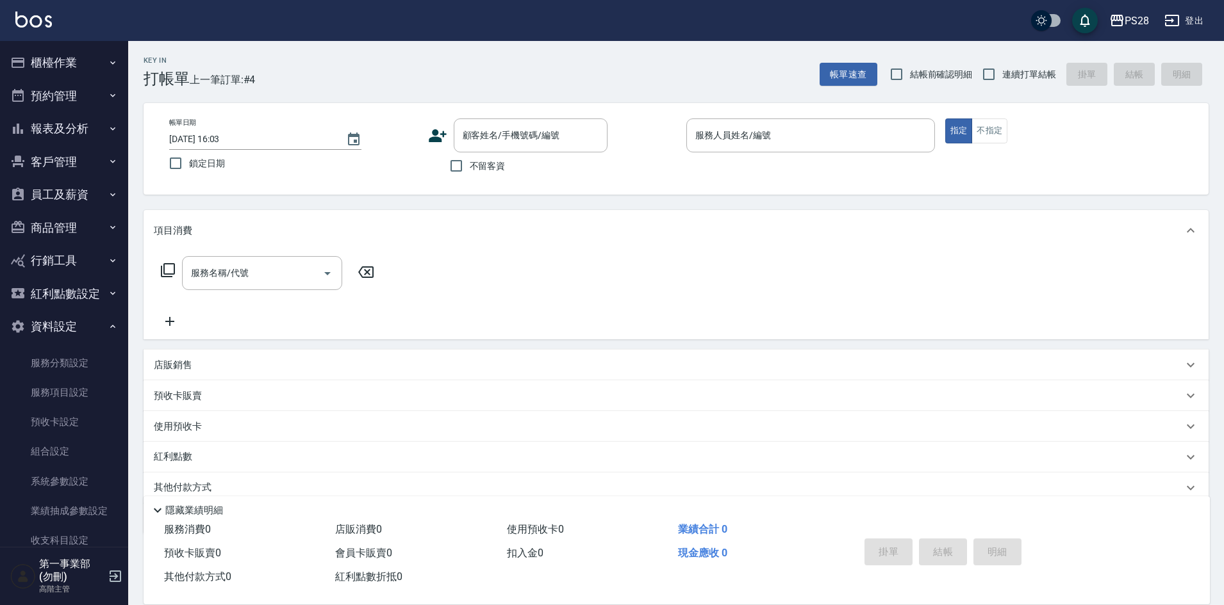
click at [73, 190] on button "員工及薪資" at bounding box center [64, 194] width 118 height 33
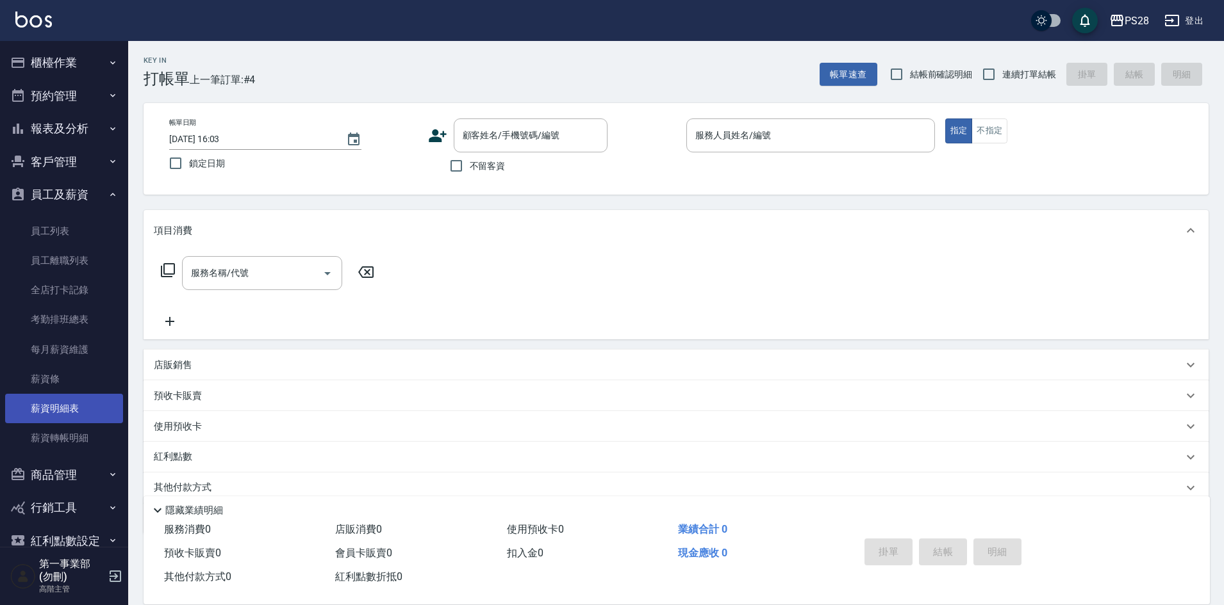
click at [80, 409] on link "薪資明細表" at bounding box center [64, 408] width 118 height 29
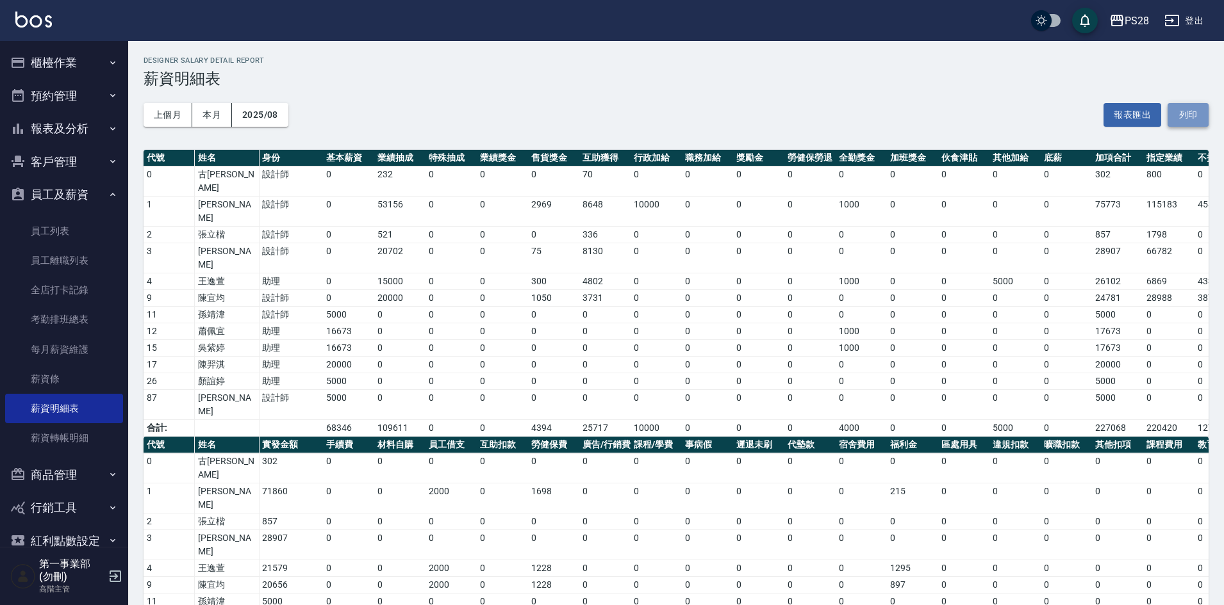
click at [1192, 115] on button "列印" at bounding box center [1187, 115] width 41 height 24
click at [1129, 15] on div "PS28" at bounding box center [1136, 21] width 24 height 16
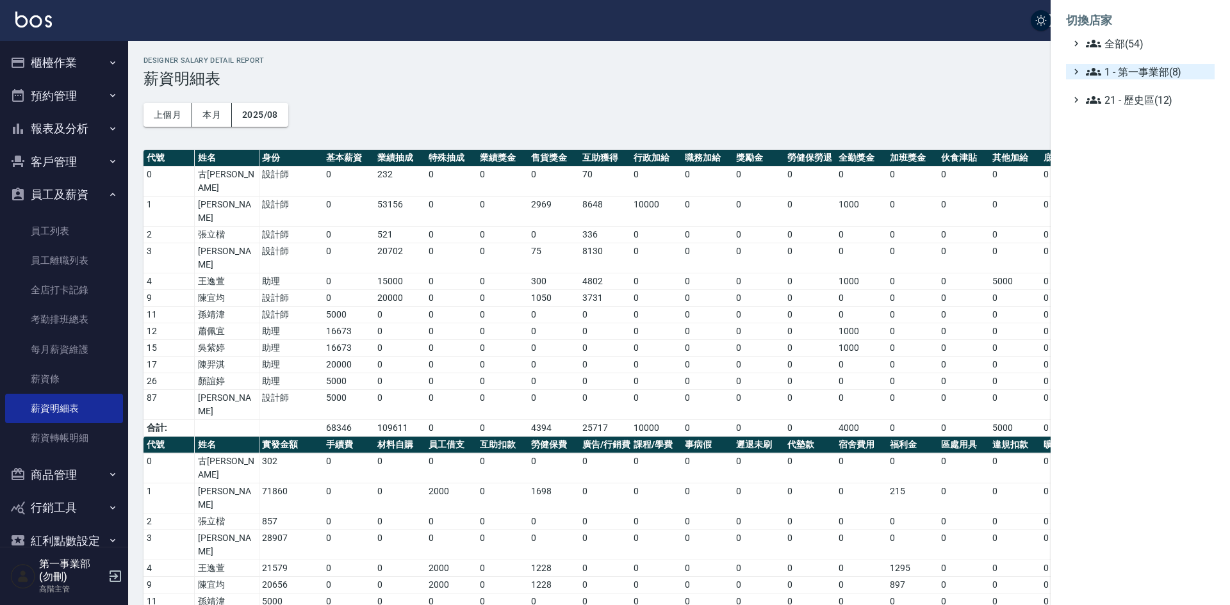
click at [1163, 75] on span "1 - 第一事業部(8)" at bounding box center [1148, 71] width 124 height 15
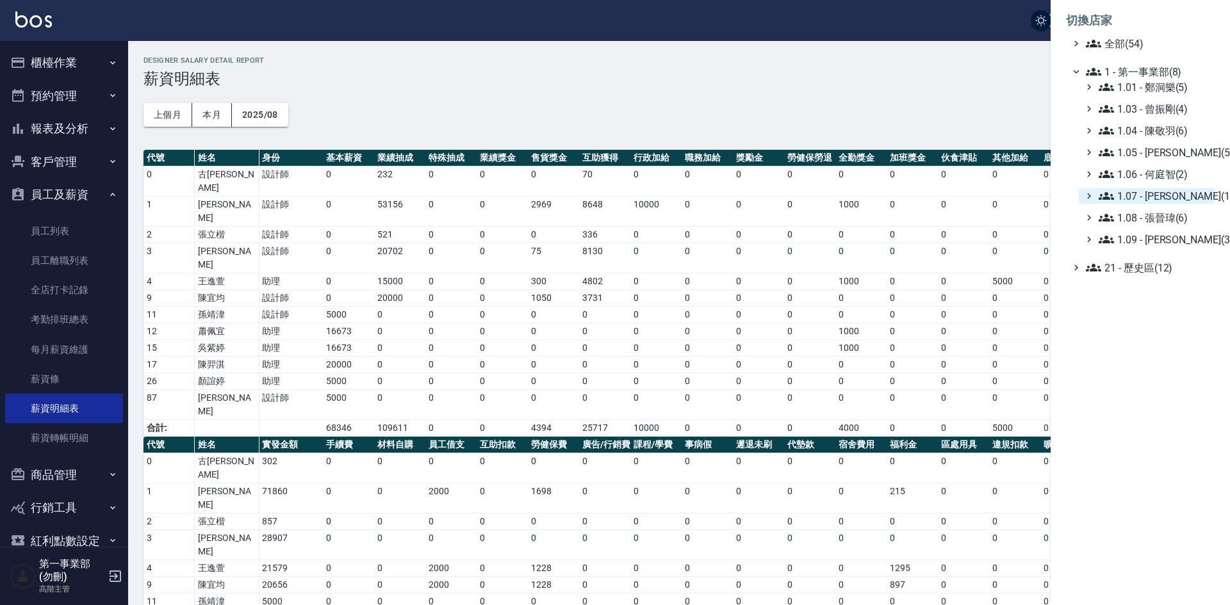
click at [1175, 200] on span "1.07 - [PERSON_NAME](11)" at bounding box center [1154, 195] width 111 height 15
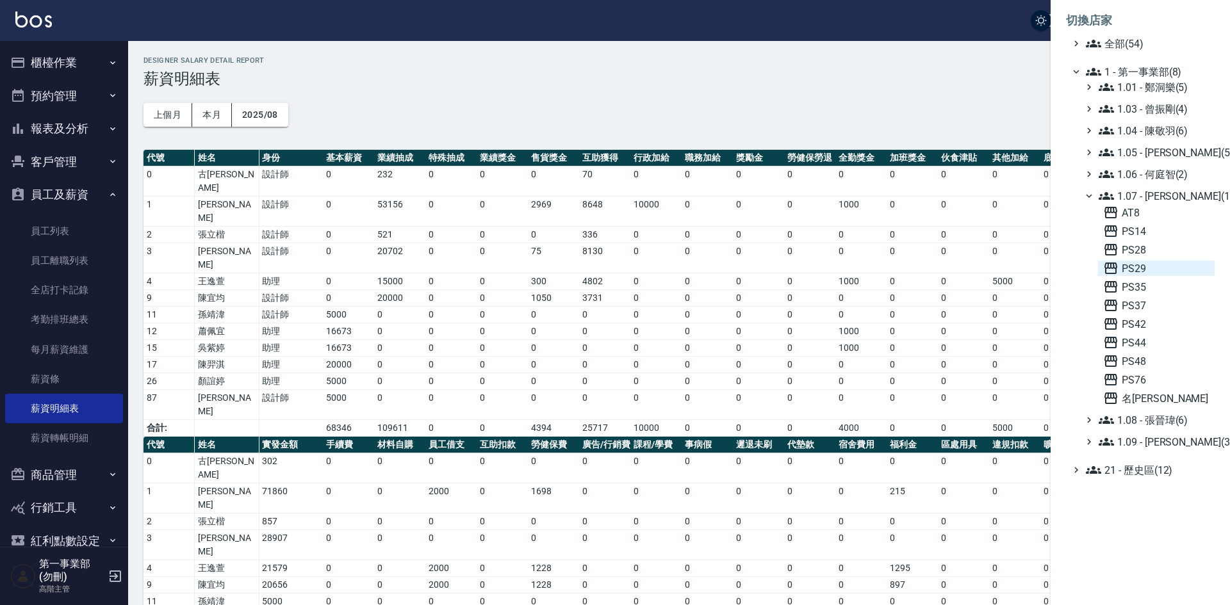
click at [1154, 263] on span "PS29" at bounding box center [1156, 268] width 106 height 15
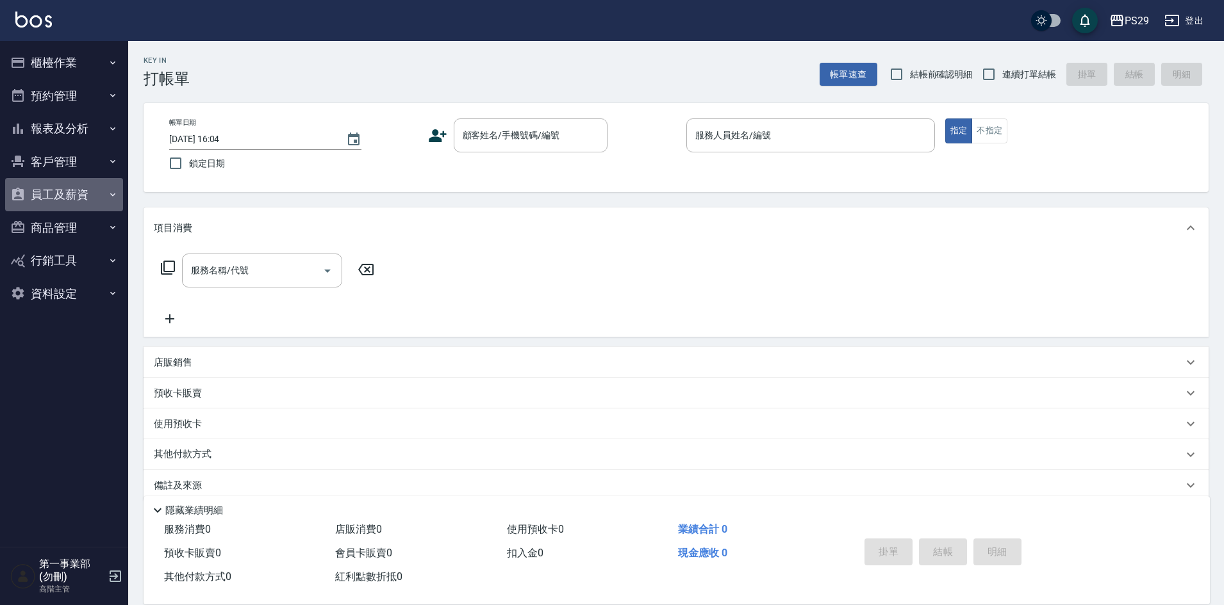
click at [47, 185] on button "員工及薪資" at bounding box center [64, 194] width 118 height 33
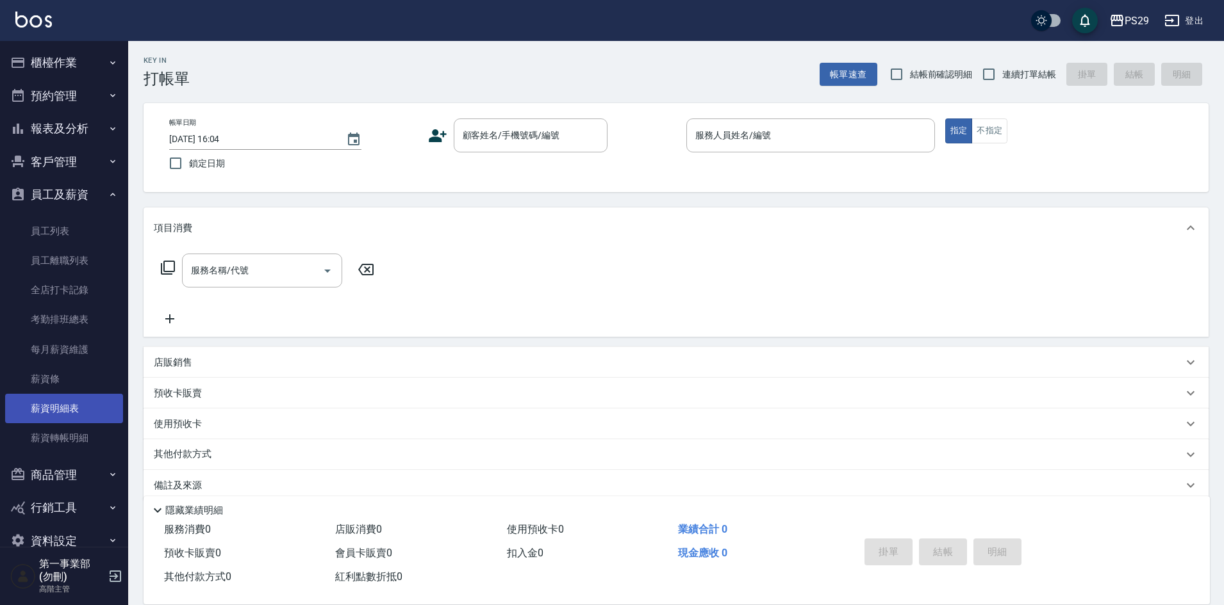
click at [66, 405] on link "薪資明細表" at bounding box center [64, 408] width 118 height 29
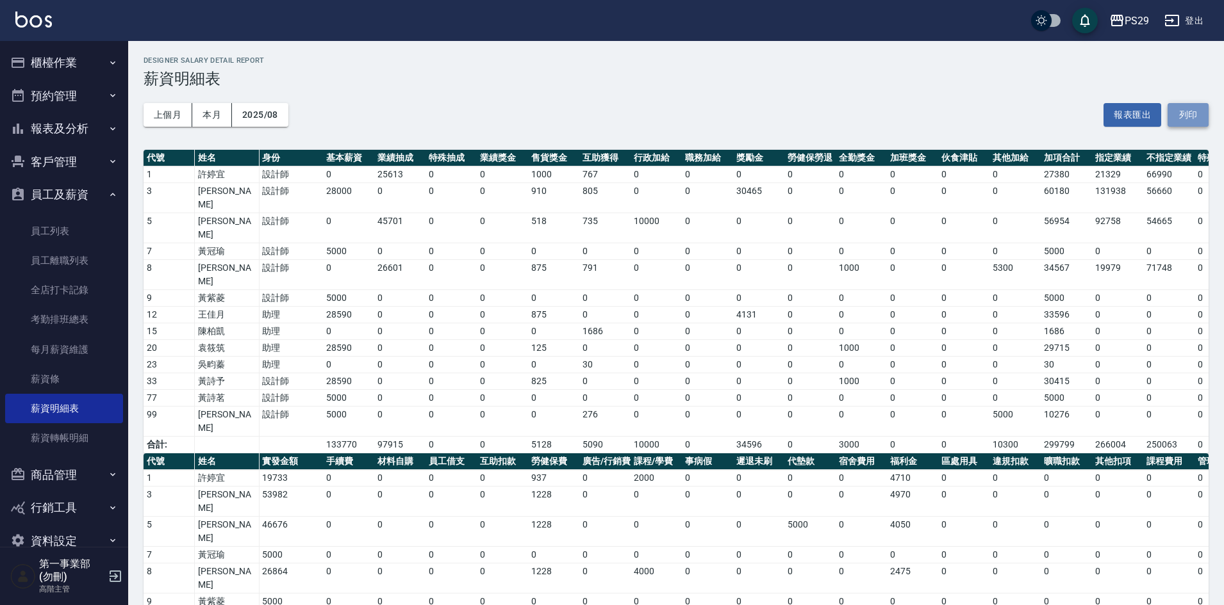
click at [1193, 119] on button "列印" at bounding box center [1187, 115] width 41 height 24
click at [1141, 20] on div "PS29" at bounding box center [1136, 21] width 24 height 16
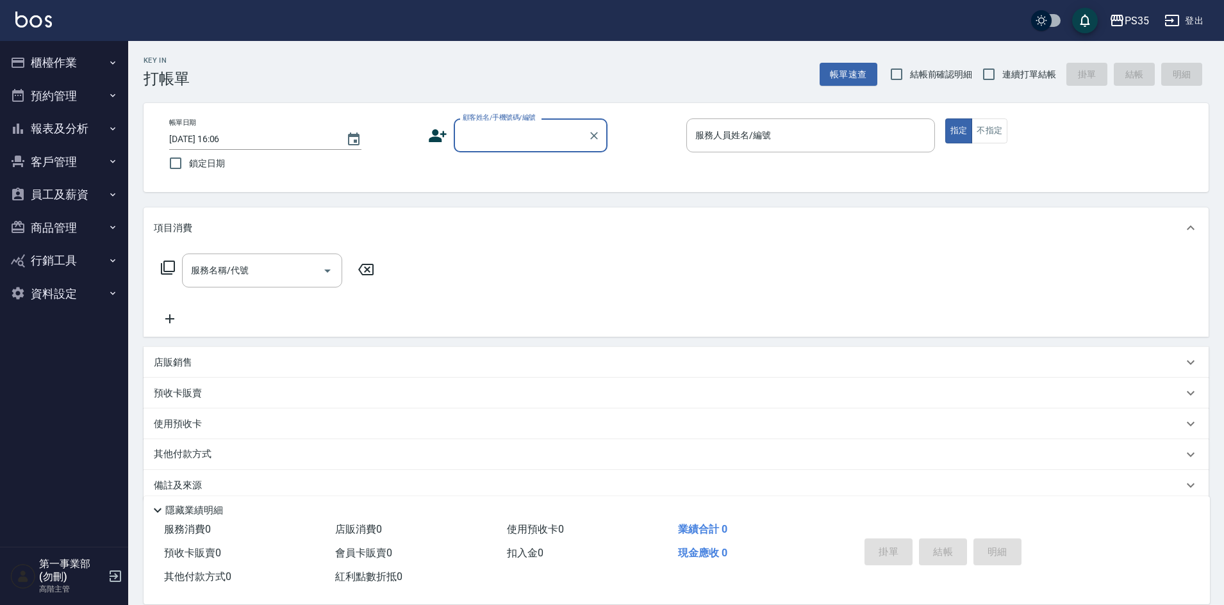
click at [49, 190] on button "員工及薪資" at bounding box center [64, 194] width 118 height 33
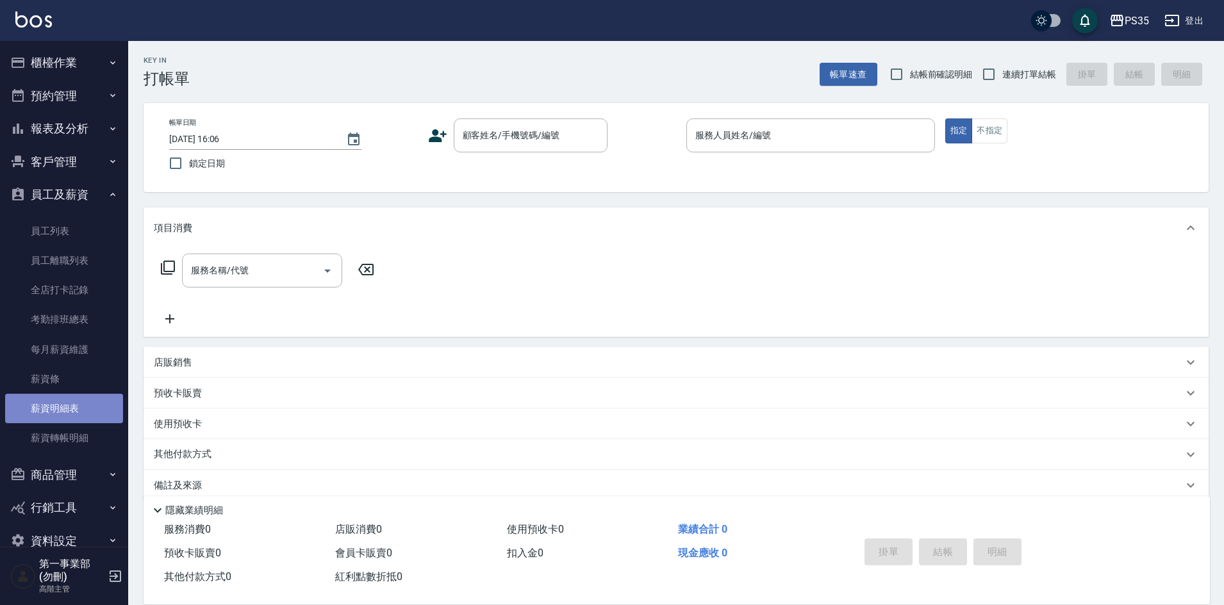
click at [76, 398] on link "薪資明細表" at bounding box center [64, 408] width 118 height 29
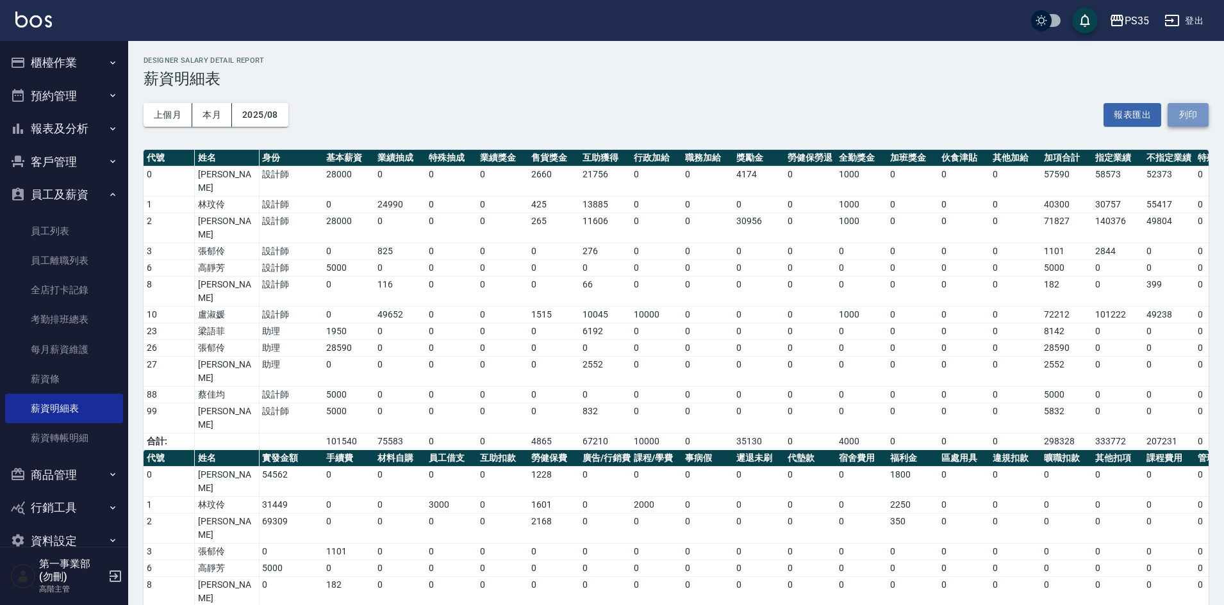
click at [1188, 118] on button "列印" at bounding box center [1187, 115] width 41 height 24
click at [1126, 26] on div "PS35" at bounding box center [1136, 21] width 24 height 16
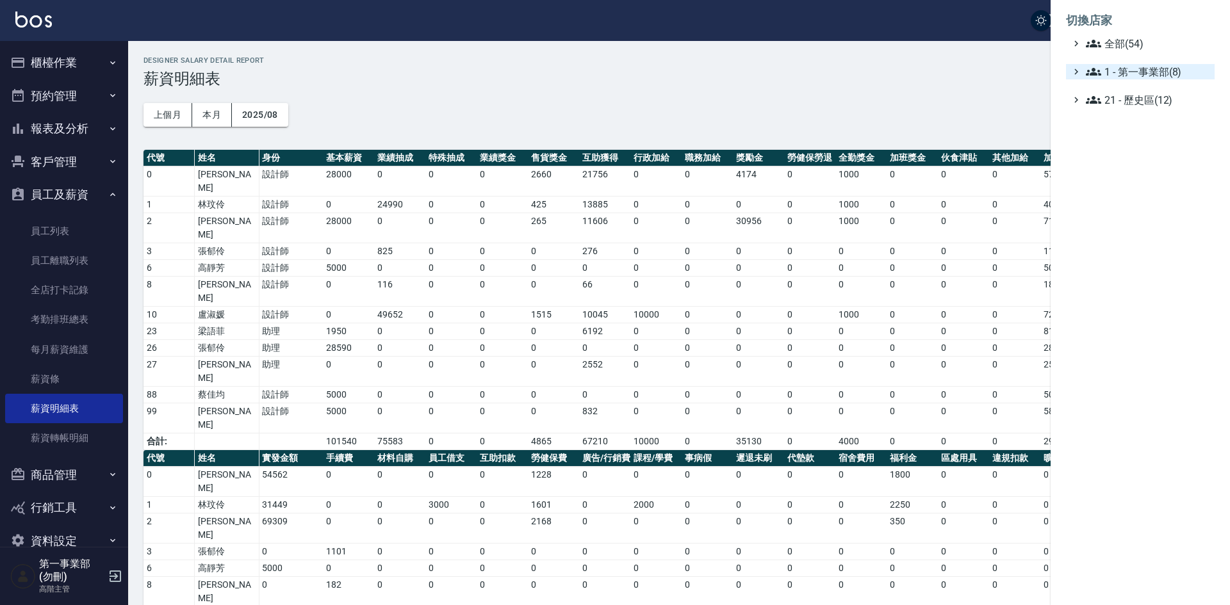
click at [1162, 74] on span "1 - 第一事業部(8)" at bounding box center [1148, 71] width 124 height 15
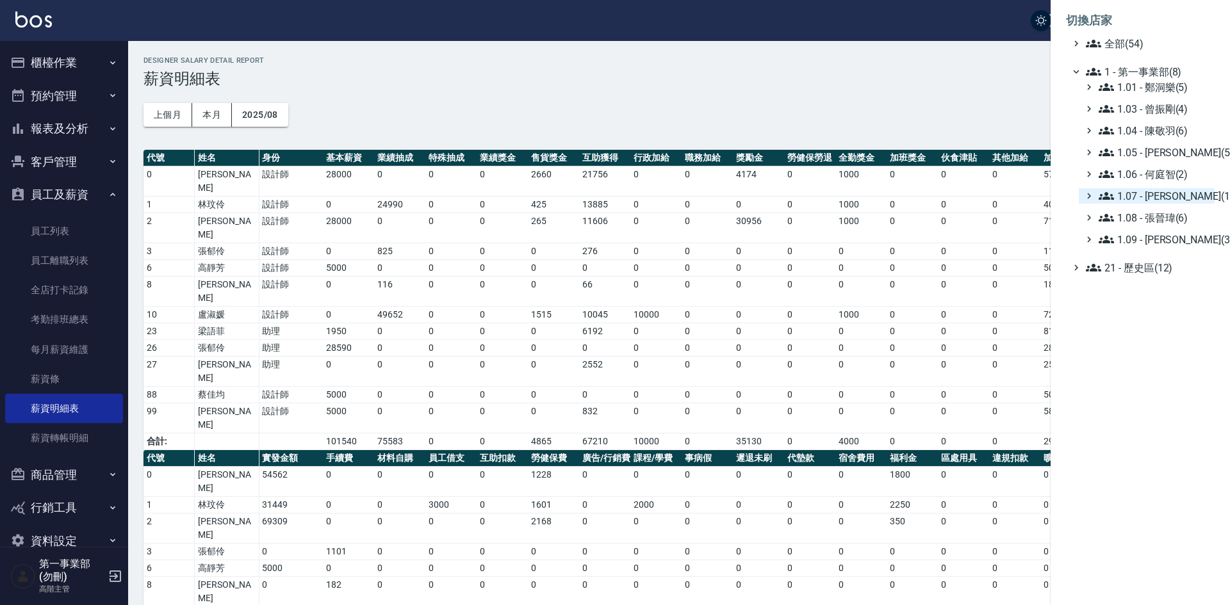
click at [1169, 203] on span "1.07 - [PERSON_NAME](11)" at bounding box center [1154, 195] width 111 height 15
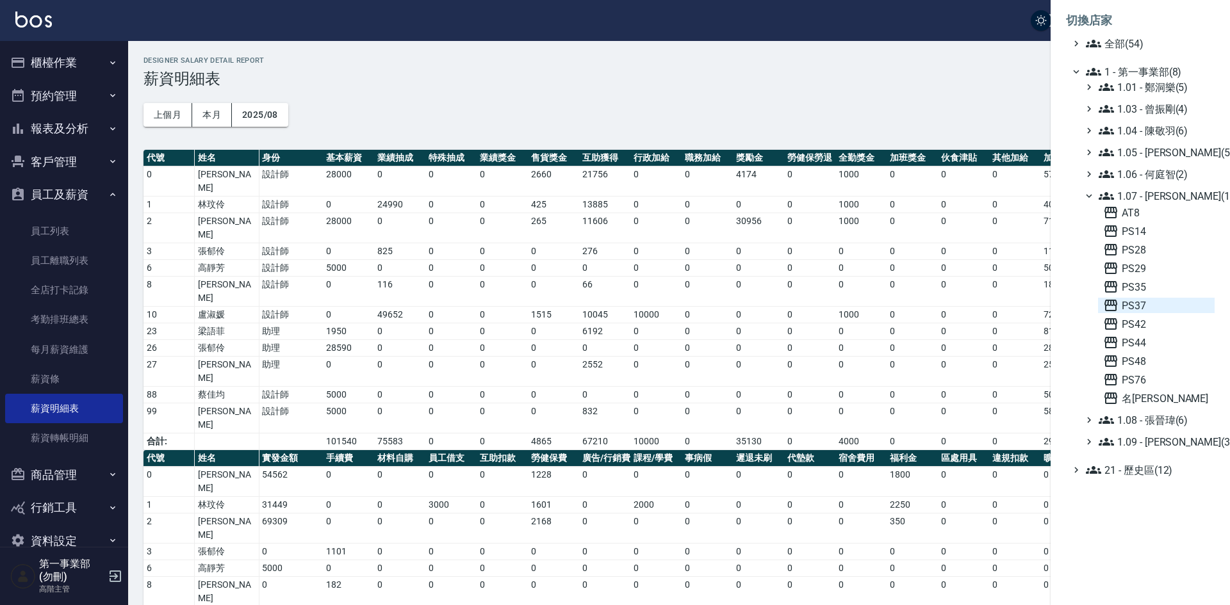
click at [1160, 307] on span "PS37" at bounding box center [1156, 305] width 106 height 15
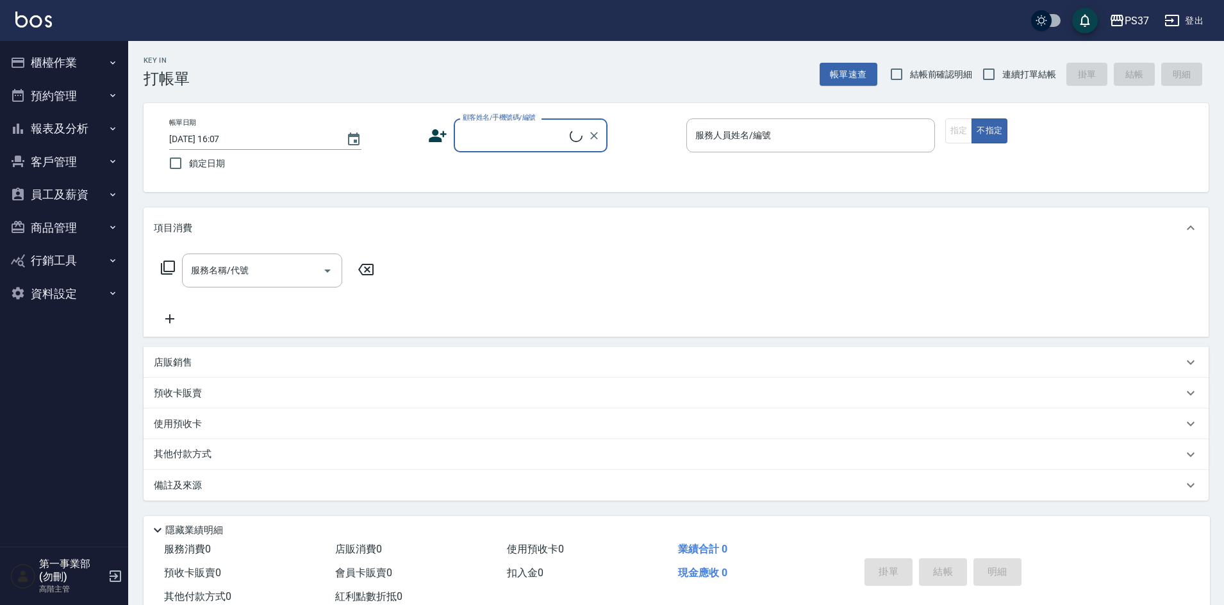
click at [71, 196] on button "員工及薪資" at bounding box center [64, 194] width 118 height 33
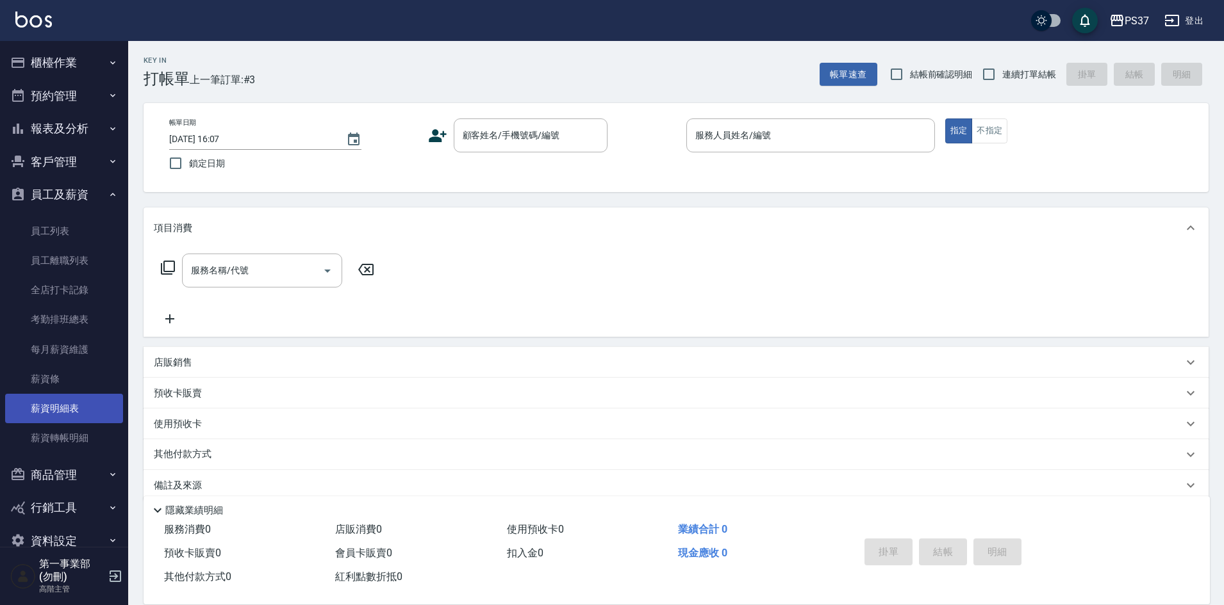
click at [76, 402] on link "薪資明細表" at bounding box center [64, 408] width 118 height 29
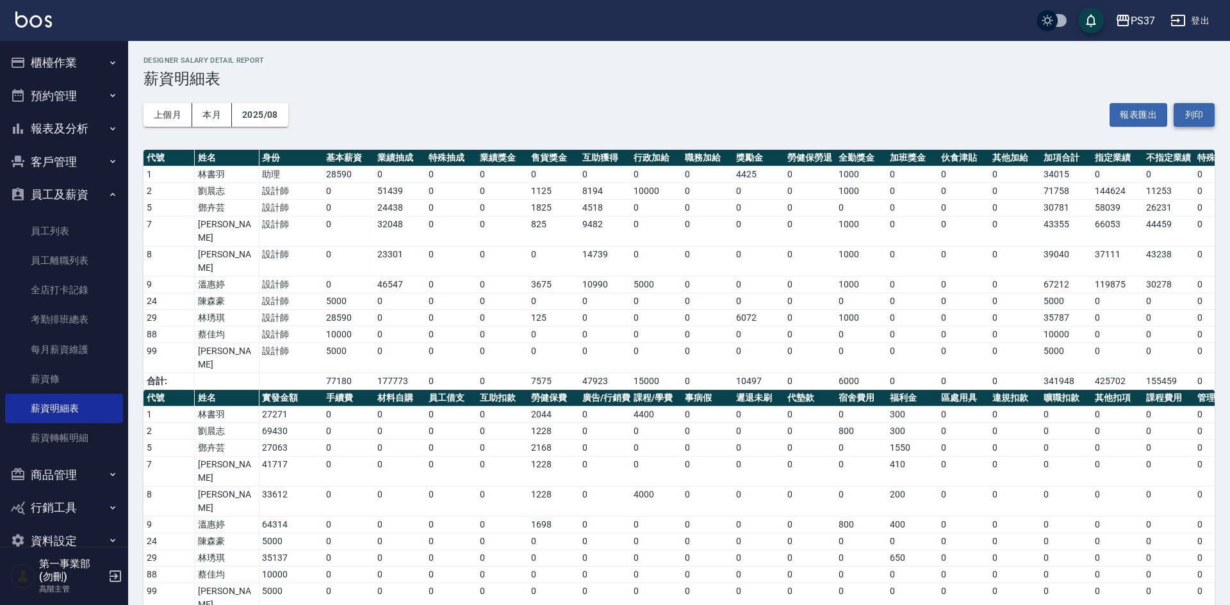
click at [1195, 117] on button "列印" at bounding box center [1194, 115] width 41 height 24
click at [1137, 23] on div "PS37" at bounding box center [1143, 21] width 24 height 16
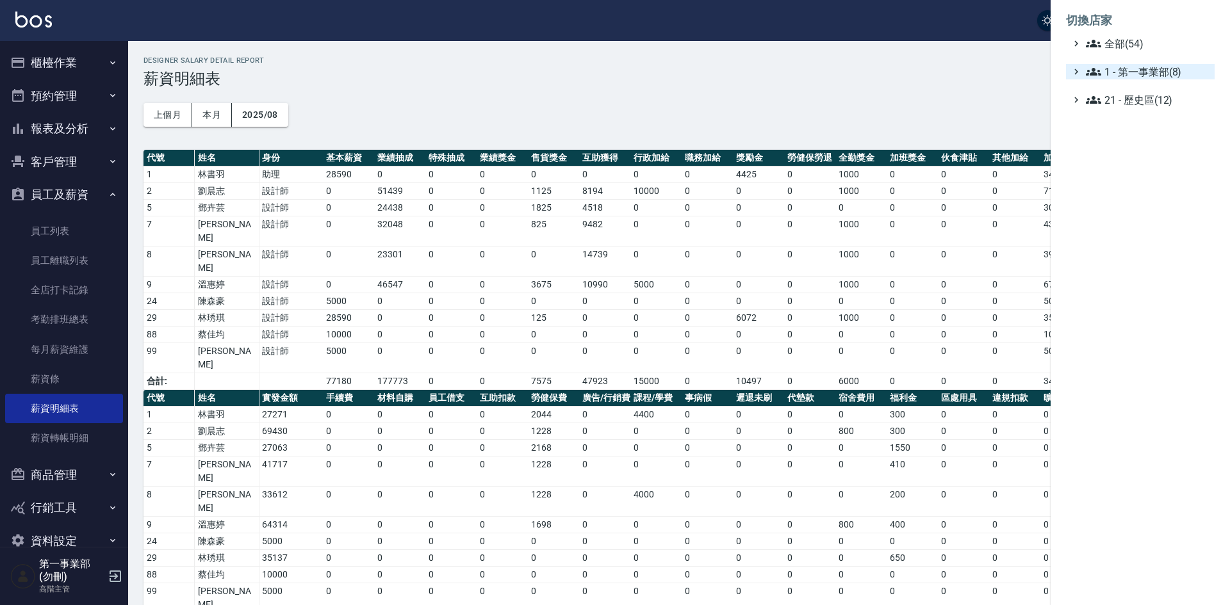
click at [1175, 65] on span "1 - 第一事業部(8)" at bounding box center [1148, 71] width 124 height 15
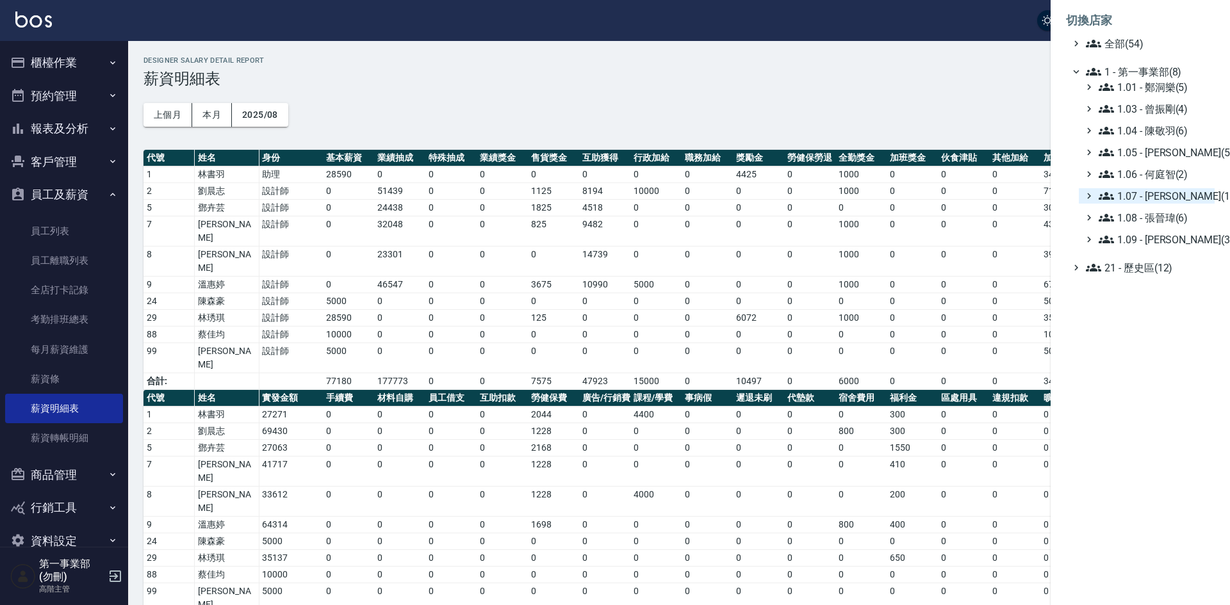
click at [1152, 193] on span "1.07 - [PERSON_NAME](11)" at bounding box center [1154, 195] width 111 height 15
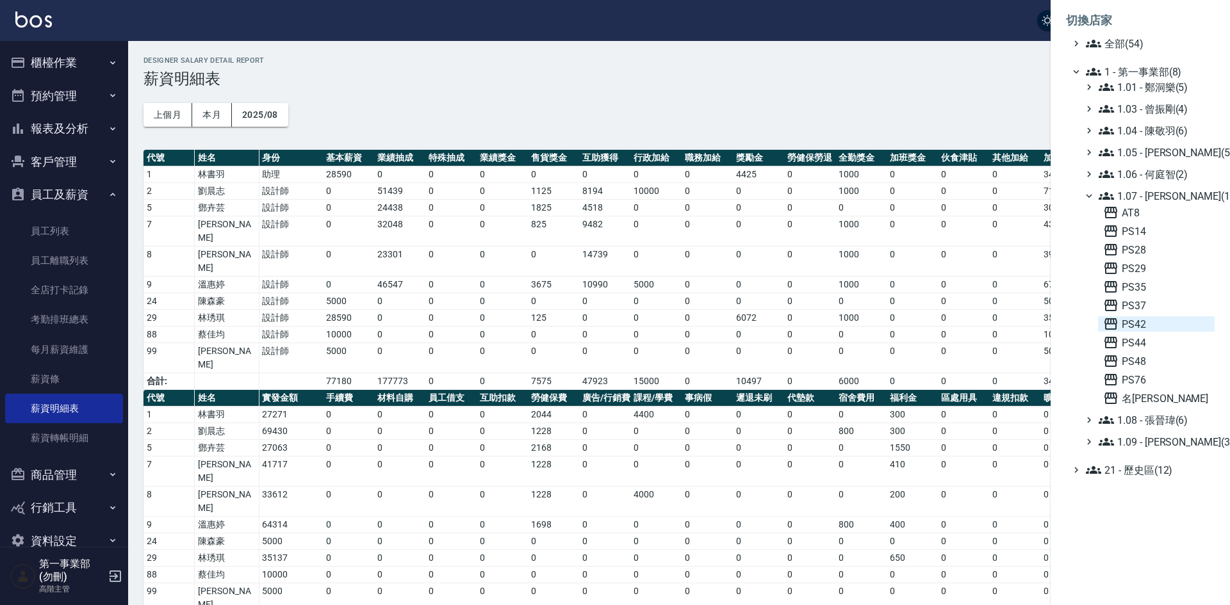
click at [1145, 329] on span "PS42" at bounding box center [1156, 323] width 106 height 15
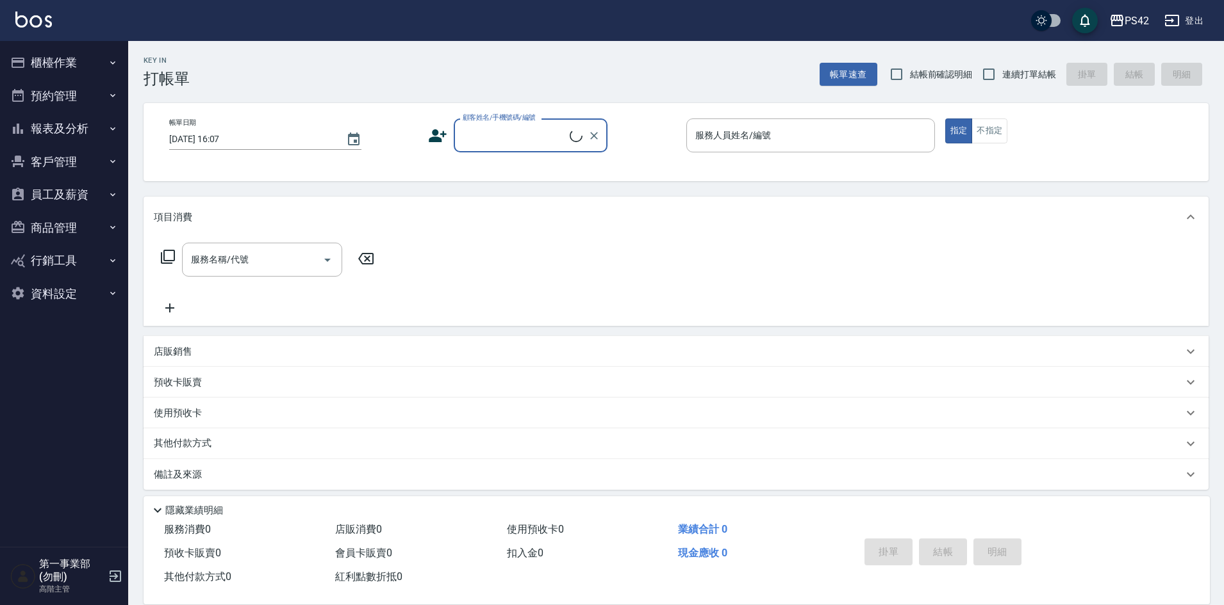
click at [64, 198] on button "員工及薪資" at bounding box center [64, 194] width 118 height 33
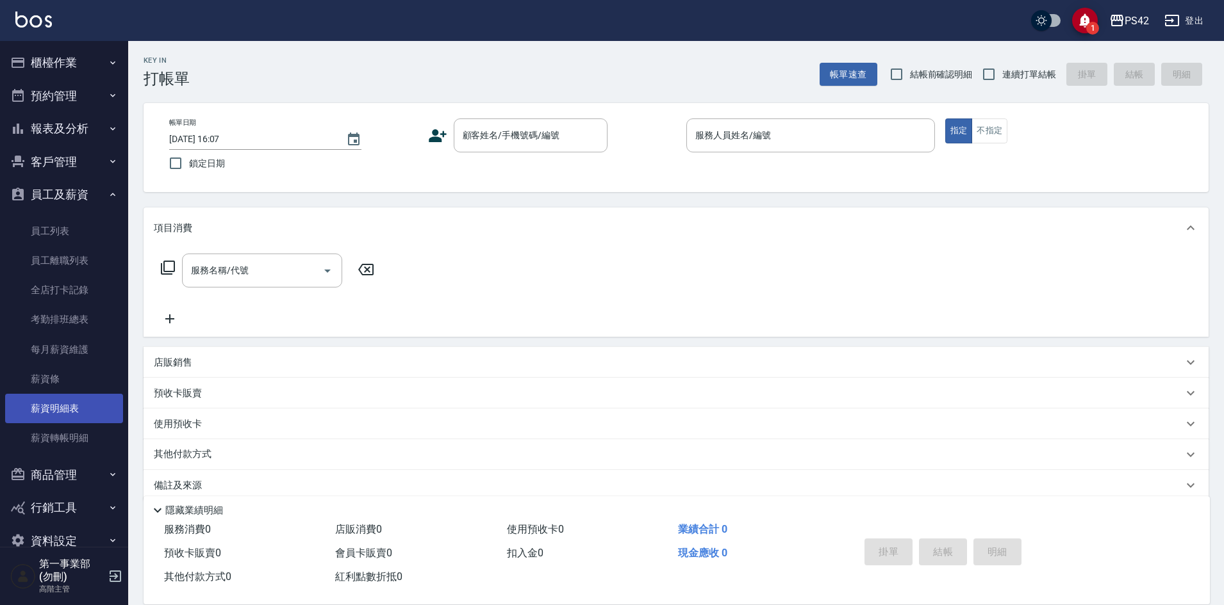
click at [79, 411] on link "薪資明細表" at bounding box center [64, 408] width 118 height 29
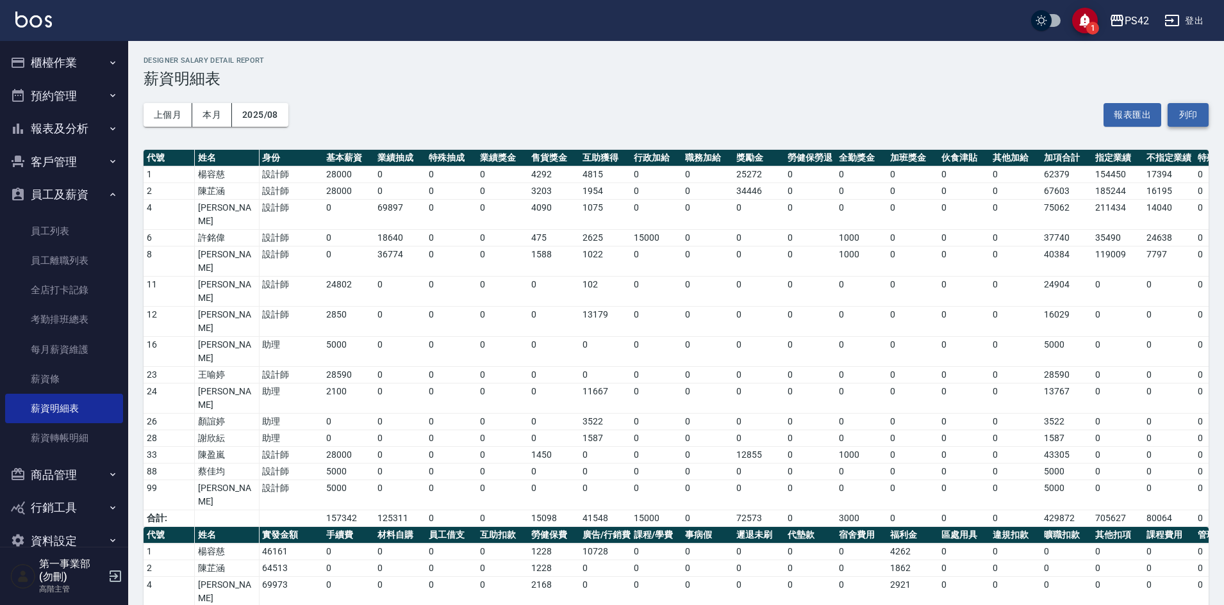
click at [1198, 115] on button "列印" at bounding box center [1187, 115] width 41 height 24
click at [1129, 23] on div "PS42" at bounding box center [1136, 21] width 24 height 16
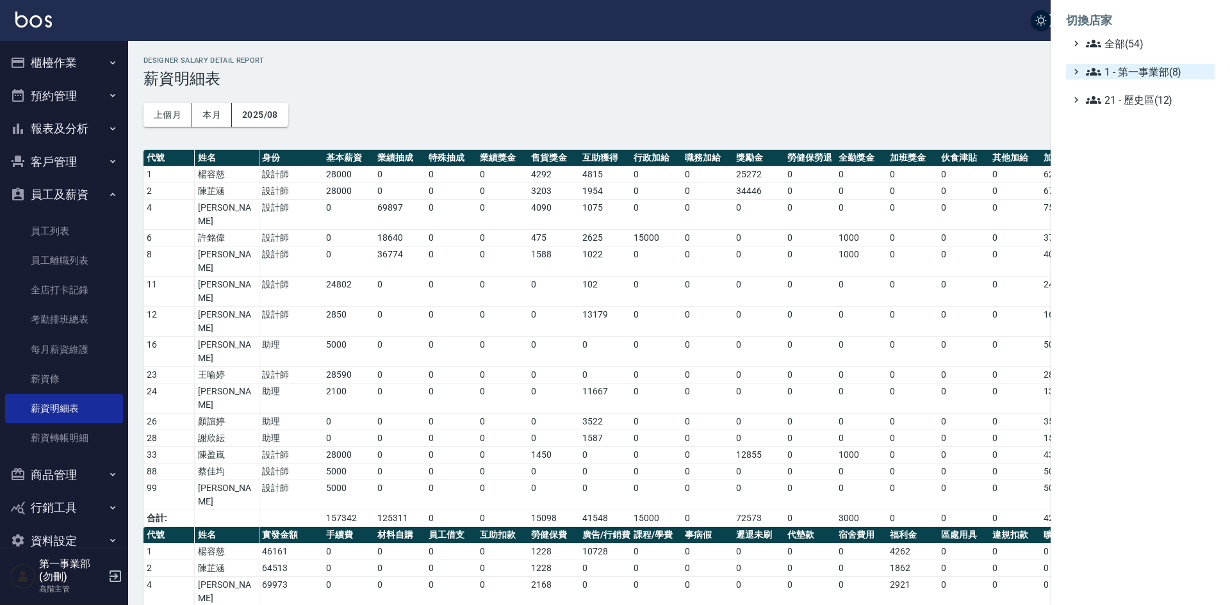
click at [1175, 77] on span "1 - 第一事業部(8)" at bounding box center [1148, 71] width 124 height 15
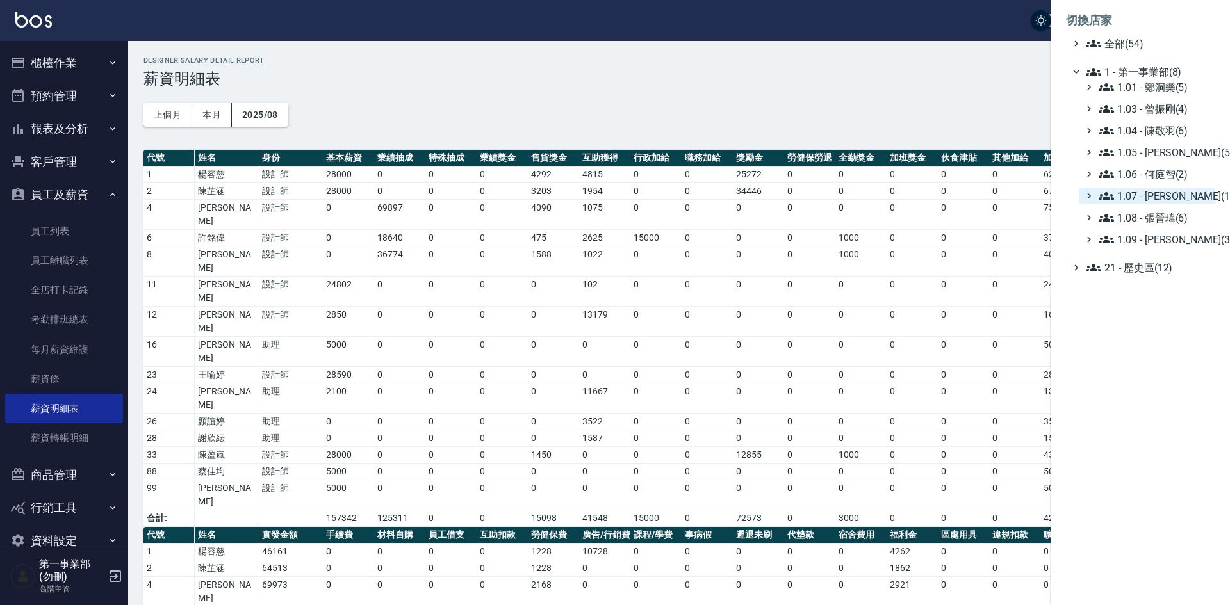
click at [1179, 197] on span "1.07 - [PERSON_NAME](11)" at bounding box center [1154, 195] width 111 height 15
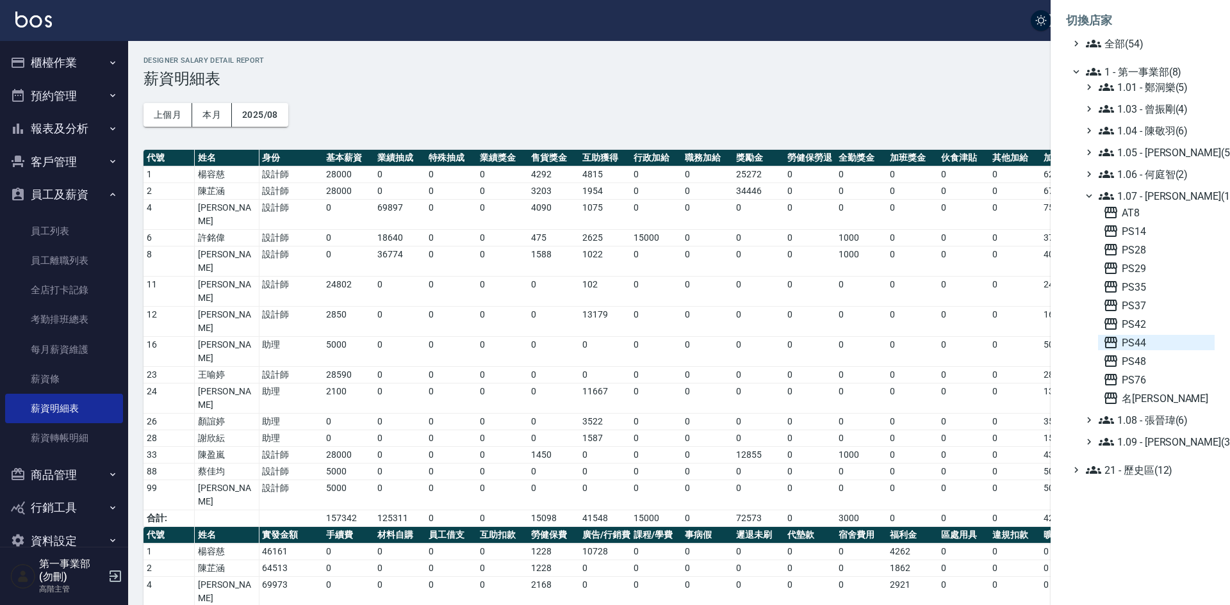
click at [1152, 346] on span "PS44" at bounding box center [1156, 342] width 106 height 15
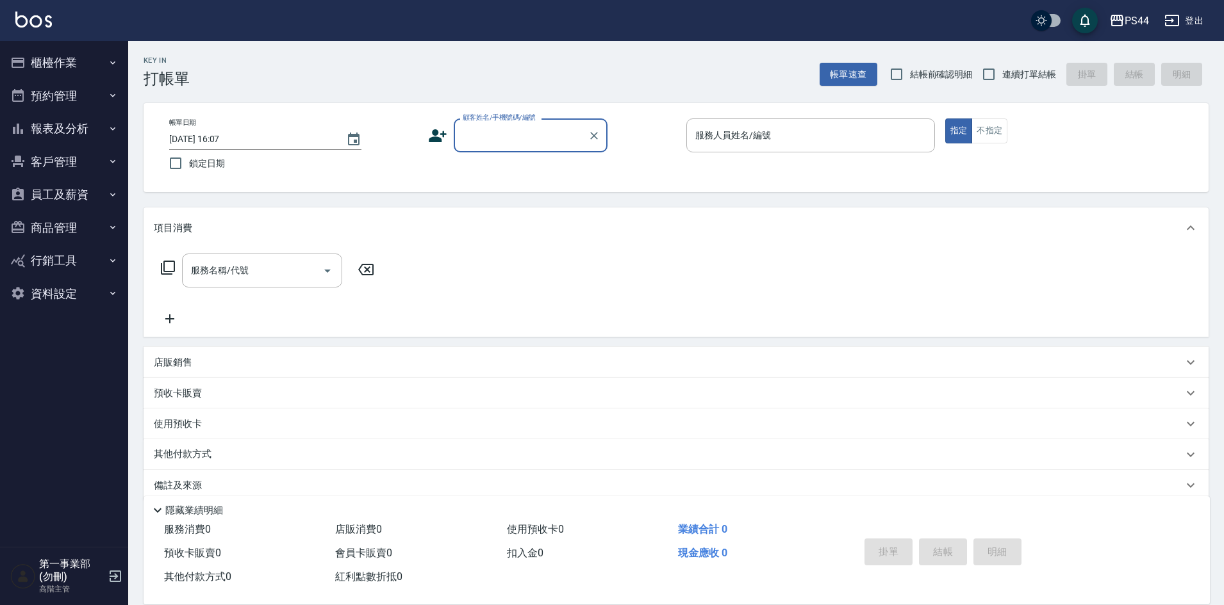
click at [75, 197] on button "員工及薪資" at bounding box center [64, 194] width 118 height 33
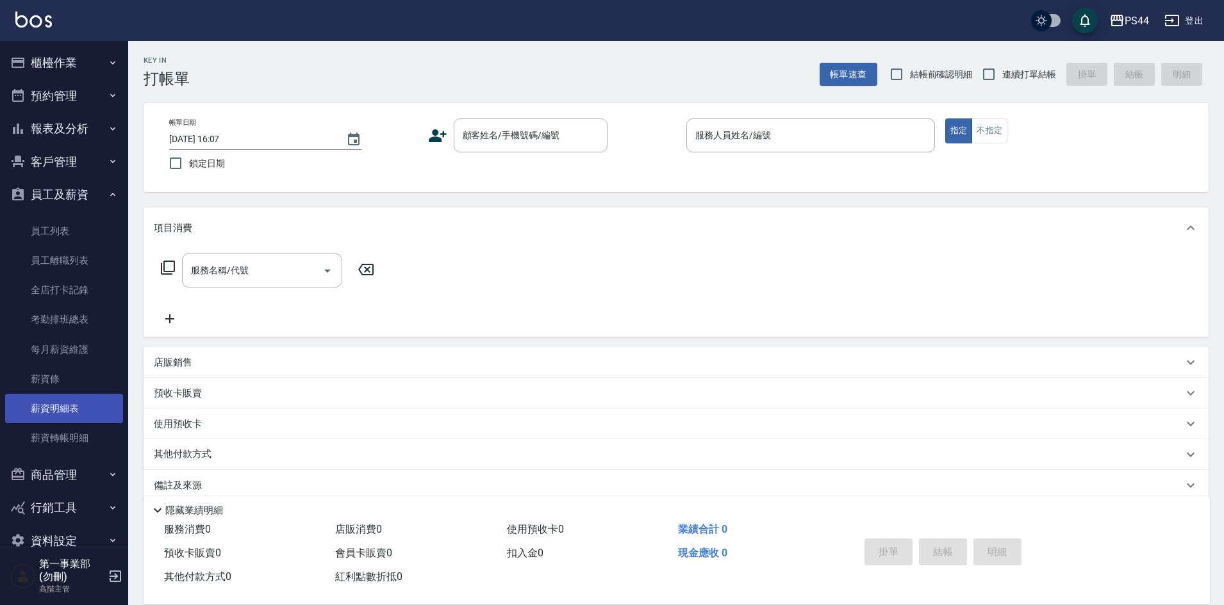
drag, startPoint x: 58, startPoint y: 407, endPoint x: 67, endPoint y: 402, distance: 9.8
click at [60, 407] on link "薪資明細表" at bounding box center [64, 408] width 118 height 29
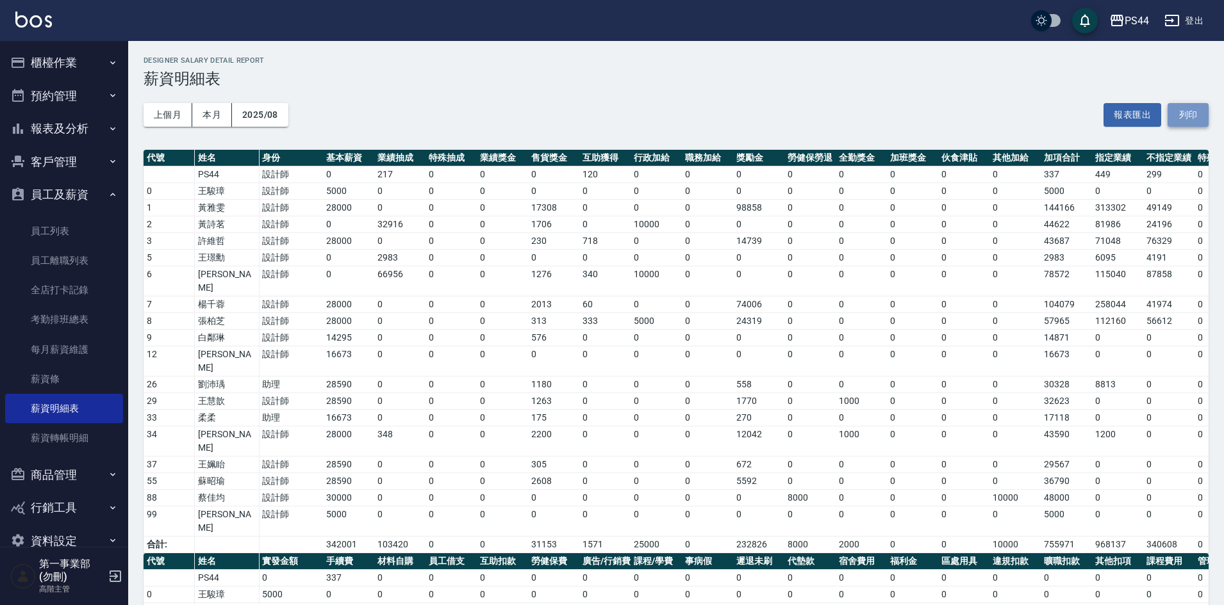
click at [1193, 118] on button "列印" at bounding box center [1187, 115] width 41 height 24
click at [1130, 24] on div "PS44" at bounding box center [1136, 21] width 24 height 16
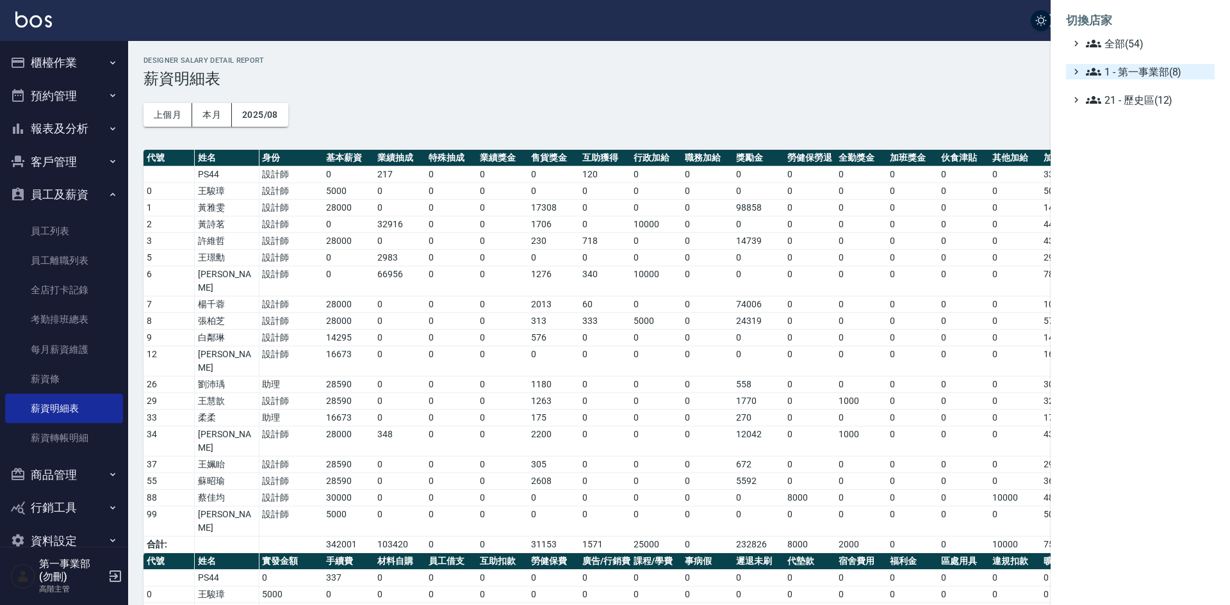
click at [1161, 71] on span "1 - 第一事業部(8)" at bounding box center [1148, 71] width 124 height 15
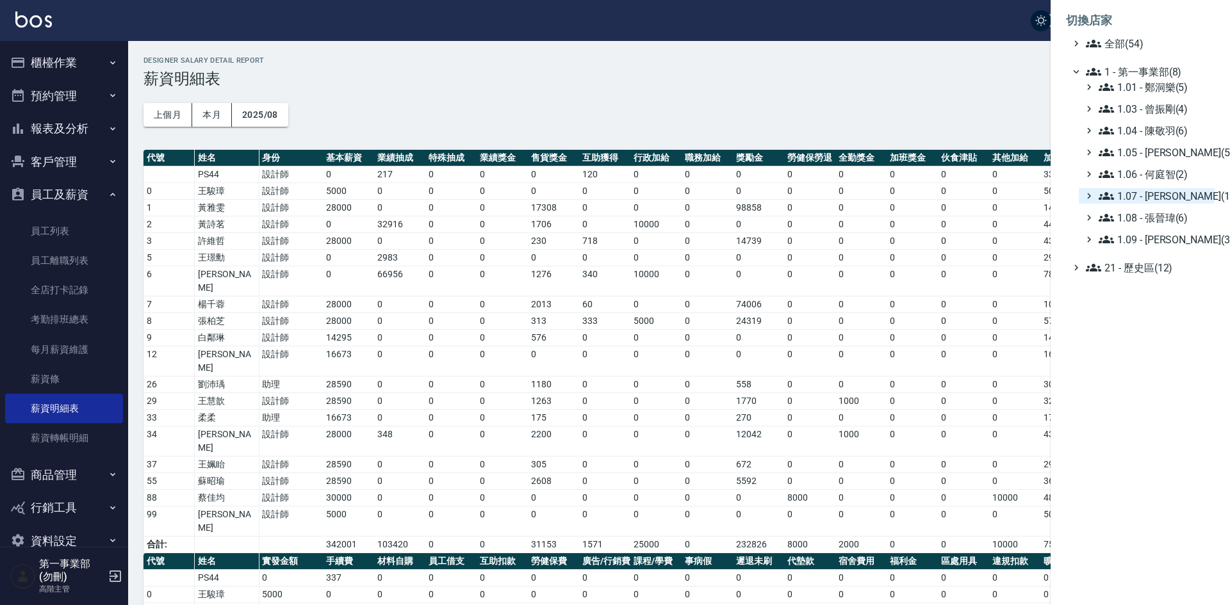
click at [1184, 200] on span "1.07 - [PERSON_NAME](11)" at bounding box center [1154, 195] width 111 height 15
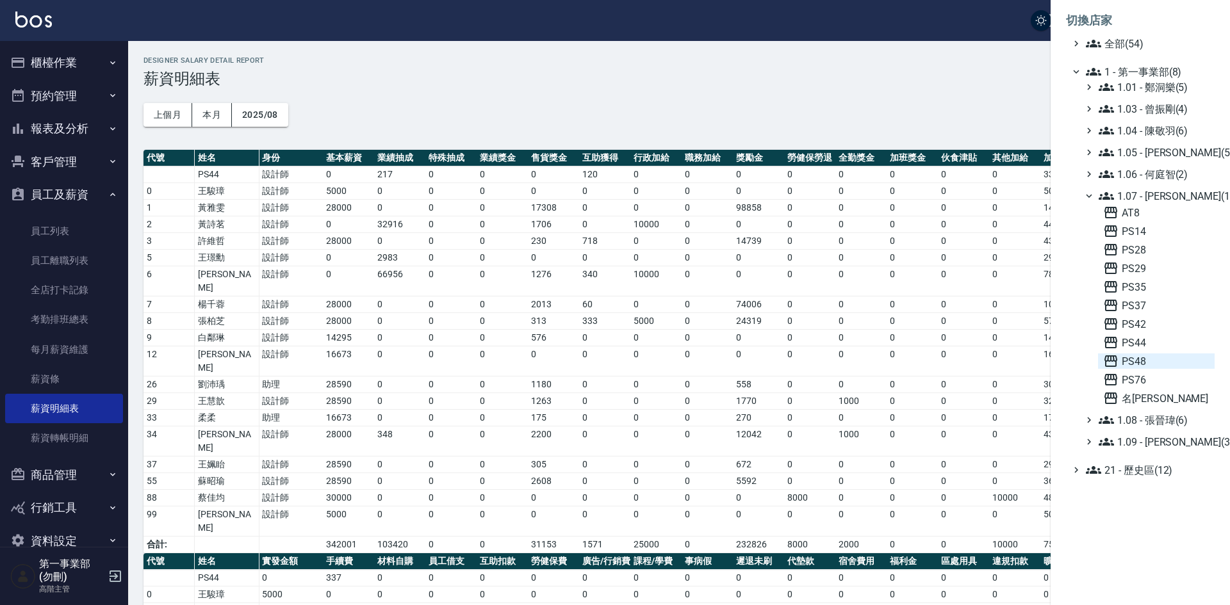
click at [1151, 365] on span "PS48" at bounding box center [1156, 361] width 106 height 15
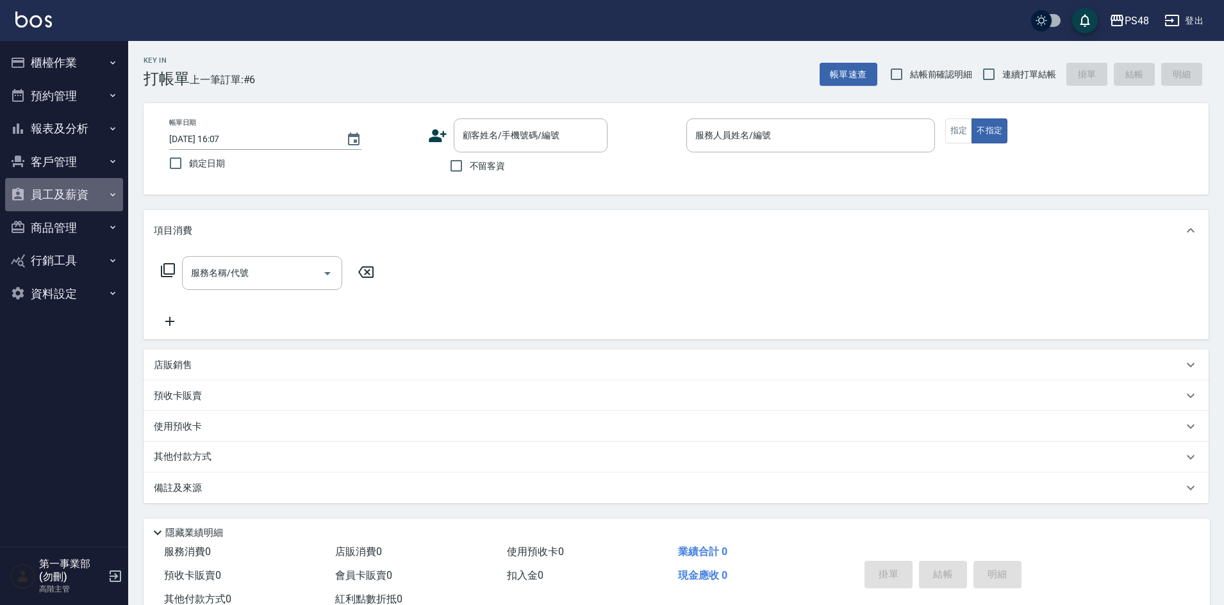
drag, startPoint x: 84, startPoint y: 192, endPoint x: 65, endPoint y: 284, distance: 94.1
click at [83, 192] on button "員工及薪資" at bounding box center [64, 194] width 118 height 33
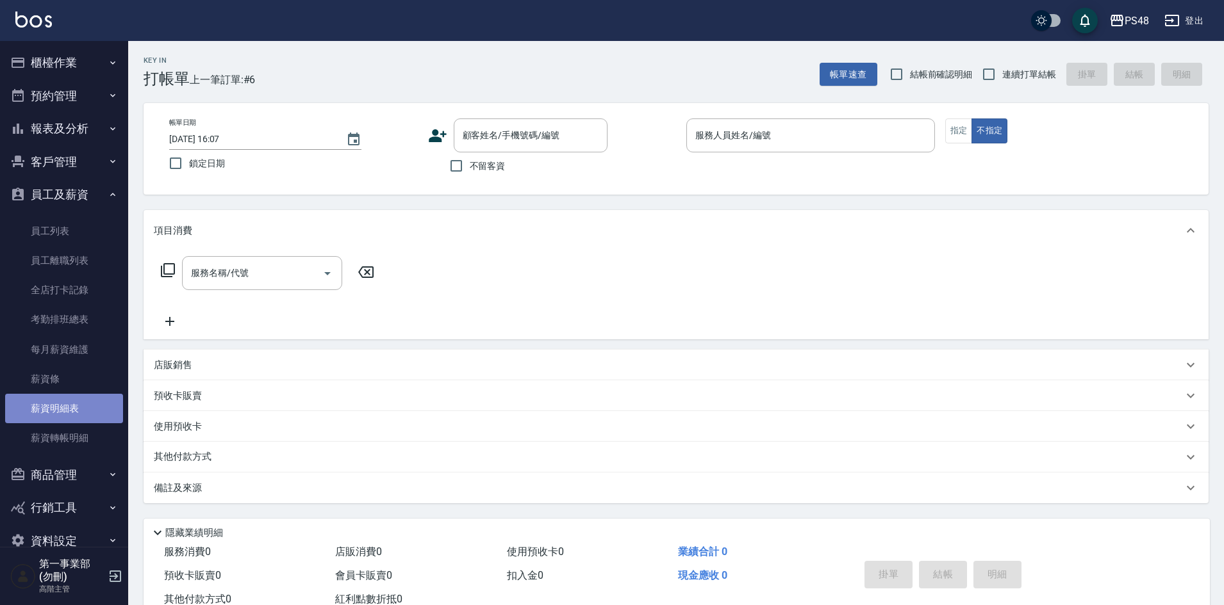
click at [75, 413] on link "薪資明細表" at bounding box center [64, 408] width 118 height 29
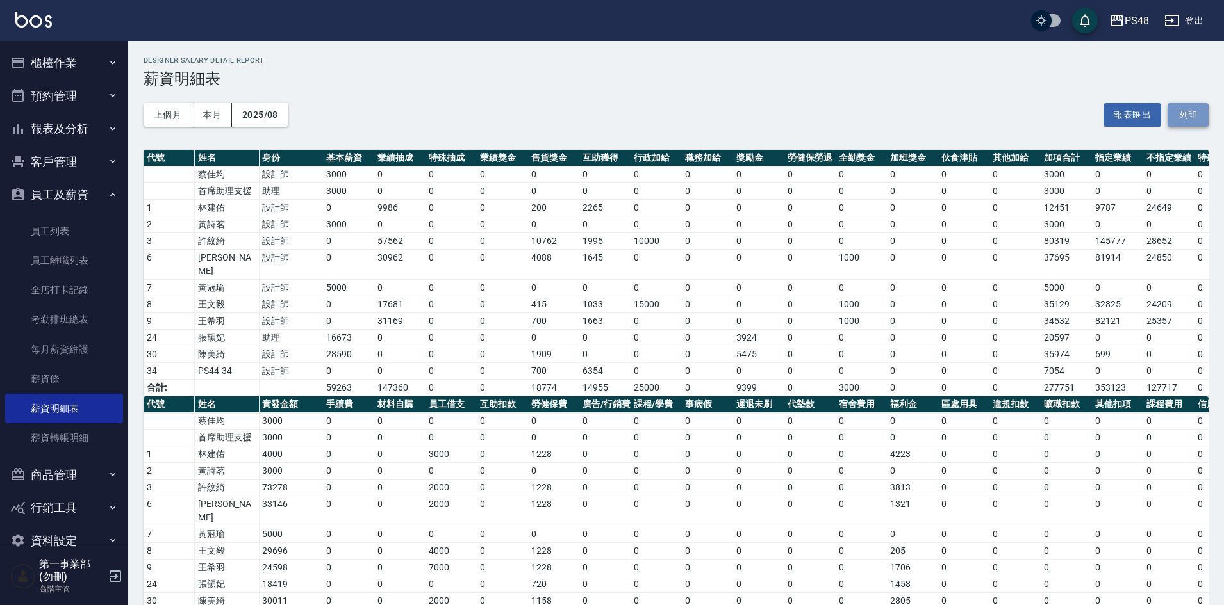
click at [1189, 117] on button "列印" at bounding box center [1187, 115] width 41 height 24
click at [1133, 18] on div "PS48" at bounding box center [1136, 21] width 24 height 16
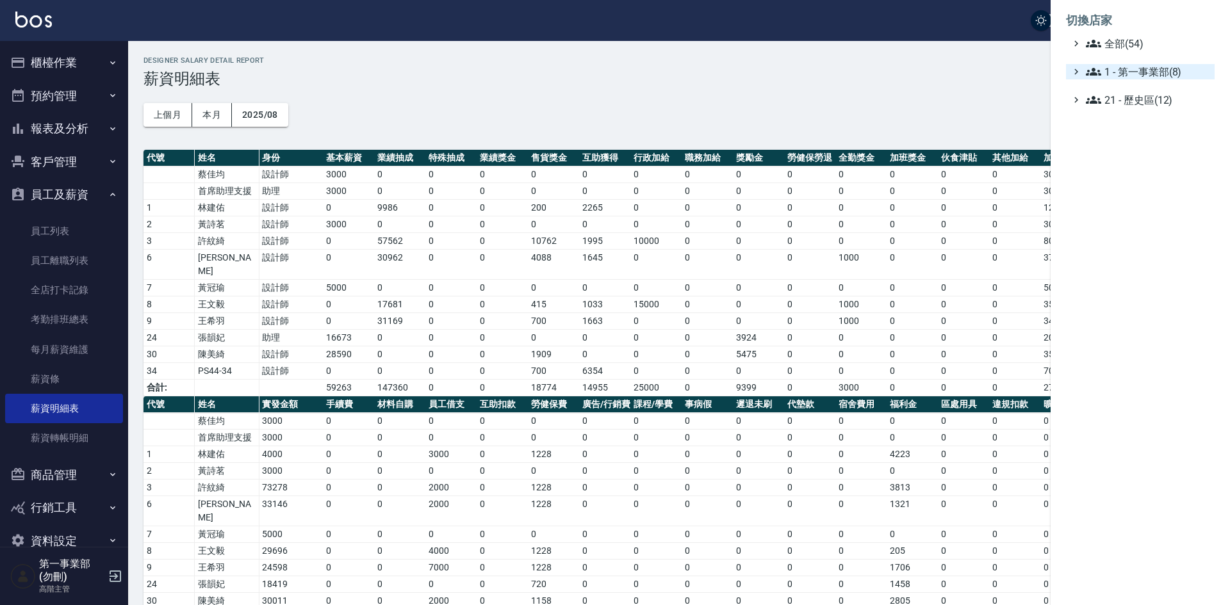
click at [1143, 64] on span "1 - 第一事業部(8)" at bounding box center [1148, 71] width 124 height 15
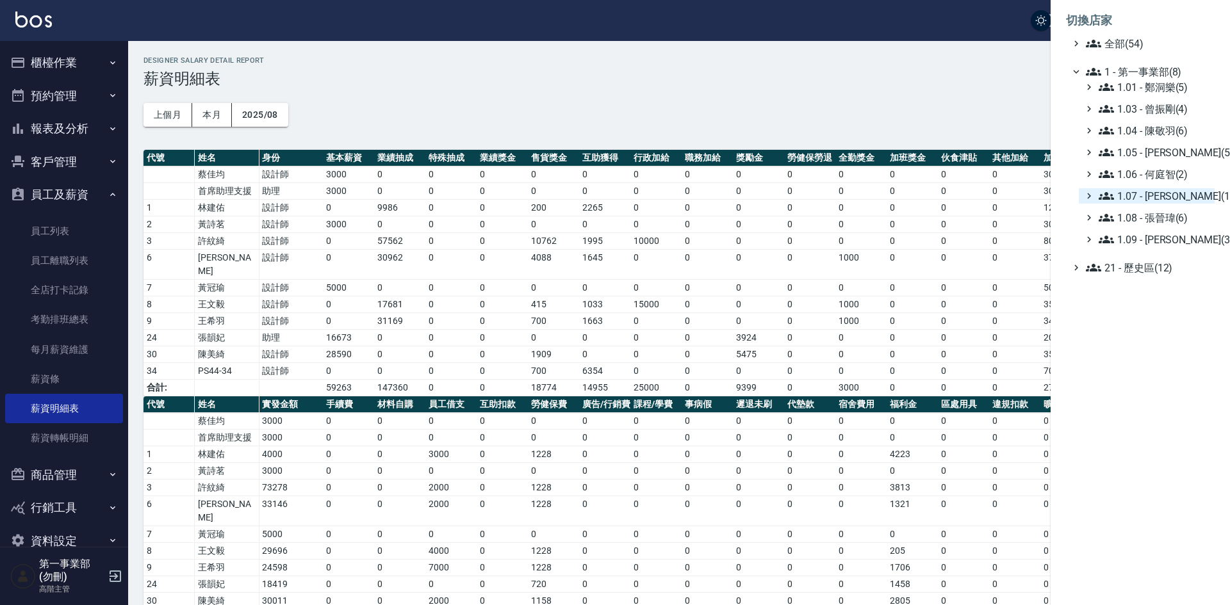
click at [1166, 200] on span "1.07 - [PERSON_NAME](11)" at bounding box center [1154, 195] width 111 height 15
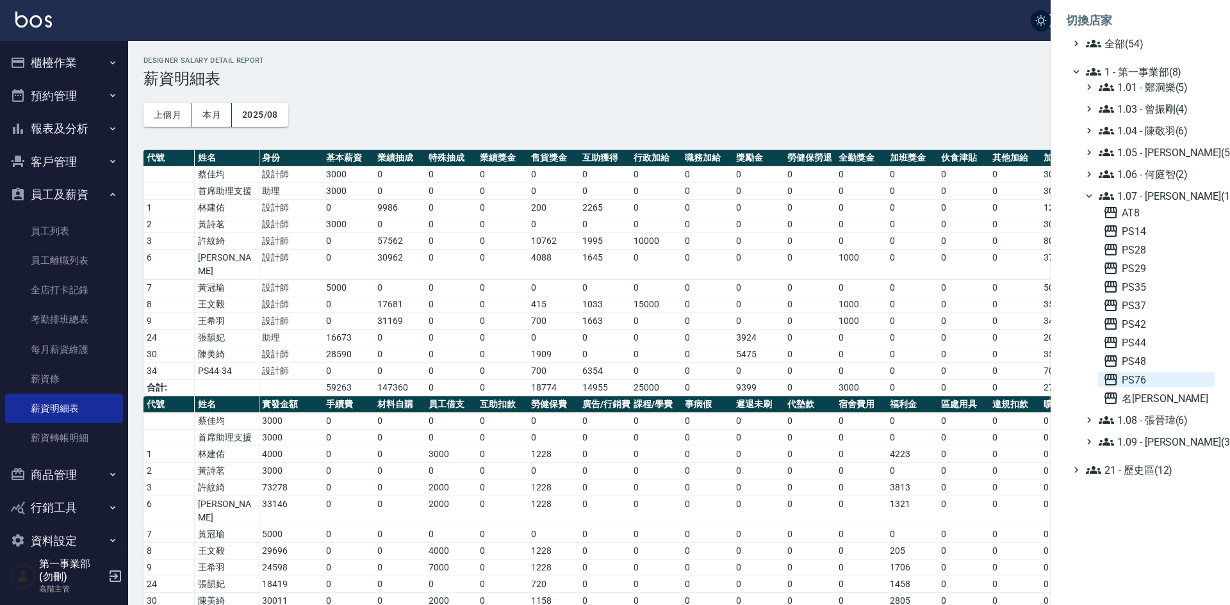
click at [1144, 379] on span "PS76" at bounding box center [1156, 379] width 106 height 15
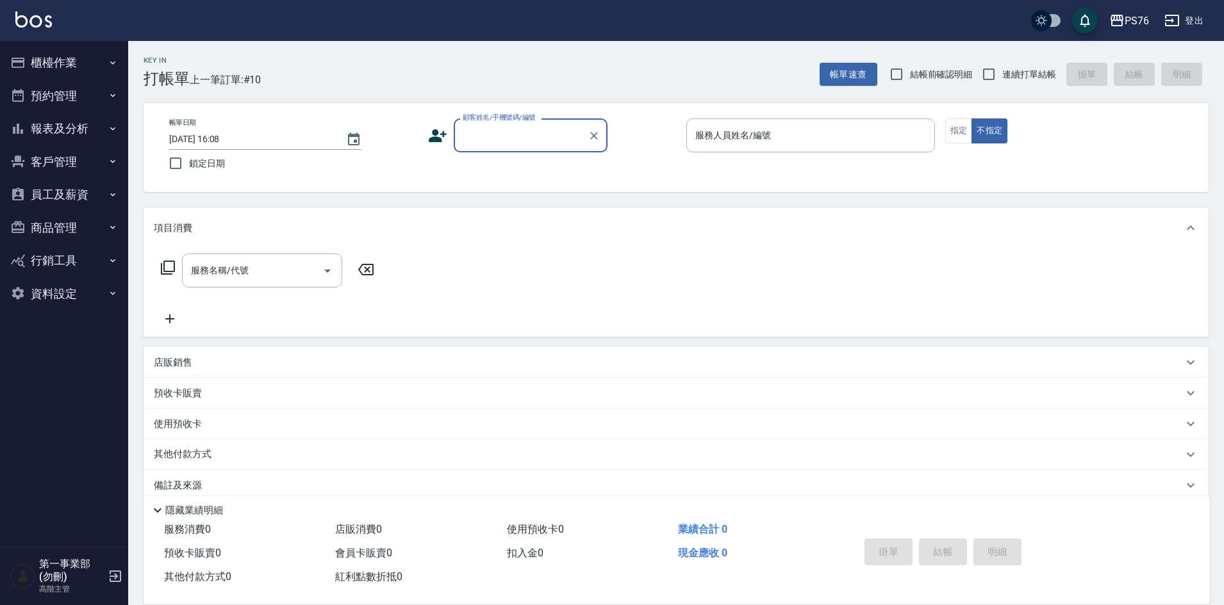
click at [69, 202] on button "員工及薪資" at bounding box center [64, 194] width 118 height 33
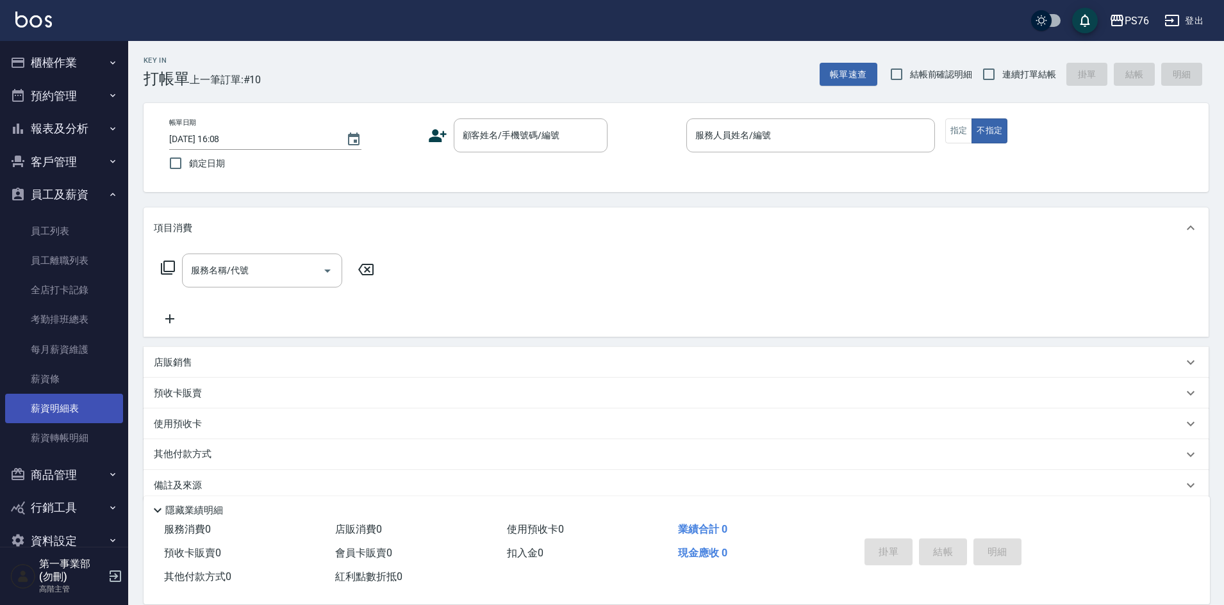
click at [71, 409] on link "薪資明細表" at bounding box center [64, 408] width 118 height 29
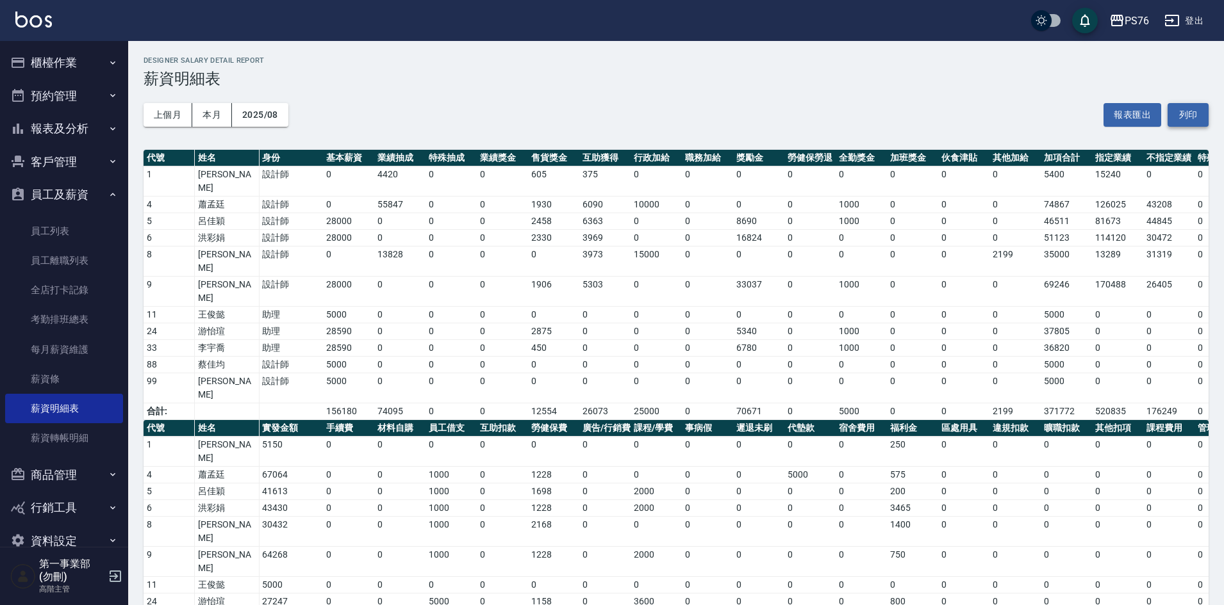
click at [1201, 118] on button "列印" at bounding box center [1187, 115] width 41 height 24
click at [1138, 21] on div "PS76" at bounding box center [1136, 21] width 24 height 16
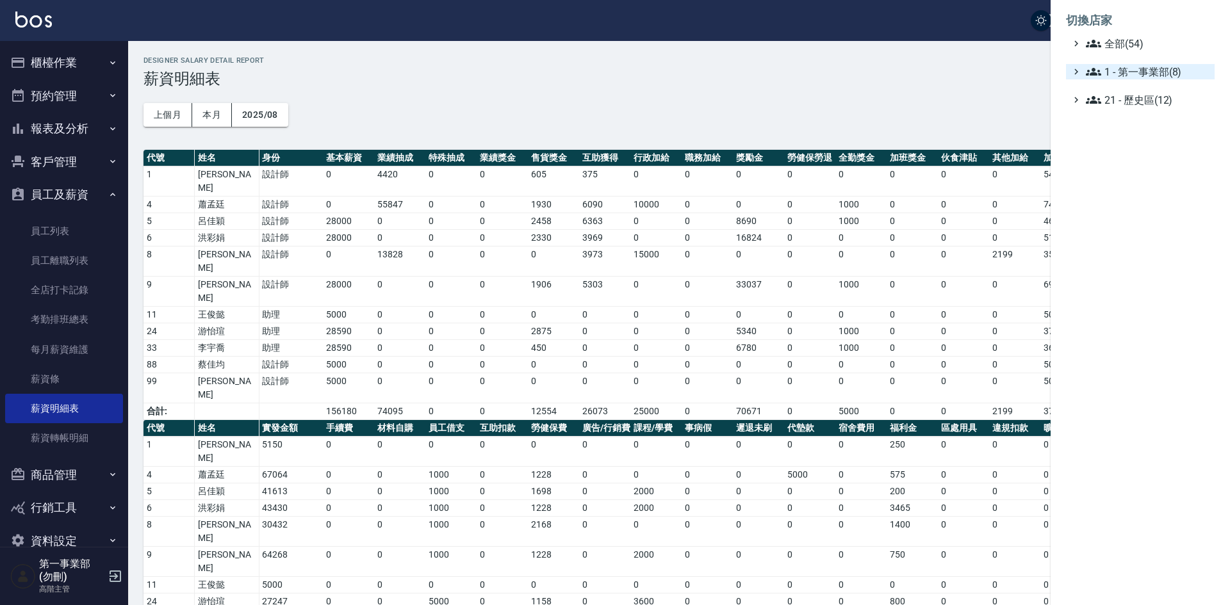
click at [1160, 69] on span "1 - 第一事業部(8)" at bounding box center [1148, 71] width 124 height 15
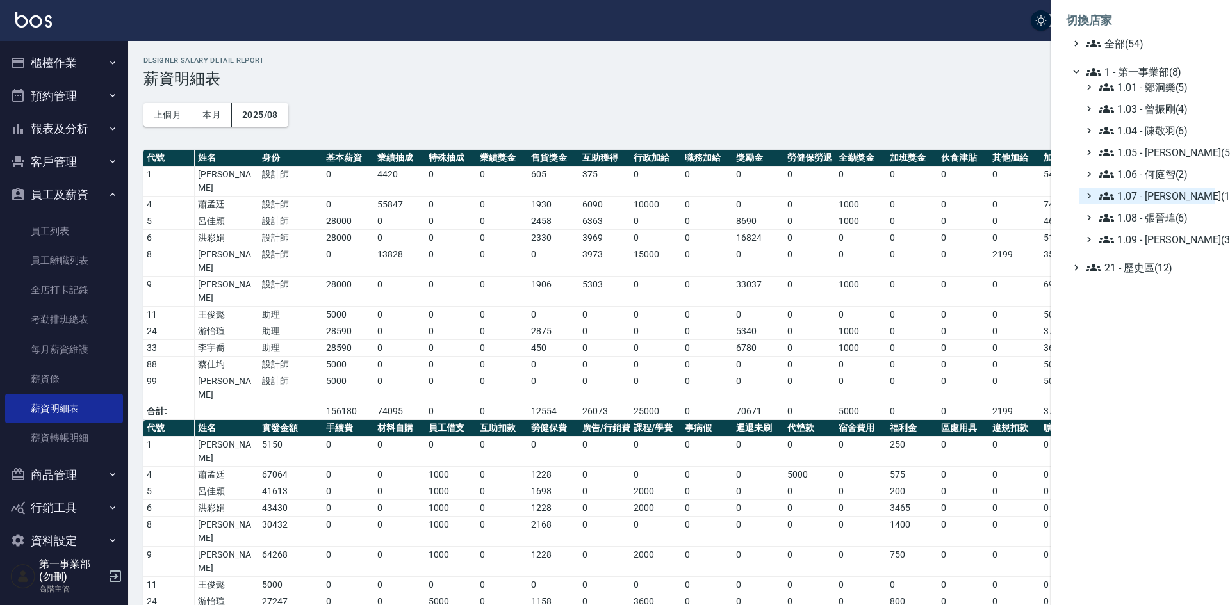
click at [1174, 194] on span "1.07 - [PERSON_NAME](11)" at bounding box center [1154, 195] width 111 height 15
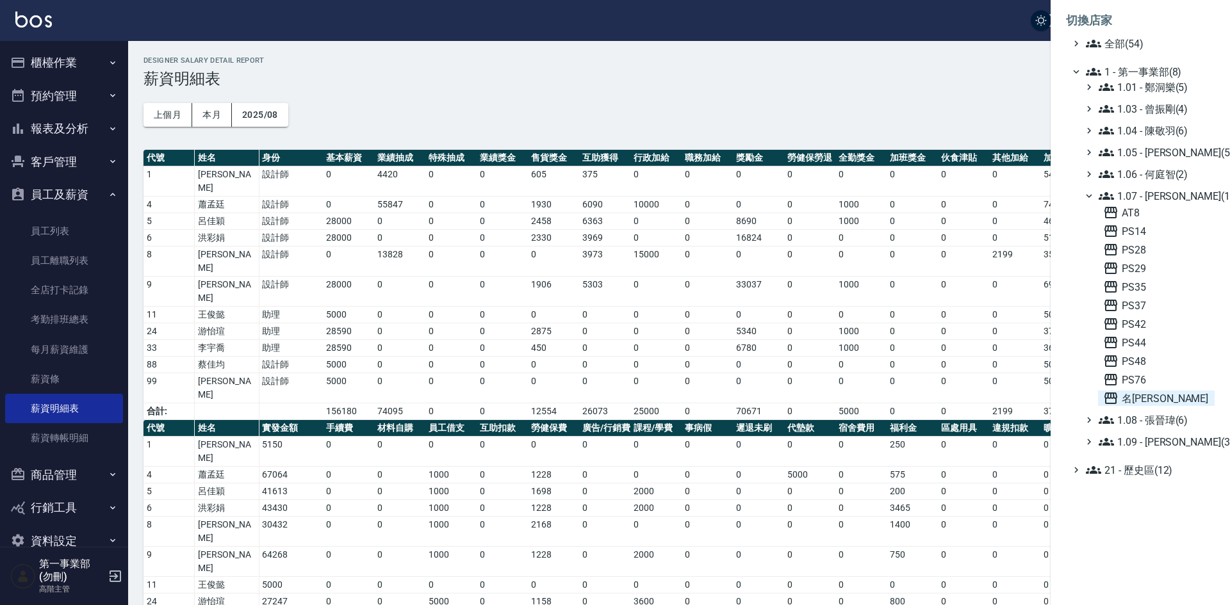
click at [1150, 397] on span "名[PERSON_NAME]" at bounding box center [1156, 398] width 106 height 15
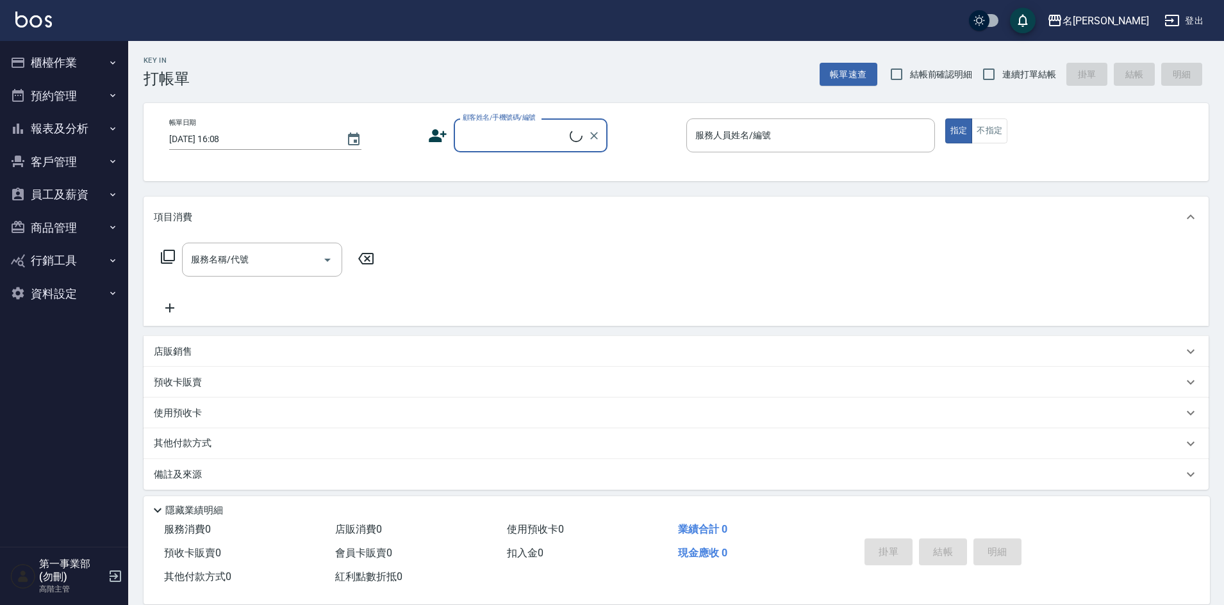
click at [68, 193] on button "員工及薪資" at bounding box center [64, 194] width 118 height 33
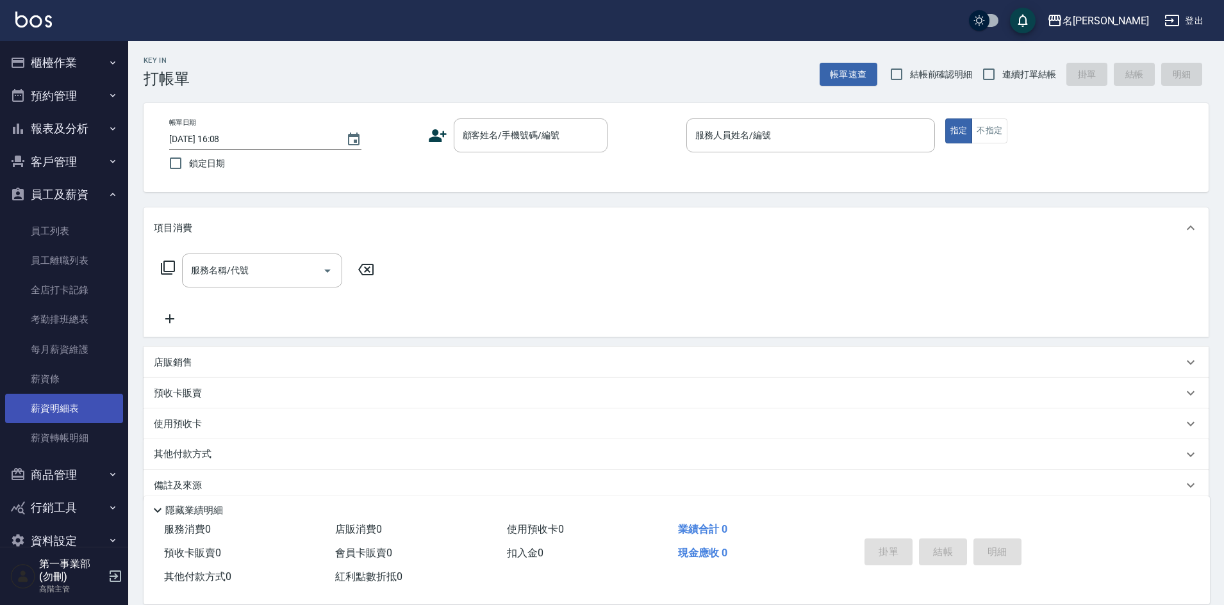
click at [76, 414] on link "薪資明細表" at bounding box center [64, 408] width 118 height 29
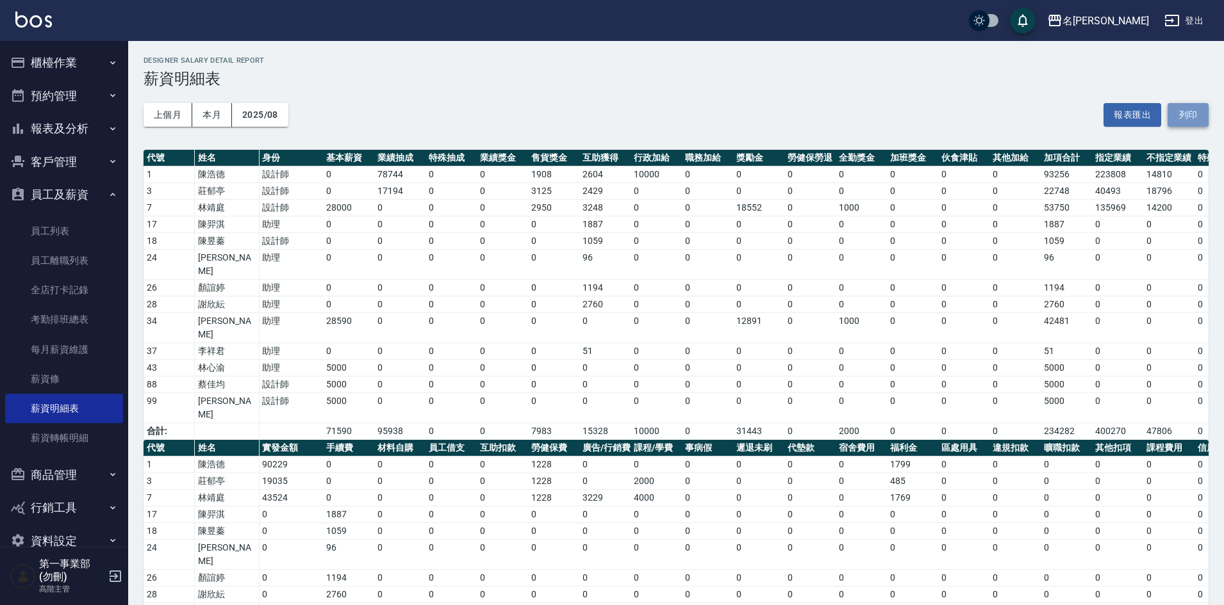
click at [1197, 117] on button "列印" at bounding box center [1187, 115] width 41 height 24
click at [921, 82] on h3 "薪資明細表" at bounding box center [675, 79] width 1065 height 18
click at [768, 360] on td "0" at bounding box center [758, 368] width 51 height 17
click at [1005, 507] on td "0" at bounding box center [1014, 515] width 51 height 17
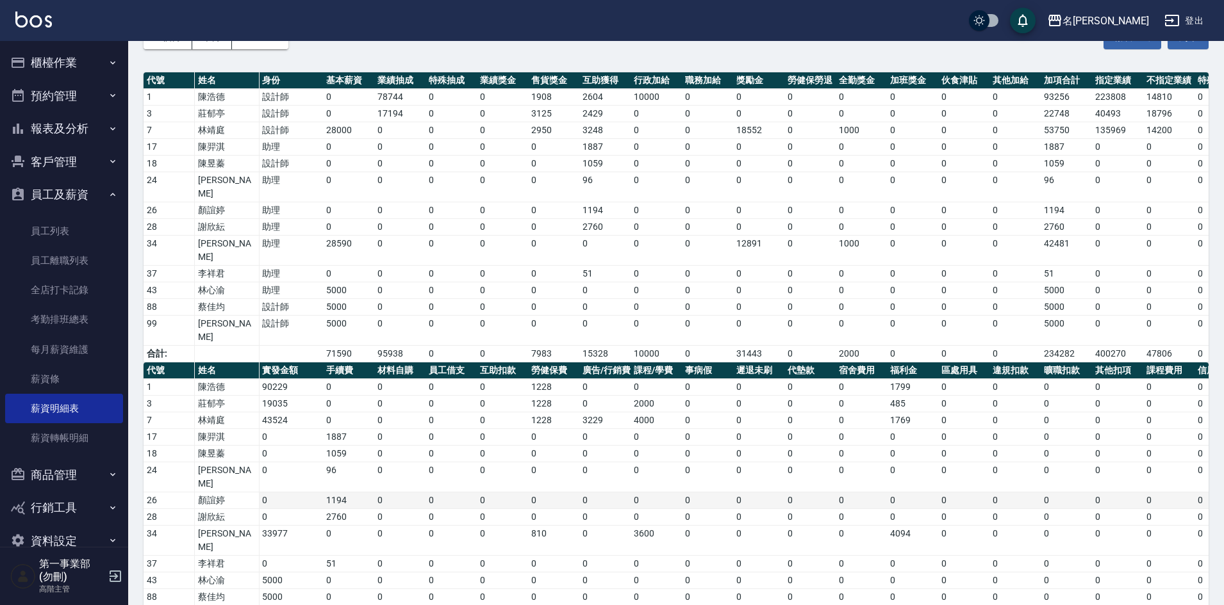
scroll to position [79, 0]
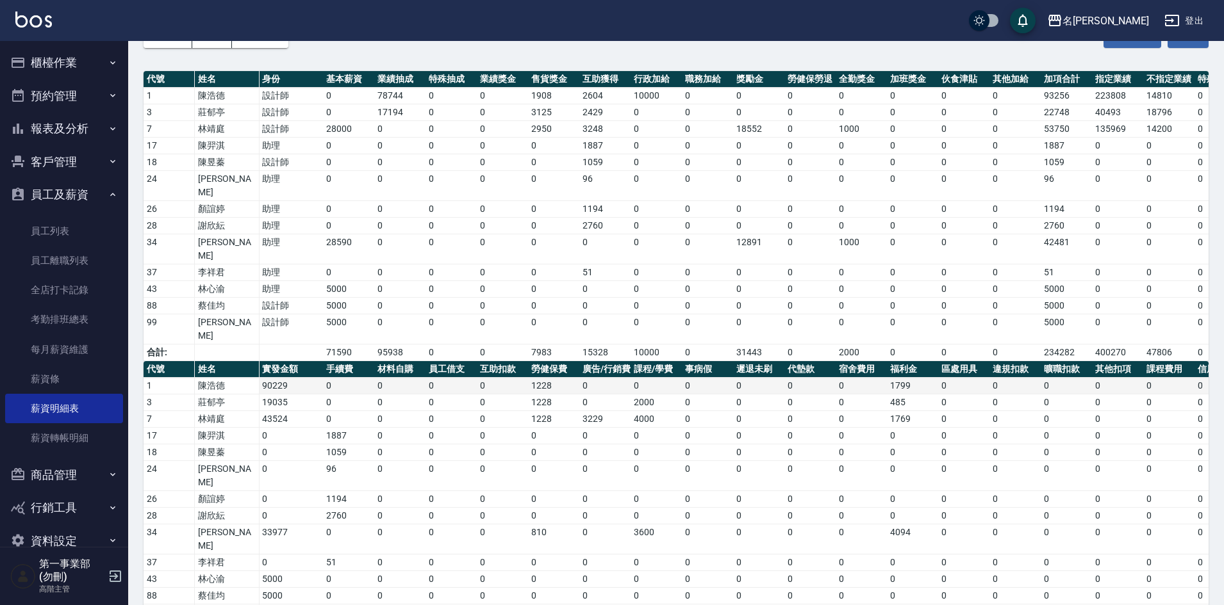
drag, startPoint x: 745, startPoint y: 353, endPoint x: 752, endPoint y: 353, distance: 7.0
click at [745, 378] on td "0" at bounding box center [758, 386] width 51 height 17
click at [979, 508] on td "0" at bounding box center [963, 516] width 51 height 17
click at [838, 491] on td "0" at bounding box center [860, 499] width 51 height 17
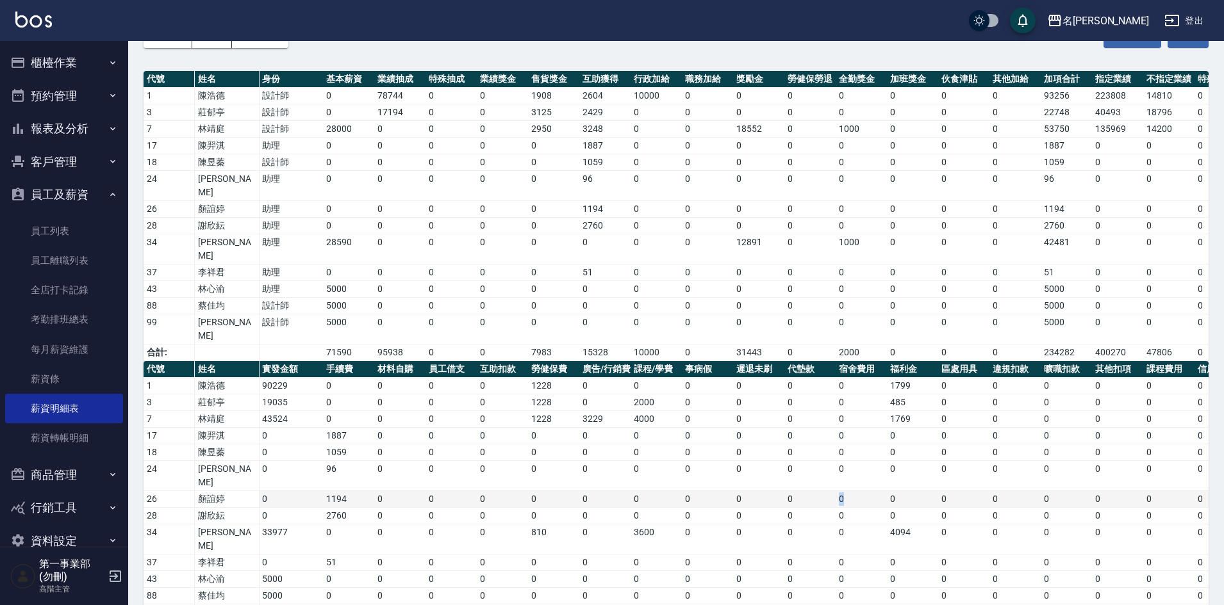
click at [840, 491] on td "0" at bounding box center [860, 499] width 51 height 17
click at [928, 56] on div "上個月 本月 2025/08 報表匯出 列印" at bounding box center [675, 36] width 1065 height 54
click at [915, 345] on td "0" at bounding box center [912, 353] width 51 height 17
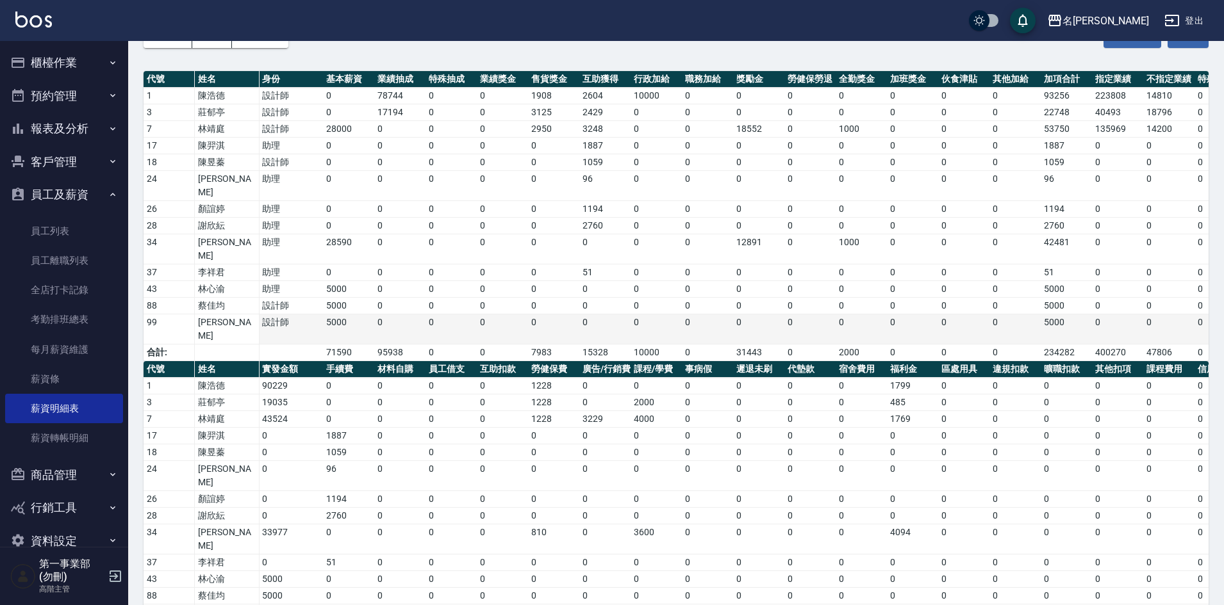
click at [670, 315] on td "0" at bounding box center [655, 330] width 51 height 30
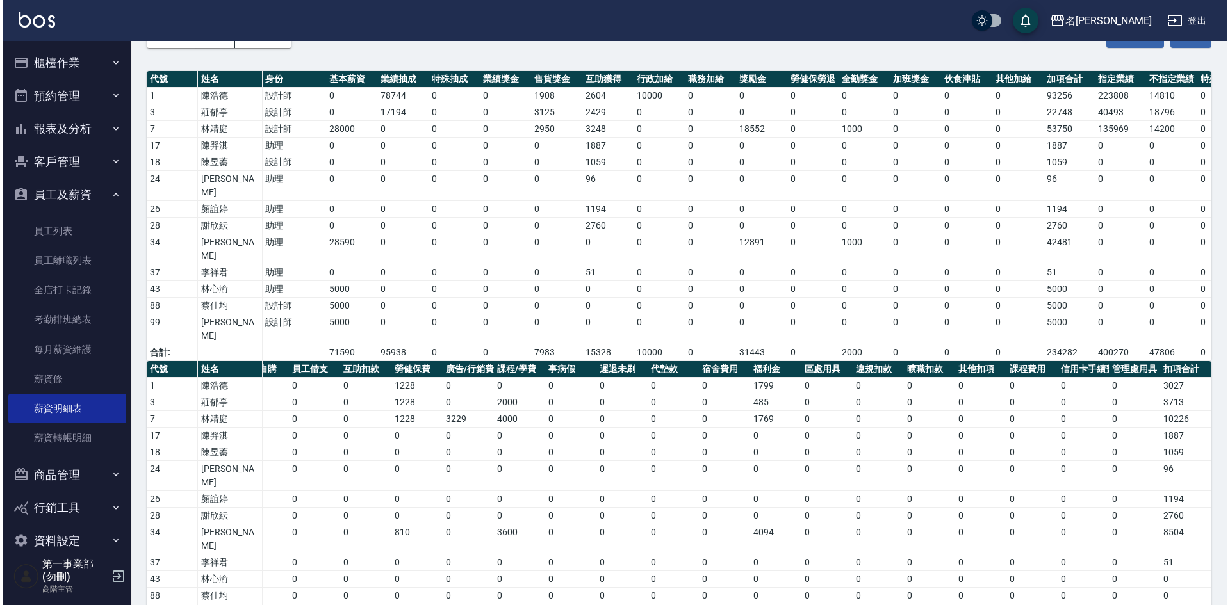
scroll to position [0, 0]
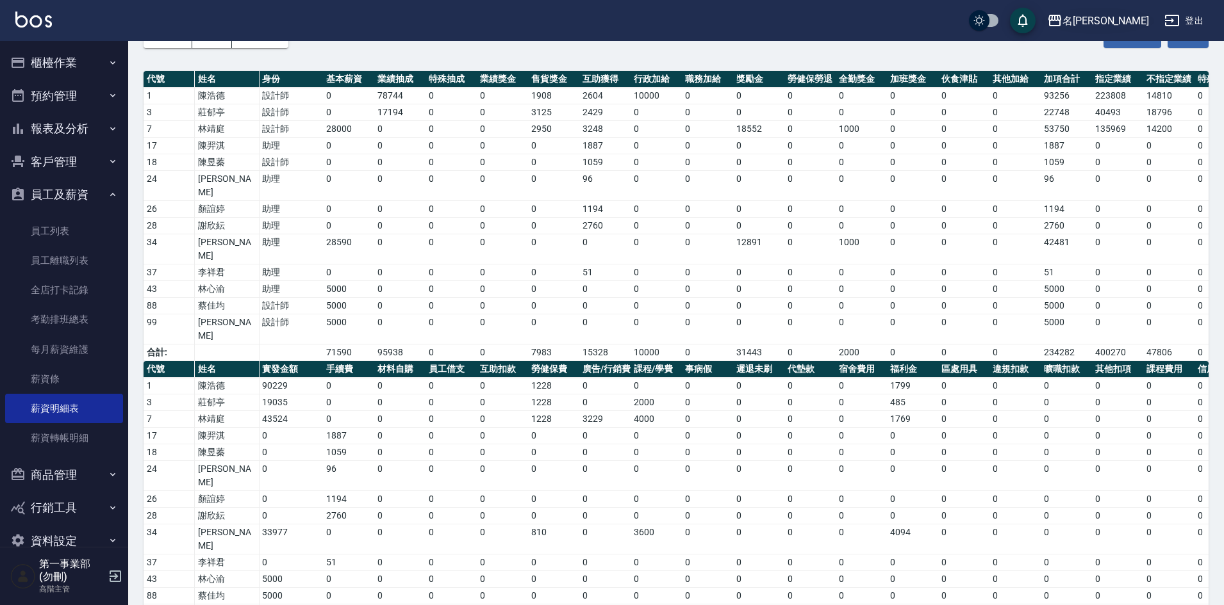
click at [1127, 17] on div "名[PERSON_NAME]" at bounding box center [1105, 21] width 86 height 16
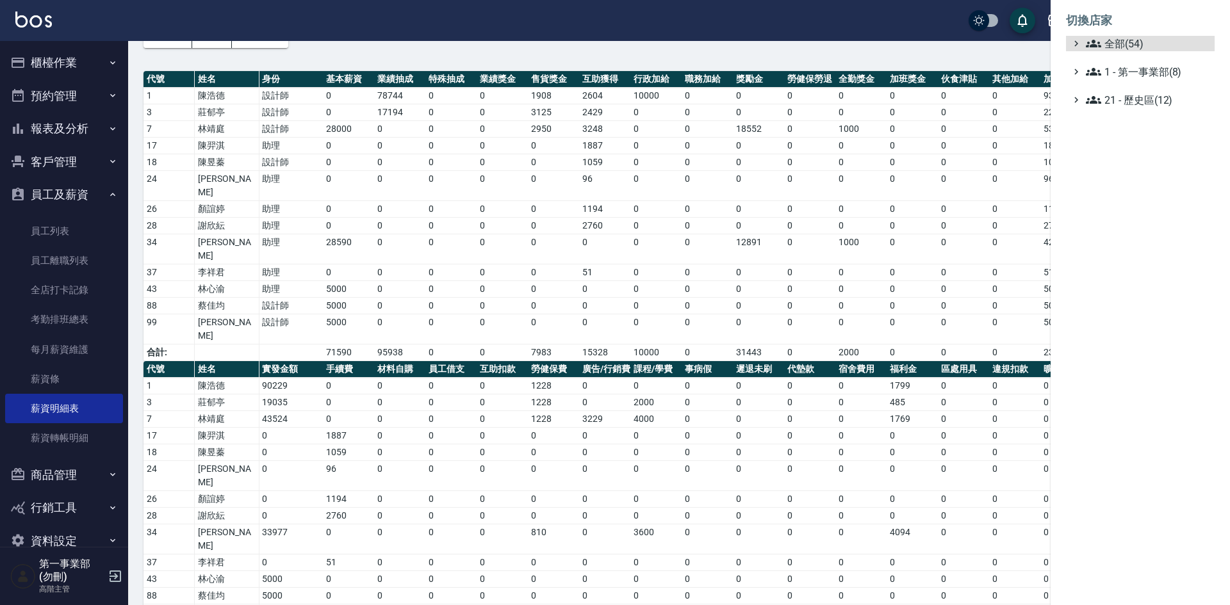
click at [1144, 60] on ul "全部(54) 1 - 第一事業部(8) 21 - 歷史區(12)" at bounding box center [1140, 72] width 149 height 72
click at [1149, 81] on ul "全部(54) 1 - 第一事業部(8) 21 - 歷史區(12)" at bounding box center [1140, 72] width 149 height 72
click at [1153, 71] on span "1 - 第一事業部(8)" at bounding box center [1148, 71] width 124 height 15
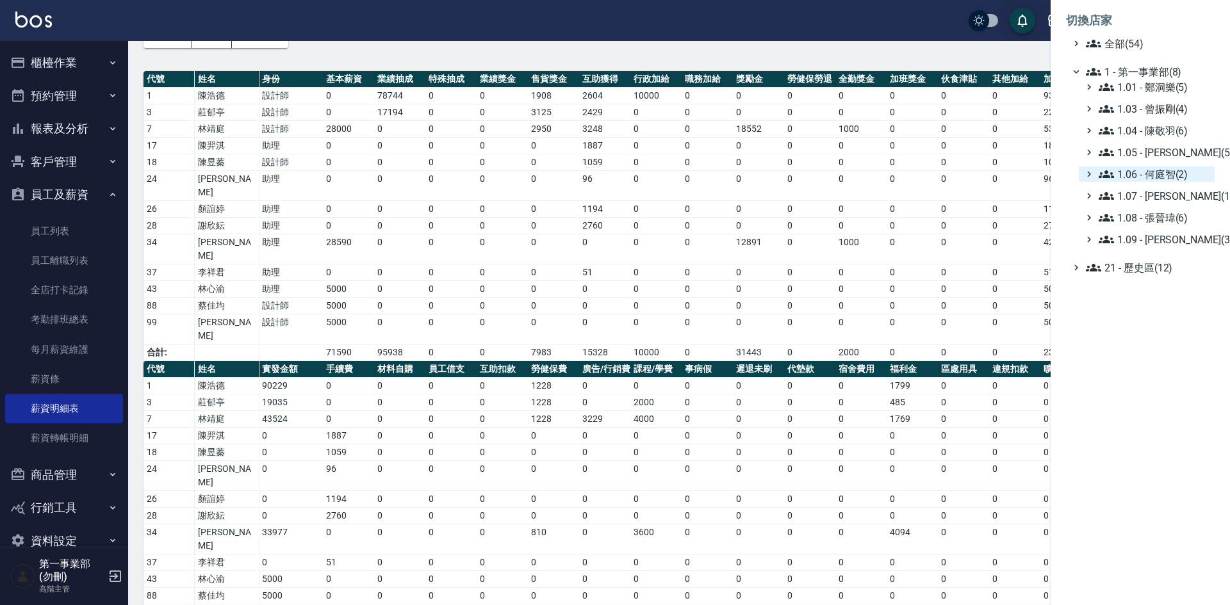
click at [1175, 169] on span "1.06 - 何庭智(2)" at bounding box center [1154, 174] width 111 height 15
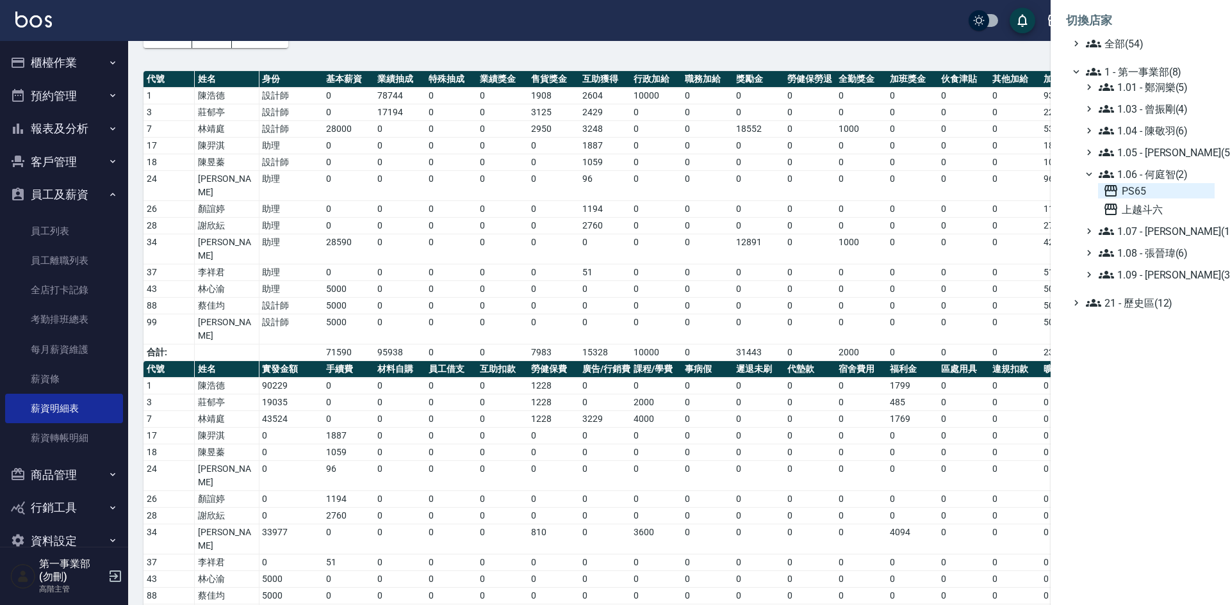
click at [1160, 194] on span "PS65" at bounding box center [1156, 190] width 106 height 15
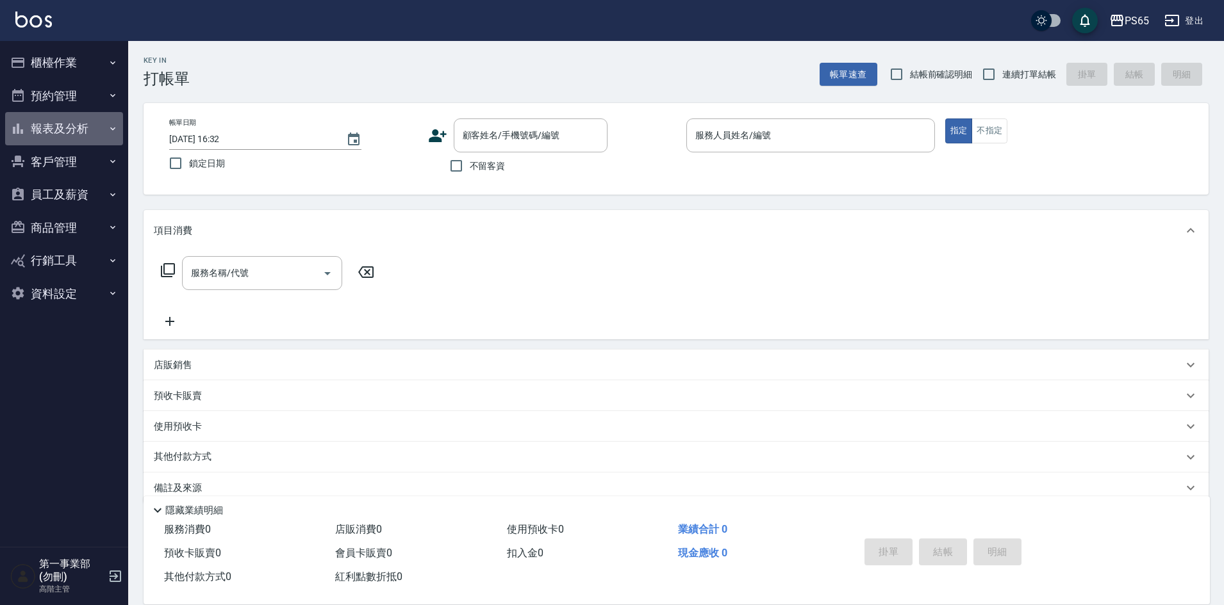
click at [69, 124] on button "報表及分析" at bounding box center [64, 128] width 118 height 33
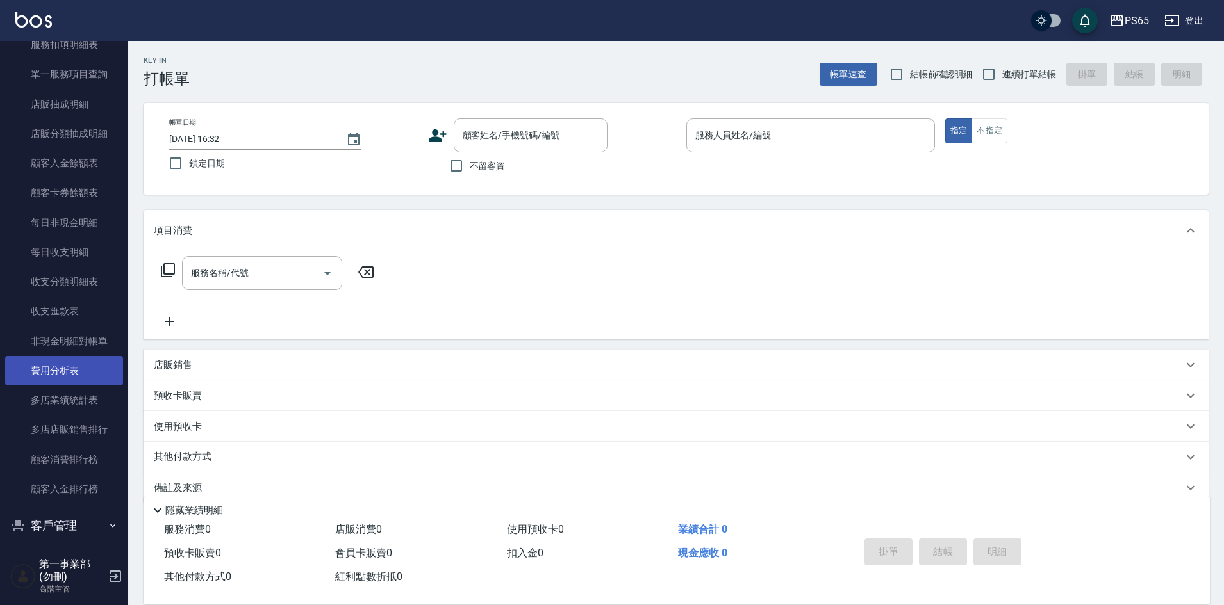
scroll to position [897, 0]
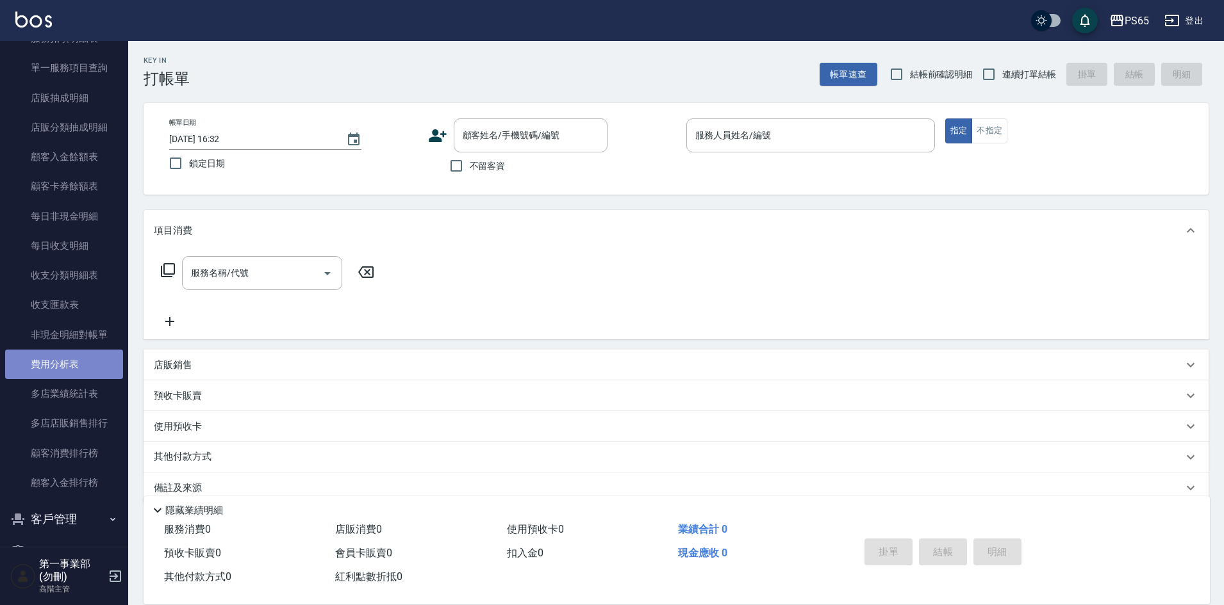
click at [88, 370] on link "費用分析表" at bounding box center [64, 364] width 118 height 29
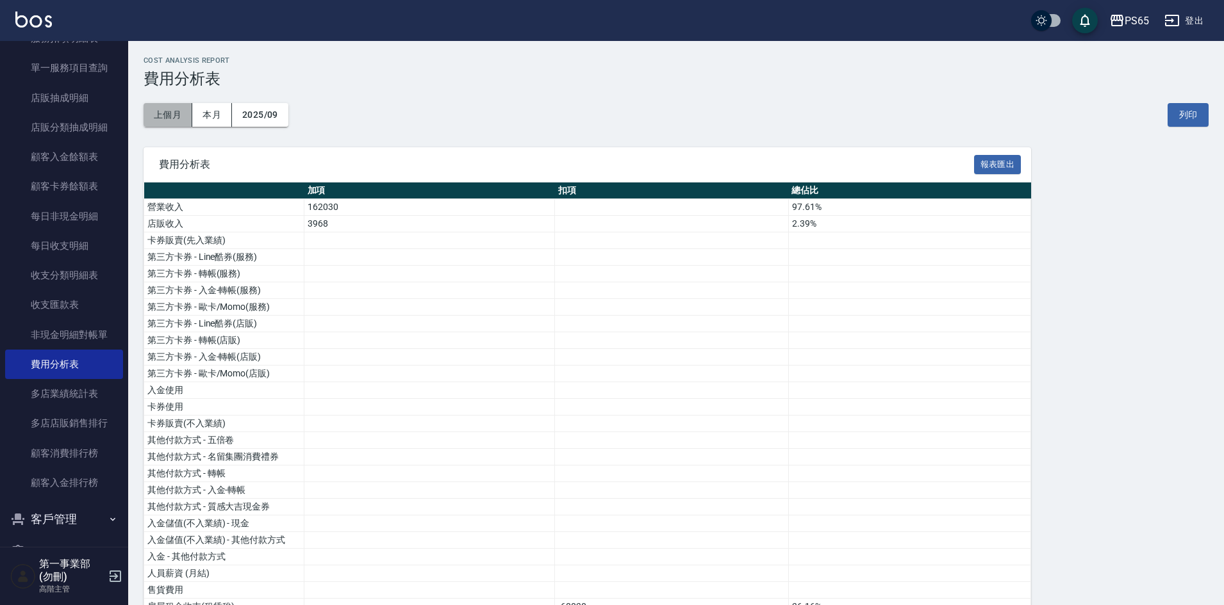
click at [150, 110] on button "上個月" at bounding box center [167, 115] width 49 height 24
click at [234, 111] on button "2025/08" at bounding box center [260, 115] width 56 height 24
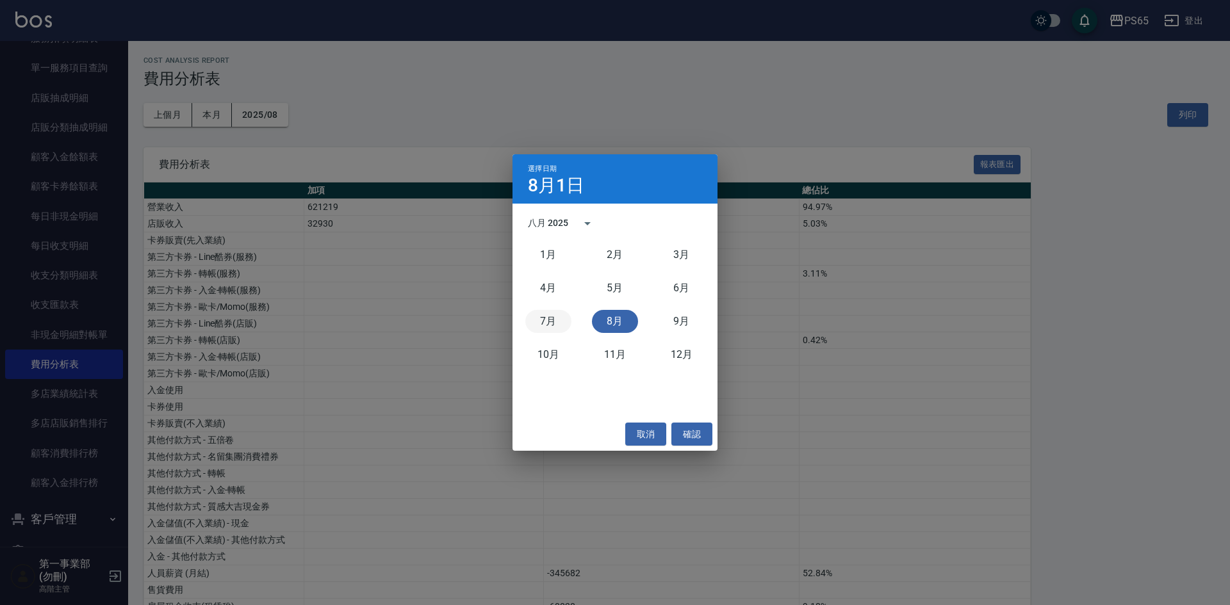
click at [552, 322] on button "7月" at bounding box center [548, 321] width 46 height 23
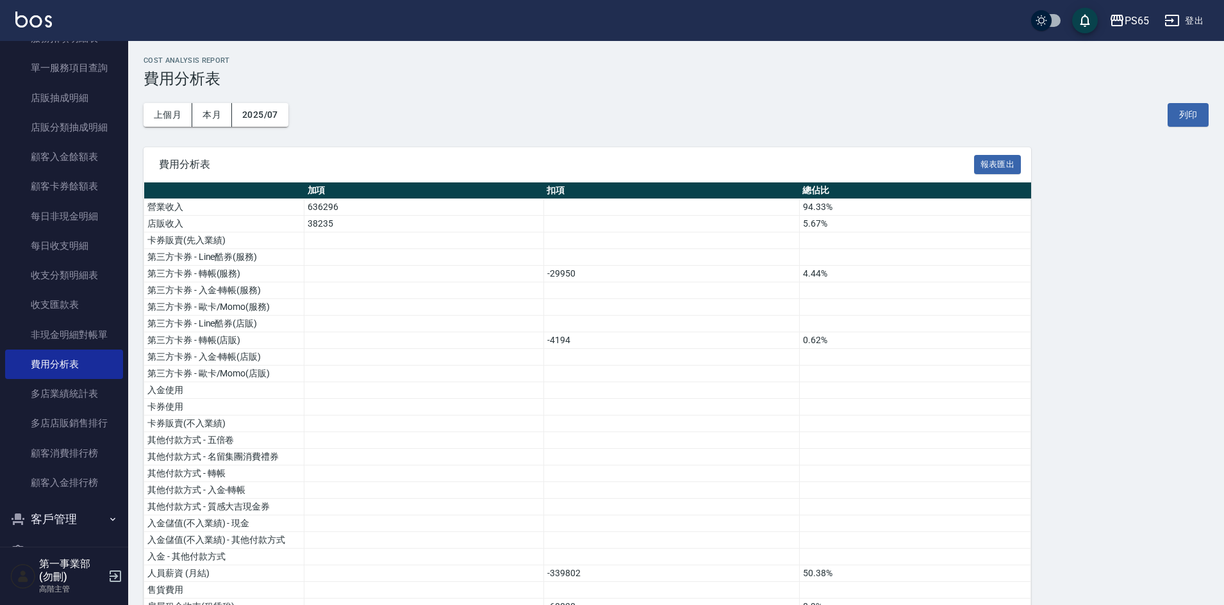
click at [765, 94] on div "上個月 本月 2025/07 列印" at bounding box center [675, 115] width 1065 height 54
drag, startPoint x: 1052, startPoint y: 359, endPoint x: 1045, endPoint y: 358, distance: 6.5
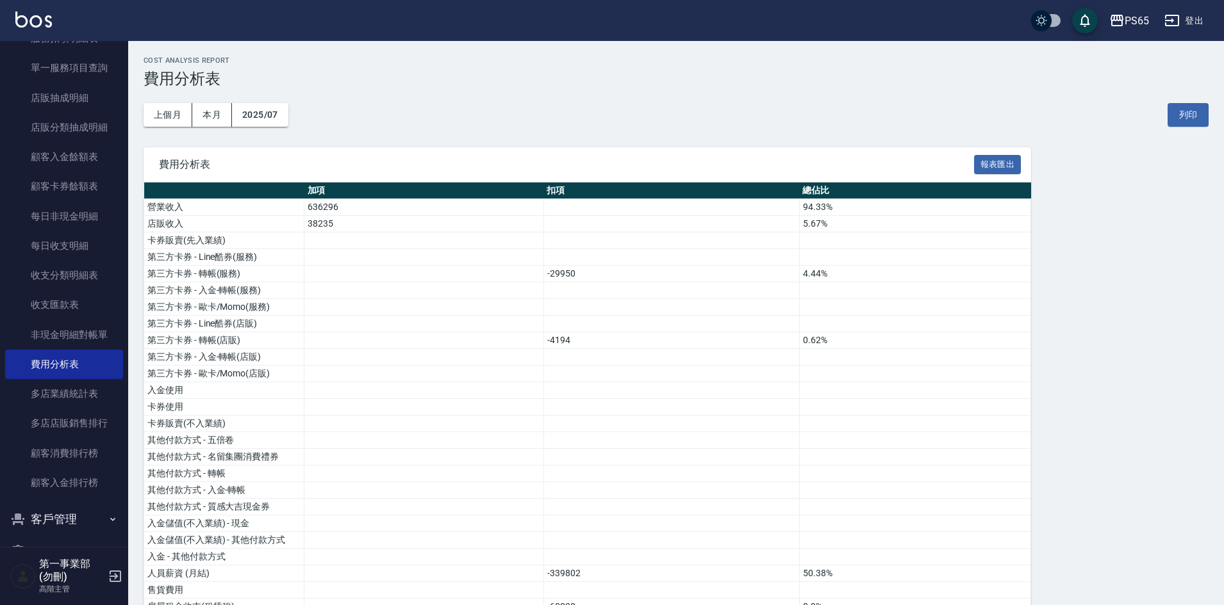
drag, startPoint x: 1008, startPoint y: 109, endPoint x: 1060, endPoint y: 39, distance: 87.0
click at [1009, 109] on div "上個月 本月 2025/07 列印" at bounding box center [675, 115] width 1065 height 54
click at [1133, 24] on div "PS65" at bounding box center [1136, 21] width 24 height 16
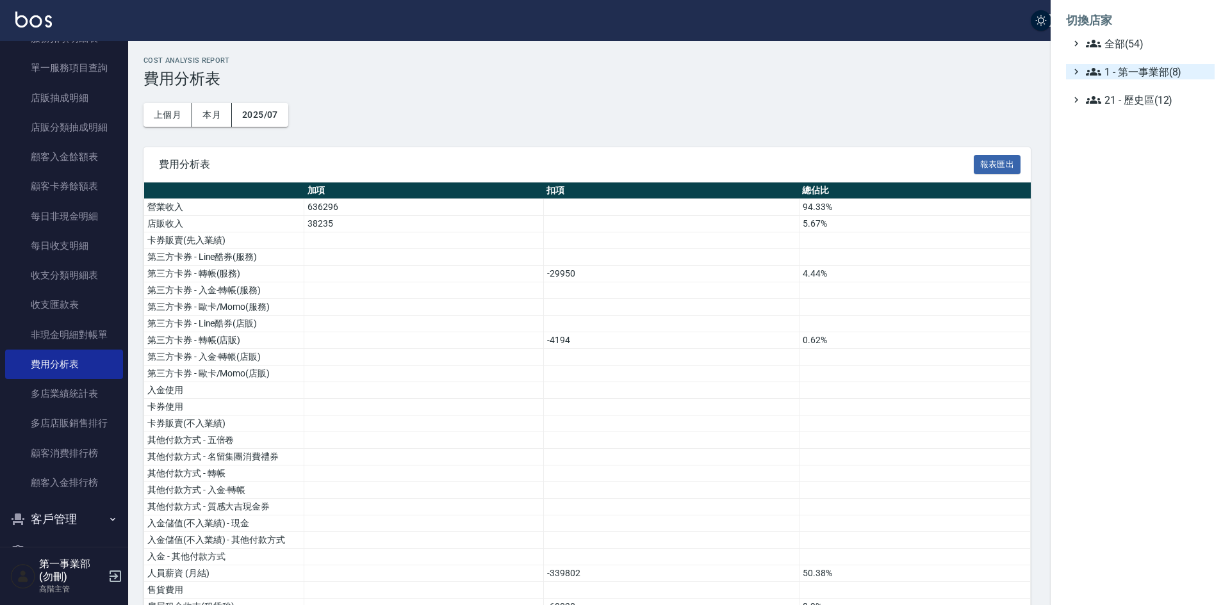
click at [1155, 76] on span "1 - 第一事業部(8)" at bounding box center [1148, 71] width 124 height 15
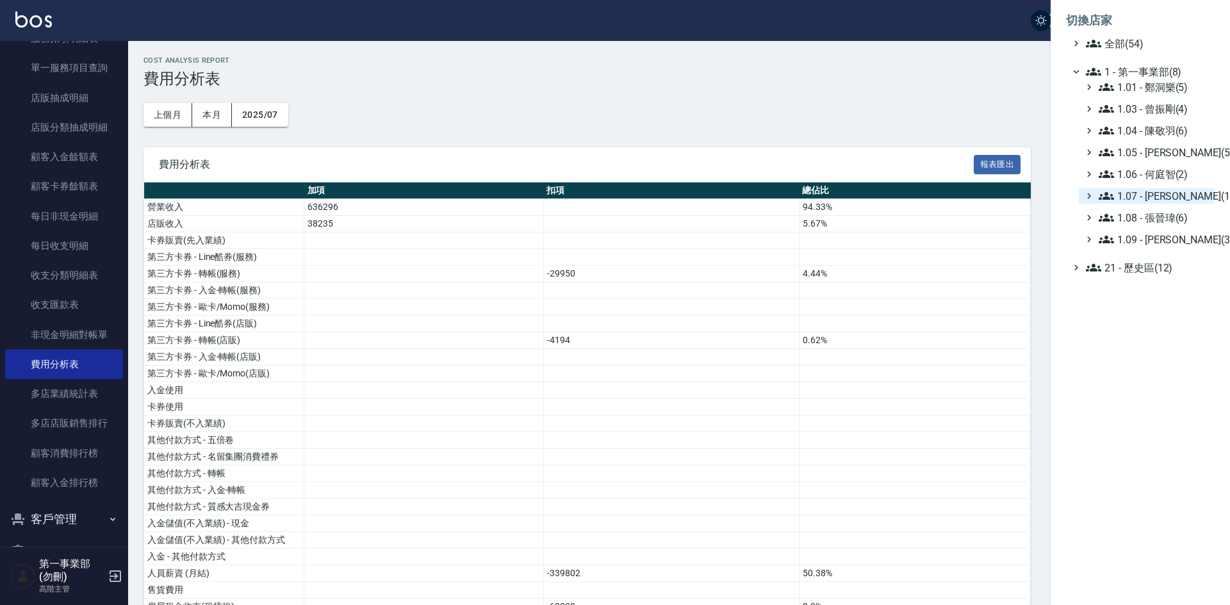
click at [1165, 198] on span "1.07 - [PERSON_NAME](11)" at bounding box center [1154, 195] width 111 height 15
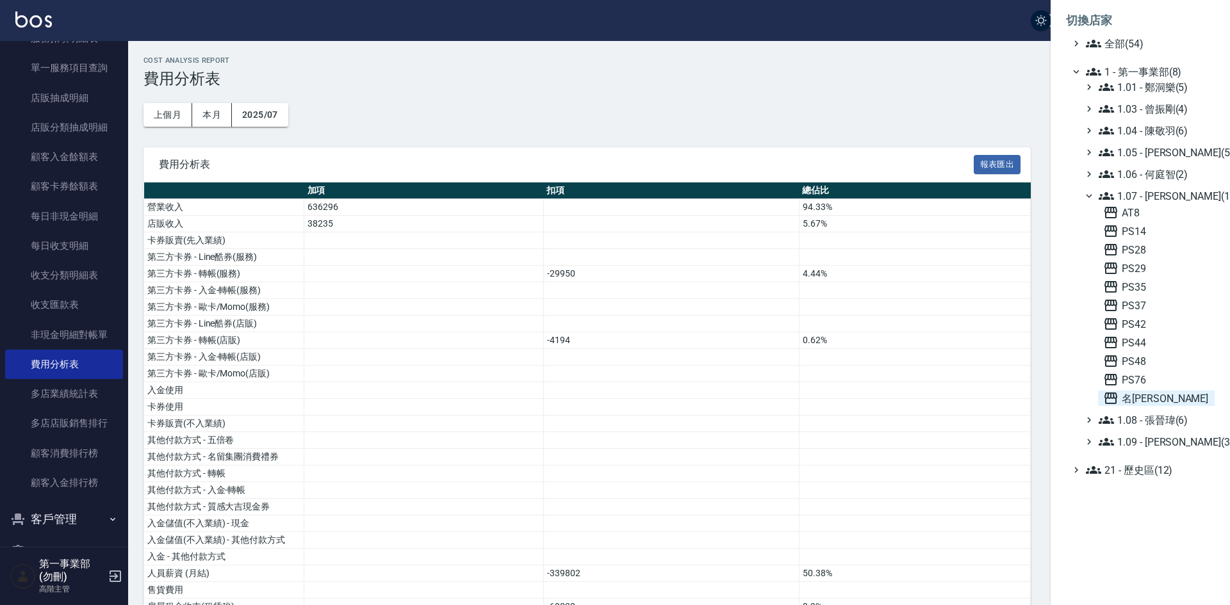
click at [1143, 395] on span "名[PERSON_NAME]" at bounding box center [1156, 398] width 106 height 15
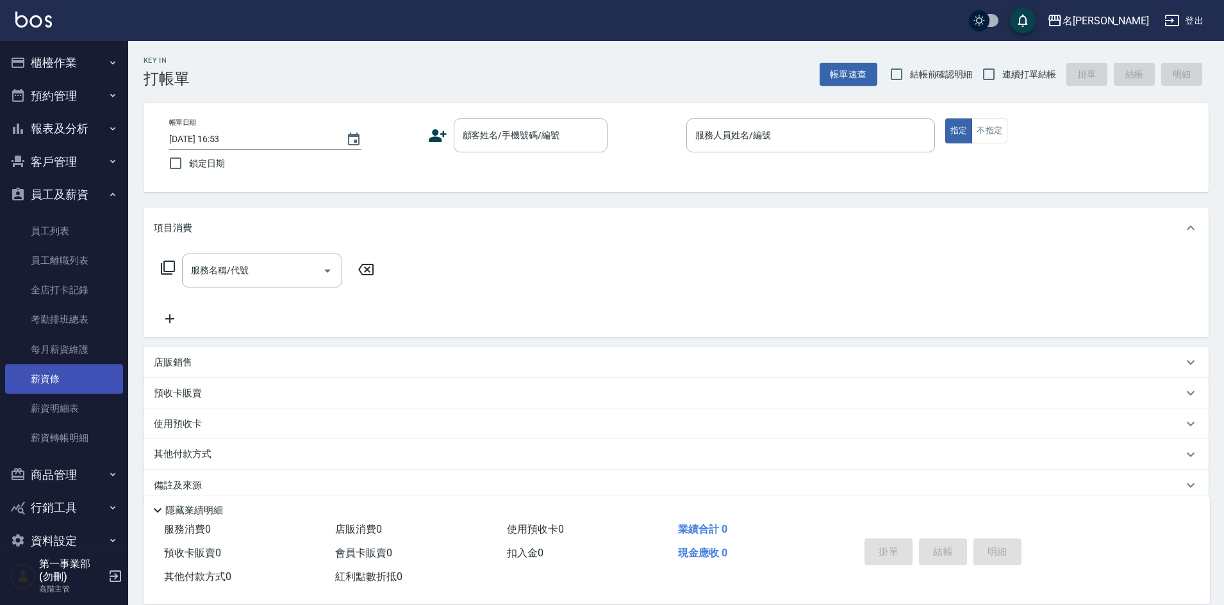
click at [72, 381] on link "薪資條" at bounding box center [64, 379] width 118 height 29
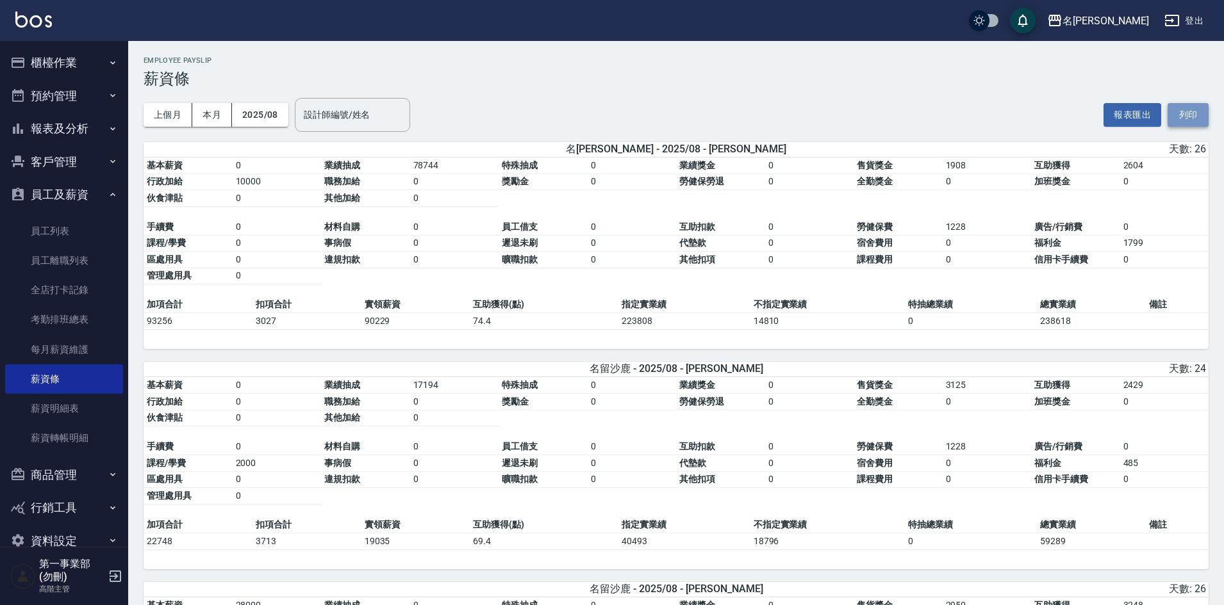
click at [1197, 121] on button "列印" at bounding box center [1187, 115] width 41 height 24
click at [903, 403] on td "全勤獎金" at bounding box center [897, 402] width 89 height 17
click at [1131, 442] on table "基本薪資 0 業績抽成 17194 特殊抽成 0 業績獎金 0 售貨獎金 3125 互助獲得 2429 行政加給 0 職務加給 0 獎勵金 0 勞健保勞退 0…" at bounding box center [675, 447] width 1065 height 140
click at [1126, 26] on div "名留沙鹿" at bounding box center [1105, 21] width 86 height 16
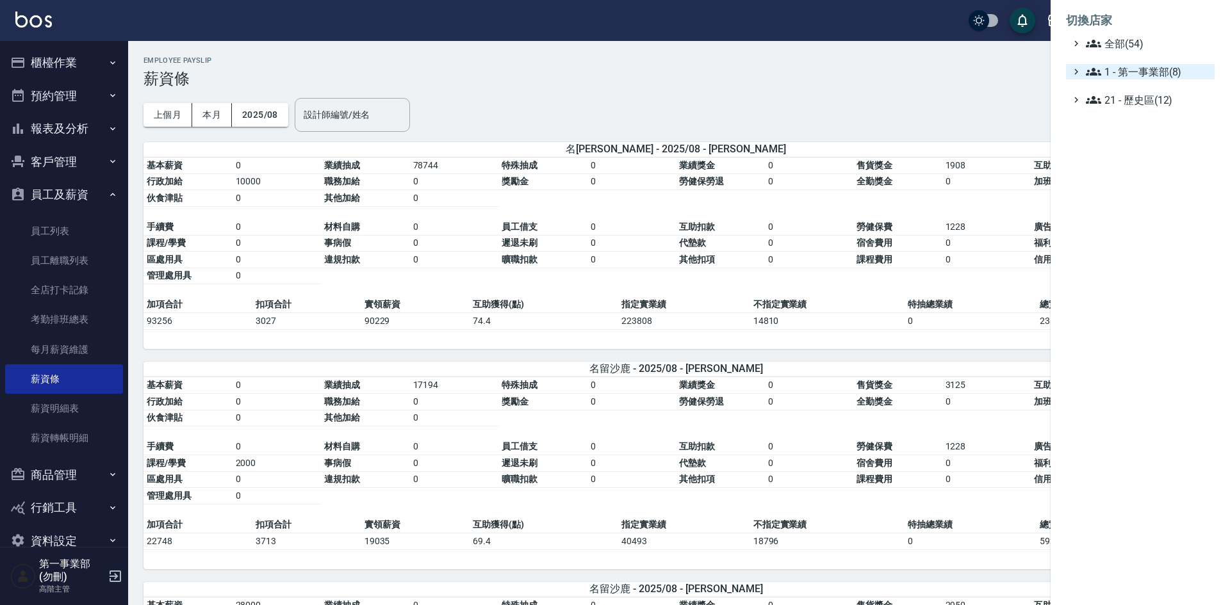
click at [1156, 73] on span "1 - 第一事業部(8)" at bounding box center [1148, 71] width 124 height 15
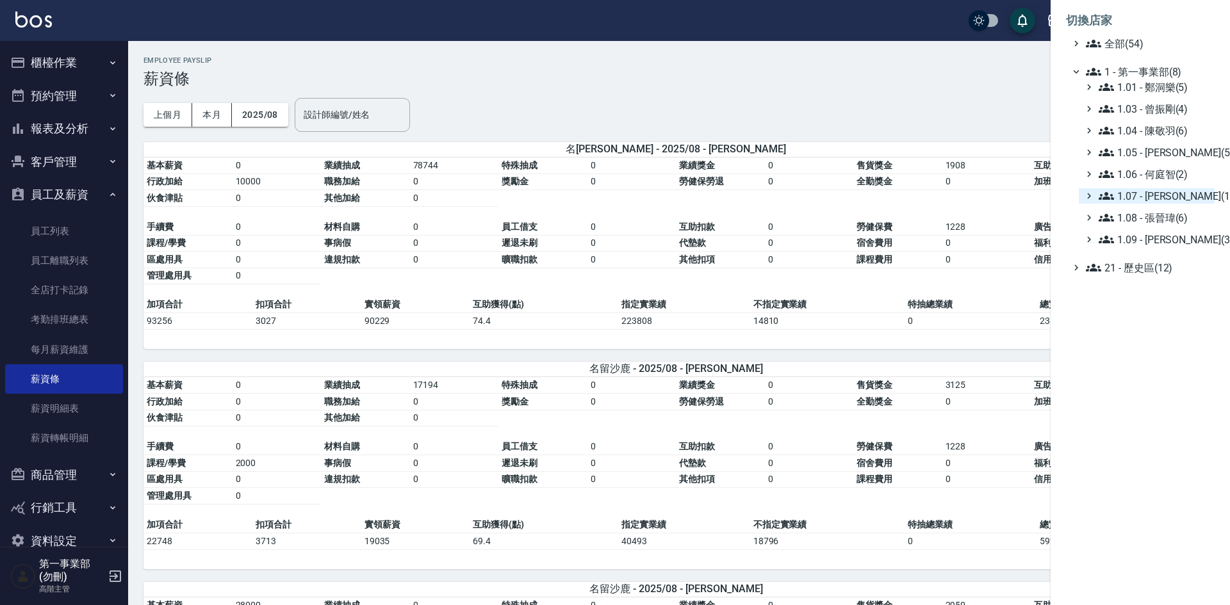
click at [1161, 197] on span "1.07 - 蔡佳均(11)" at bounding box center [1154, 195] width 111 height 15
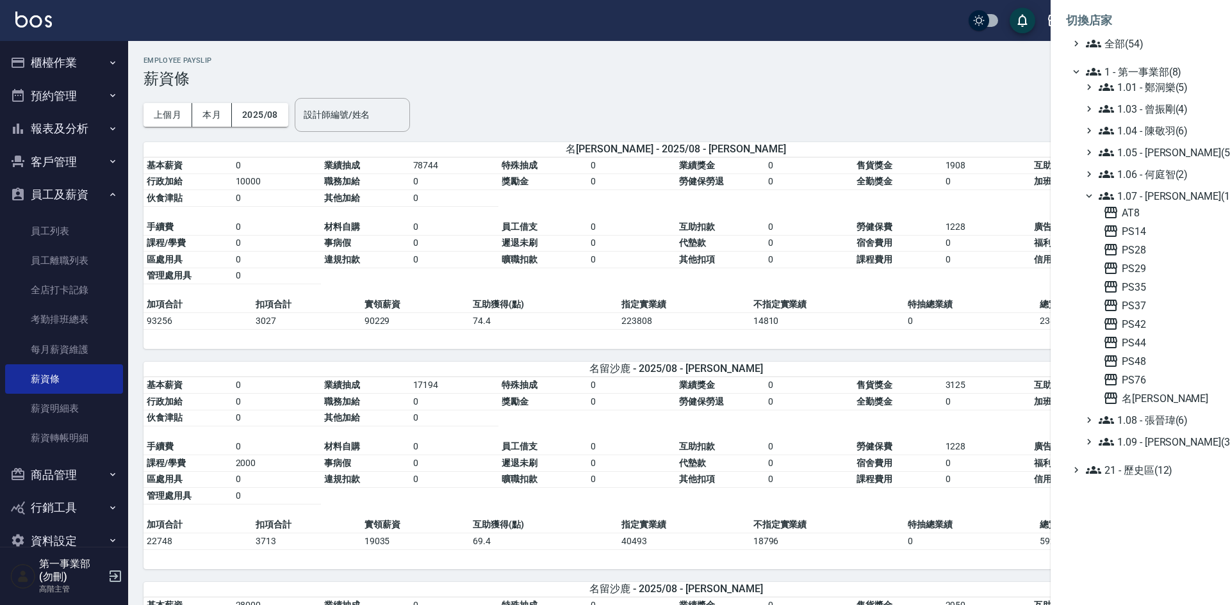
click at [855, 482] on div at bounding box center [615, 302] width 1230 height 605
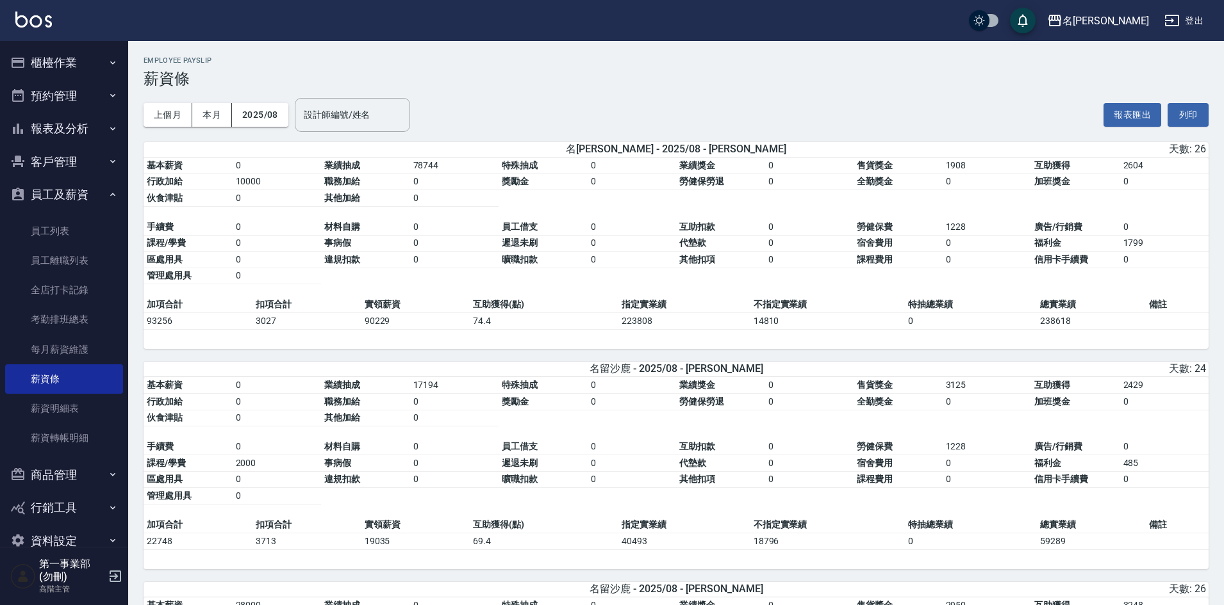
click at [659, 461] on td "0" at bounding box center [631, 463] width 89 height 17
click at [750, 89] on div "上個月 本月 2025/08 設計師編號/姓名 設計師編號/姓名 報表匯出 列印" at bounding box center [675, 115] width 1065 height 54
click at [814, 88] on div "上個月 本月 2025/08 設計師編號/姓名 設計師編號/姓名 報表匯出 列印" at bounding box center [675, 115] width 1065 height 54
click at [988, 299] on td "特抽總業績" at bounding box center [971, 305] width 132 height 17
click at [63, 233] on link "員工列表" at bounding box center [64, 231] width 118 height 29
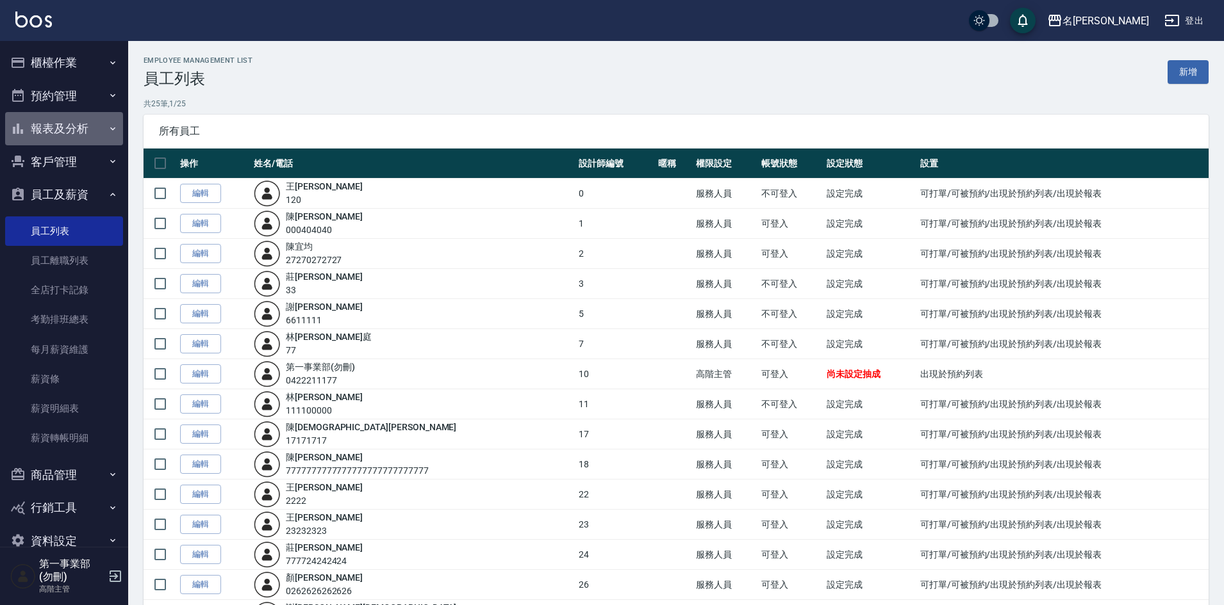
click at [73, 123] on button "報表及分析" at bounding box center [64, 128] width 118 height 33
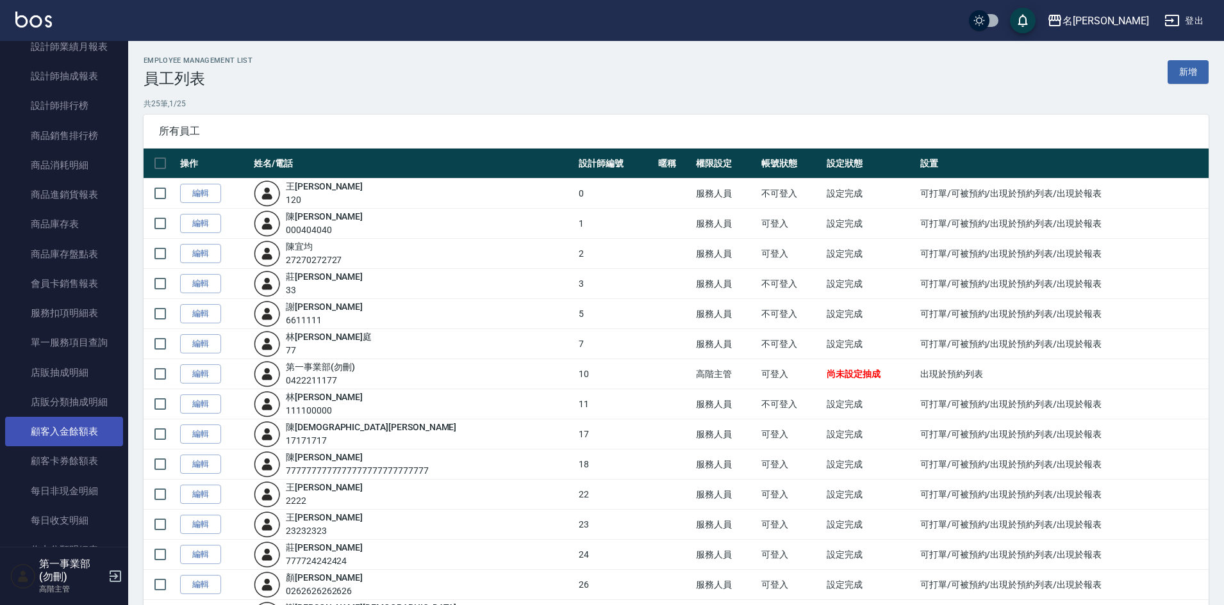
scroll to position [641, 0]
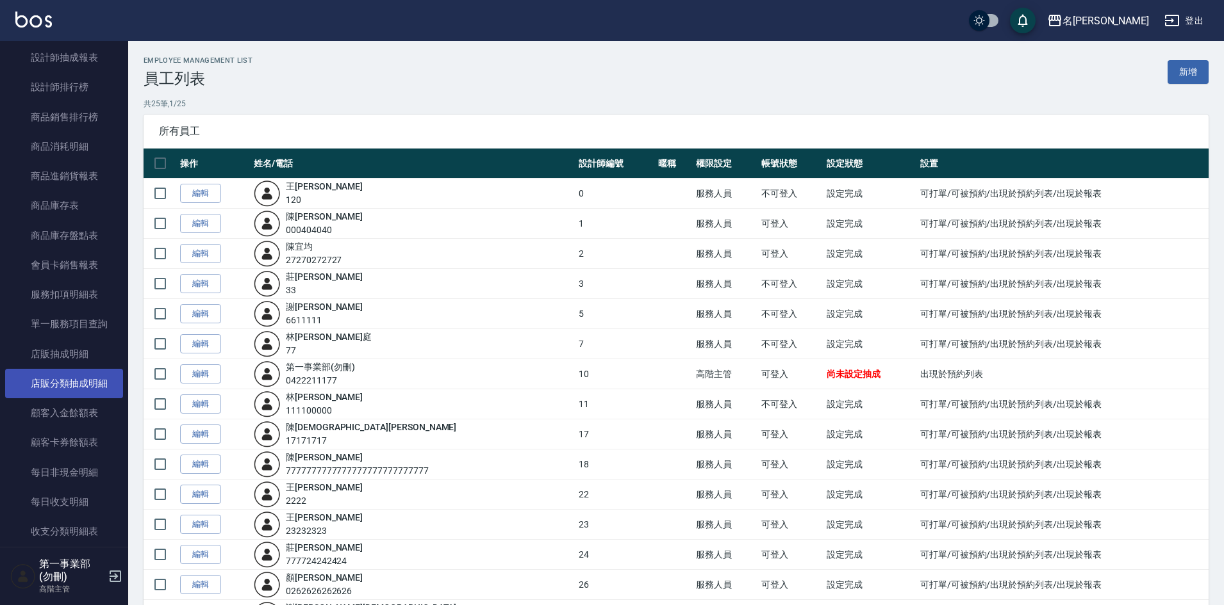
click at [72, 385] on link "店販分類抽成明細" at bounding box center [64, 383] width 118 height 29
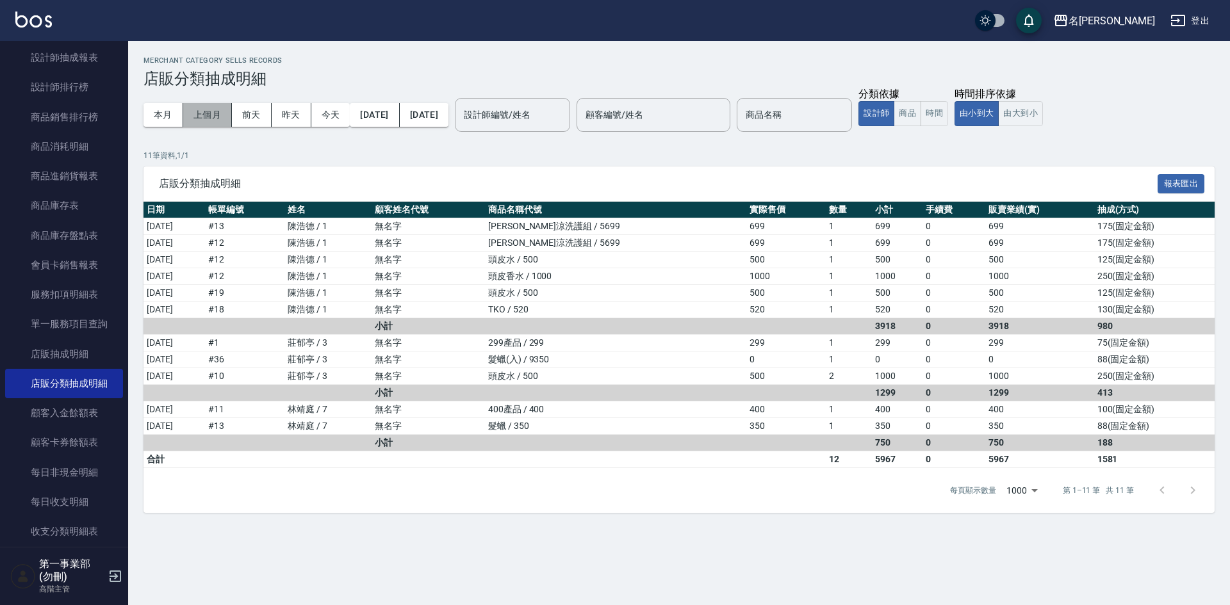
click at [218, 119] on button "上個月" at bounding box center [207, 115] width 49 height 24
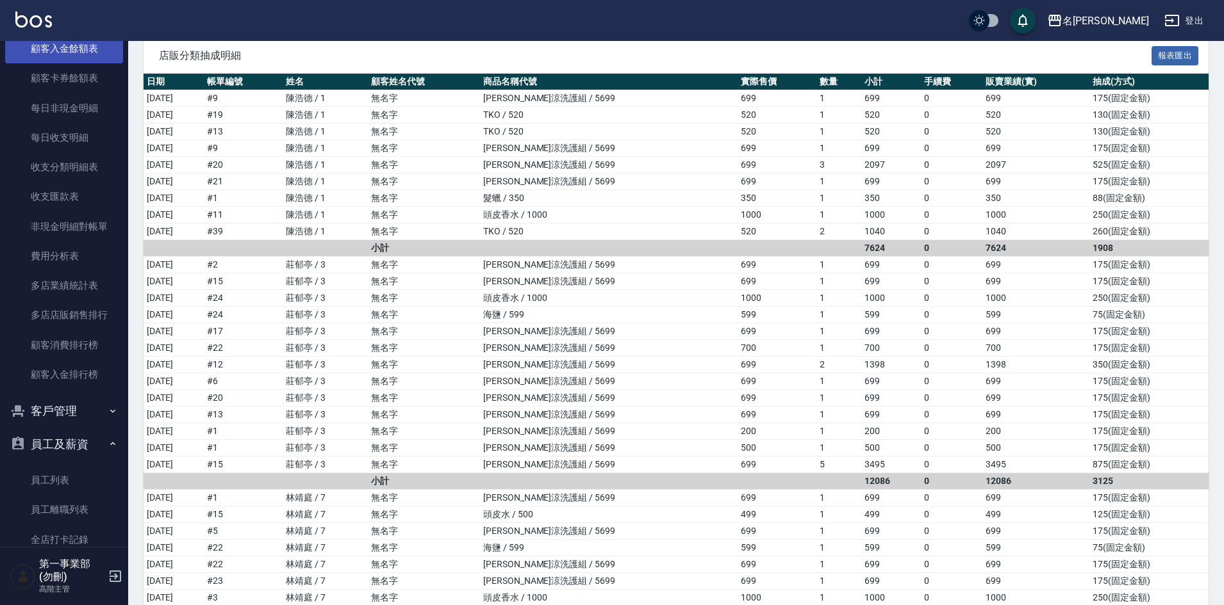
scroll to position [1025, 0]
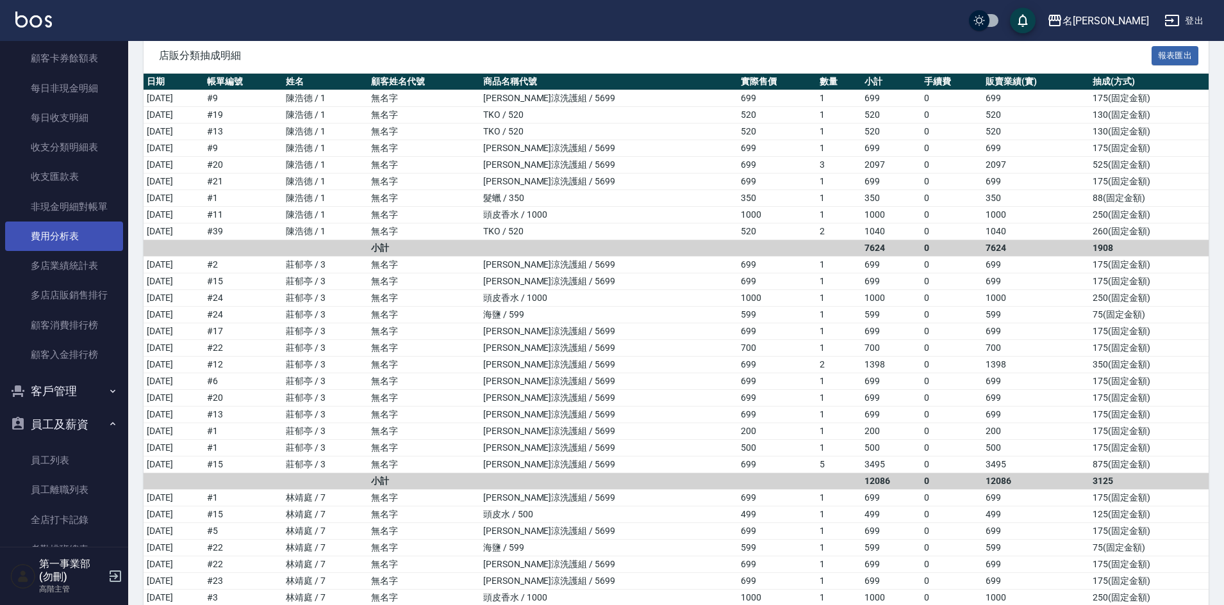
click at [83, 242] on link "費用分析表" at bounding box center [64, 236] width 118 height 29
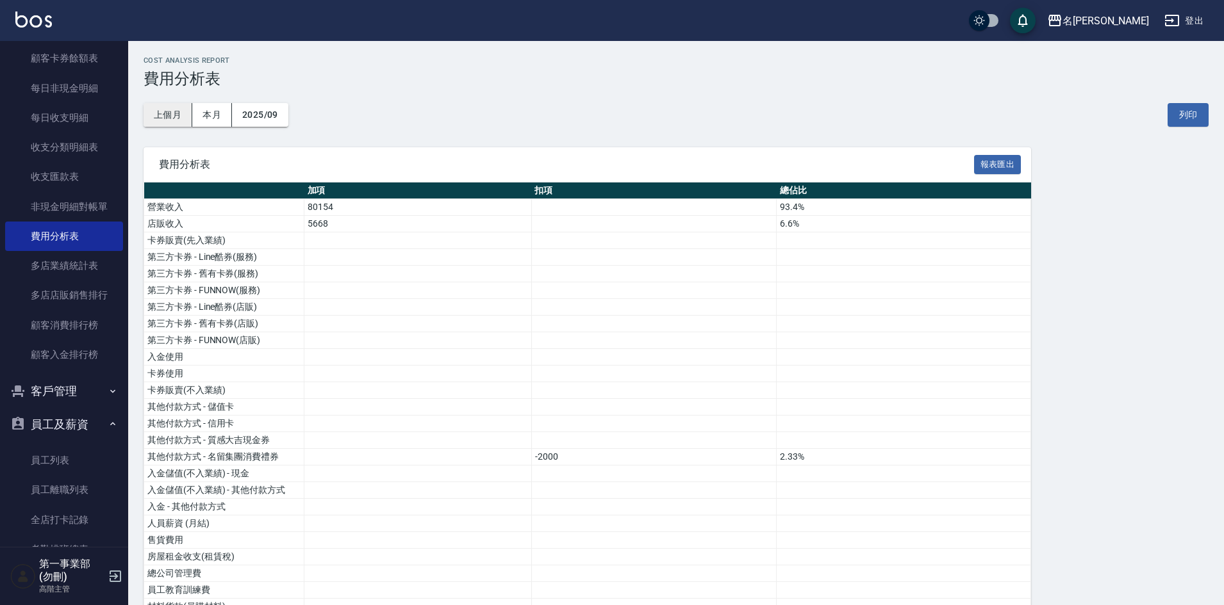
click at [165, 115] on button "上個月" at bounding box center [167, 115] width 49 height 24
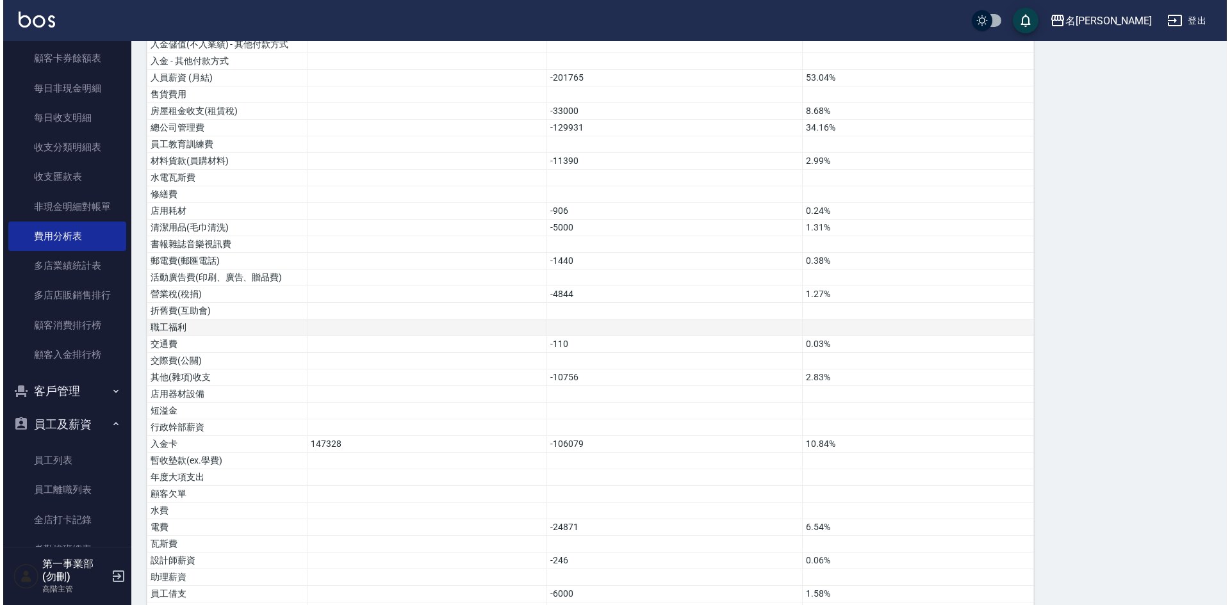
scroll to position [574, 0]
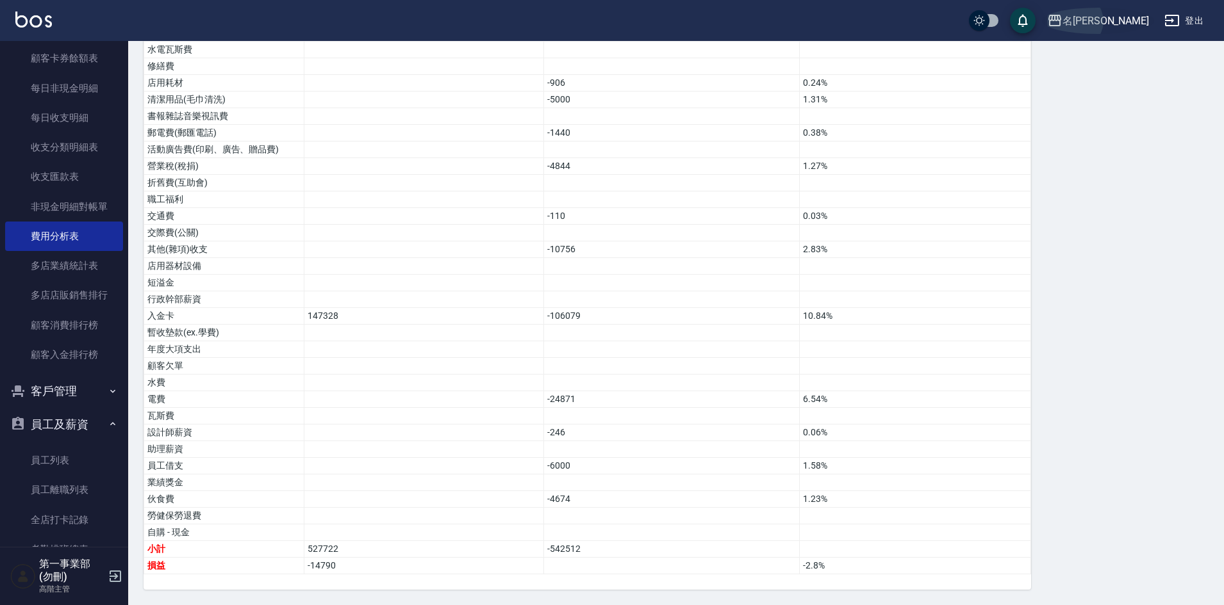
click at [1110, 23] on div "名留沙鹿" at bounding box center [1105, 21] width 86 height 16
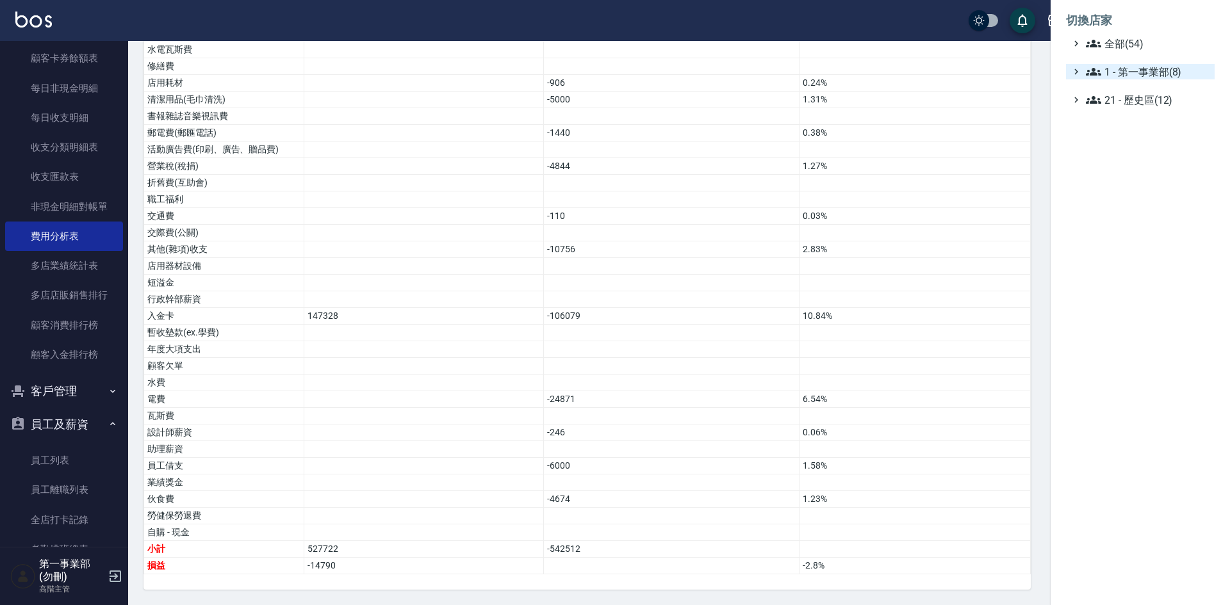
click at [1142, 78] on span "1 - 第一事業部(8)" at bounding box center [1148, 71] width 124 height 15
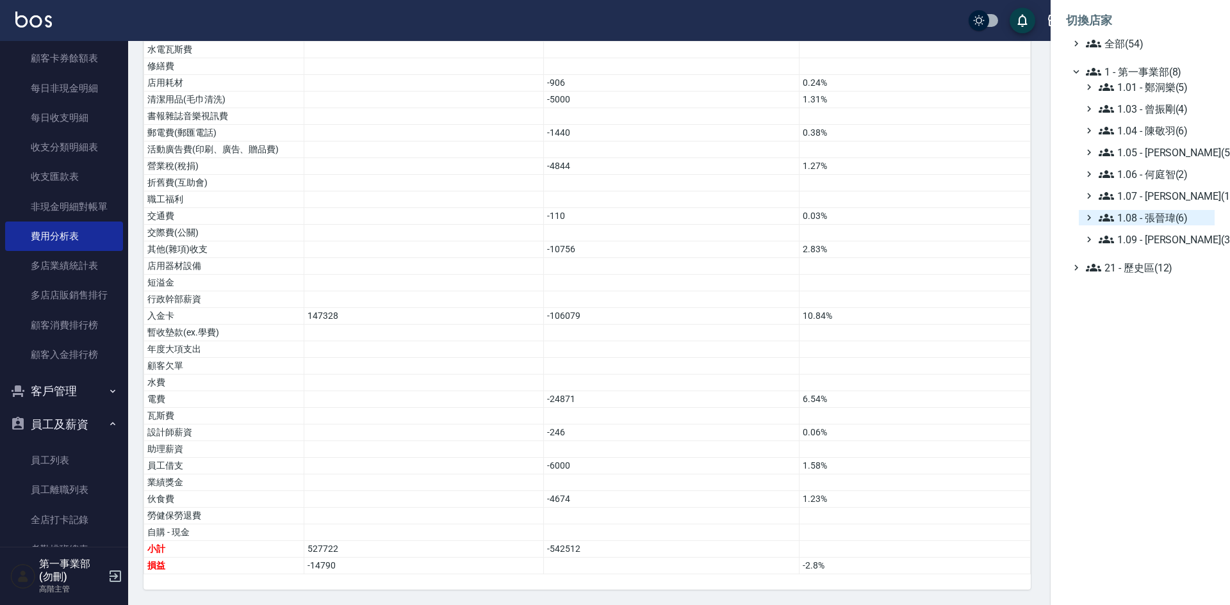
click at [1152, 217] on span "1.08 - 張晉瑋(6)" at bounding box center [1154, 217] width 111 height 15
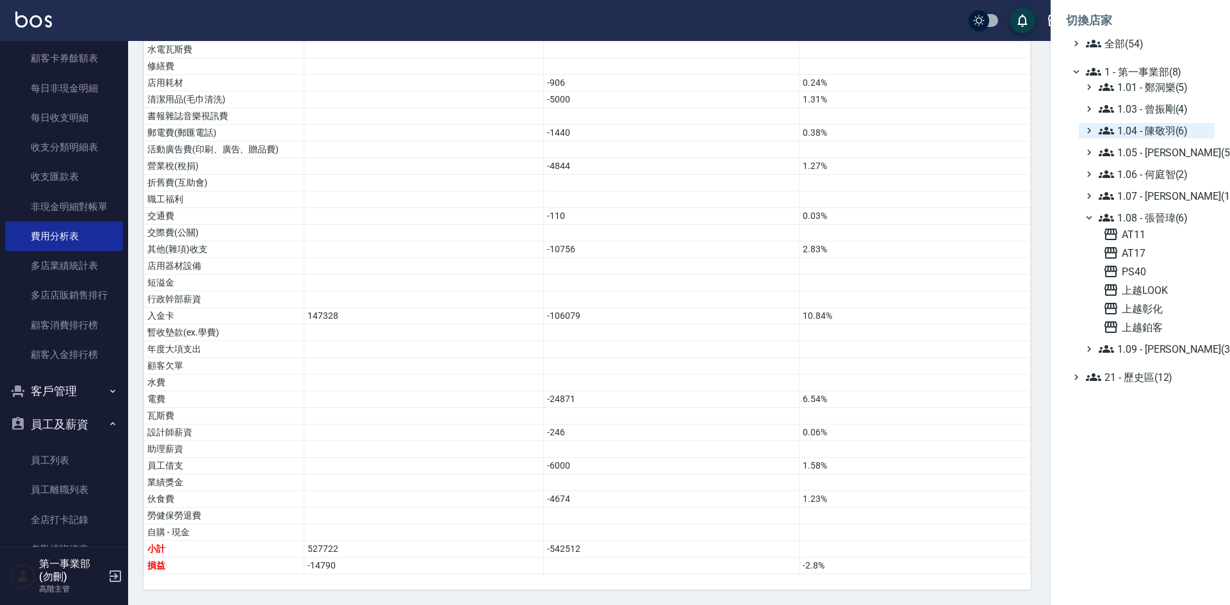
click at [1183, 125] on span "1.04 - 陳敬羽(6)" at bounding box center [1154, 130] width 111 height 15
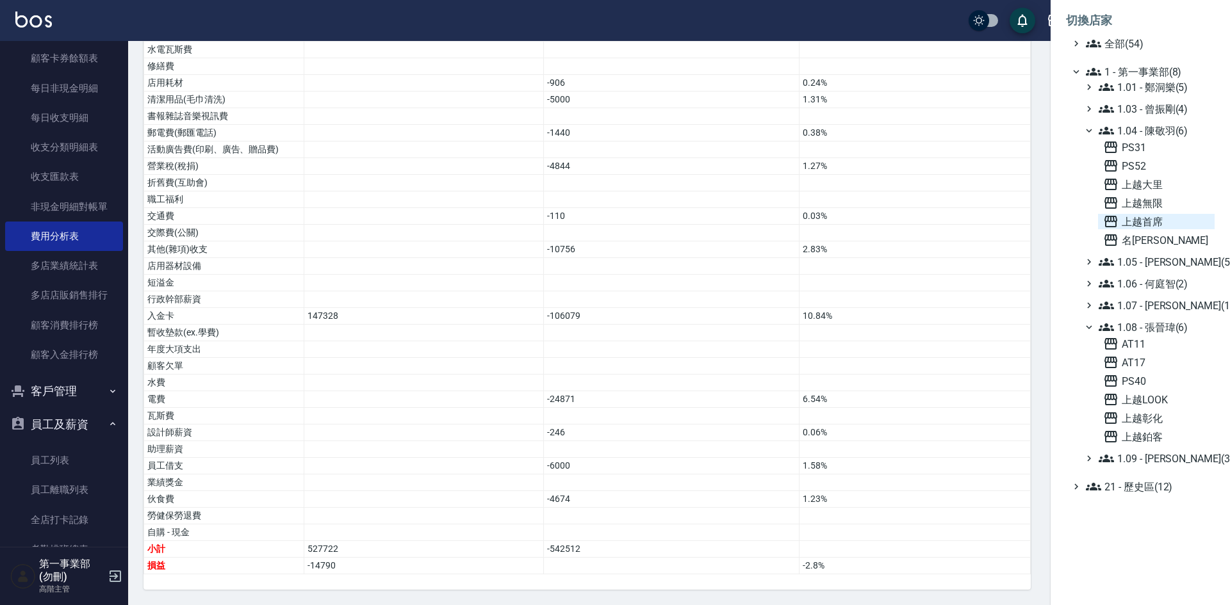
click at [1152, 222] on span "上越首席" at bounding box center [1156, 221] width 106 height 15
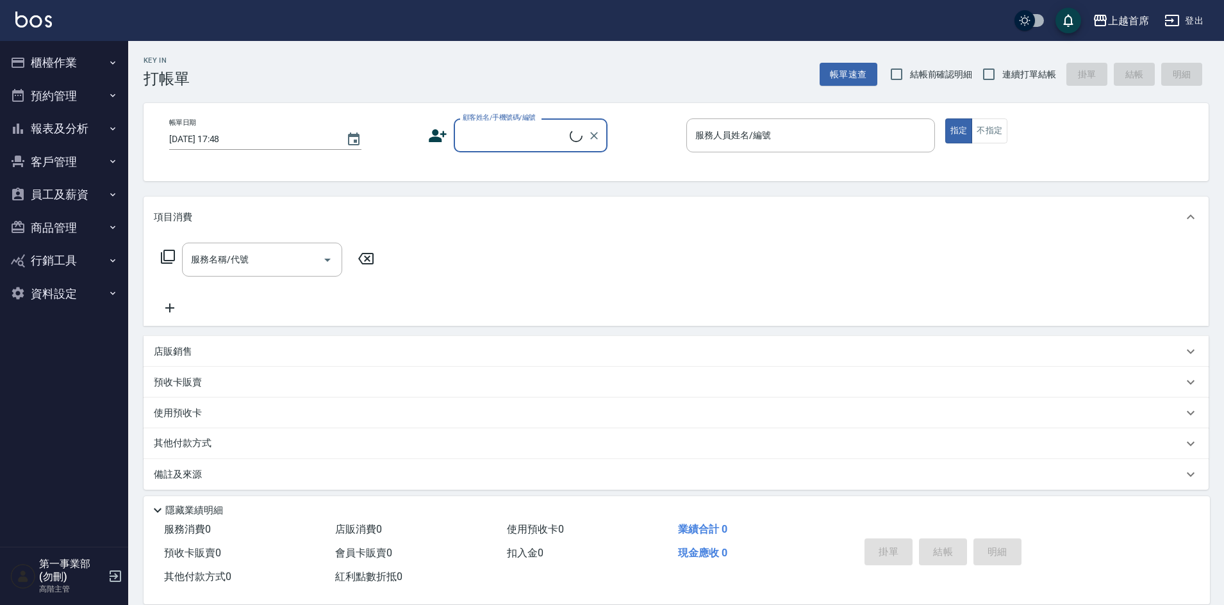
click at [66, 125] on button "報表及分析" at bounding box center [64, 128] width 118 height 33
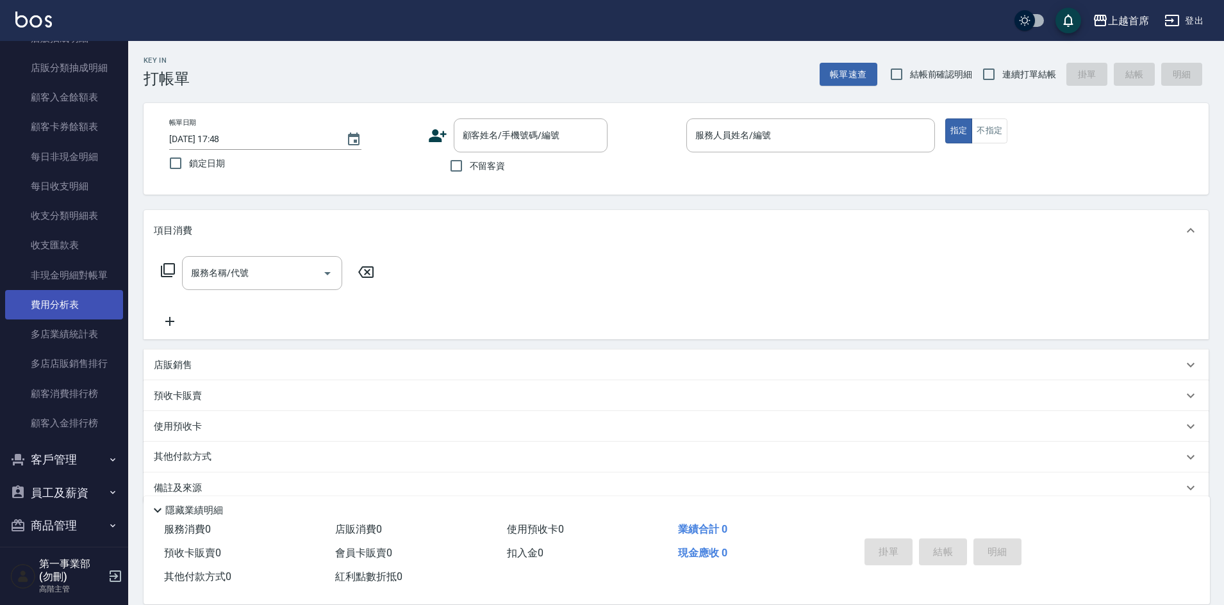
scroll to position [961, 0]
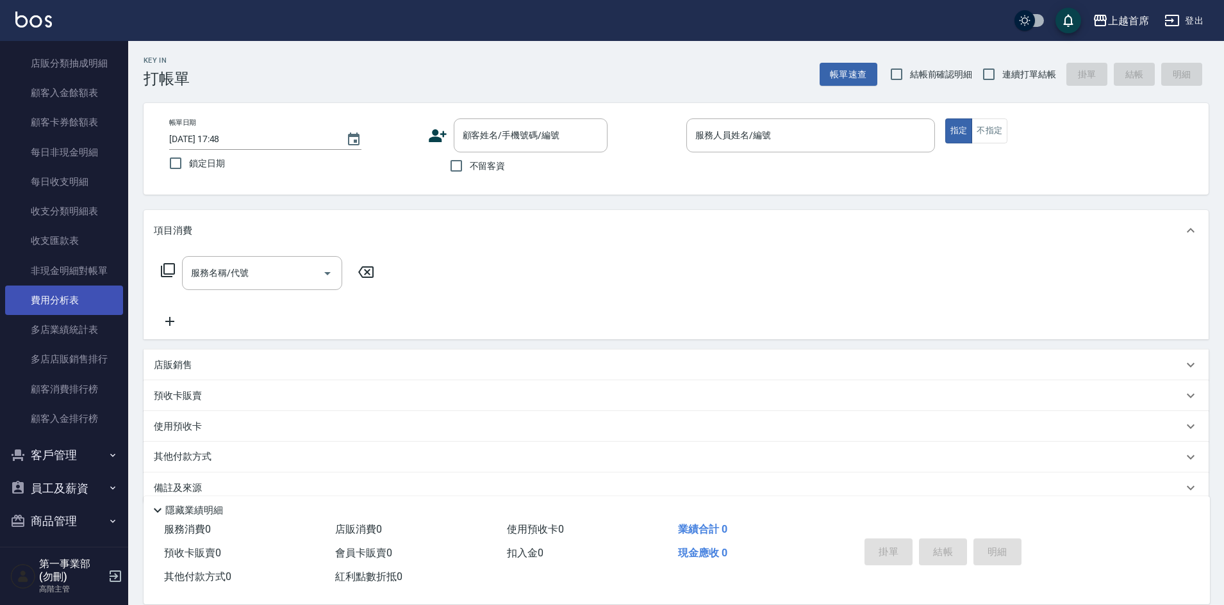
click at [71, 304] on link "費用分析表" at bounding box center [64, 300] width 118 height 29
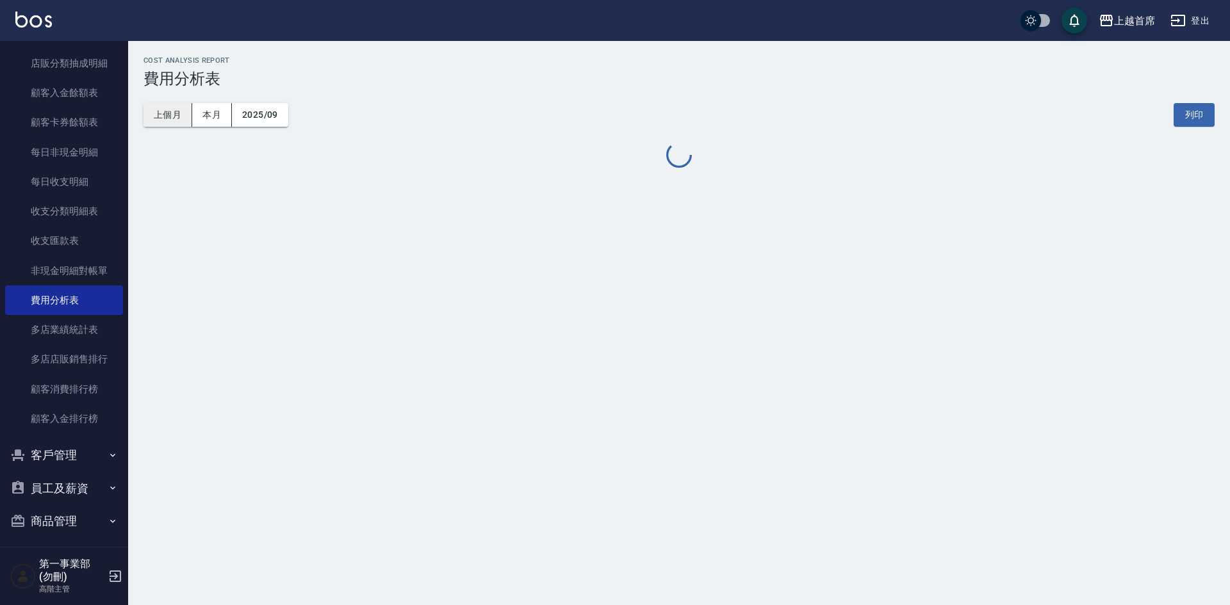
click at [165, 112] on button "上個月" at bounding box center [167, 115] width 49 height 24
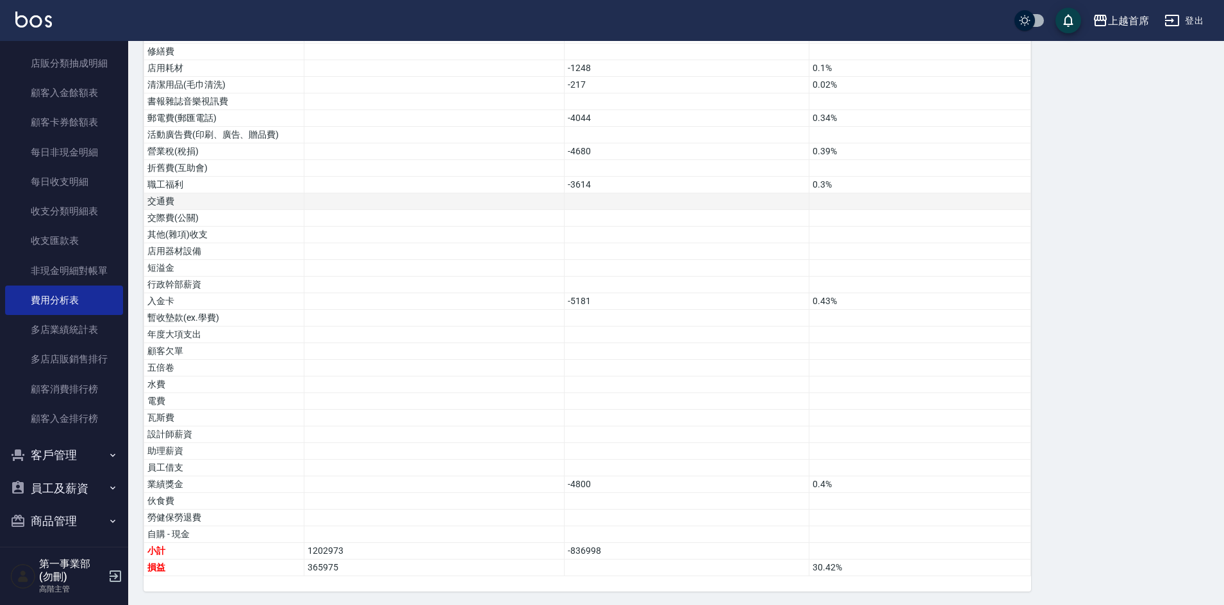
scroll to position [657, 0]
click at [940, 295] on td "0.43%" at bounding box center [920, 299] width 222 height 17
click at [1066, 407] on div "費用分析表 報表匯出 加項 扣項 總佔比 營業收入 1167694 97.44% 店販收入 30629 2.56% 卡券販賣(先入業績) 第三方卡券 - 舊有…" at bounding box center [675, 40] width 1065 height 1101
drag, startPoint x: 874, startPoint y: 278, endPoint x: 849, endPoint y: 310, distance: 40.6
click at [873, 279] on td at bounding box center [920, 283] width 222 height 17
